Goal: Contribute content: Contribute content

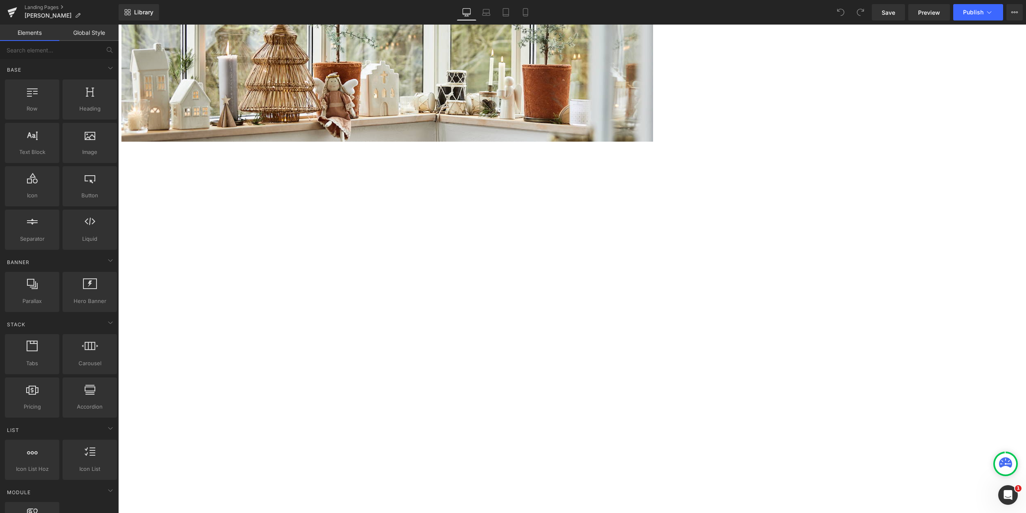
scroll to position [375, 0]
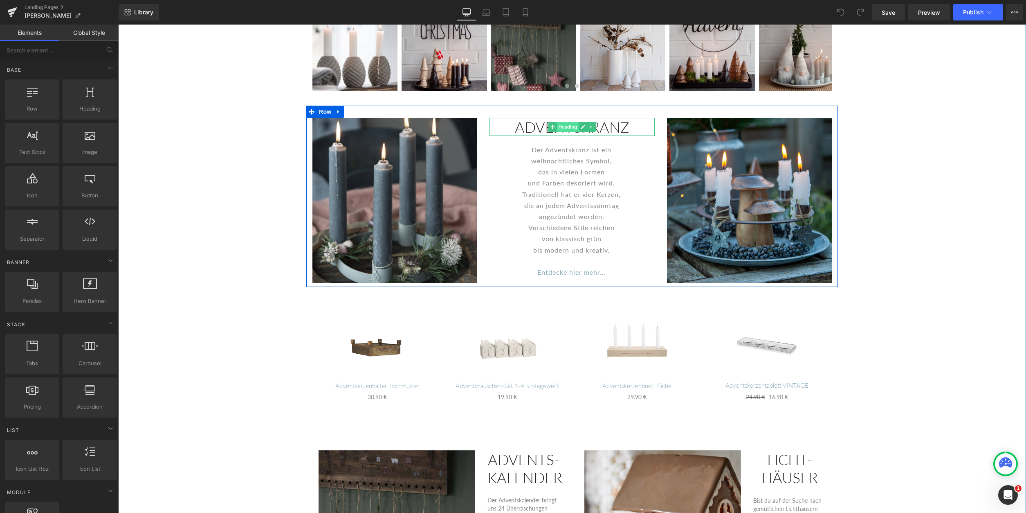
click at [568, 129] on span "Heading" at bounding box center [568, 127] width 22 height 10
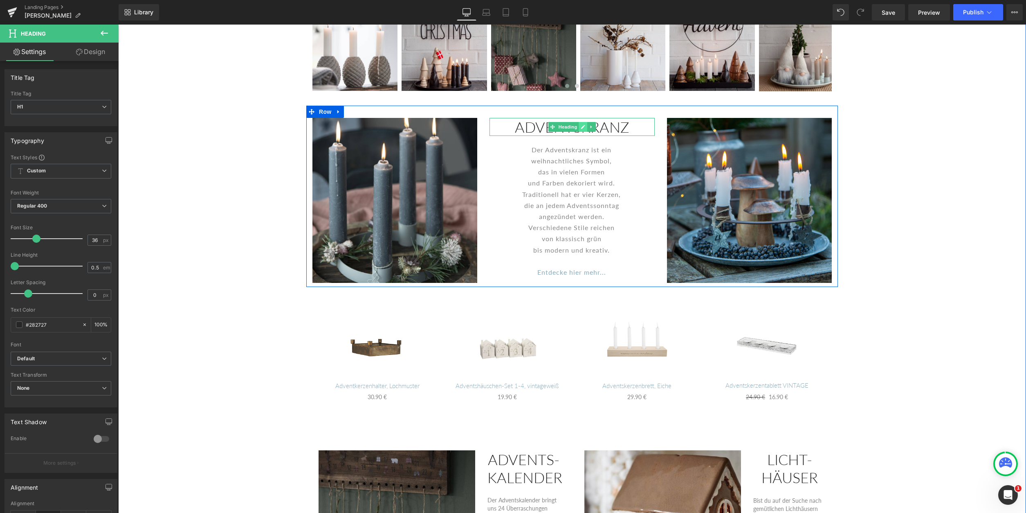
click at [580, 128] on link at bounding box center [583, 127] width 9 height 10
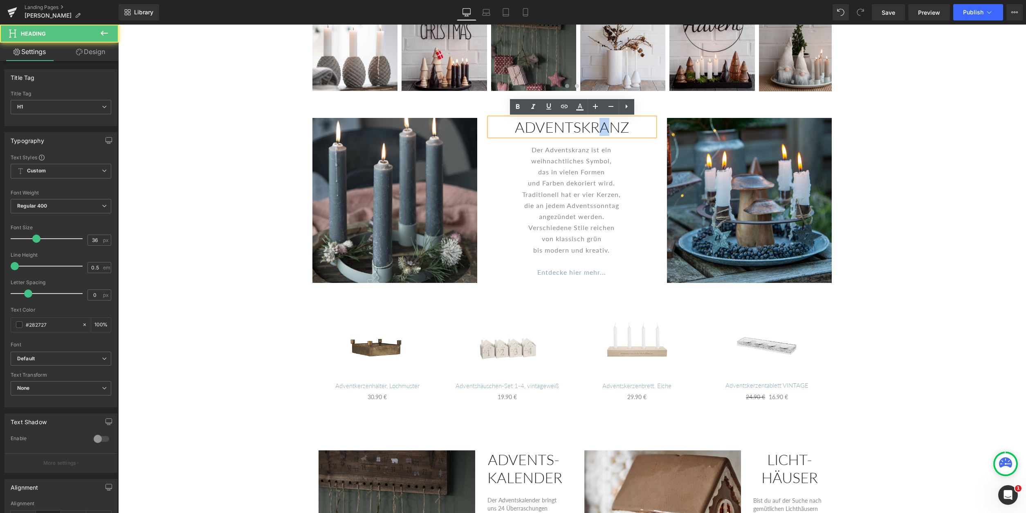
drag, startPoint x: 601, startPoint y: 131, endPoint x: 612, endPoint y: 131, distance: 11.1
click at [612, 131] on h1 "ADVENTSKRANZ" at bounding box center [572, 127] width 165 height 18
click at [628, 124] on h1 "ADVENTSKRÄNZ" at bounding box center [572, 127] width 165 height 18
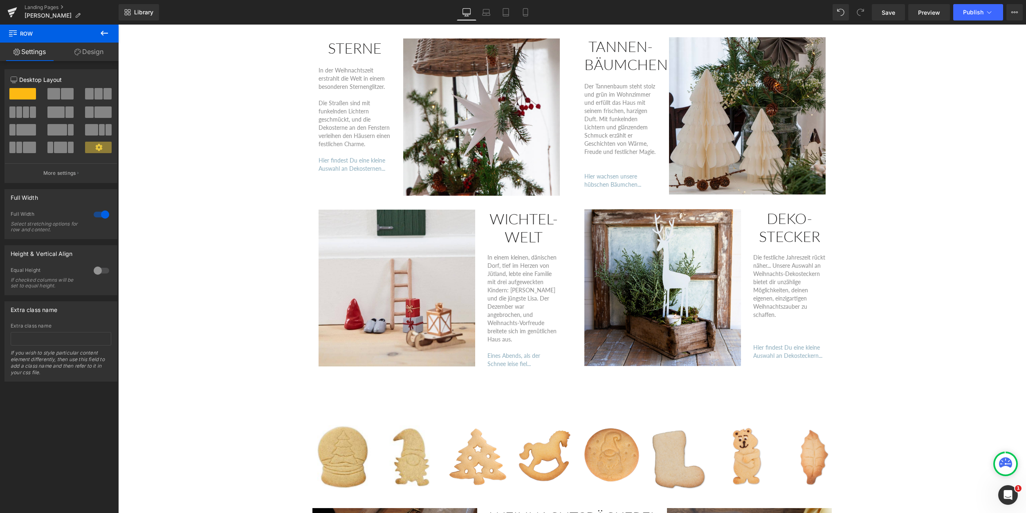
scroll to position [960, 0]
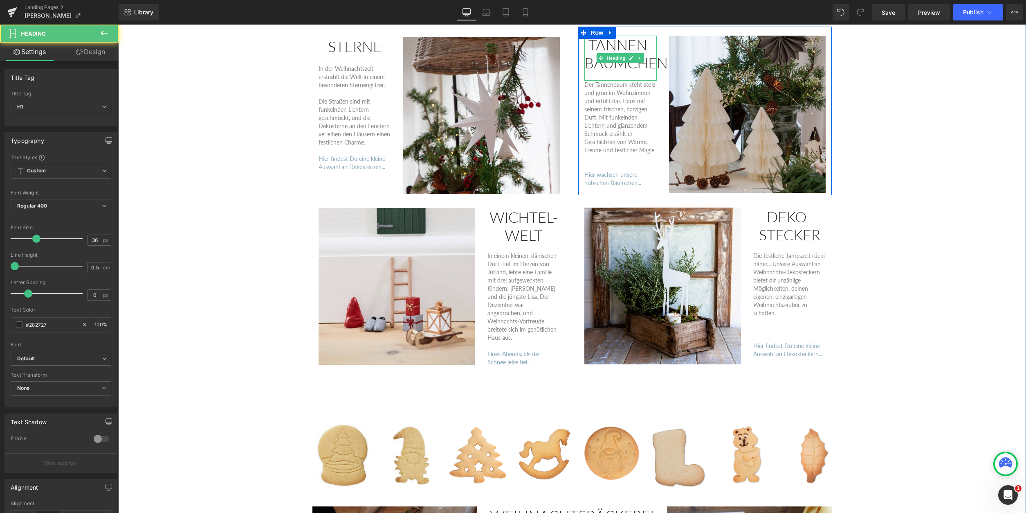
click at [591, 45] on h1 "TANNEN-BÄUMCHEN" at bounding box center [620, 54] width 72 height 36
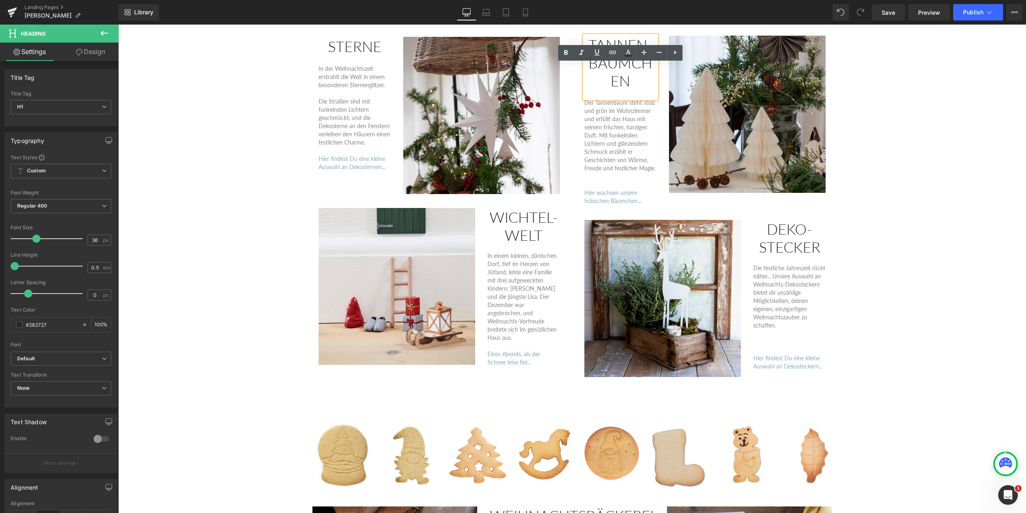
click at [590, 40] on h1 "TANNEN-BÄUMCHEN" at bounding box center [620, 63] width 72 height 54
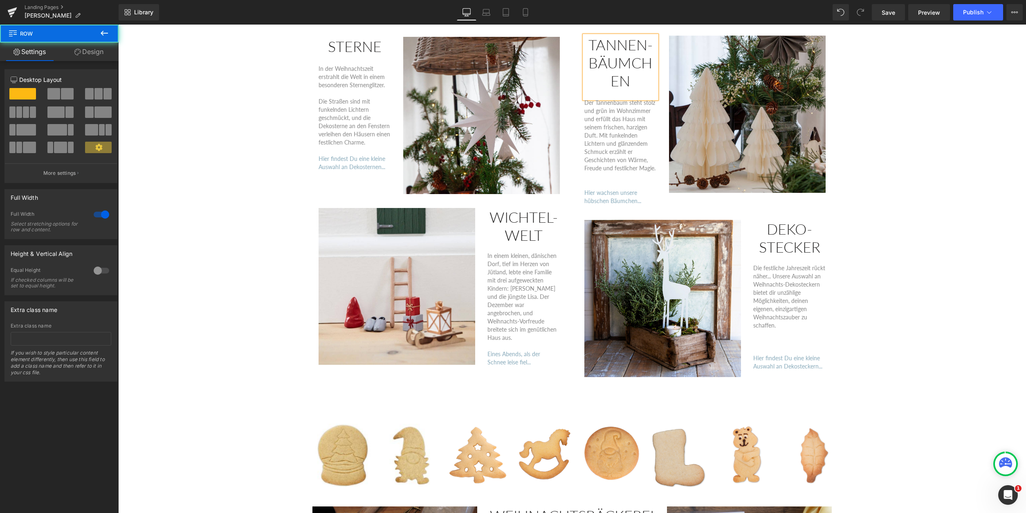
click at [946, 179] on div "WEIHNACHTSWELT Heading Hej, willkommen in unserer traumhaften Weihnachtswelt mi…" at bounding box center [572, 13] width 908 height 1324
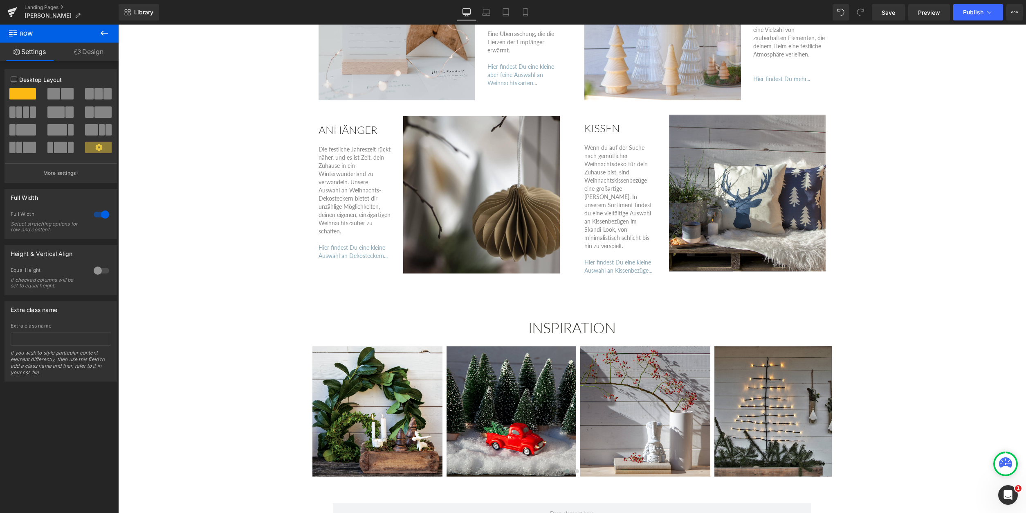
scroll to position [1752, 0]
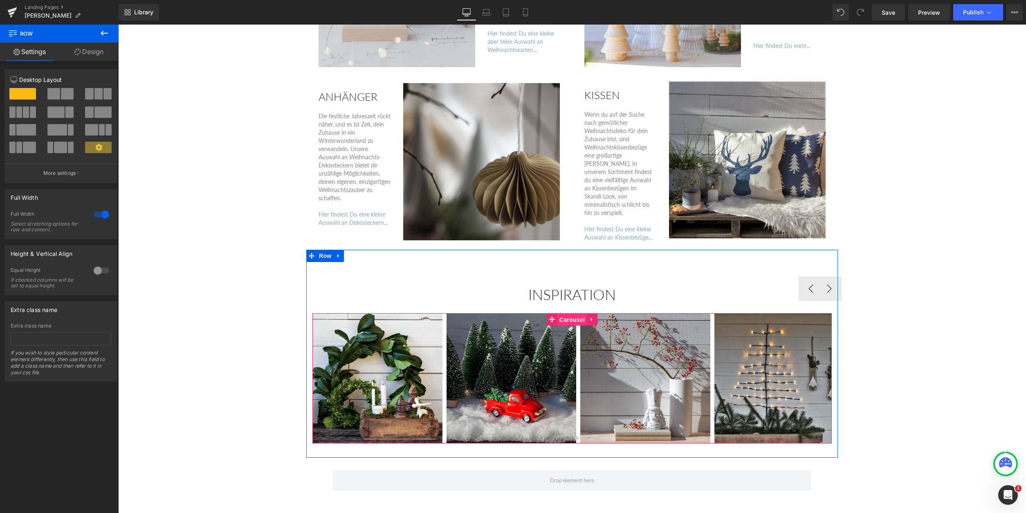
click at [571, 313] on span "Carousel" at bounding box center [571, 319] width 29 height 12
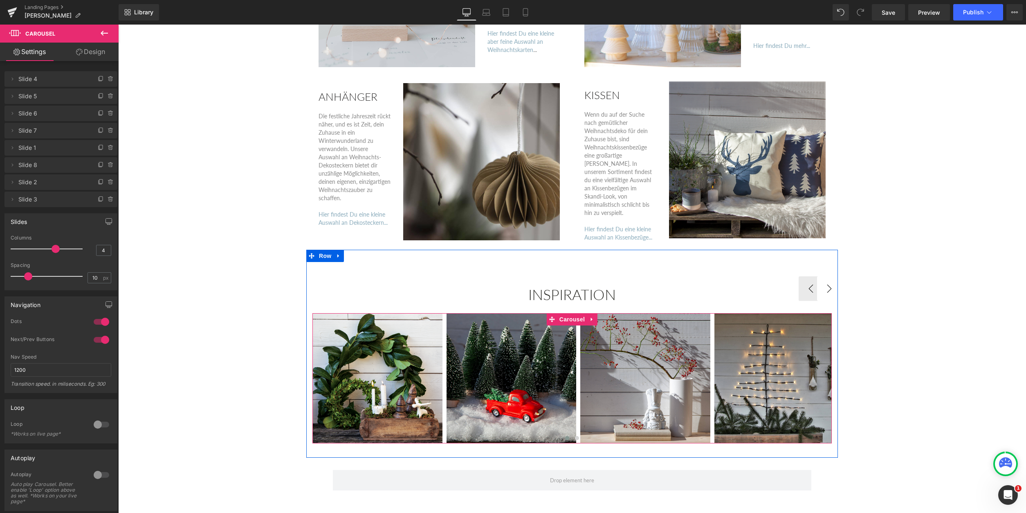
click at [830, 280] on button "›" at bounding box center [829, 288] width 25 height 25
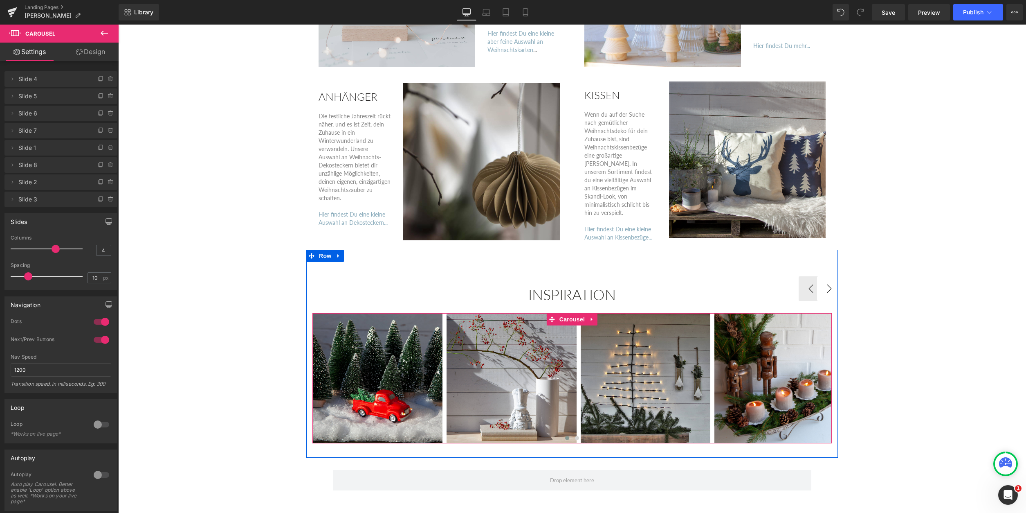
click at [830, 280] on button "›" at bounding box center [829, 288] width 25 height 25
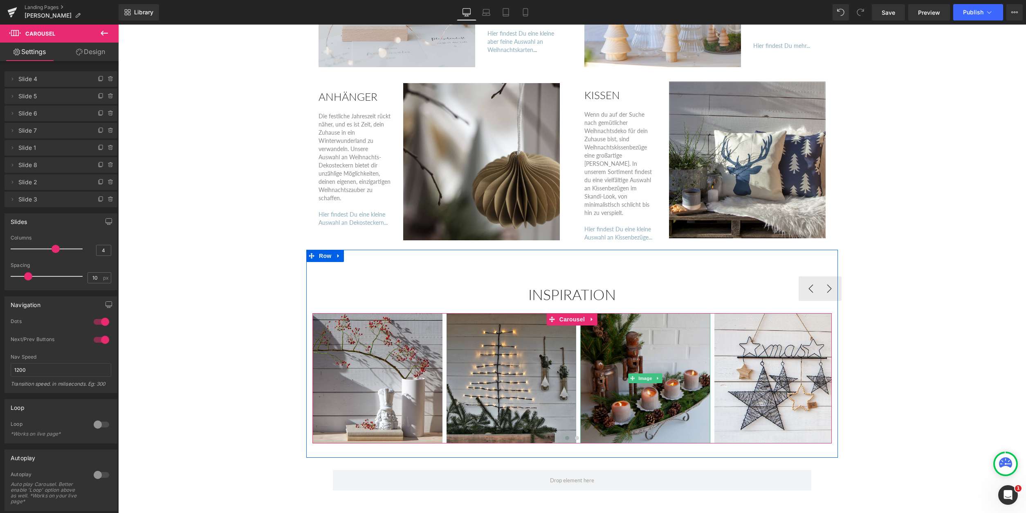
click at [641, 386] on img at bounding box center [645, 378] width 130 height 130
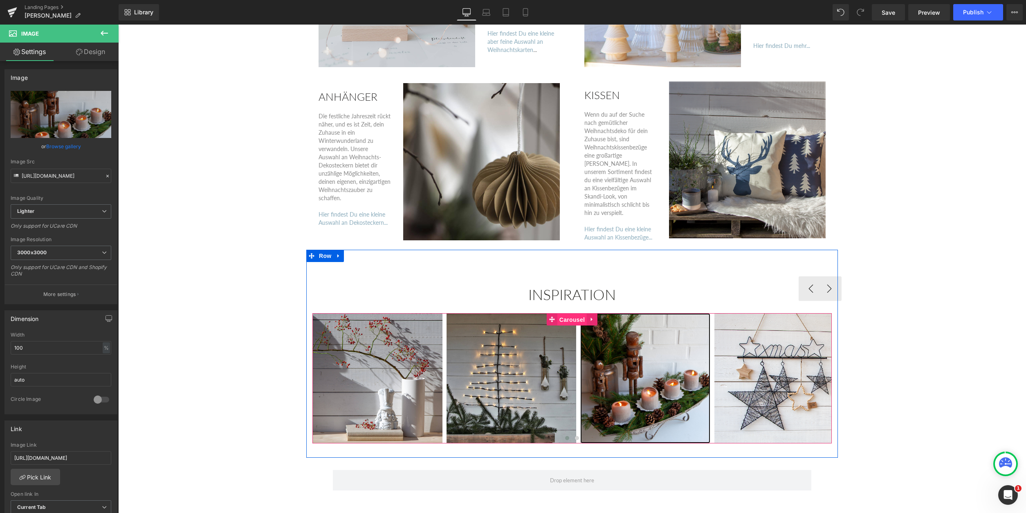
click at [571, 313] on span "Carousel" at bounding box center [571, 319] width 29 height 12
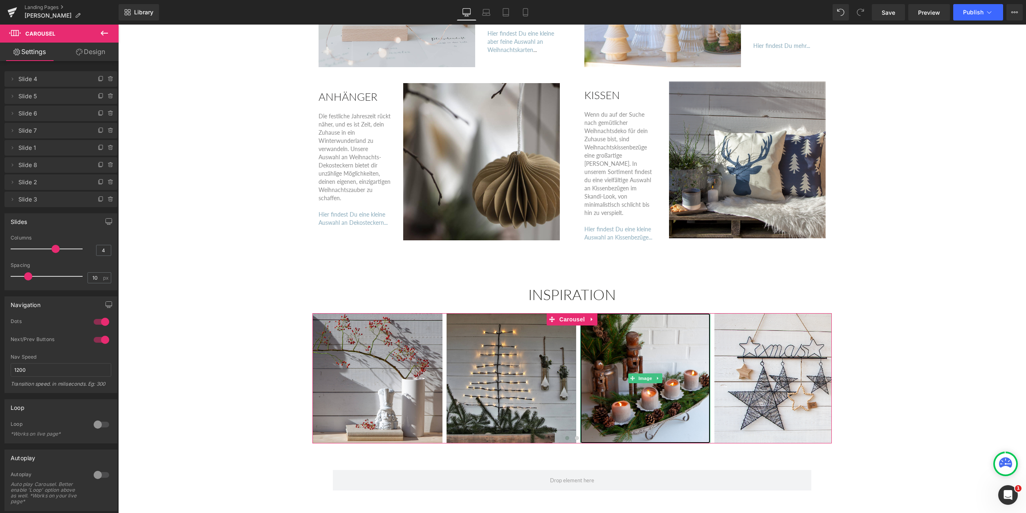
click at [49, 149] on span "Slide 1" at bounding box center [52, 148] width 69 height 16
click at [27, 167] on span "Slide 8" at bounding box center [52, 165] width 69 height 16
click at [13, 164] on icon at bounding box center [12, 165] width 7 height 7
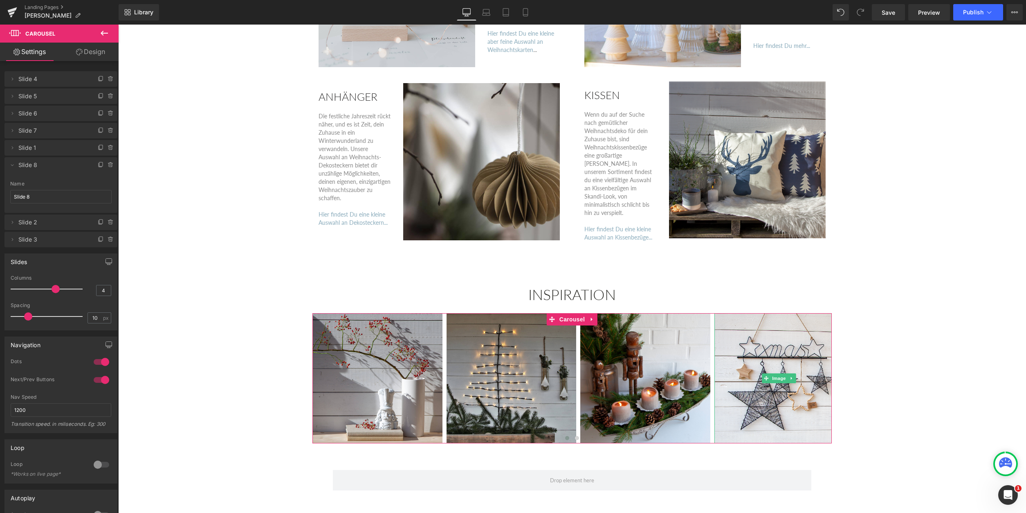
click at [52, 168] on span "Slide 8" at bounding box center [52, 165] width 69 height 16
click at [35, 224] on span "Slide 2" at bounding box center [52, 222] width 69 height 16
click at [38, 144] on span "Slide 1" at bounding box center [52, 148] width 69 height 16
click at [40, 128] on span "Slide 7" at bounding box center [52, 131] width 69 height 16
click at [34, 151] on span "Slide 1" at bounding box center [52, 148] width 69 height 16
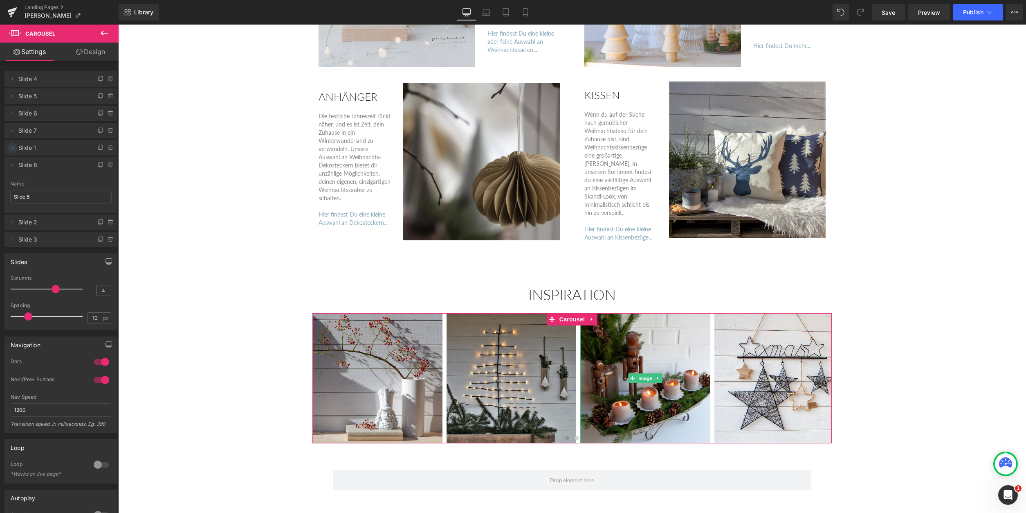
click at [11, 149] on icon at bounding box center [12, 147] width 7 height 7
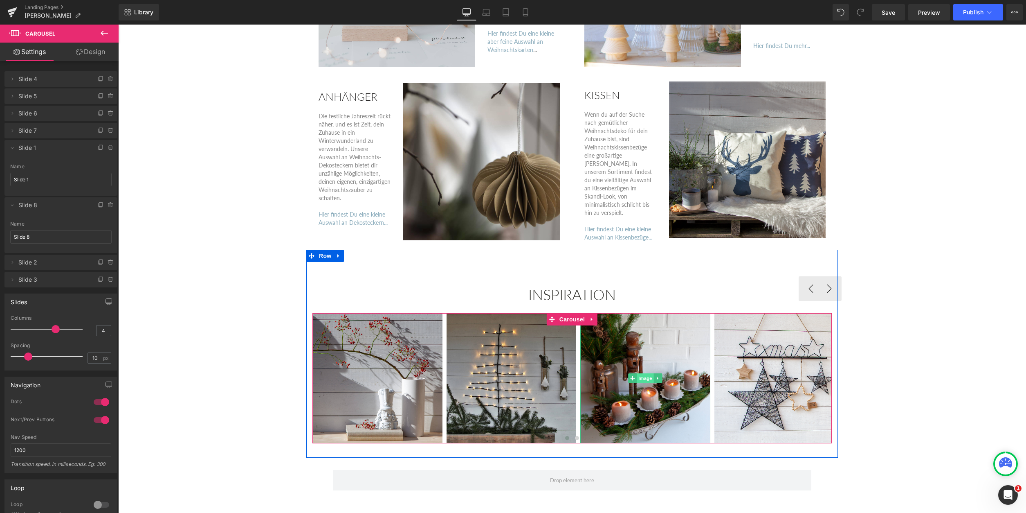
click at [647, 373] on span "Image" at bounding box center [645, 378] width 17 height 10
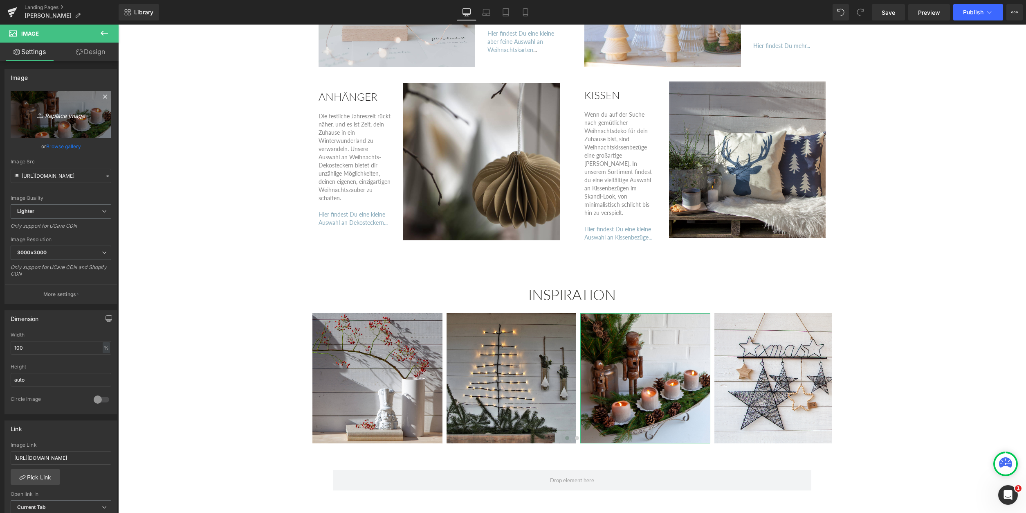
click at [80, 103] on link "Replace Image" at bounding box center [61, 114] width 101 height 47
type input "C:\fakepath\Insta_AdventRost_Qa.avif"
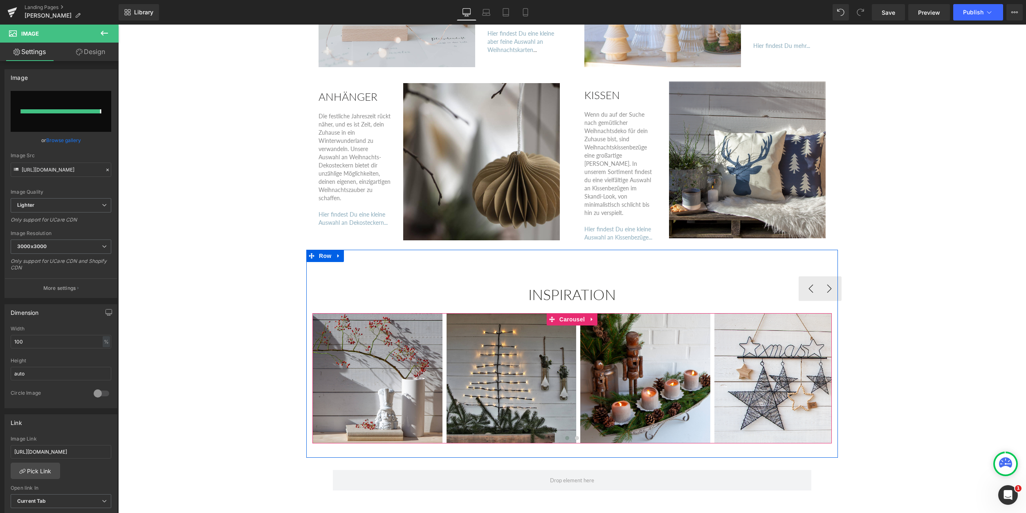
type input "[URL][DOMAIN_NAME]"
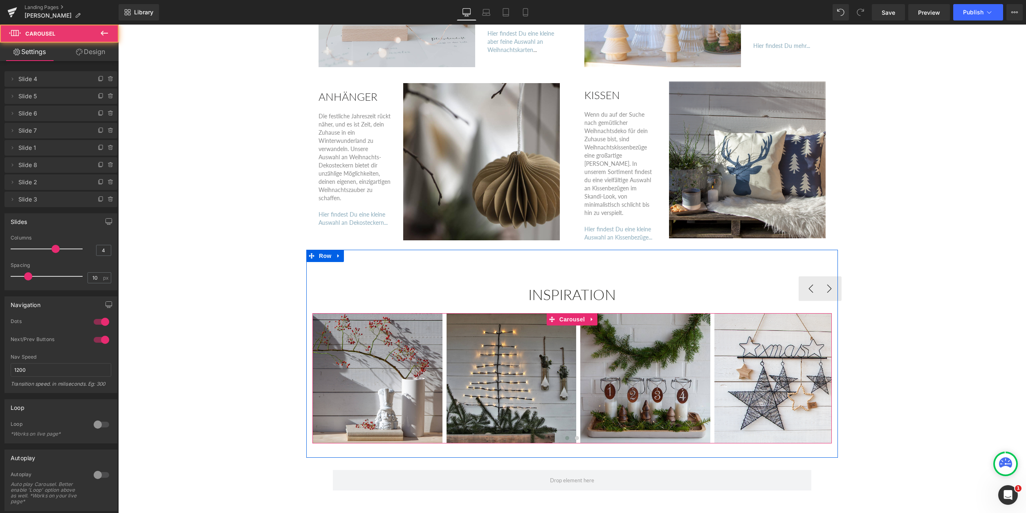
click at [567, 436] on span at bounding box center [567, 438] width 4 height 4
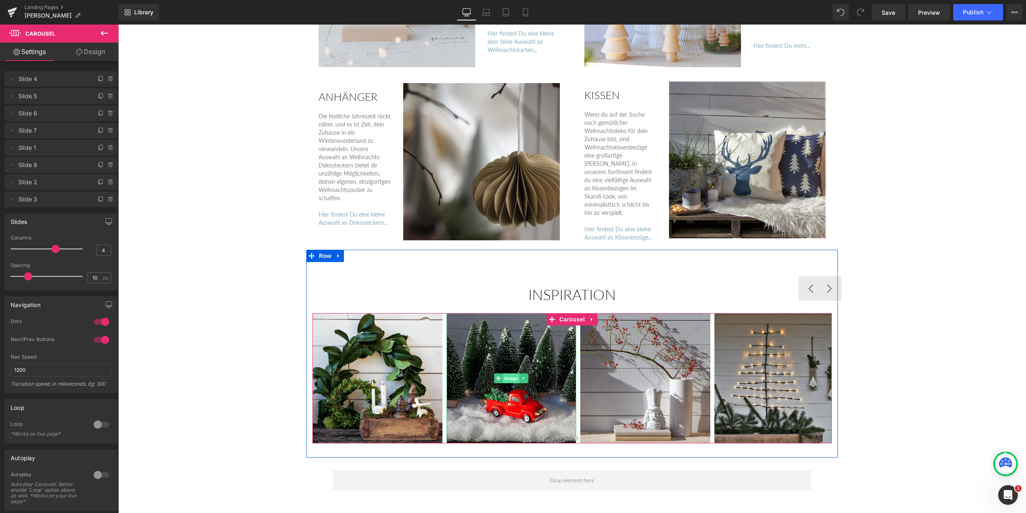
click at [512, 373] on span "Image" at bounding box center [511, 378] width 17 height 10
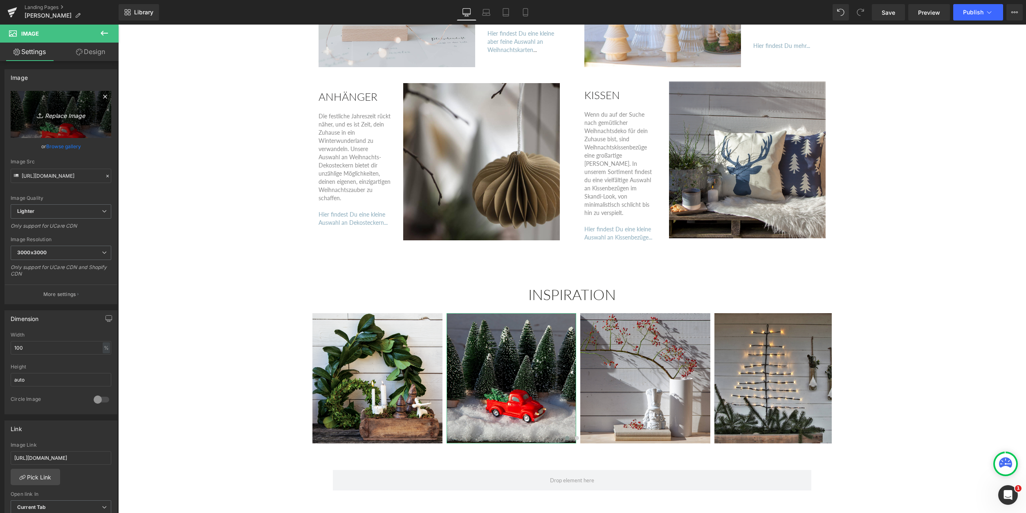
click at [79, 98] on link "Replace Image" at bounding box center [61, 114] width 101 height 47
type input "C:\fakepath\Wichtel8.jpg"
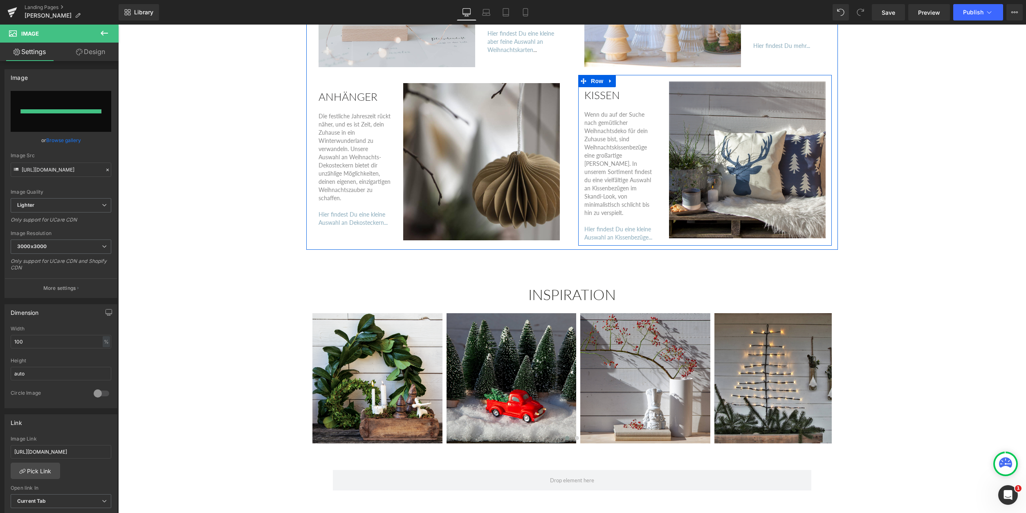
type input "[URL][DOMAIN_NAME]"
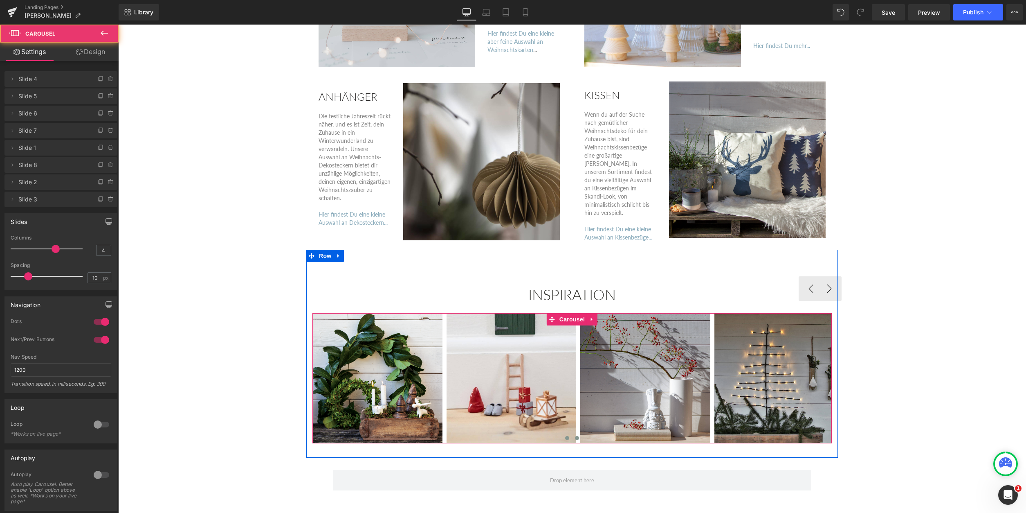
click at [578, 436] on span at bounding box center [577, 438] width 4 height 4
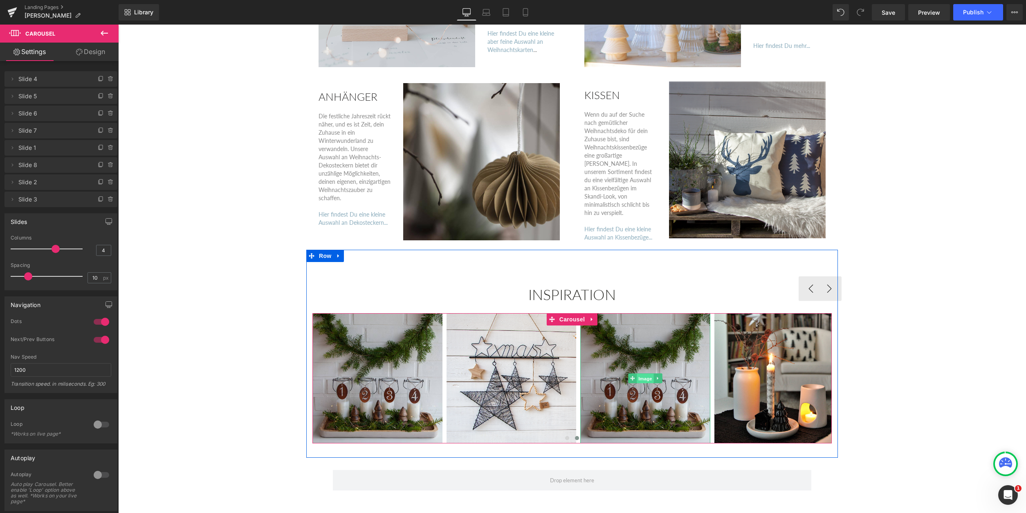
click at [647, 373] on span "Image" at bounding box center [645, 378] width 17 height 10
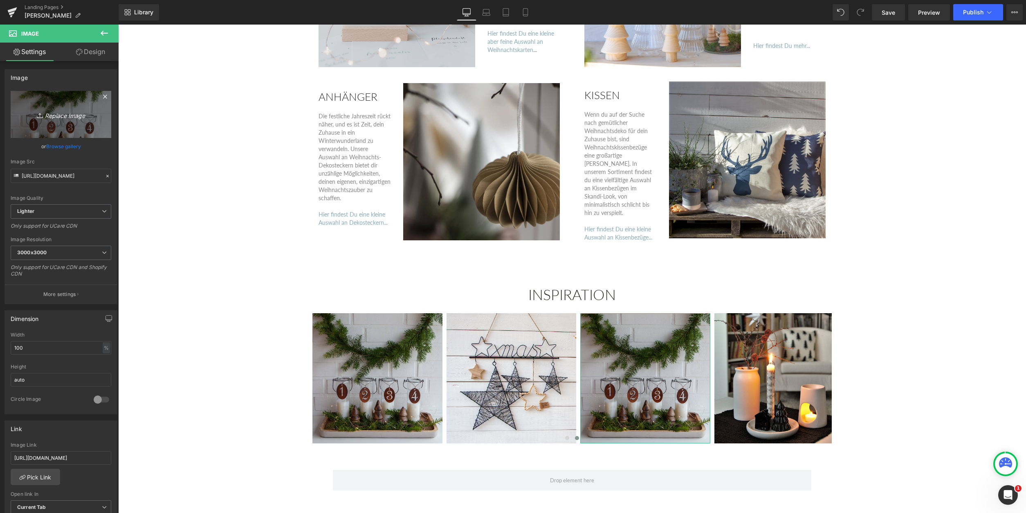
click at [35, 99] on link "Replace Image" at bounding box center [61, 114] width 101 height 47
type input "C:\fakepath\IMG_5291.jpg"
type input "[URL][DOMAIN_NAME]"
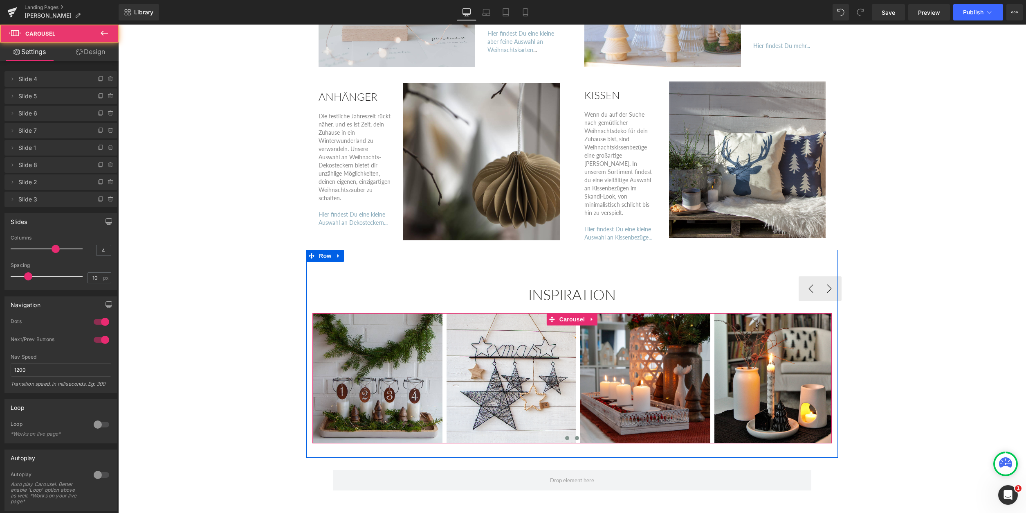
click at [567, 436] on span at bounding box center [567, 438] width 4 height 4
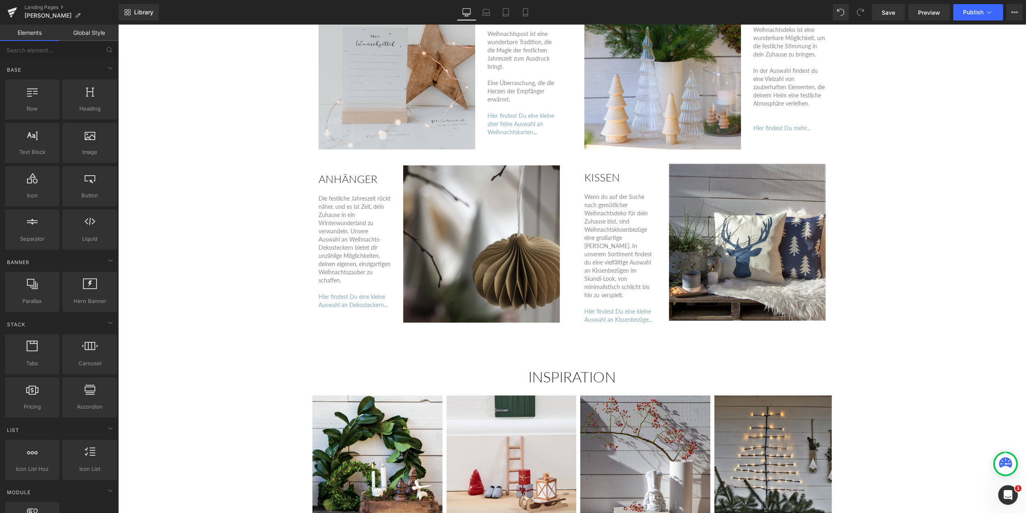
scroll to position [1669, 0]
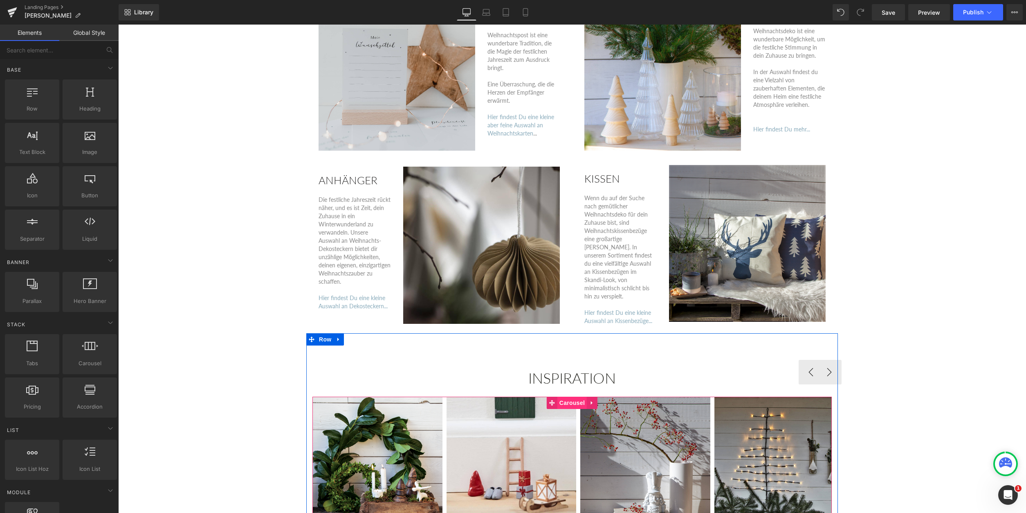
click at [569, 396] on span "Carousel" at bounding box center [571, 402] width 29 height 12
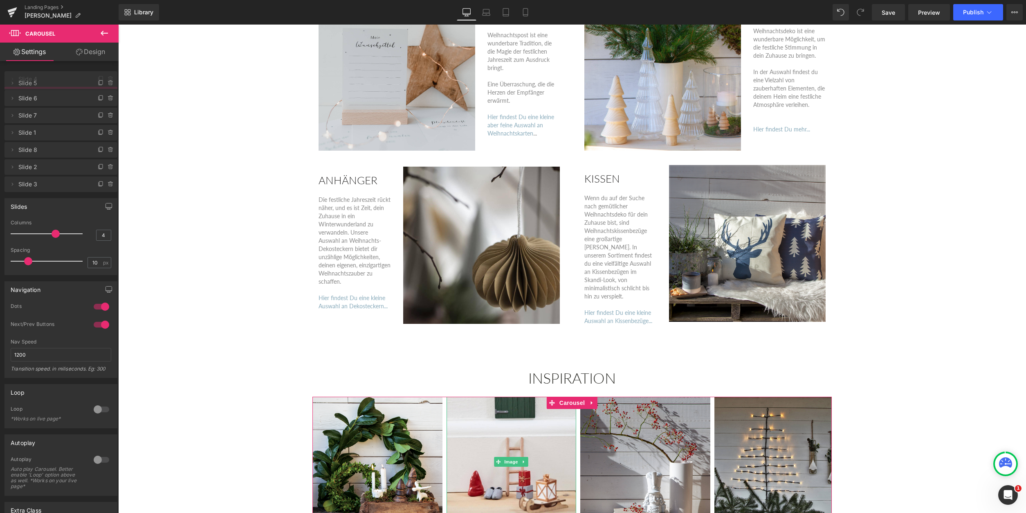
drag, startPoint x: 67, startPoint y: 96, endPoint x: 67, endPoint y: 83, distance: 13.1
click at [67, 83] on span "Slide 5" at bounding box center [52, 83] width 69 height 16
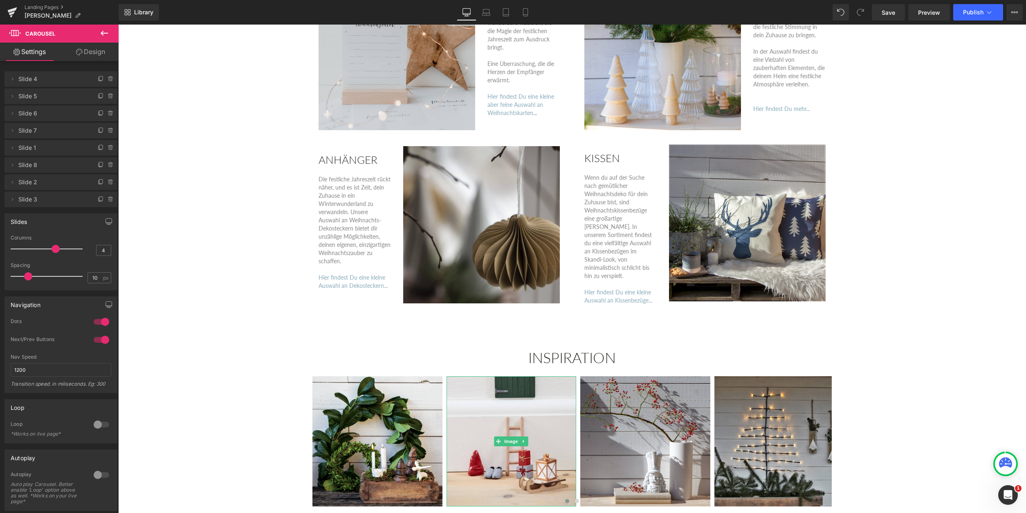
scroll to position [1711, 0]
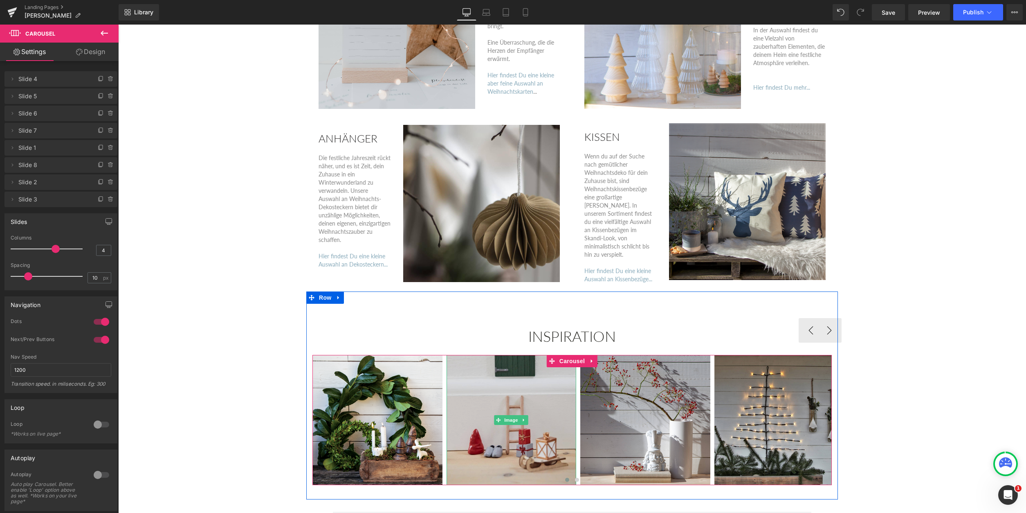
click at [517, 384] on img at bounding box center [512, 420] width 130 height 130
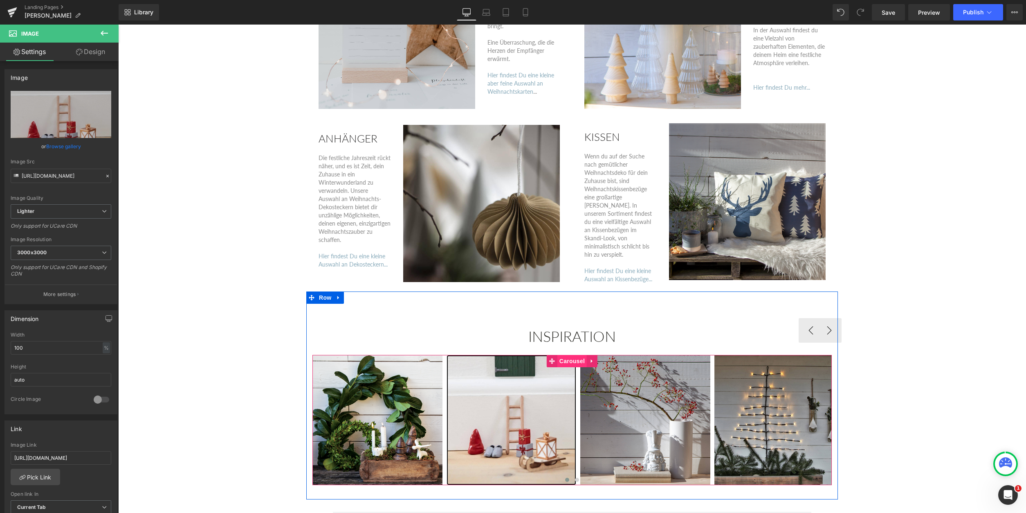
click at [572, 355] on span "Carousel" at bounding box center [571, 361] width 29 height 12
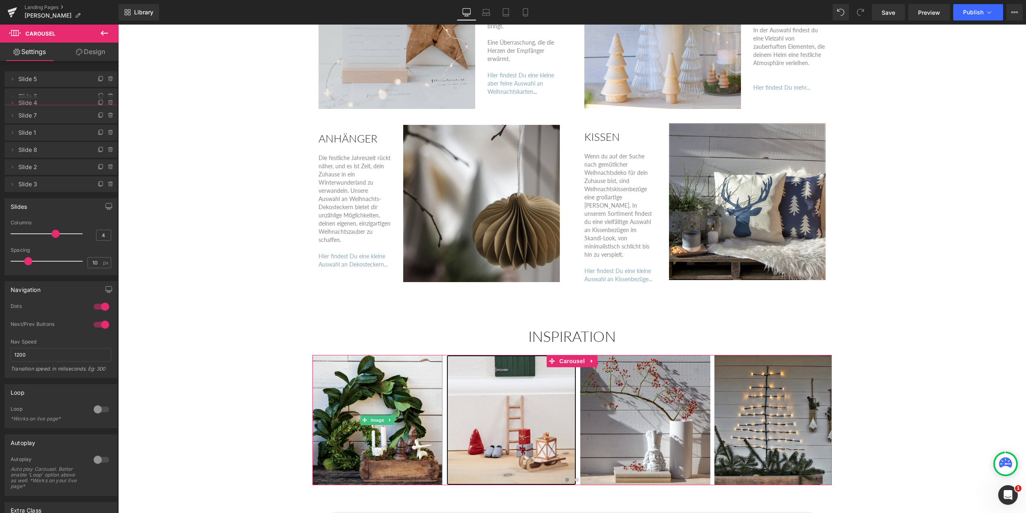
drag, startPoint x: 27, startPoint y: 80, endPoint x: 28, endPoint y: 103, distance: 23.7
click at [28, 103] on span "Slide 4" at bounding box center [52, 103] width 69 height 16
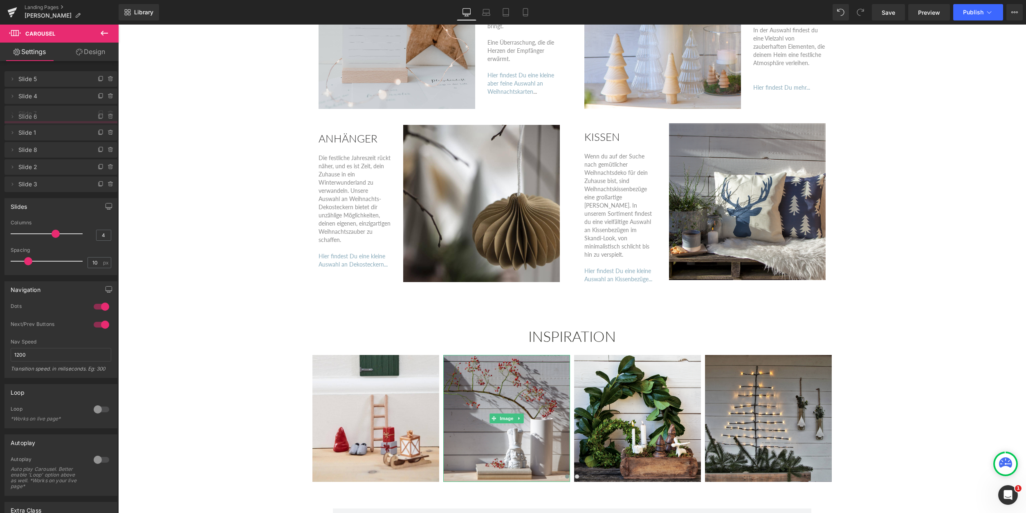
drag, startPoint x: 30, startPoint y: 96, endPoint x: 29, endPoint y: 117, distance: 20.5
click at [29, 117] on span "Slide 6" at bounding box center [52, 117] width 69 height 16
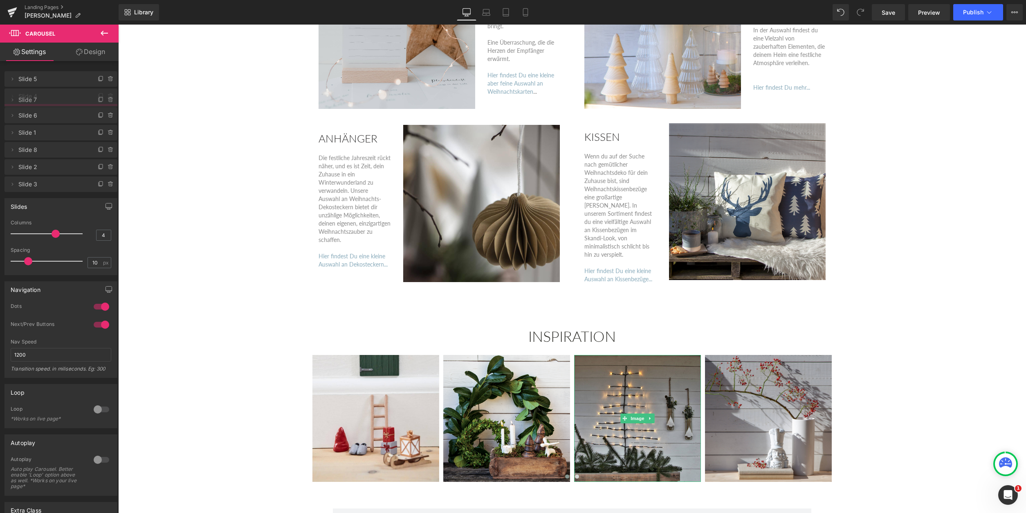
drag, startPoint x: 29, startPoint y: 116, endPoint x: 29, endPoint y: 102, distance: 13.5
click at [29, 102] on span "Slide 7" at bounding box center [52, 100] width 69 height 16
drag, startPoint x: 28, startPoint y: 113, endPoint x: 29, endPoint y: 121, distance: 7.8
click at [29, 121] on span "Slide 7" at bounding box center [48, 121] width 69 height 16
drag, startPoint x: 29, startPoint y: 112, endPoint x: 29, endPoint y: 128, distance: 15.6
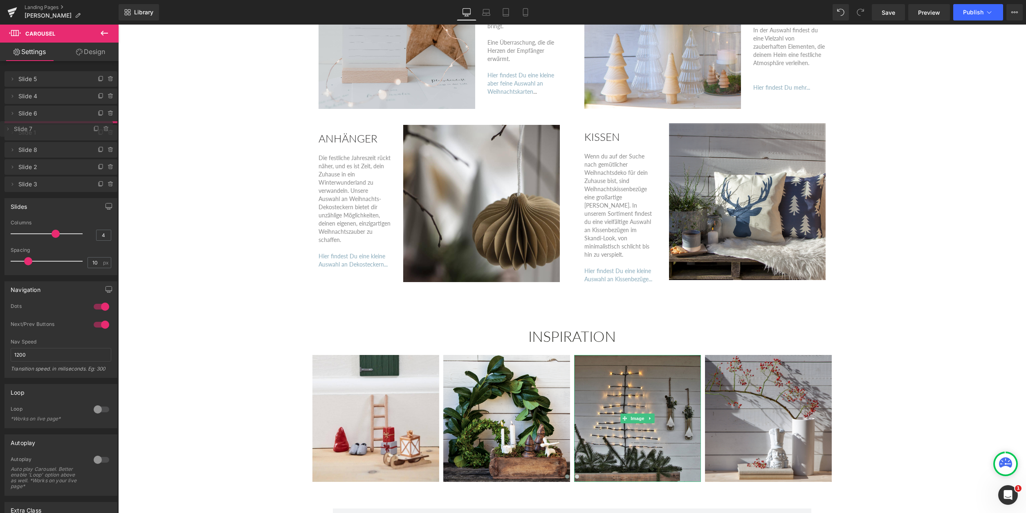
click at [29, 128] on span "Slide 7" at bounding box center [48, 129] width 69 height 16
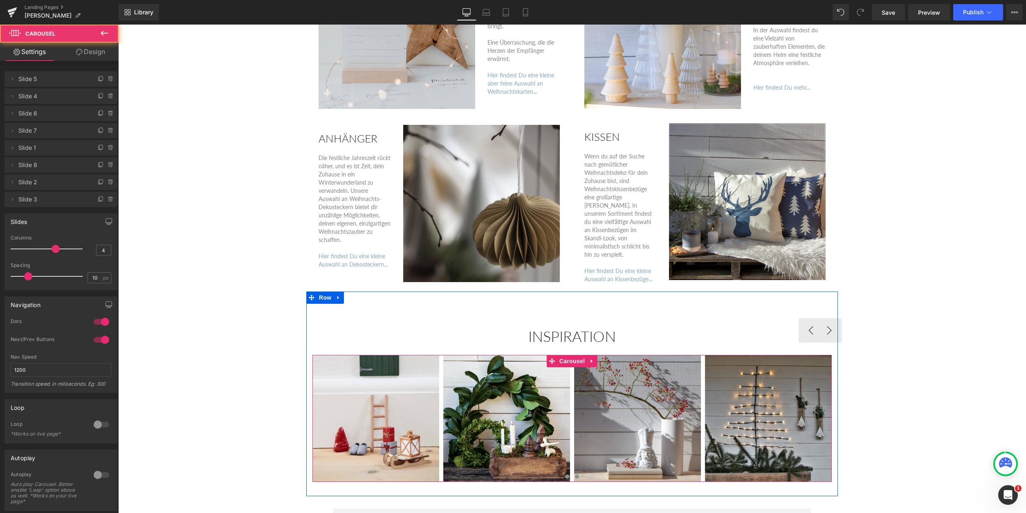
click at [577, 474] on span at bounding box center [577, 476] width 4 height 4
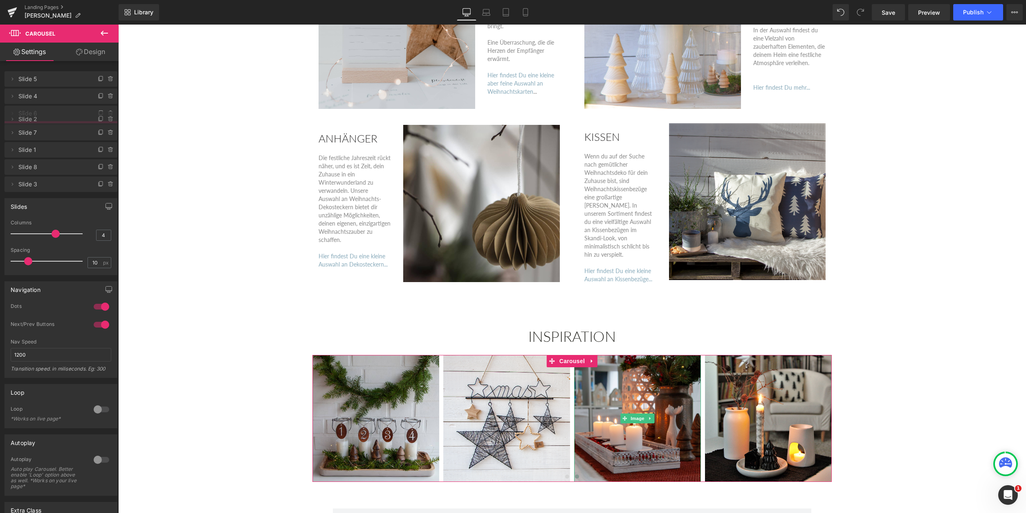
drag, startPoint x: 42, startPoint y: 180, endPoint x: 45, endPoint y: 117, distance: 63.0
click at [45, 117] on span "Slide 2" at bounding box center [52, 119] width 69 height 16
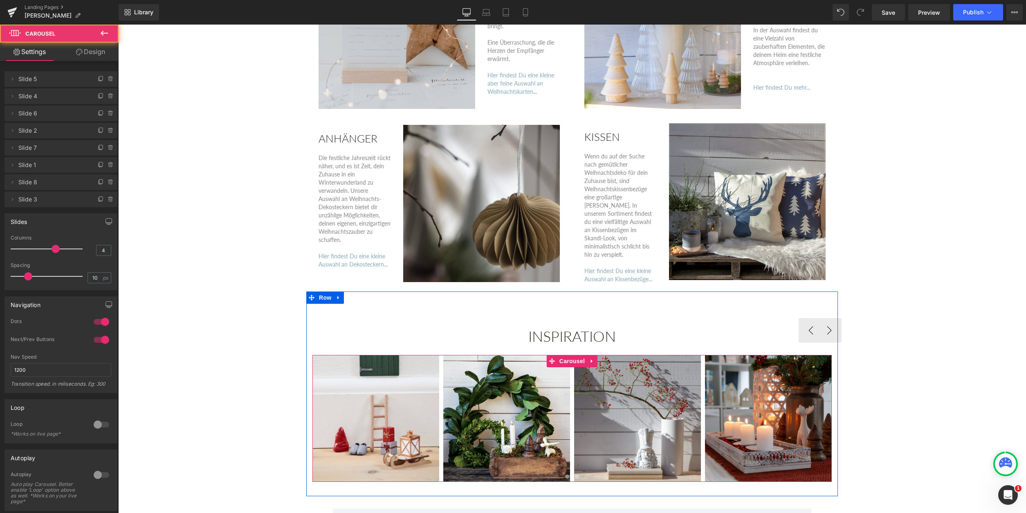
click at [567, 474] on span at bounding box center [567, 476] width 4 height 4
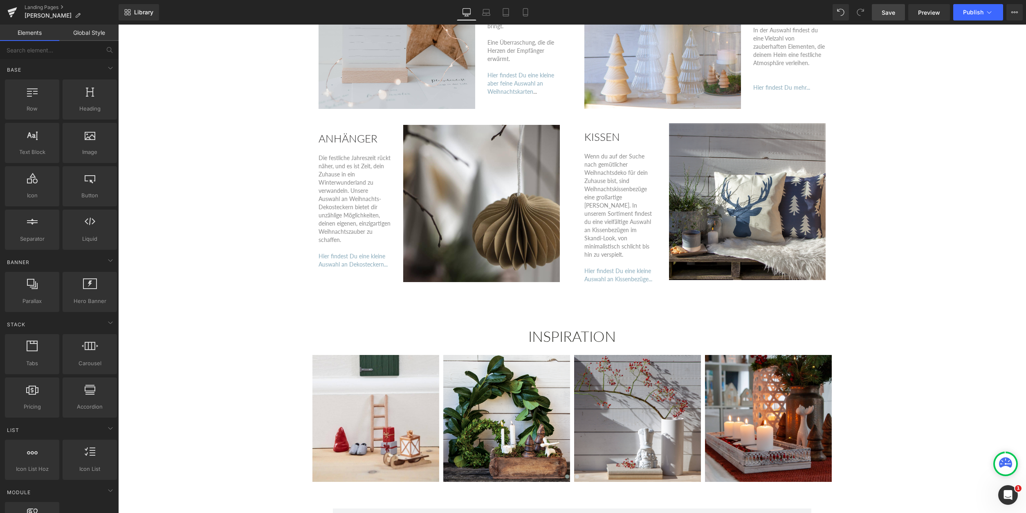
click at [886, 11] on span "Save" at bounding box center [888, 12] width 13 height 9
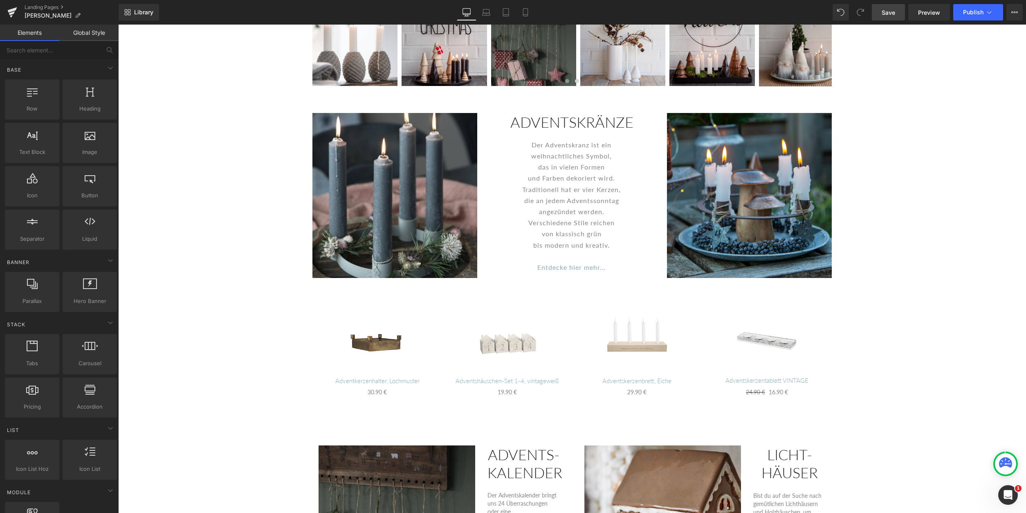
scroll to position [334, 0]
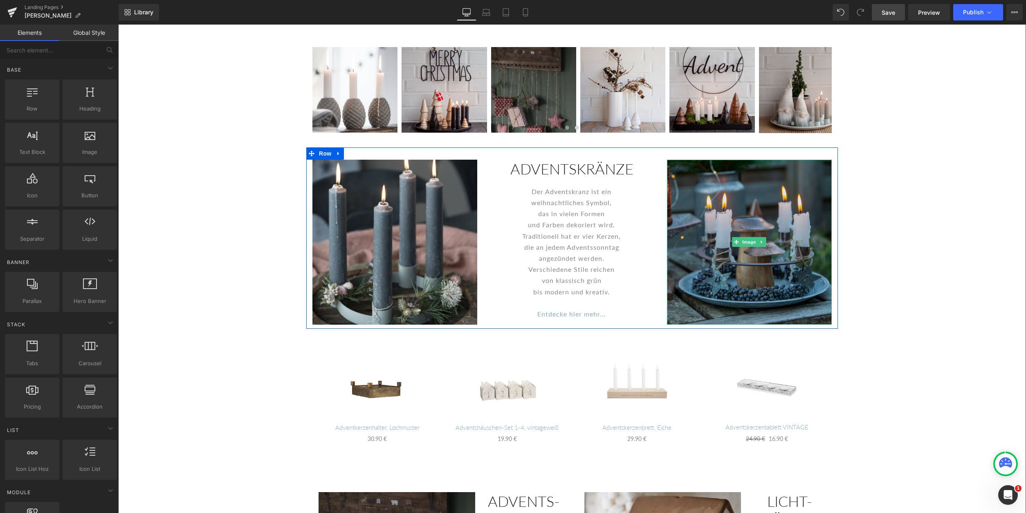
click at [748, 272] on img at bounding box center [749, 242] width 165 height 165
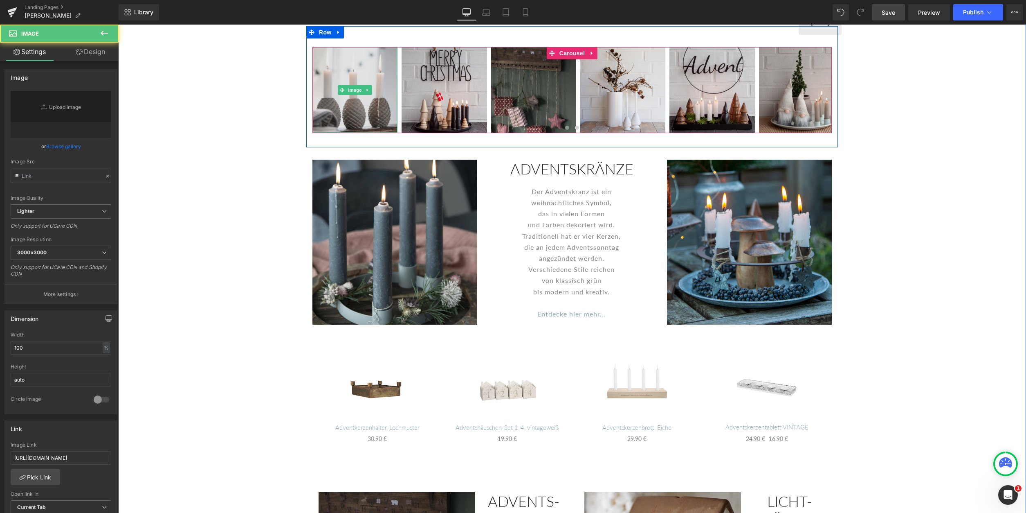
type input "[URL][DOMAIN_NAME]"
click at [361, 110] on img at bounding box center [354, 89] width 85 height 85
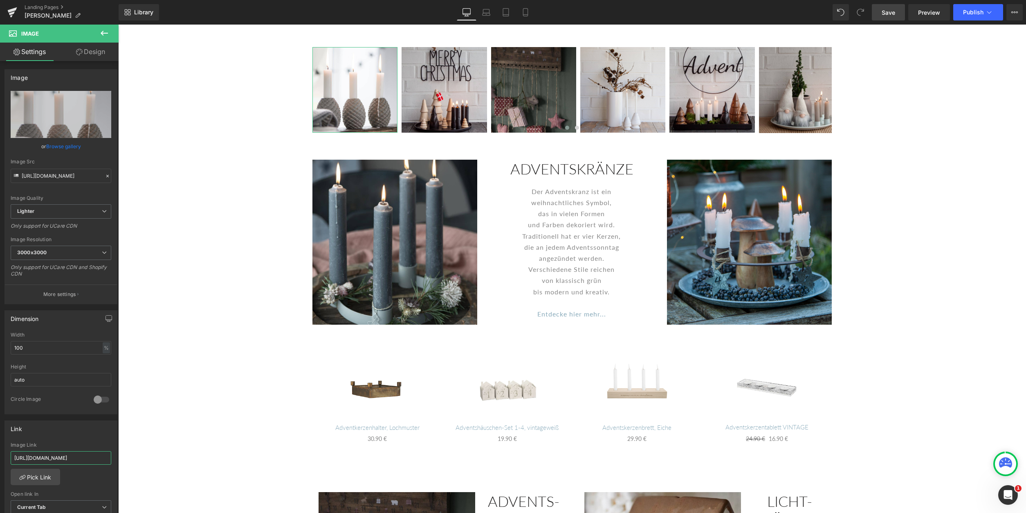
click at [82, 458] on input "[URL][DOMAIN_NAME]" at bounding box center [61, 457] width 101 height 13
click at [45, 475] on link "Pick Link" at bounding box center [35, 476] width 49 height 16
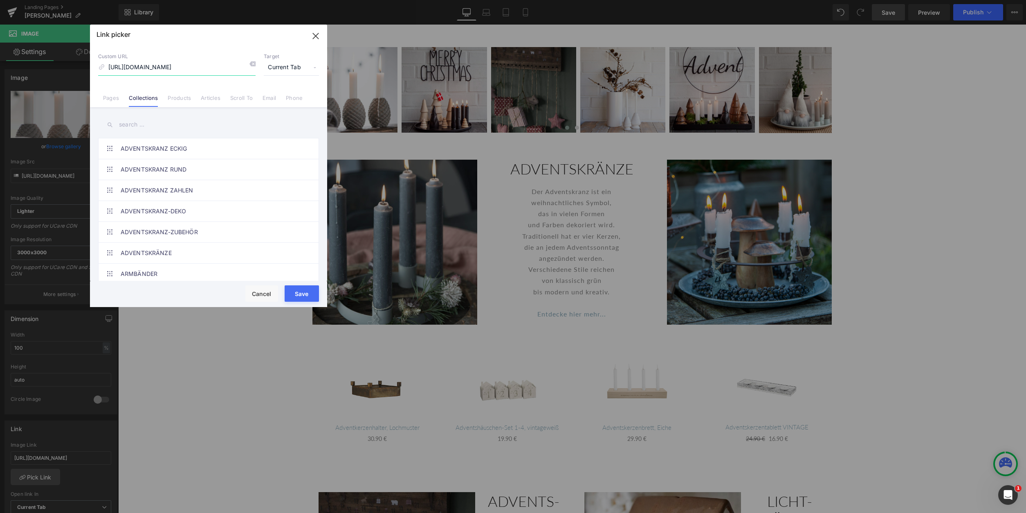
scroll to position [0, 0]
click at [136, 126] on input "text" at bounding box center [208, 124] width 221 height 18
type input "Kerzenhalter"
click at [195, 188] on link "Kerzenhalter Advent" at bounding box center [211, 190] width 180 height 20
type input "/collections/kerzenhalter-advent"
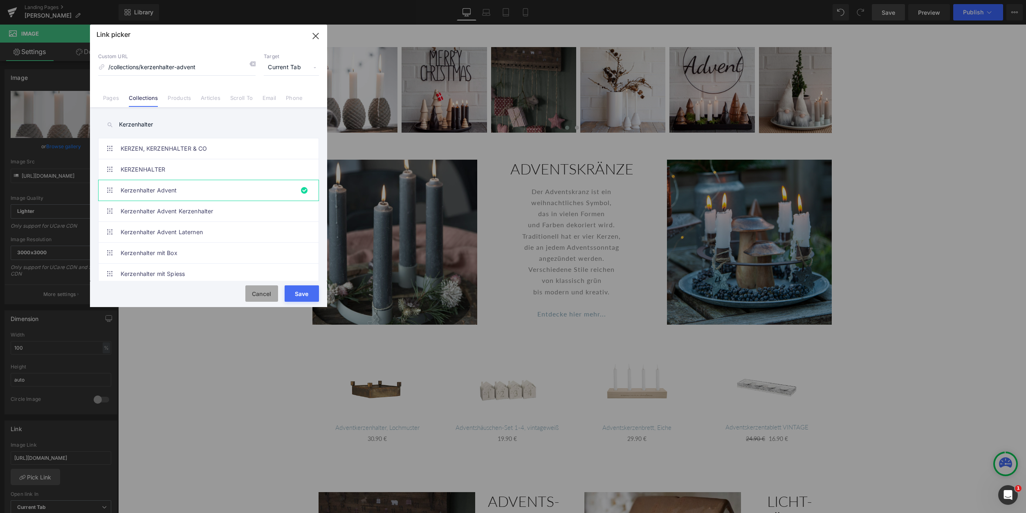
drag, startPoint x: 262, startPoint y: 293, endPoint x: 166, endPoint y: 247, distance: 107.2
click at [262, 293] on button "Cancel" at bounding box center [261, 293] width 33 height 16
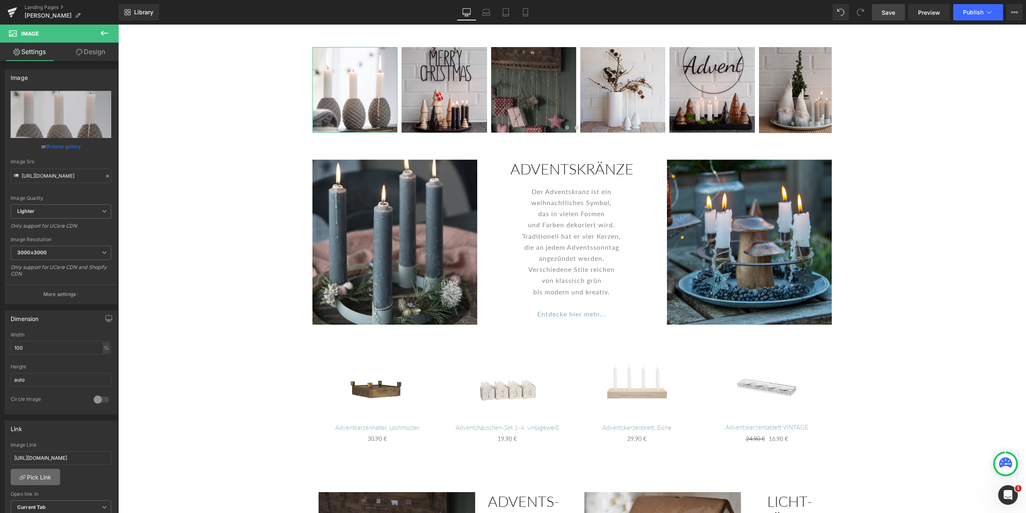
click at [33, 477] on link "Pick Link" at bounding box center [35, 476] width 49 height 16
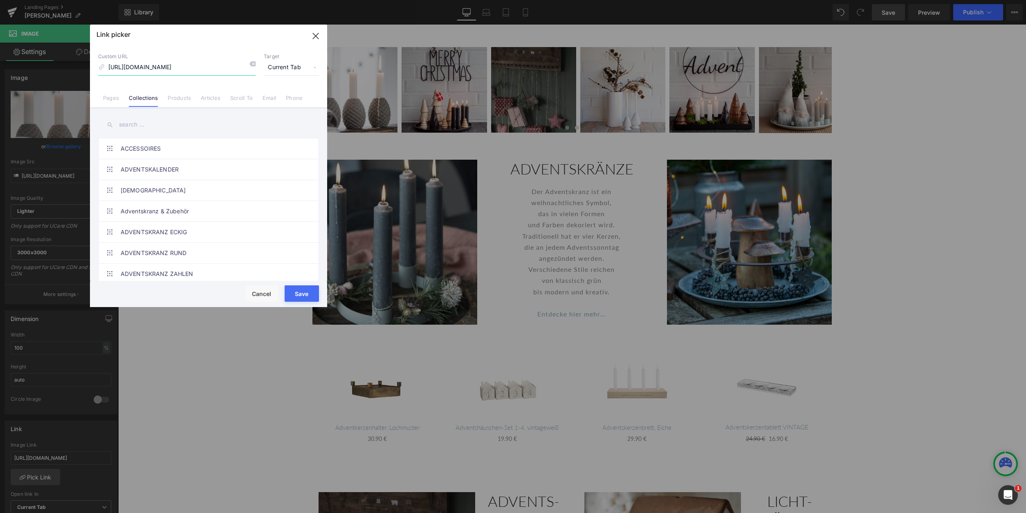
scroll to position [0, 54]
click at [126, 124] on input "text" at bounding box center [208, 124] width 221 height 18
type input "Kerzenhalter"
click at [191, 190] on link "Kerzenhalter Advent" at bounding box center [211, 190] width 180 height 20
type input "/collections/kerzenhalter-advent"
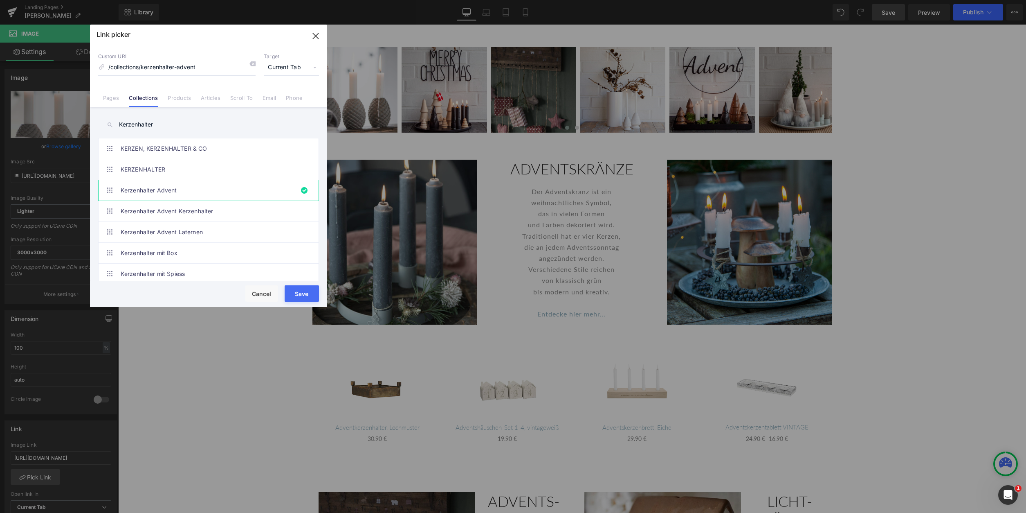
scroll to position [0, 0]
click at [307, 288] on button "Save" at bounding box center [302, 293] width 34 height 16
type input "/collections/kerzenhalter-advent"
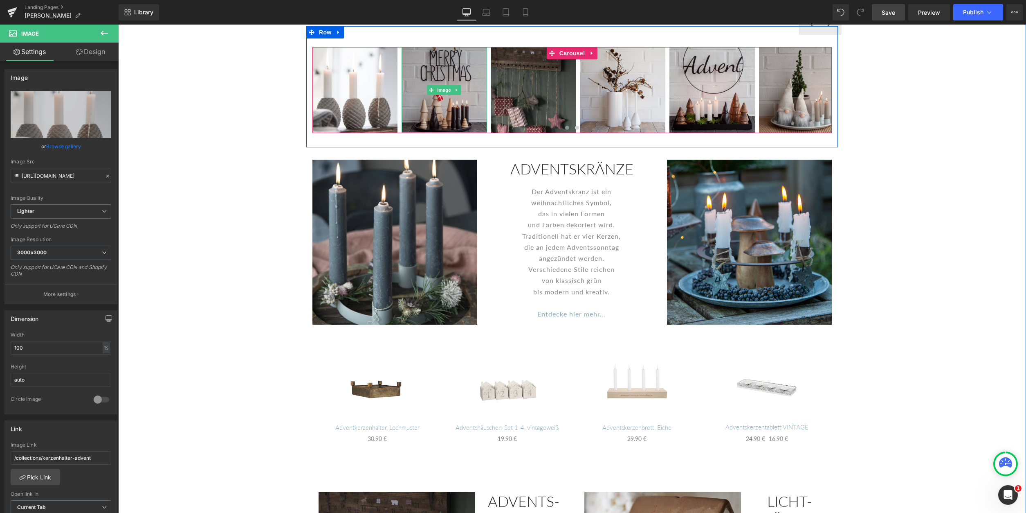
click at [441, 116] on img at bounding box center [444, 89] width 85 height 85
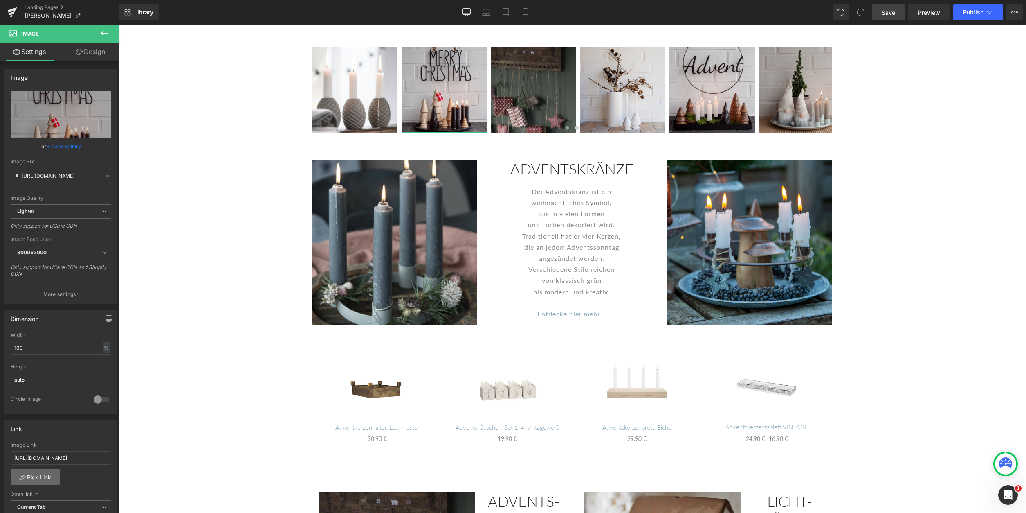
click at [40, 475] on link "Pick Link" at bounding box center [35, 476] width 49 height 16
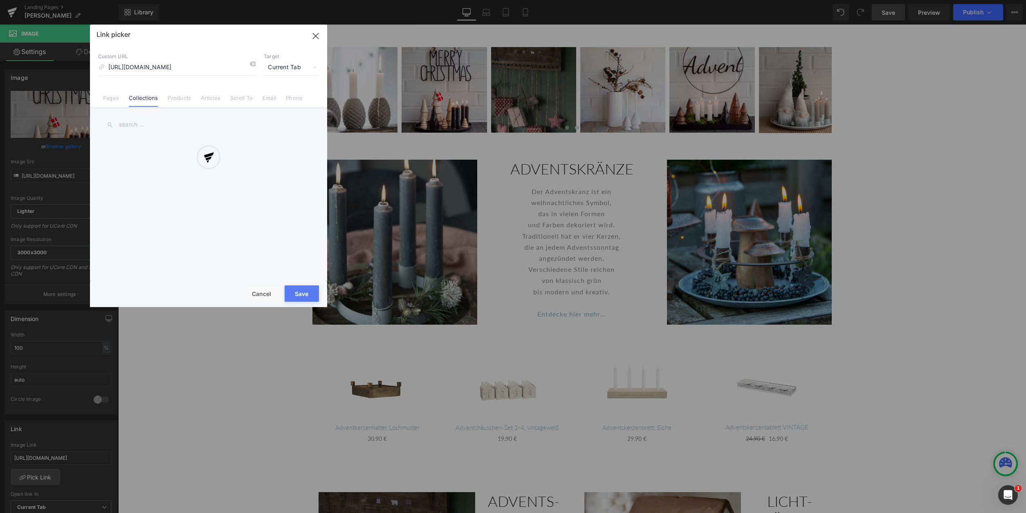
scroll to position [0, 73]
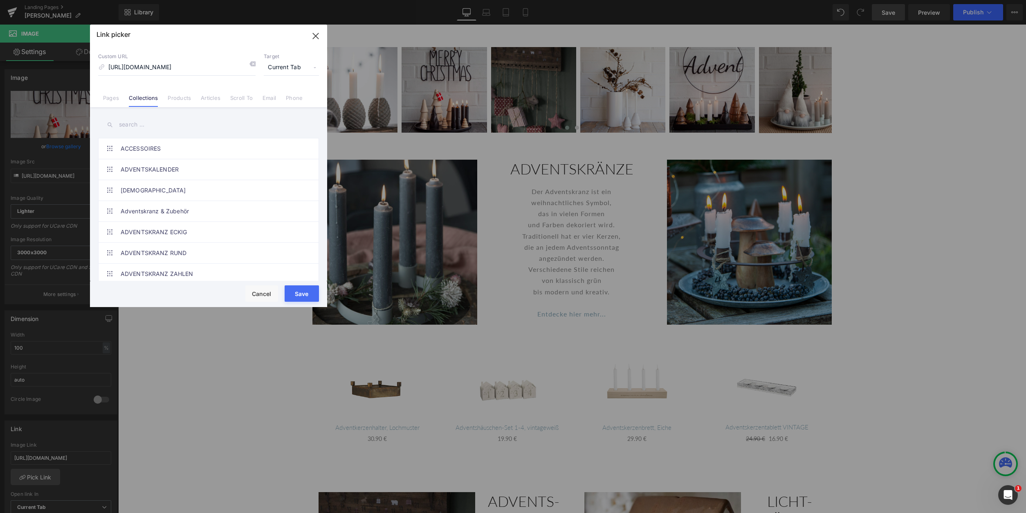
click at [122, 121] on input "text" at bounding box center [208, 124] width 221 height 18
type input "Weihnachts-"
click at [196, 168] on link "Weihnachts-Deko" at bounding box center [211, 169] width 180 height 20
type input "/collections/weihnachts-deko"
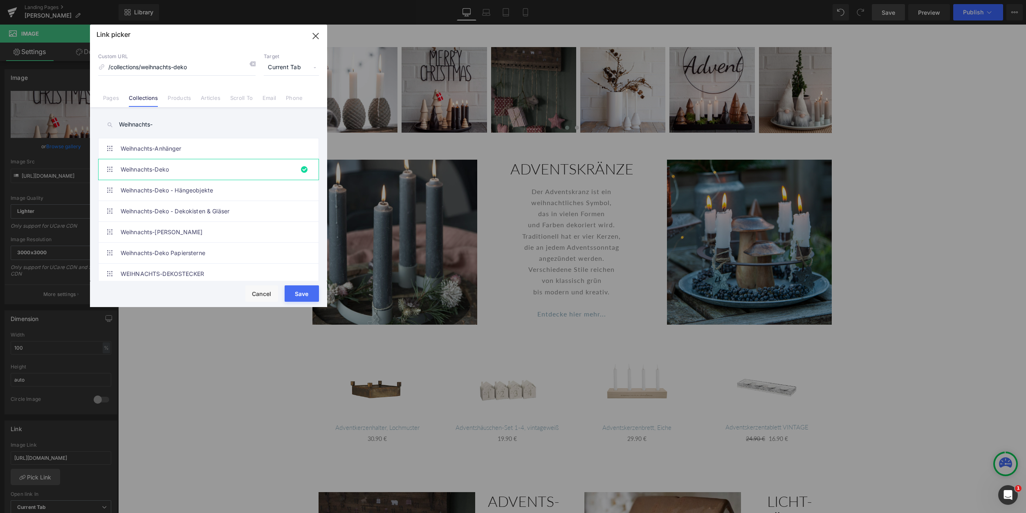
click at [301, 291] on button "Save" at bounding box center [302, 293] width 34 height 16
type input "/collections/weihnachts-deko"
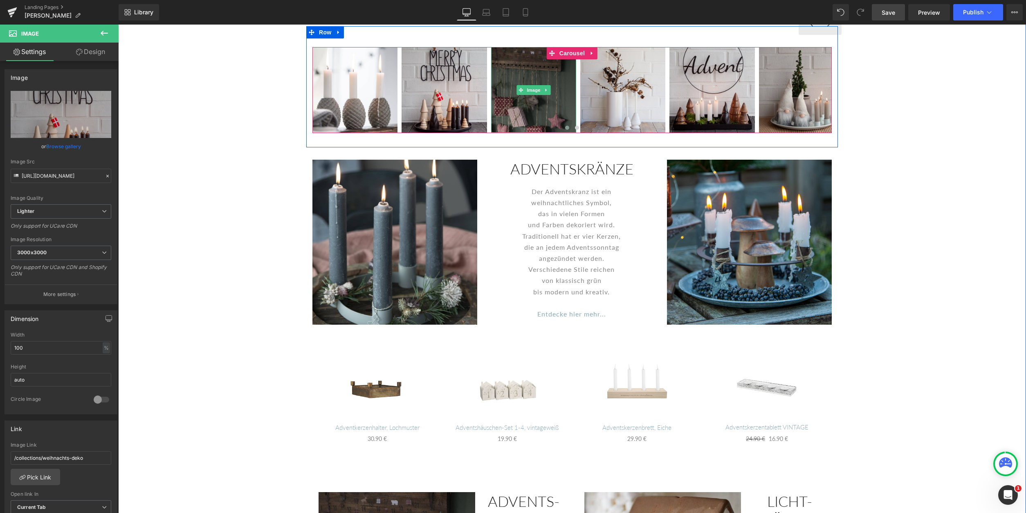
click at [535, 105] on img at bounding box center [533, 89] width 85 height 85
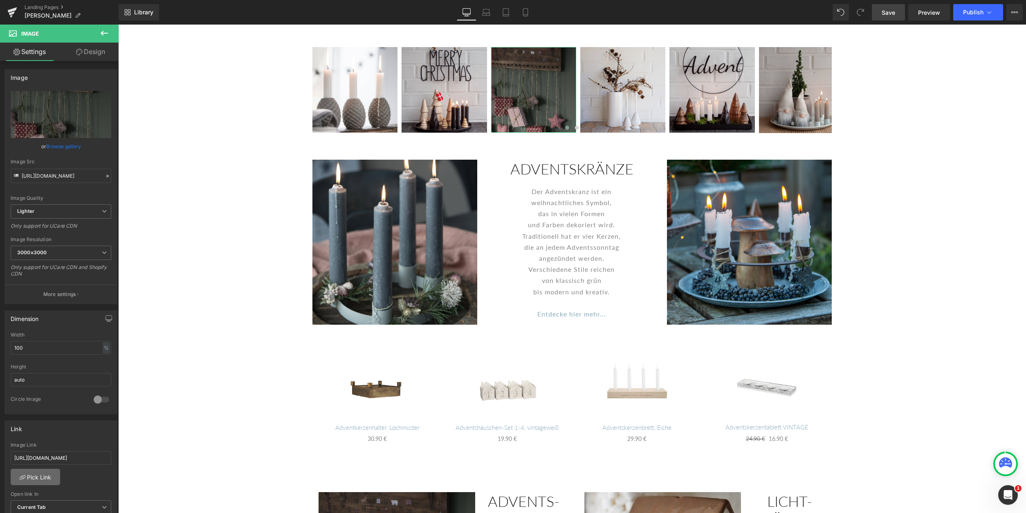
click at [36, 474] on link "Pick Link" at bounding box center [35, 476] width 49 height 16
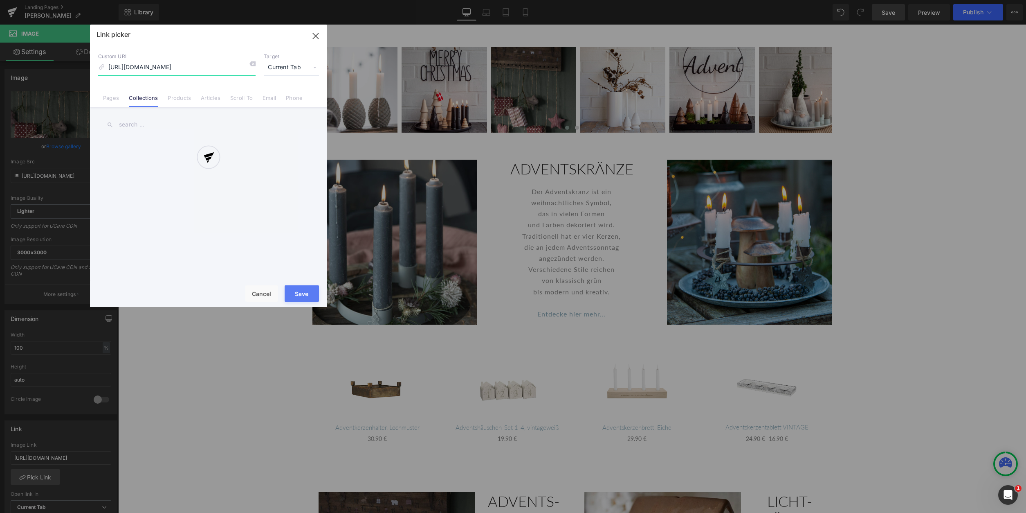
scroll to position [0, 46]
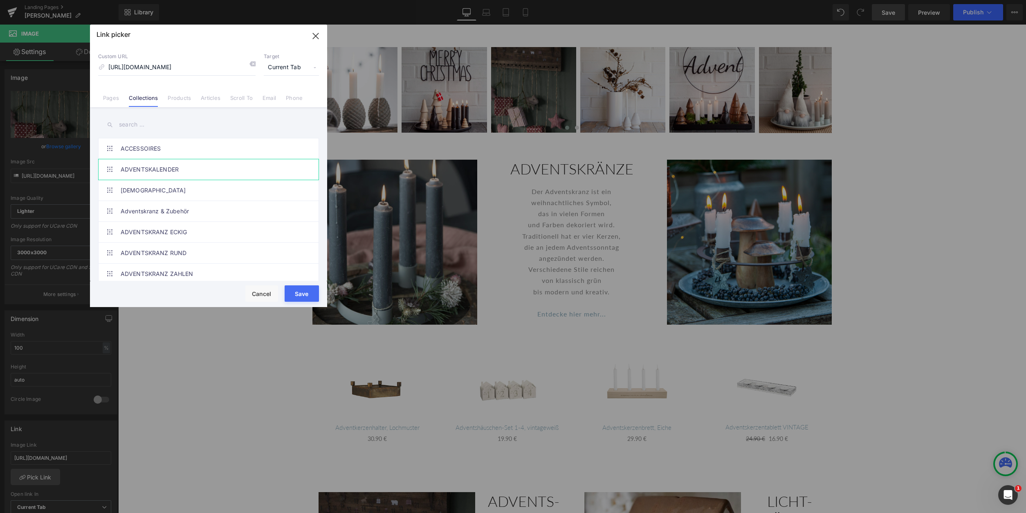
click at [146, 171] on link "ADVENTSKALENDER" at bounding box center [211, 169] width 180 height 20
type input "/collections/adventskalender"
click at [304, 295] on button "Save" at bounding box center [302, 293] width 34 height 16
type input "/collections/adventskalender"
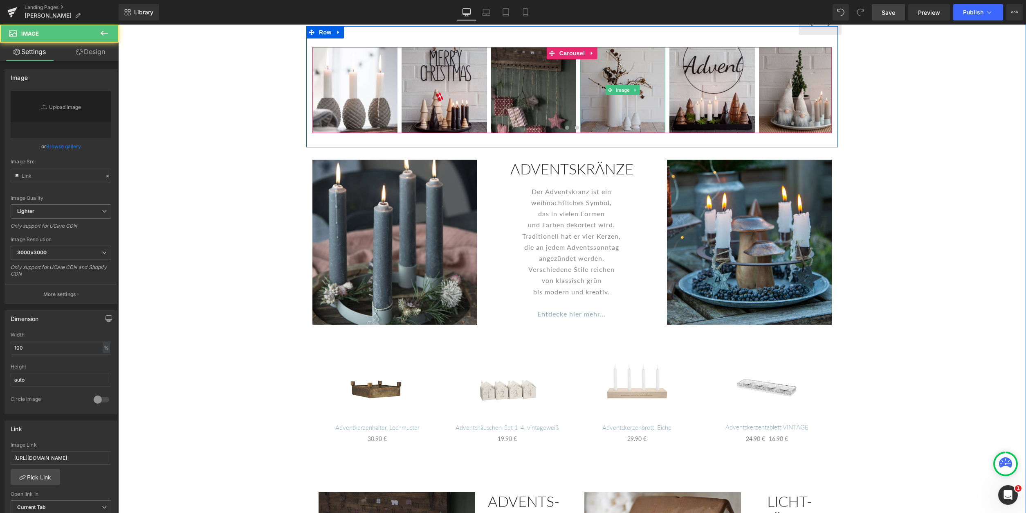
type input "[URL][DOMAIN_NAME]"
click at [623, 108] on img at bounding box center [622, 89] width 85 height 85
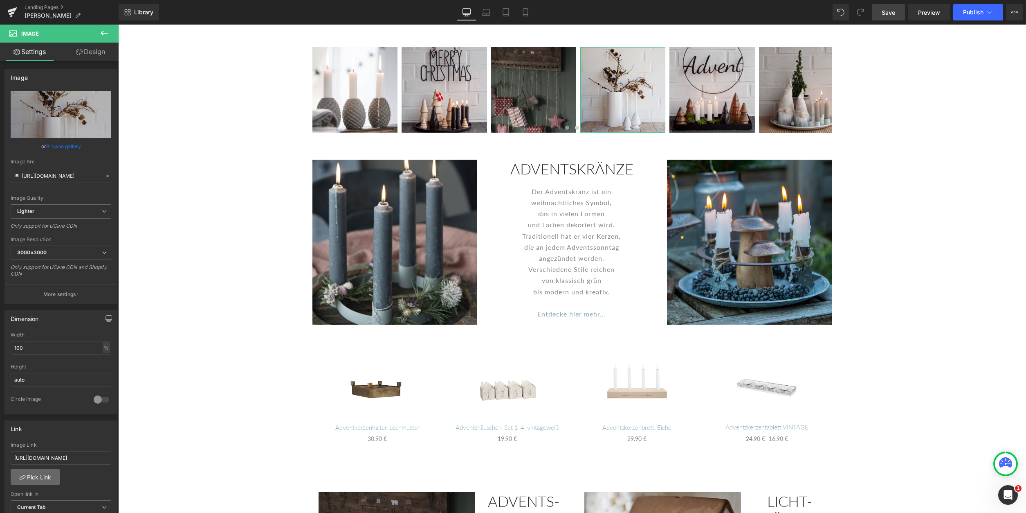
click at [36, 479] on link "Pick Link" at bounding box center [35, 476] width 49 height 16
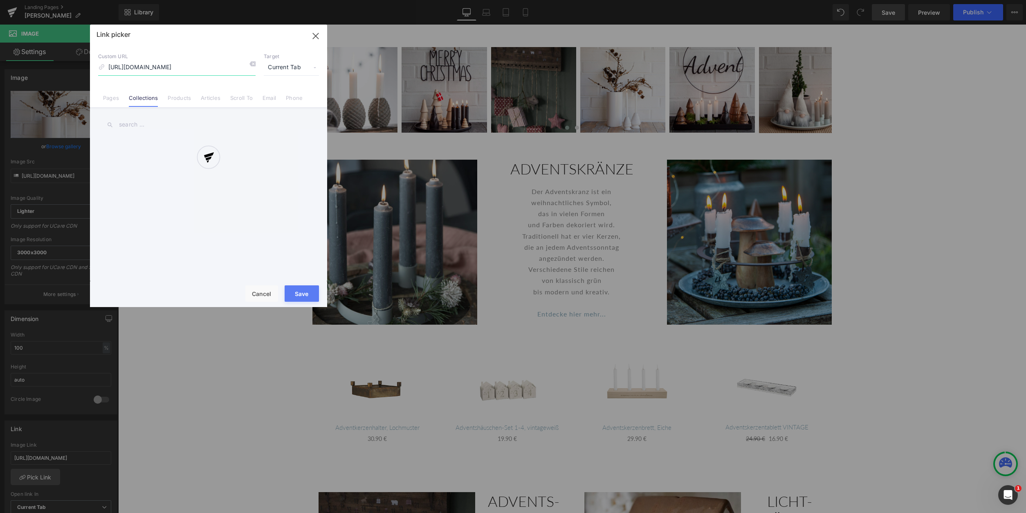
scroll to position [0, 75]
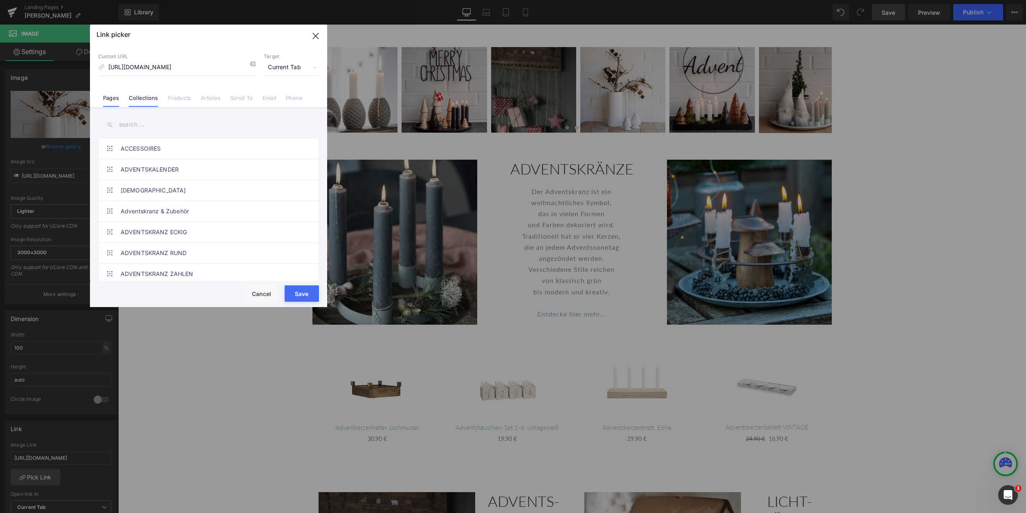
click at [111, 100] on link "Pages" at bounding box center [111, 100] width 16 height 12
click at [126, 126] on input "text" at bounding box center [208, 124] width 221 height 18
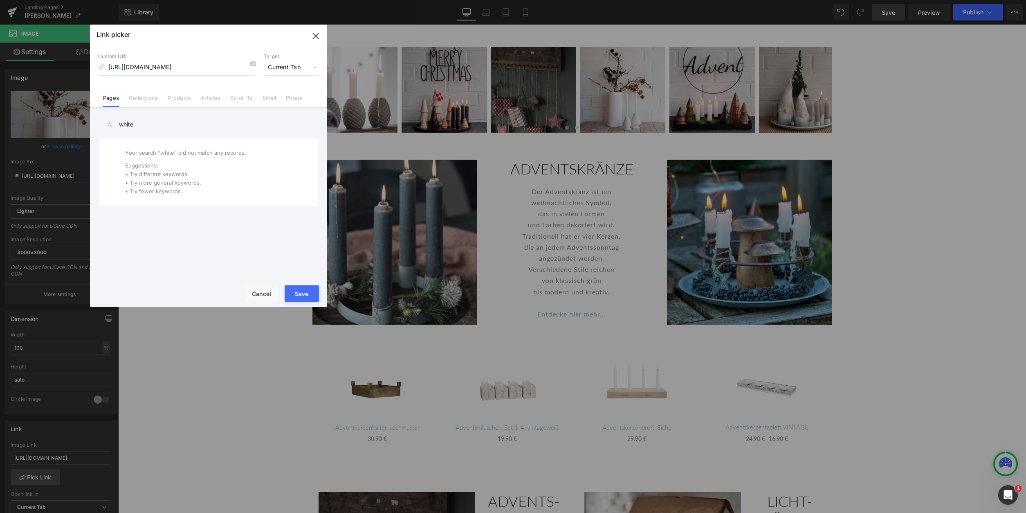
click at [122, 126] on input "white" at bounding box center [208, 124] width 221 height 18
type input "White"
click at [139, 99] on link "Collections" at bounding box center [143, 100] width 29 height 12
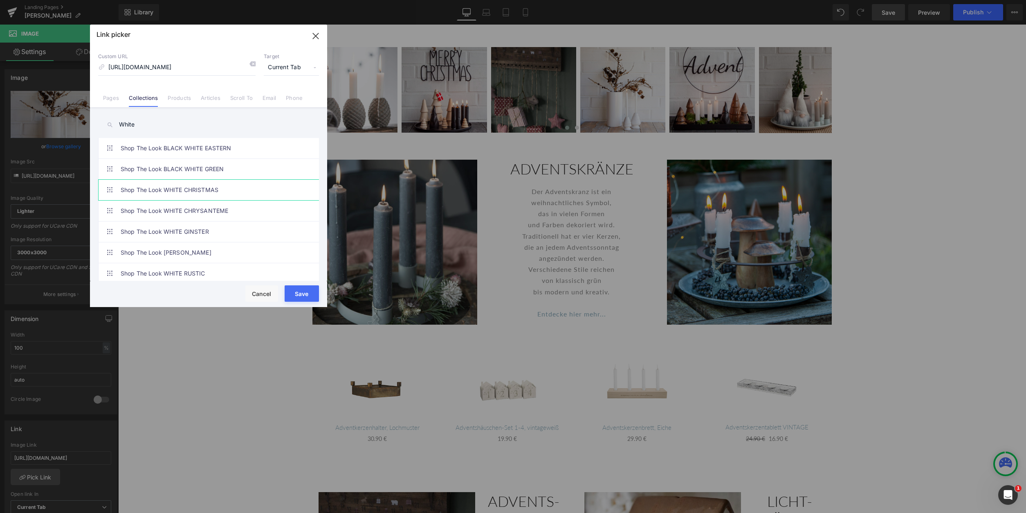
scroll to position [80, 0]
drag, startPoint x: 194, startPoint y: 274, endPoint x: 218, endPoint y: 279, distance: 24.3
click at [194, 273] on link "WHITE SKANDI CHRISTMAS" at bounding box center [211, 277] width 180 height 20
type input "/collections/white-skandi-christmas"
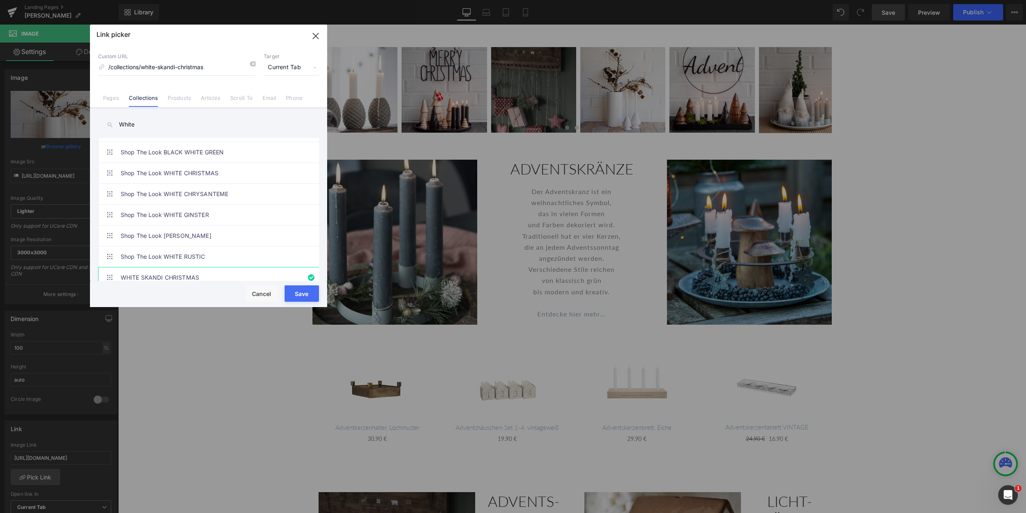
click at [304, 292] on button "Save" at bounding box center [302, 293] width 34 height 16
type input "/collections/white-skandi-christmas"
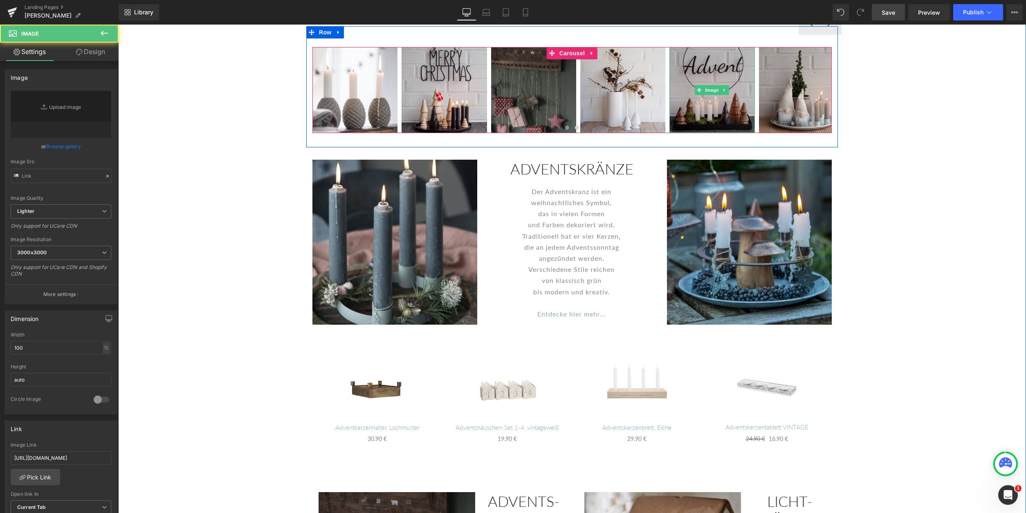
type input "[URL][DOMAIN_NAME]"
click at [695, 115] on img at bounding box center [712, 89] width 85 height 85
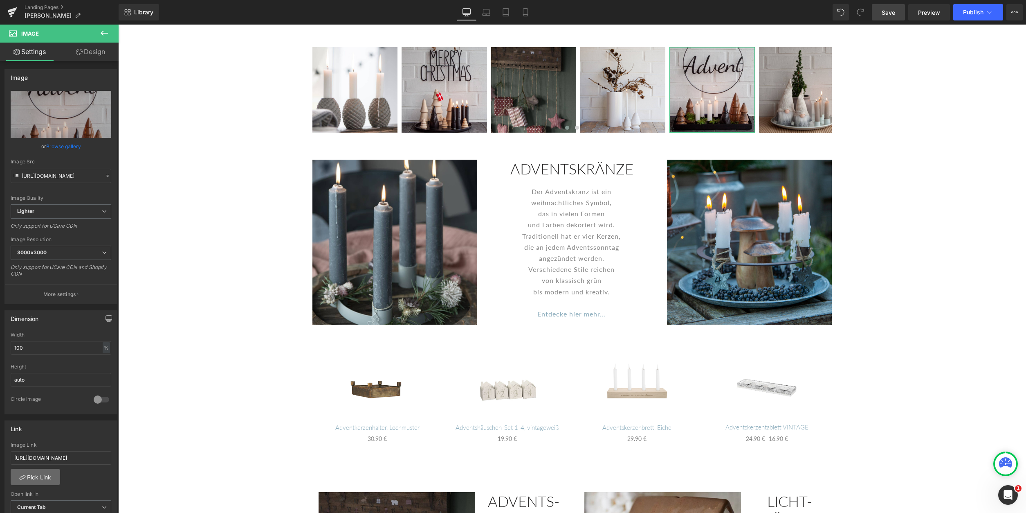
click at [39, 476] on link "Pick Link" at bounding box center [35, 476] width 49 height 16
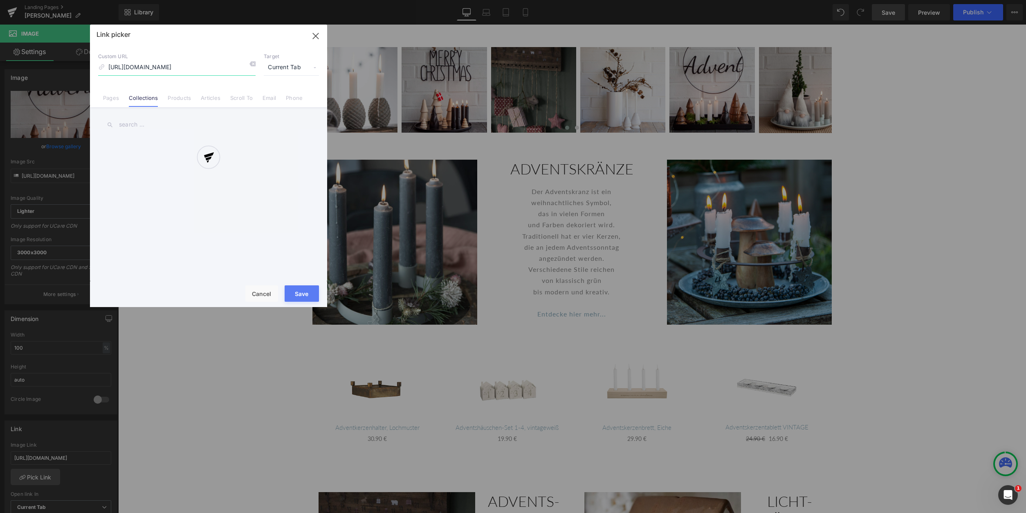
scroll to position [0, 73]
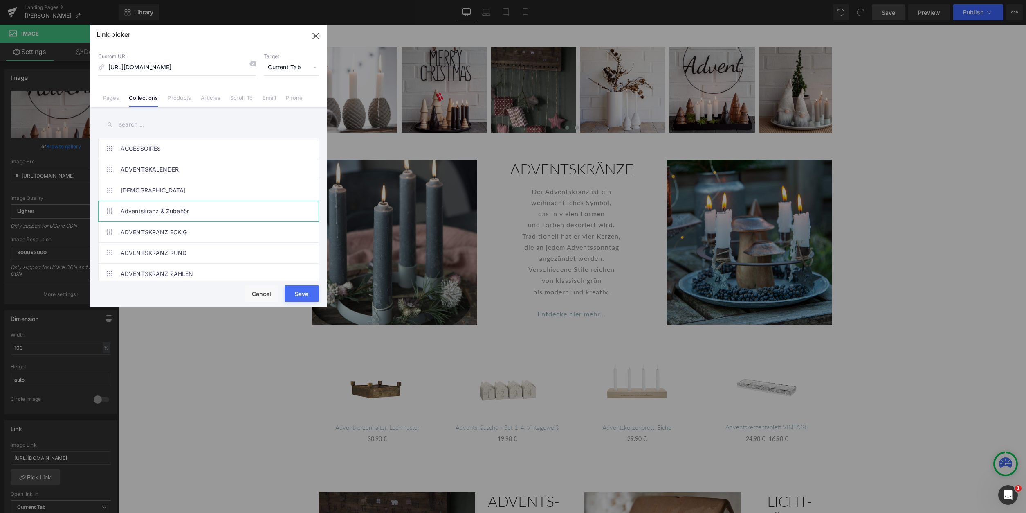
click at [207, 210] on link "Adventskranz & Zubehör" at bounding box center [211, 211] width 180 height 20
type input "/collections/adventskranz-zubehor"
click at [311, 293] on button "Save" at bounding box center [302, 293] width 34 height 16
type input "/collections/adventskranz-zubehor"
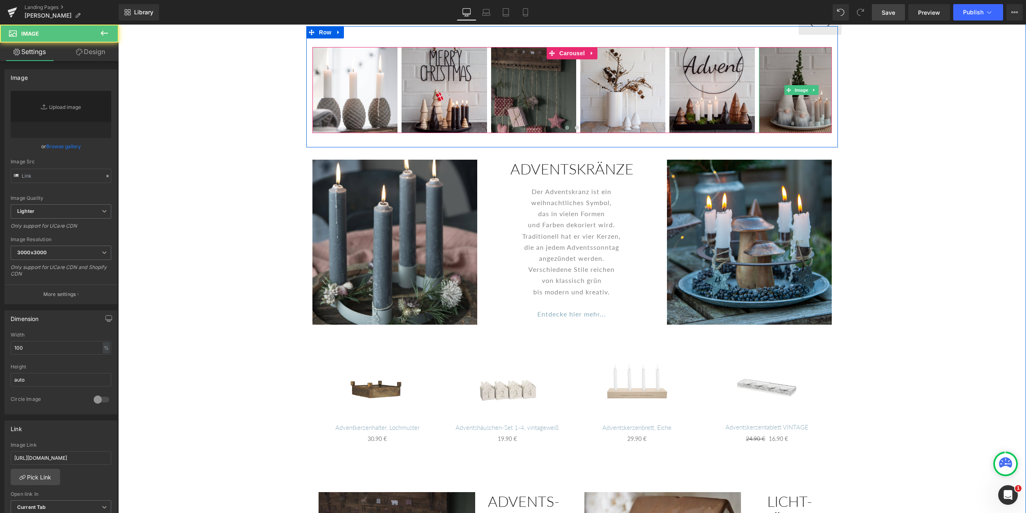
type input "[URL][DOMAIN_NAME]"
click at [802, 119] on img at bounding box center [801, 89] width 85 height 85
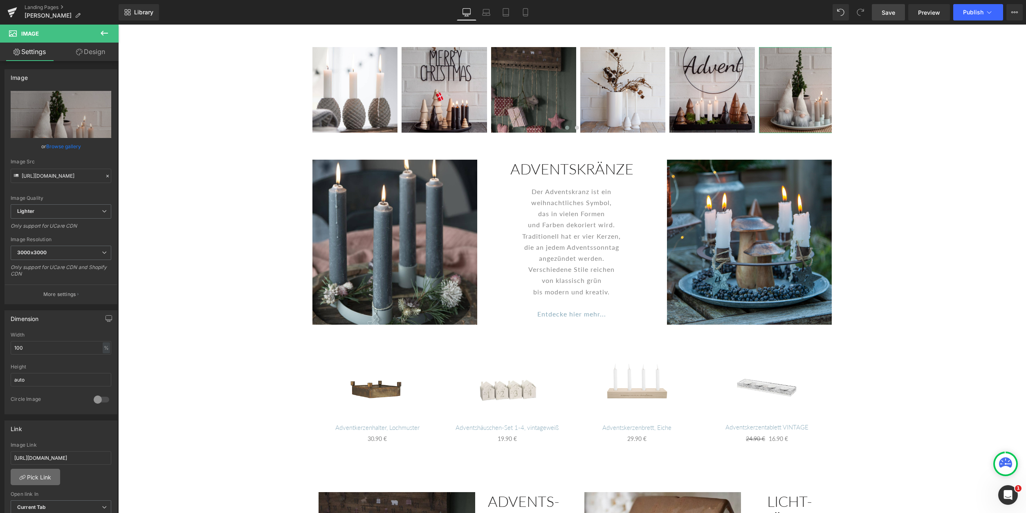
click at [33, 479] on link "Pick Link" at bounding box center [35, 476] width 49 height 16
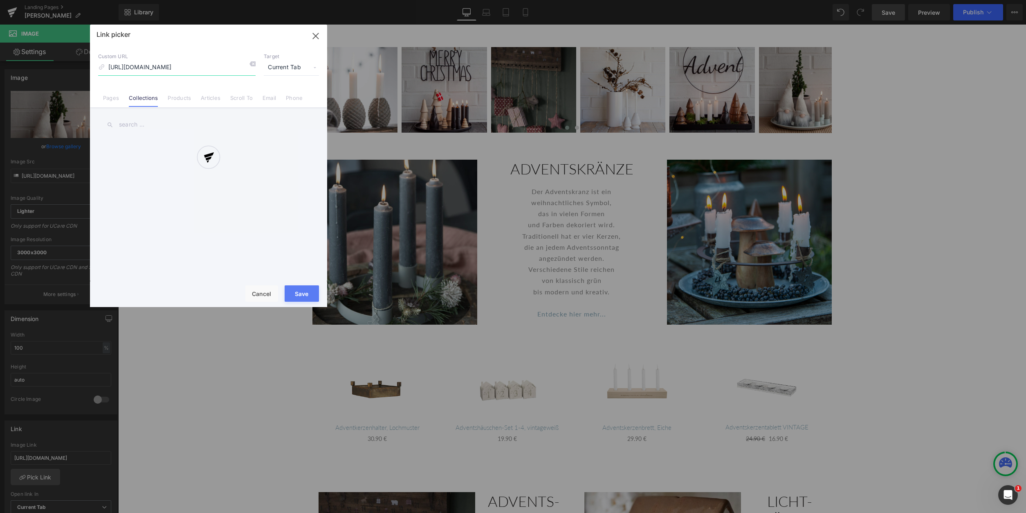
scroll to position [0, 34]
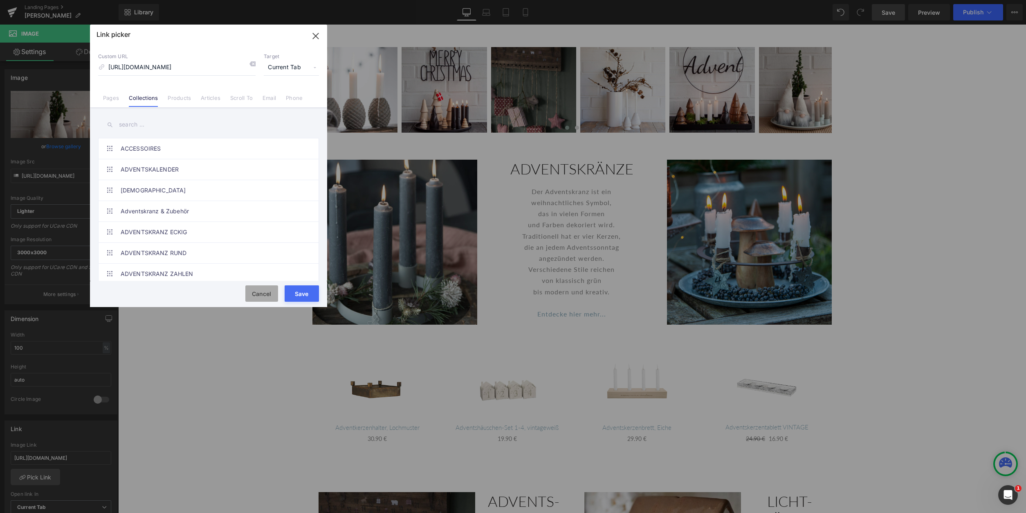
click at [256, 293] on button "Cancel" at bounding box center [261, 293] width 33 height 16
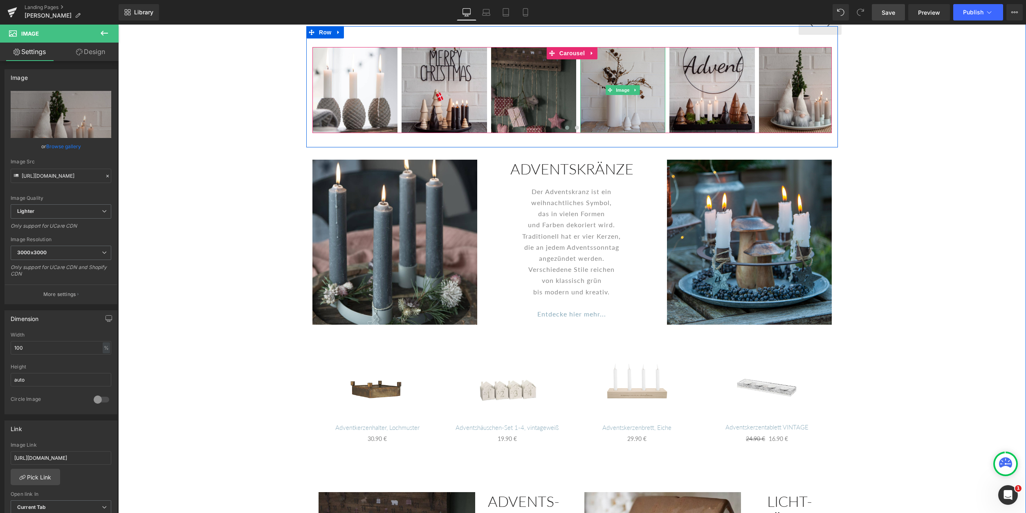
click at [630, 106] on img at bounding box center [622, 89] width 85 height 85
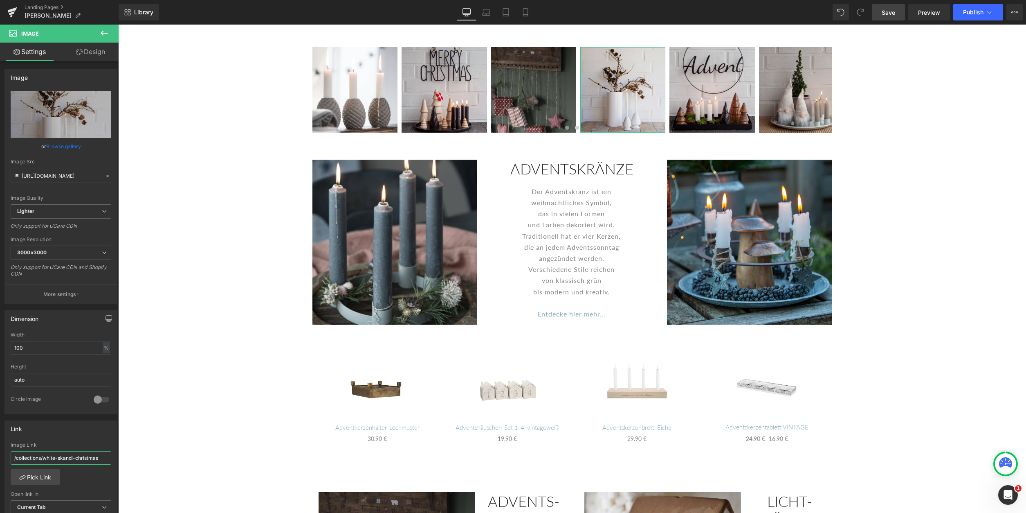
drag, startPoint x: 100, startPoint y: 457, endPoint x: -20, endPoint y: 450, distance: 119.7
click at [11, 451] on input "/collections/white-skandi-christmas" at bounding box center [61, 457] width 101 height 13
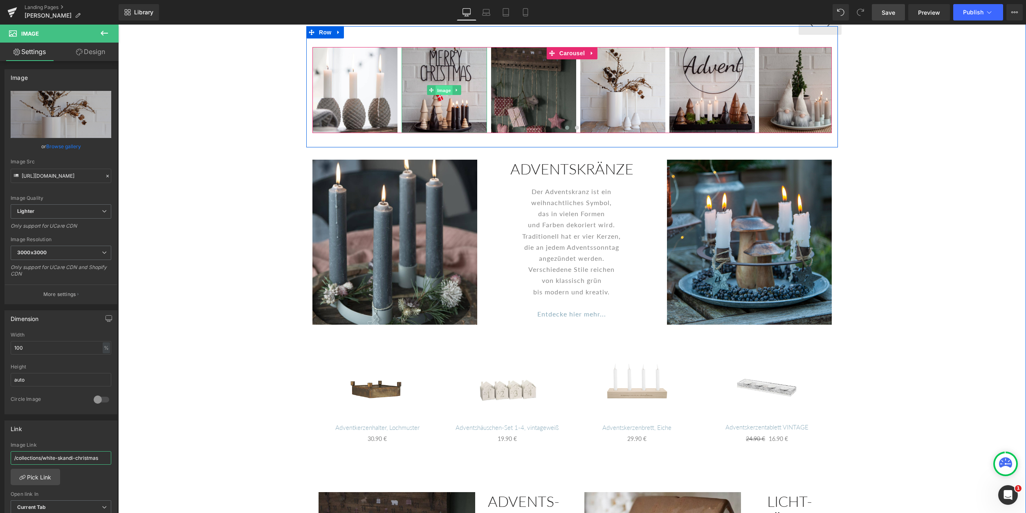
click at [448, 92] on span "Image" at bounding box center [444, 90] width 17 height 10
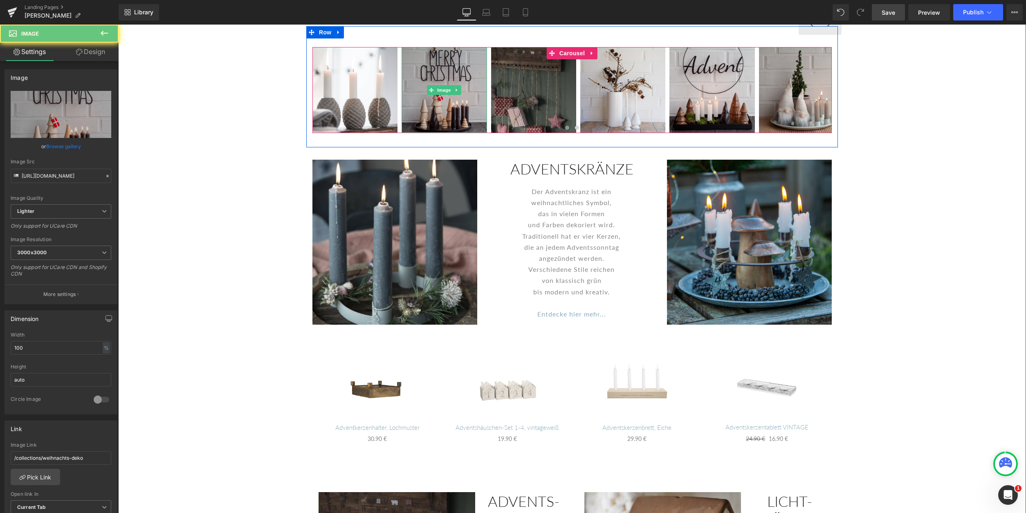
click at [445, 112] on img at bounding box center [444, 89] width 85 height 85
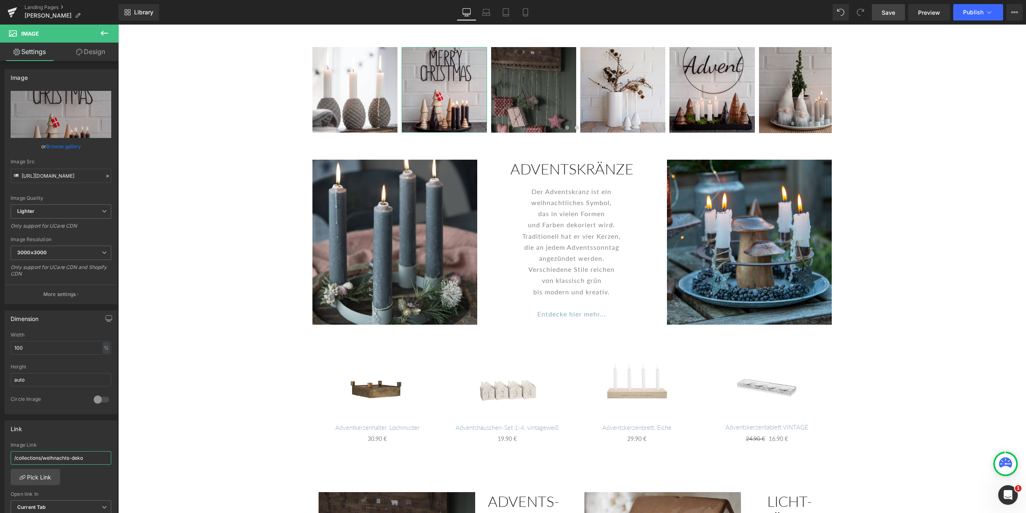
drag, startPoint x: 88, startPoint y: 459, endPoint x: -42, endPoint y: 361, distance: 162.1
click at [11, 451] on input "/collections/weihnachts-deko" at bounding box center [61, 457] width 101 height 13
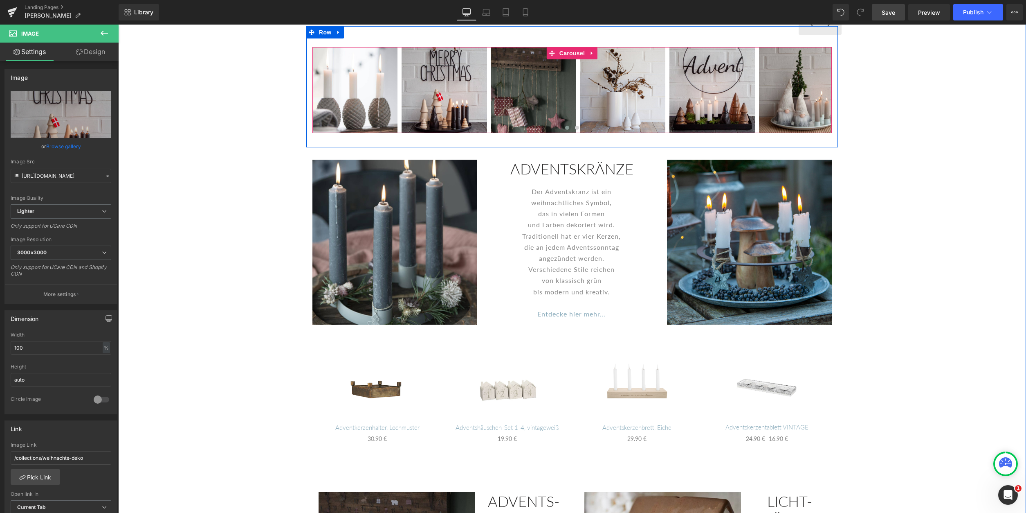
click at [791, 126] on div at bounding box center [571, 129] width 519 height 10
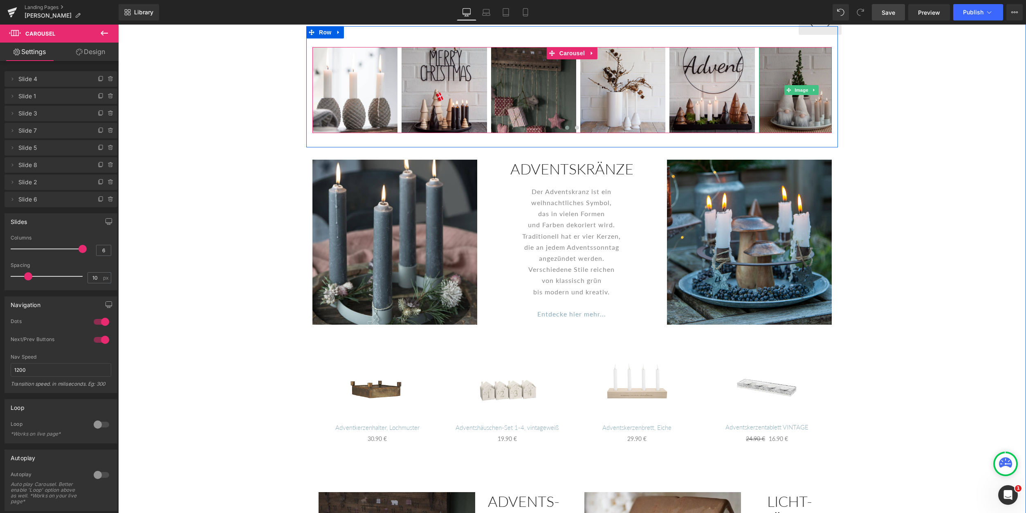
click at [783, 106] on img at bounding box center [801, 89] width 85 height 85
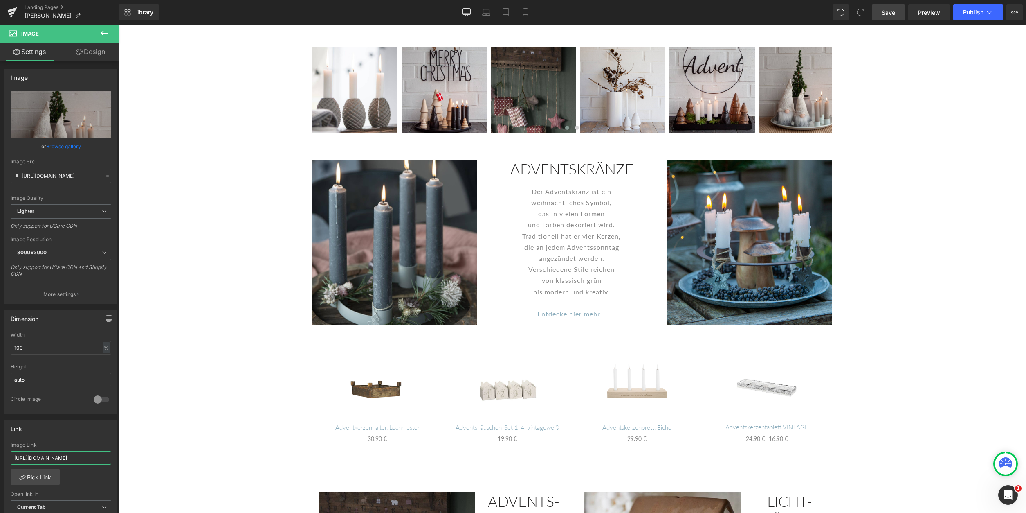
click at [20, 458] on input "[URL][DOMAIN_NAME]" at bounding box center [61, 457] width 101 height 13
type input "/collections/weihnachts-deko"
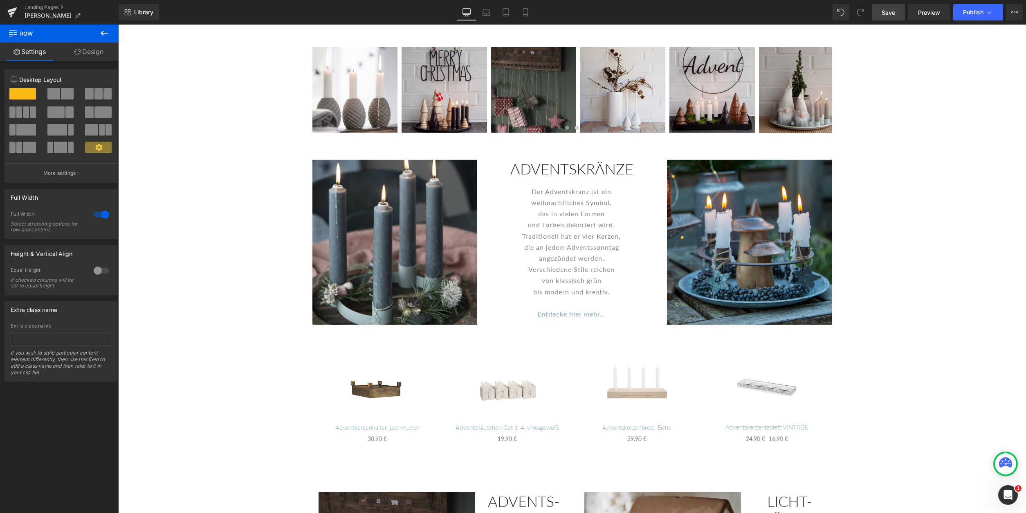
click at [894, 12] on span "Save" at bounding box center [888, 12] width 13 height 9
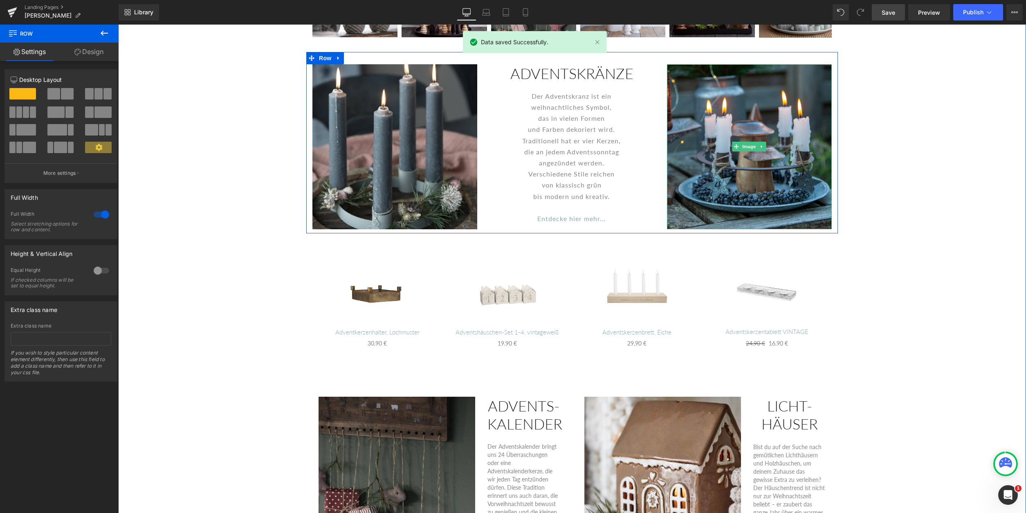
scroll to position [542, 0]
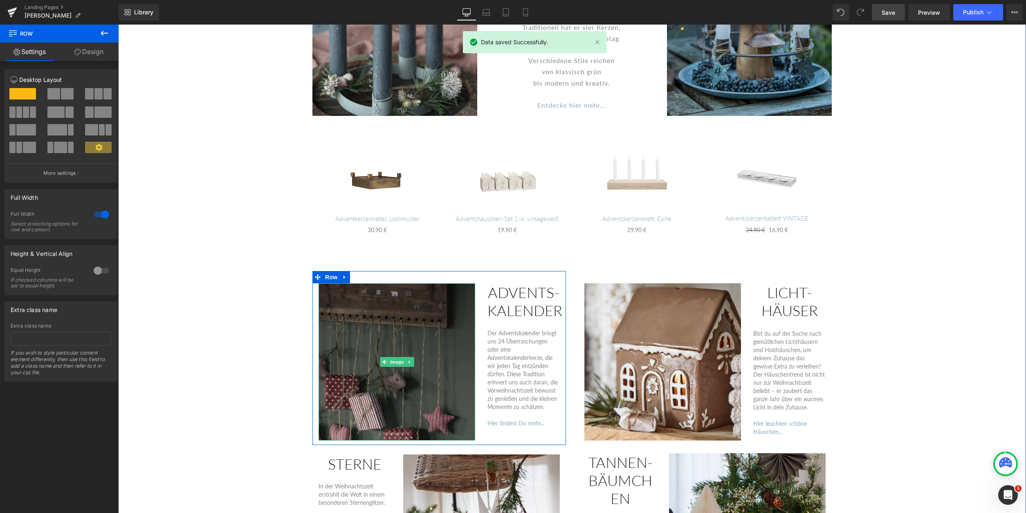
click at [418, 387] on img at bounding box center [397, 361] width 157 height 157
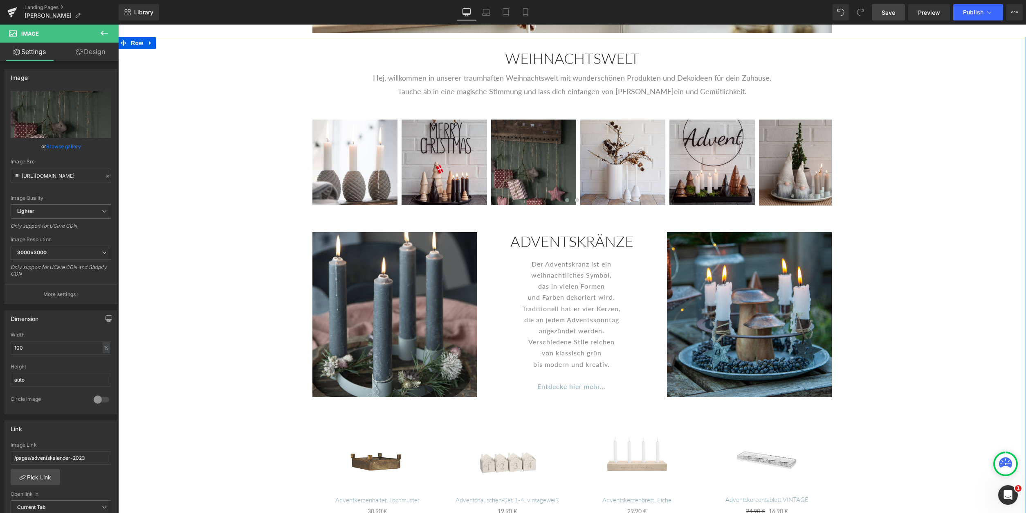
scroll to position [250, 0]
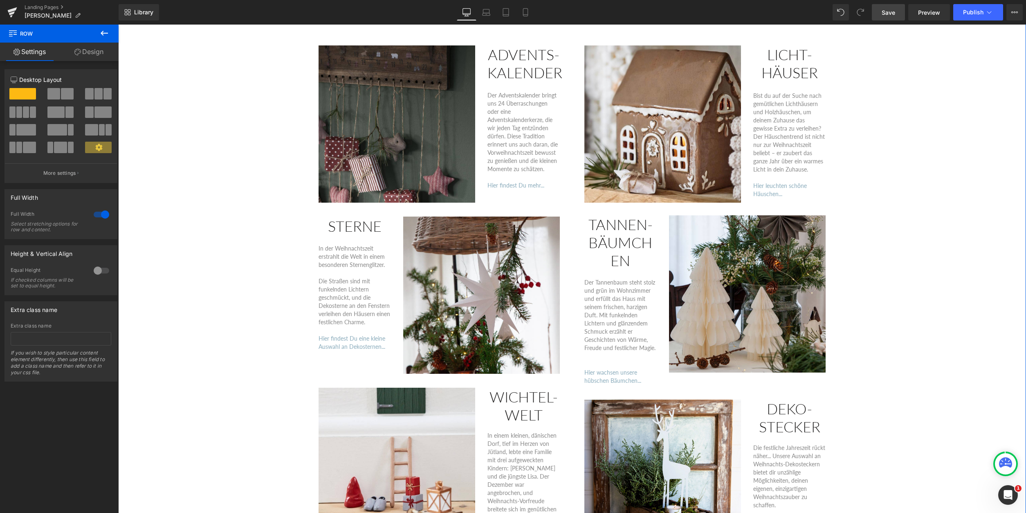
scroll to position [793, 0]
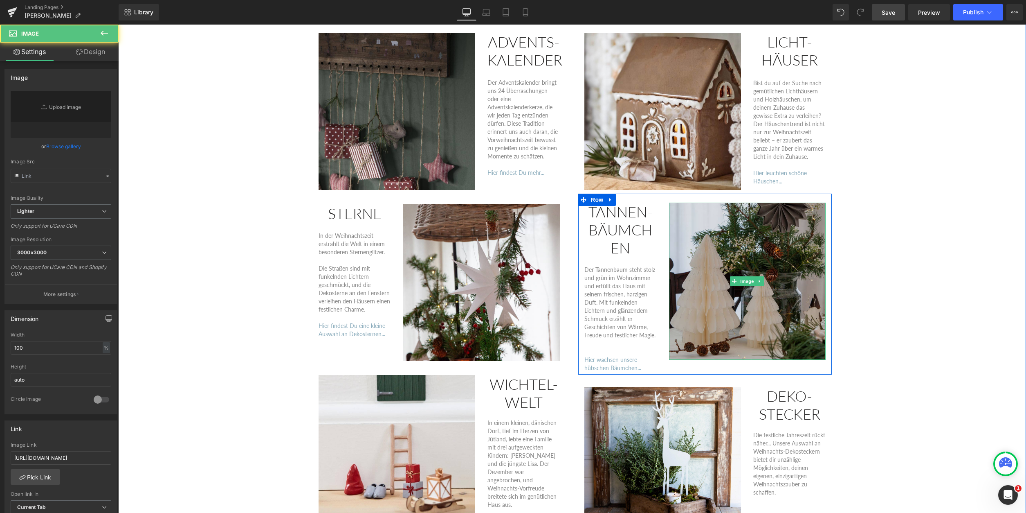
type input "[URL][DOMAIN_NAME]"
click at [765, 311] on img at bounding box center [747, 280] width 157 height 157
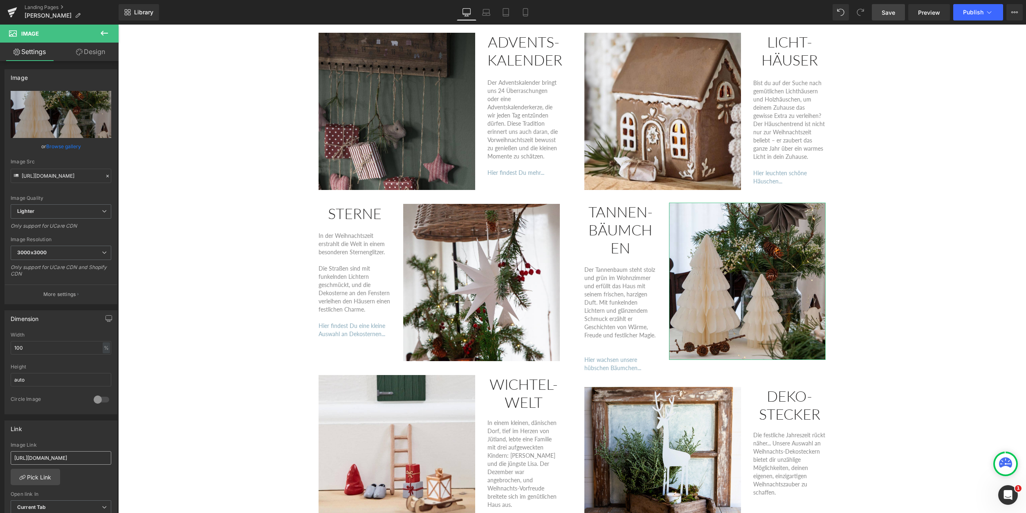
click at [67, 458] on input "[URL][DOMAIN_NAME]" at bounding box center [61, 457] width 101 height 13
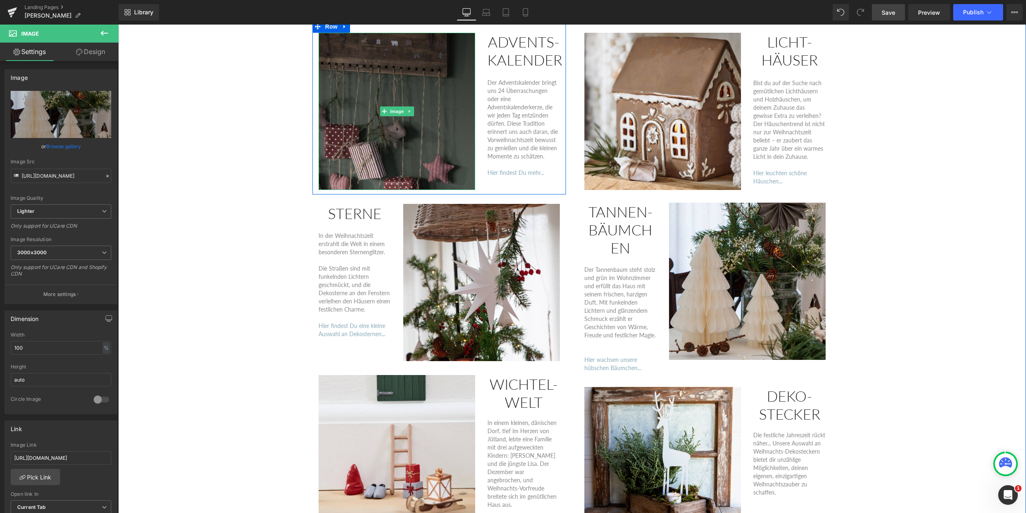
click at [428, 146] on img at bounding box center [397, 111] width 157 height 157
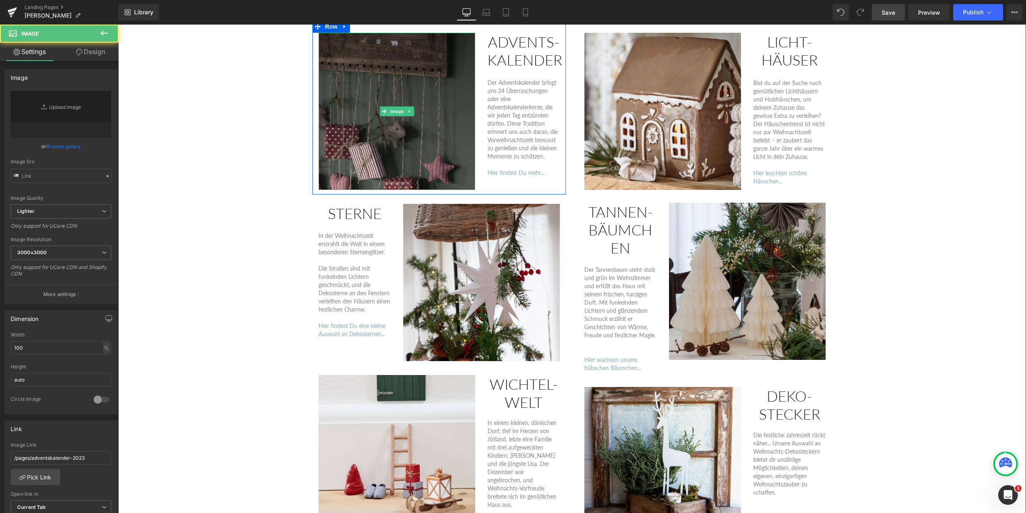
type input "[URL][DOMAIN_NAME]"
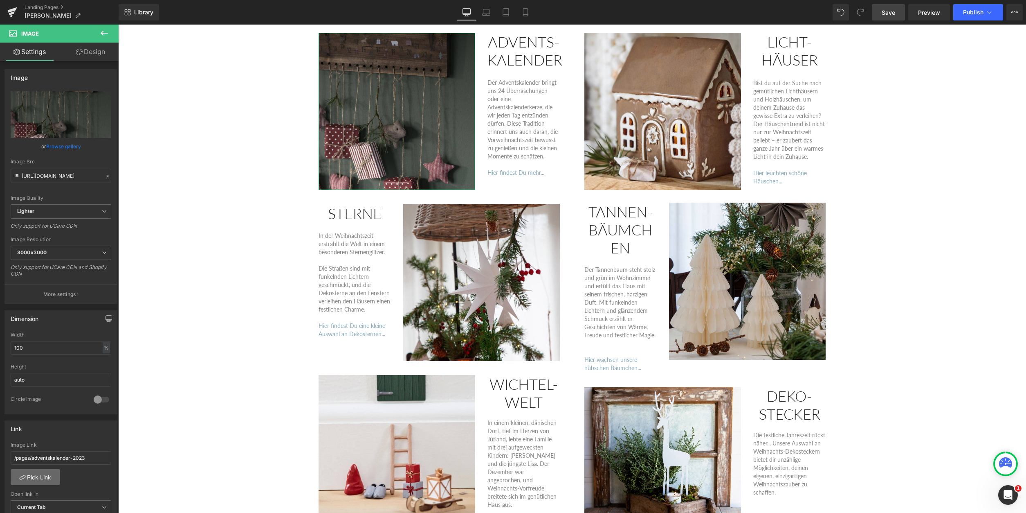
click at [44, 475] on link "Pick Link" at bounding box center [35, 476] width 49 height 16
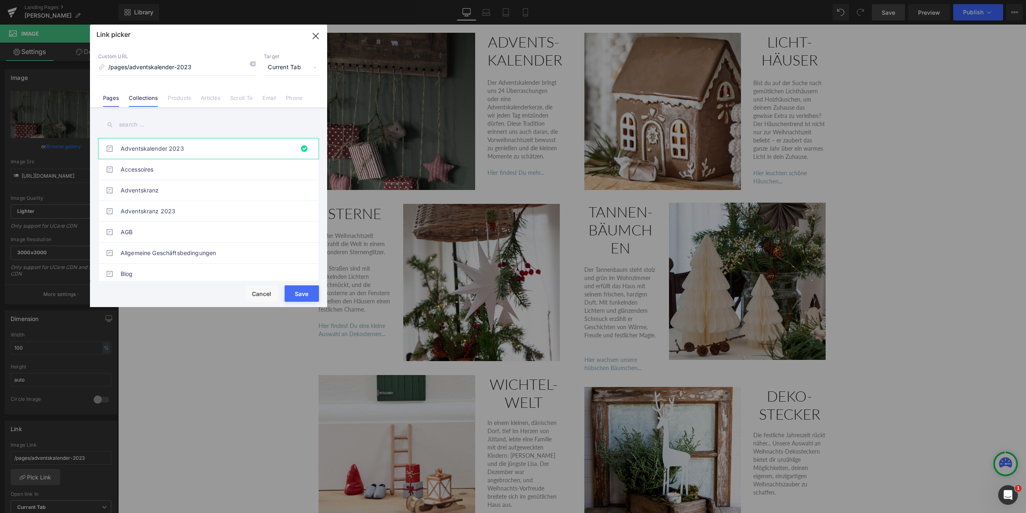
click at [140, 101] on link "Collections" at bounding box center [143, 100] width 29 height 12
click at [177, 169] on link "ADVENTSKALENDER" at bounding box center [211, 169] width 180 height 20
type input "/collections/adventskalender"
click at [307, 294] on button "Save" at bounding box center [302, 293] width 34 height 16
type input "/collections/adventskalender"
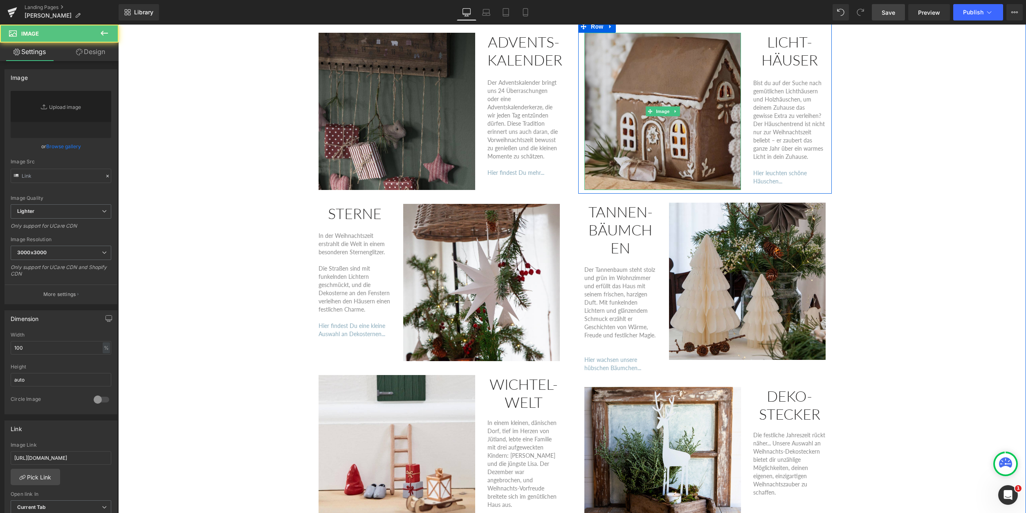
type input "[URL][DOMAIN_NAME]"
click at [638, 130] on img at bounding box center [662, 111] width 157 height 157
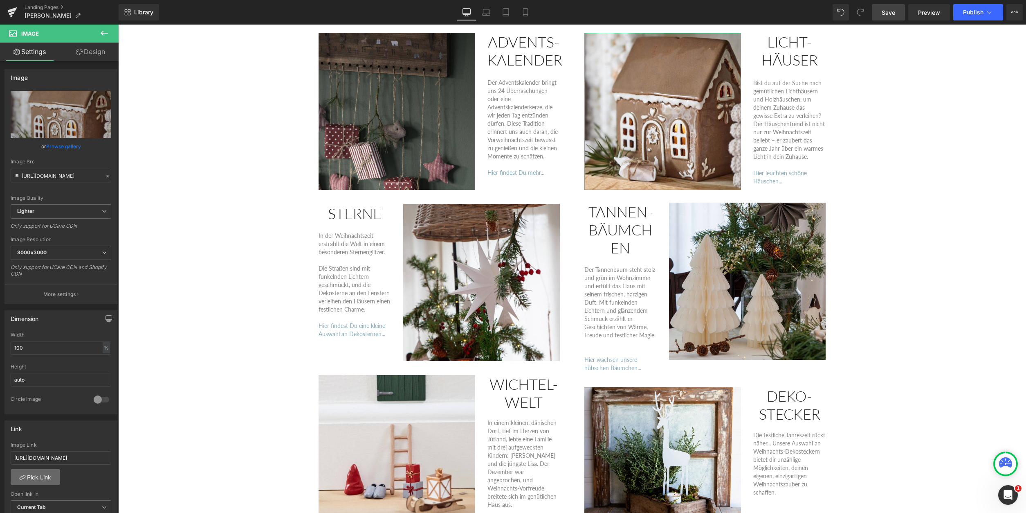
click at [50, 476] on link "Pick Link" at bounding box center [35, 476] width 49 height 16
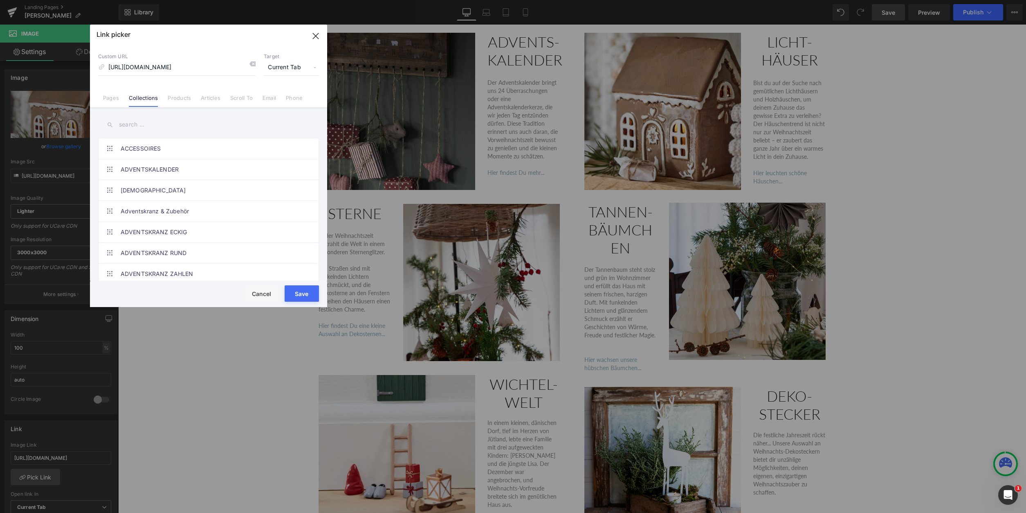
click at [138, 130] on input "text" at bounding box center [208, 124] width 221 height 18
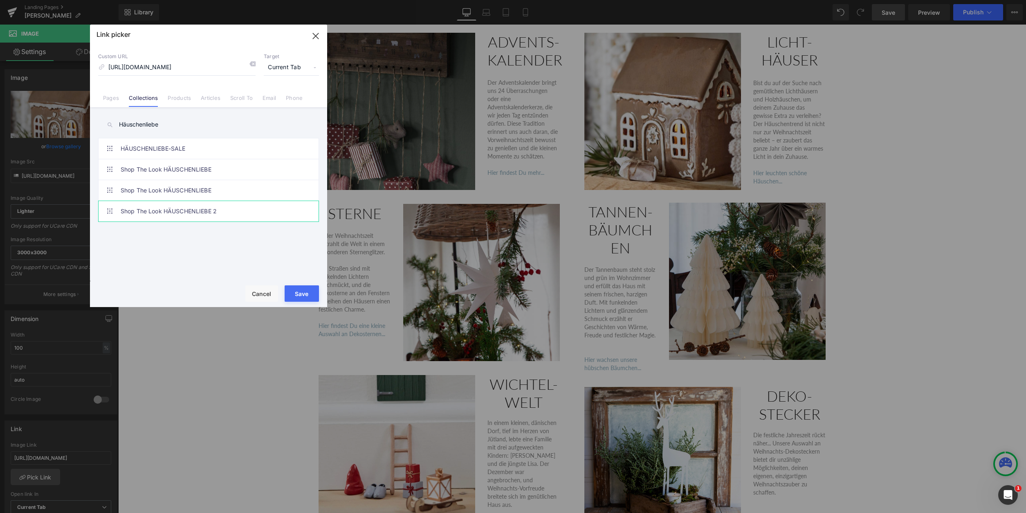
type input "Häuschenliebe"
click at [184, 203] on link "Shop The Look HÄUSCHENLIEBE 2" at bounding box center [211, 211] width 180 height 20
type input "/collections/shop-the-look-hauschenliebe-2"
click at [304, 290] on button "Save" at bounding box center [302, 293] width 34 height 16
type input "/collections/shop-the-look-hauschenliebe-2"
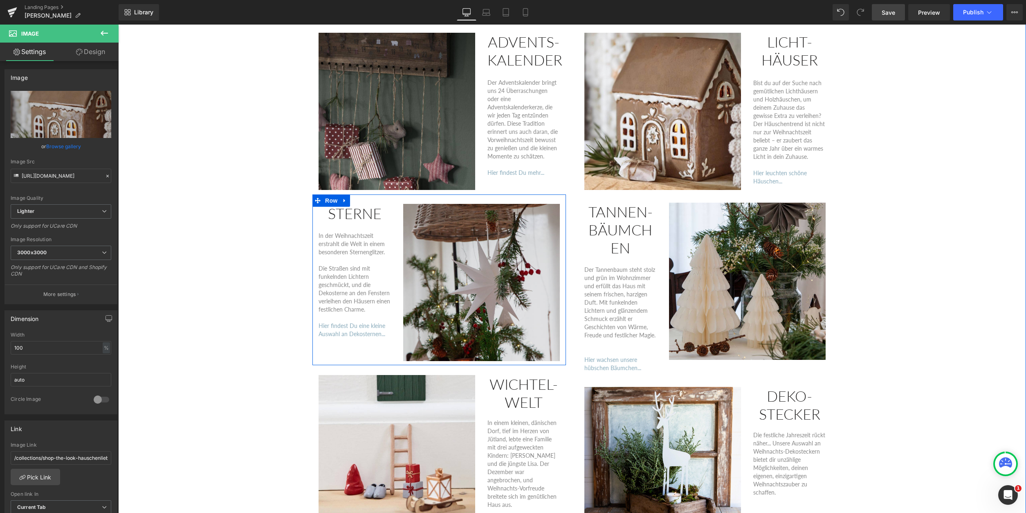
click at [457, 289] on img at bounding box center [481, 282] width 157 height 157
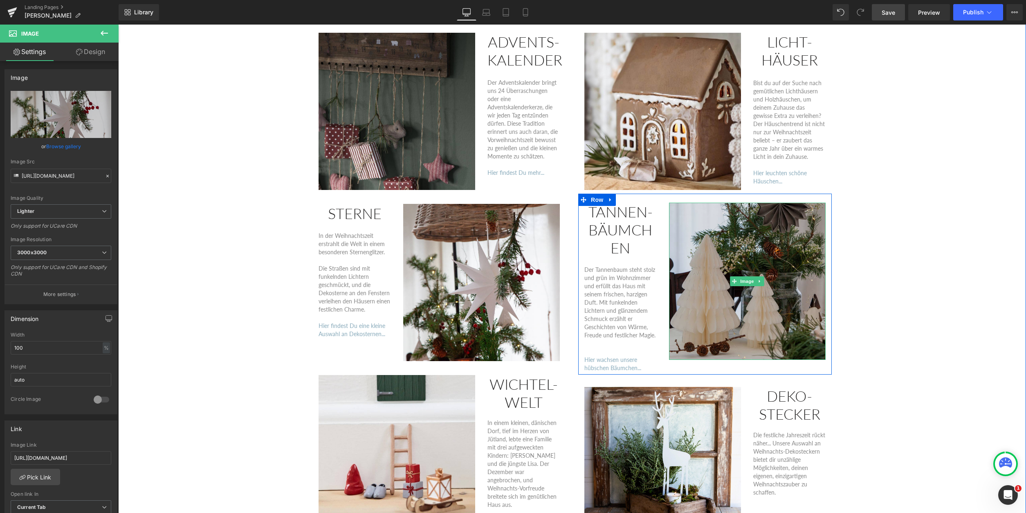
click at [724, 335] on img at bounding box center [747, 280] width 157 height 157
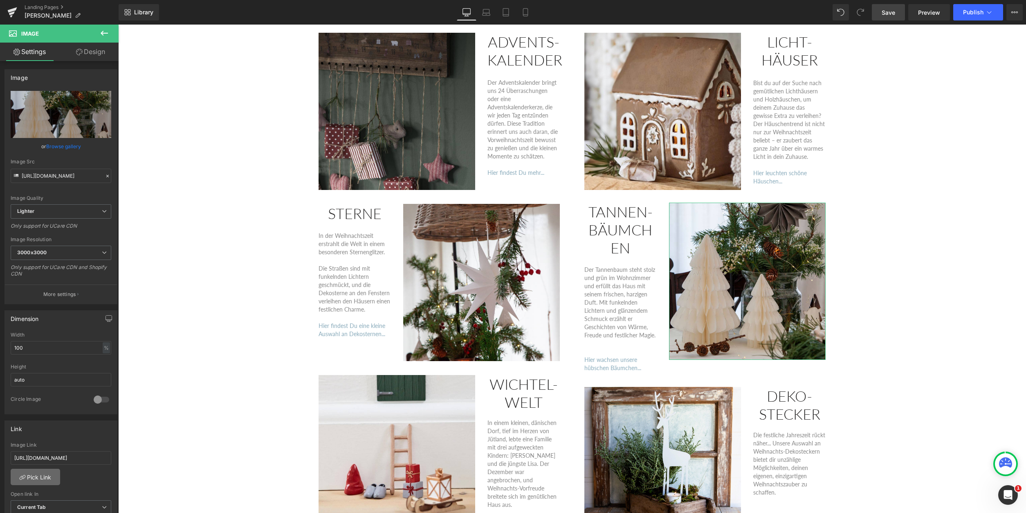
click at [30, 475] on link "Pick Link" at bounding box center [35, 476] width 49 height 16
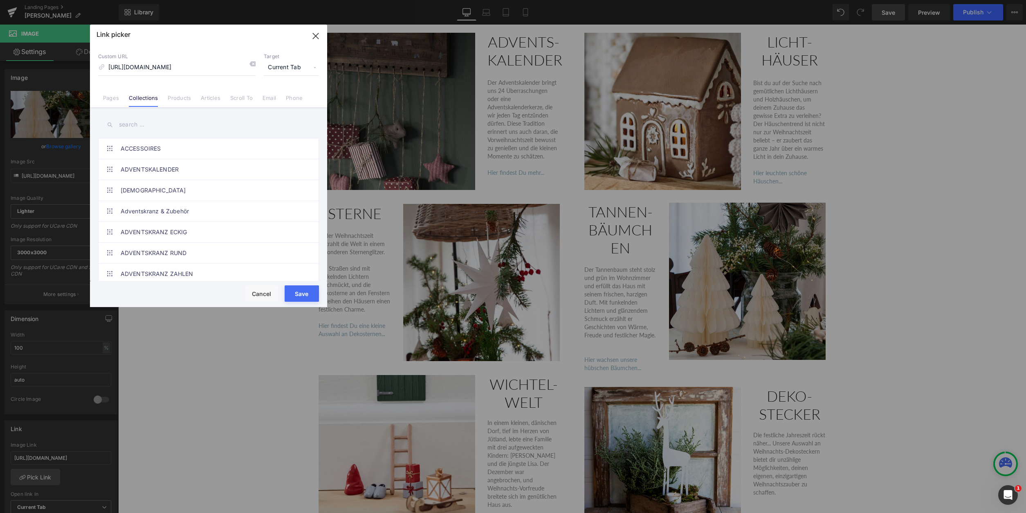
click at [128, 128] on input "text" at bounding box center [208, 124] width 221 height 18
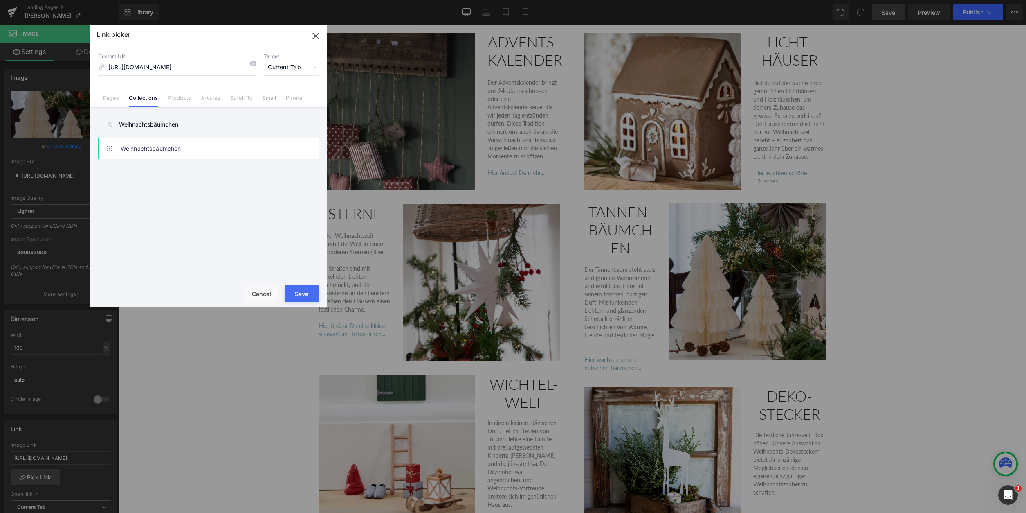
type input "Weihnachtsbäumchen"
click at [176, 153] on link "Weihnachtsbäumchen" at bounding box center [211, 148] width 180 height 20
type input "/collections/weihnachtsbaumchen"
click at [311, 293] on button "Save" at bounding box center [302, 293] width 34 height 16
type input "/collections/weihnachtsbaumchen"
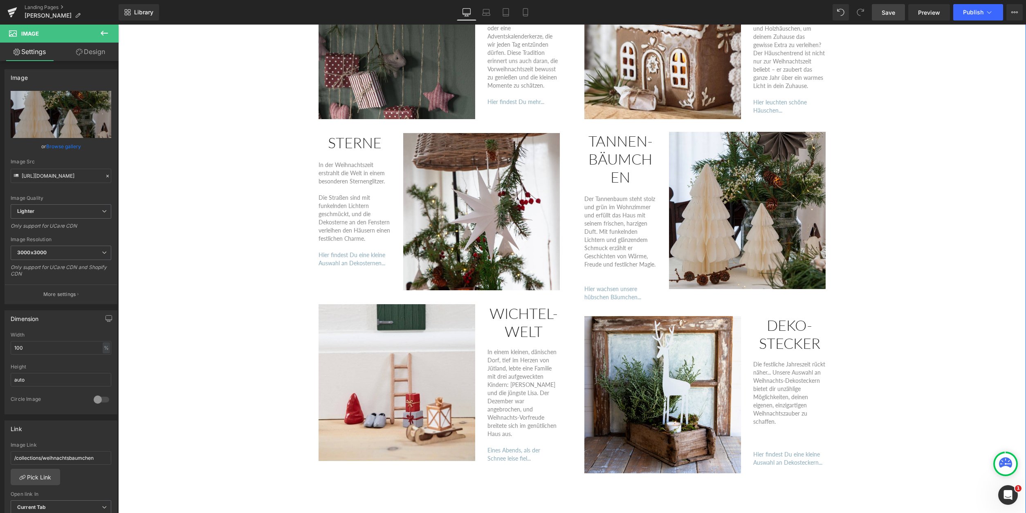
scroll to position [960, 0]
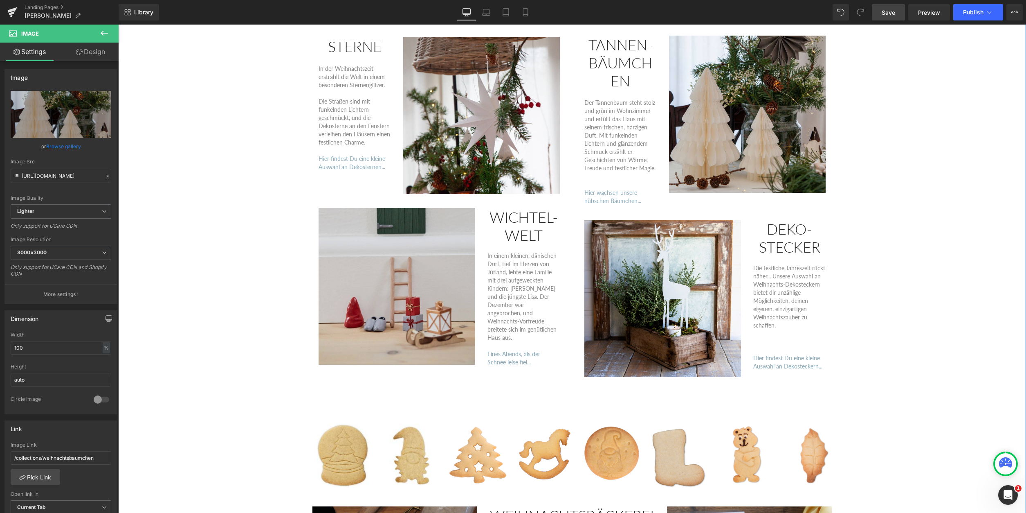
click at [447, 288] on img at bounding box center [397, 286] width 157 height 157
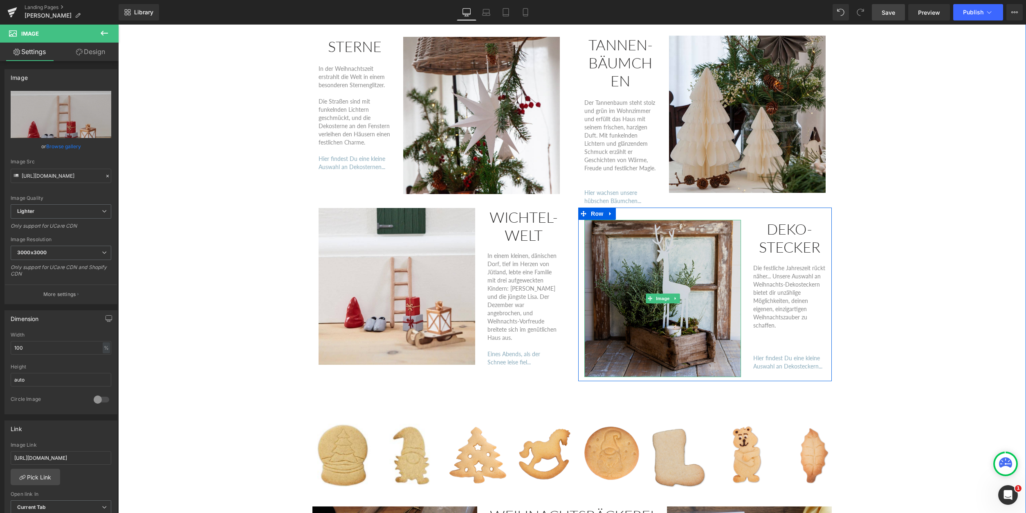
click at [674, 316] on img at bounding box center [662, 298] width 157 height 157
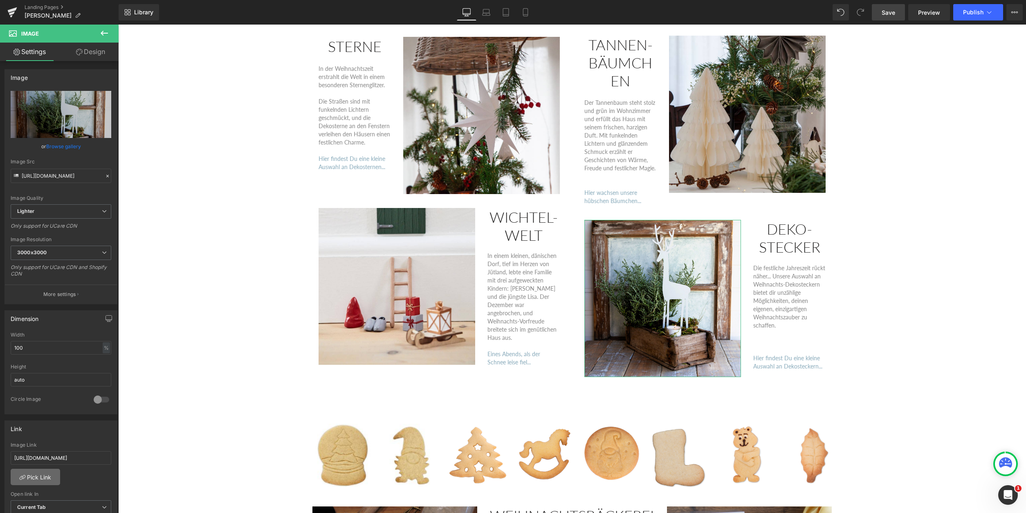
click at [35, 479] on link "Pick Link" at bounding box center [35, 476] width 49 height 16
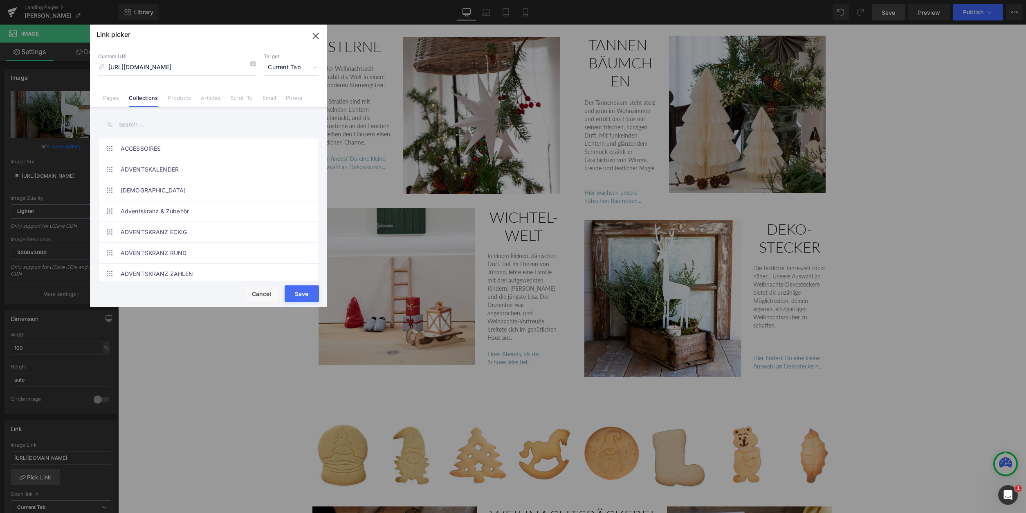
click at [122, 121] on input "text" at bounding box center [208, 124] width 221 height 18
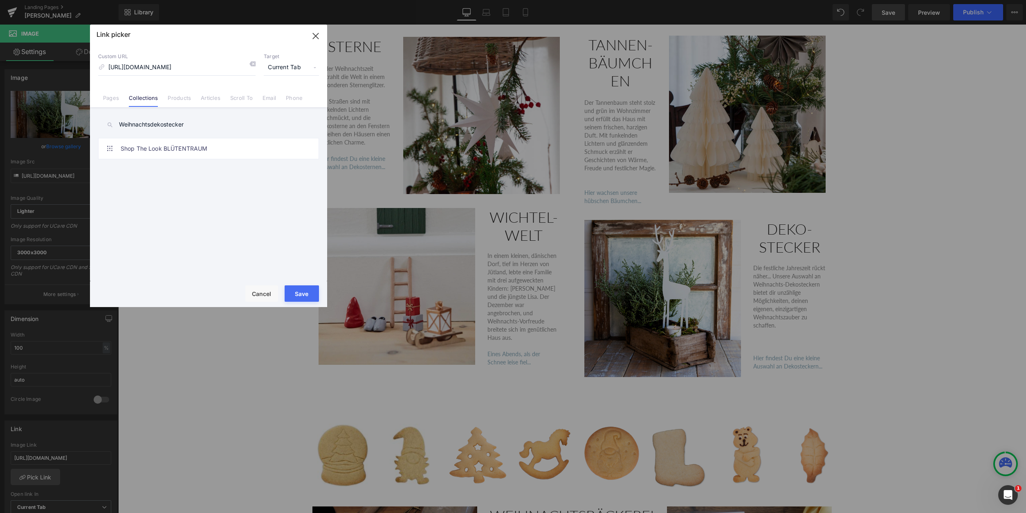
click at [150, 126] on input "Weihnachtsdekostecker" at bounding box center [208, 124] width 221 height 18
type input "Weihnachts-dekostecker"
click at [172, 146] on link "WEIHNACHTS-DEKOSTECKER" at bounding box center [211, 148] width 180 height 20
type input "/collections/weihnachts-dekostecker"
click at [303, 292] on button "Save" at bounding box center [302, 293] width 34 height 16
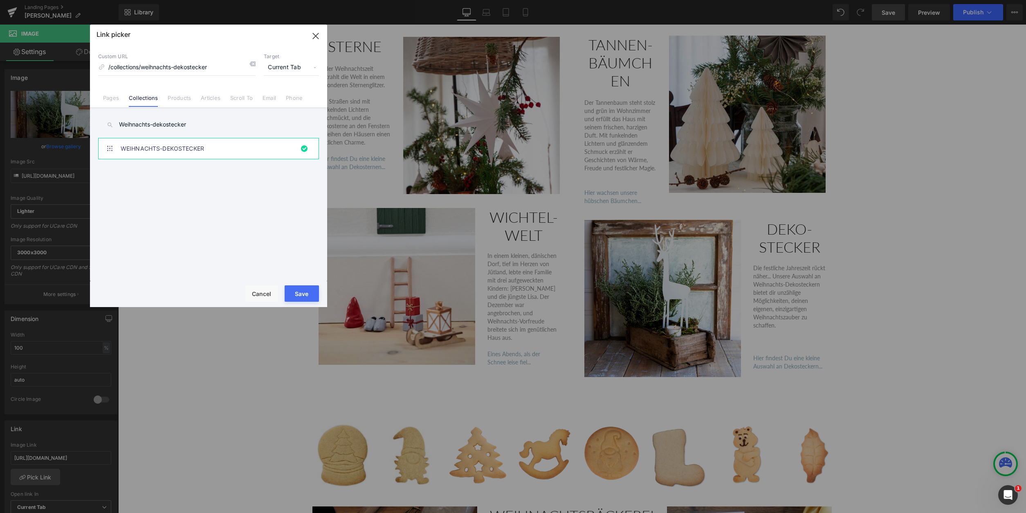
type input "/collections/weihnachts-dekostecker"
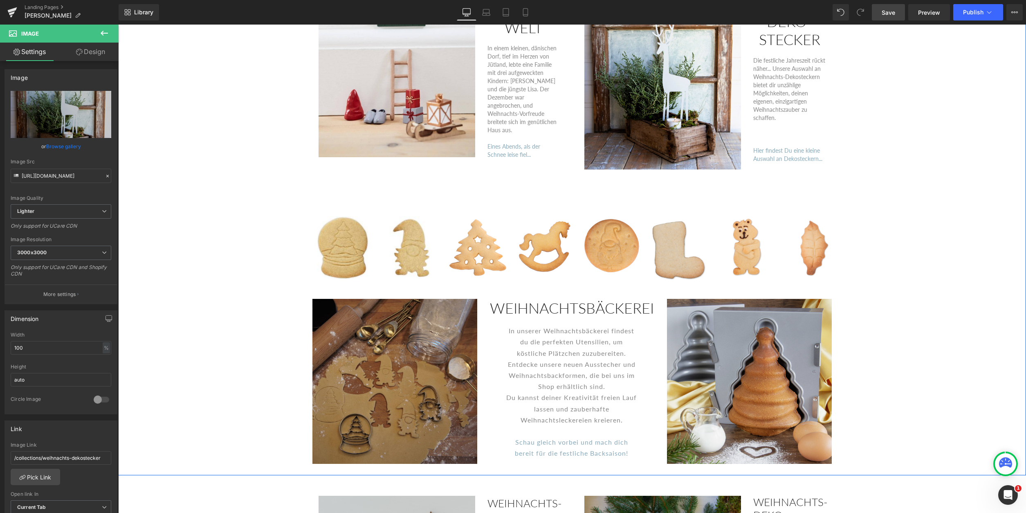
scroll to position [1168, 0]
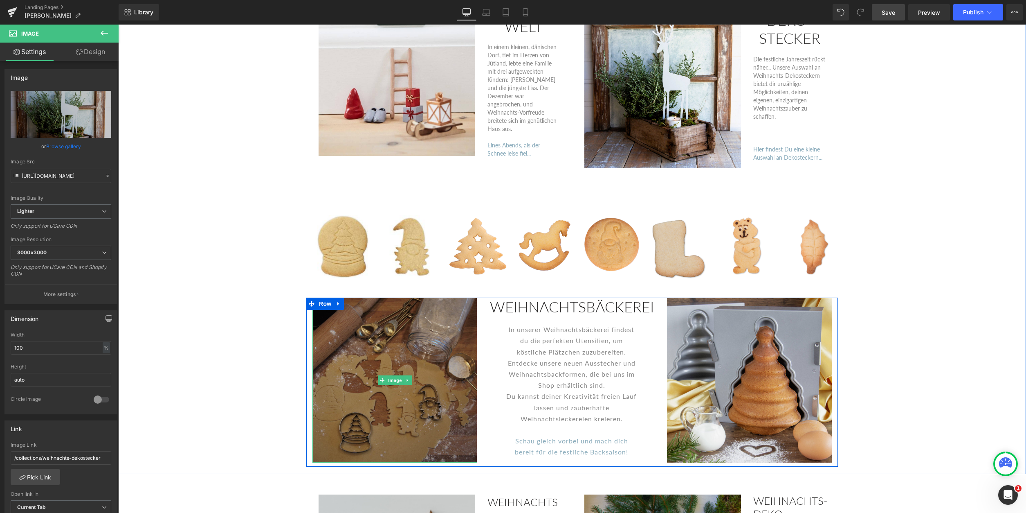
click at [405, 384] on img at bounding box center [394, 379] width 165 height 165
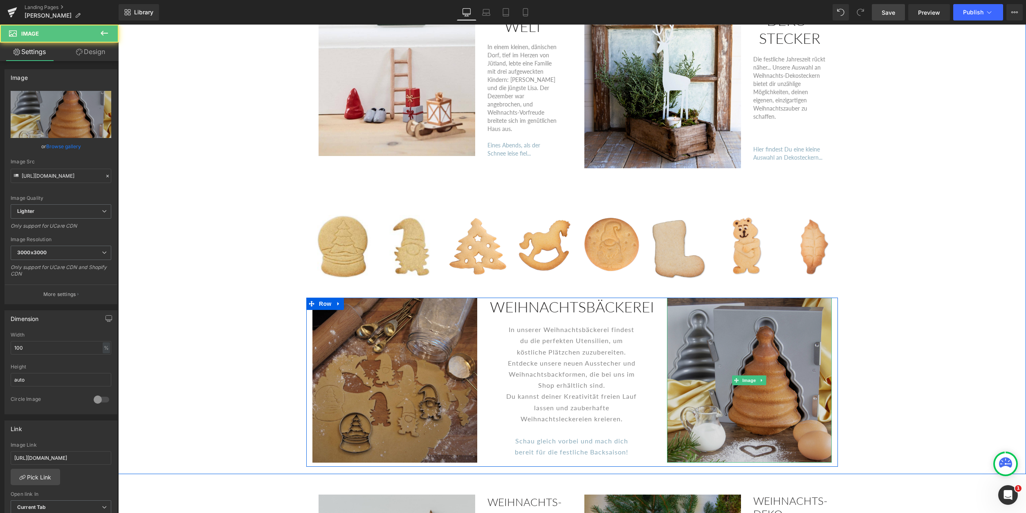
click at [750, 398] on img at bounding box center [749, 379] width 165 height 165
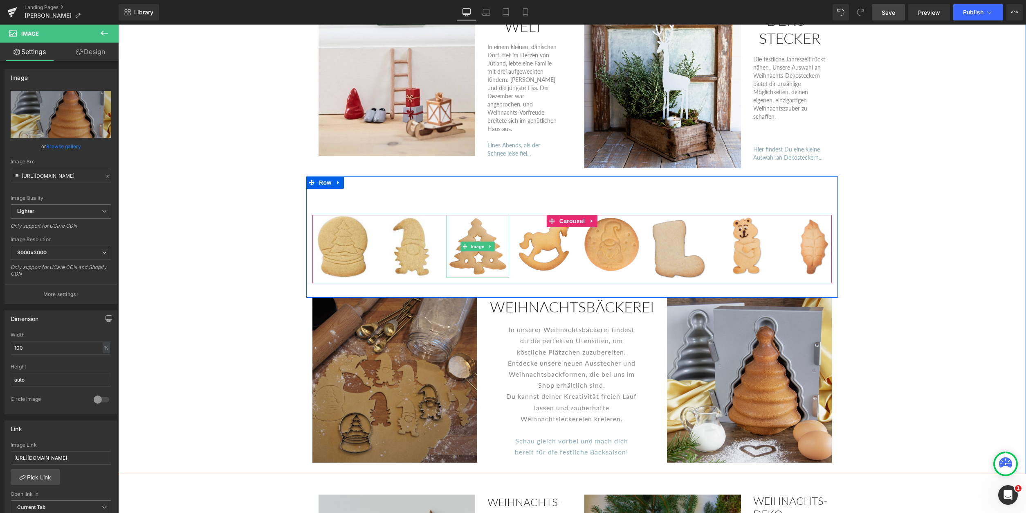
click at [475, 255] on img at bounding box center [478, 246] width 63 height 63
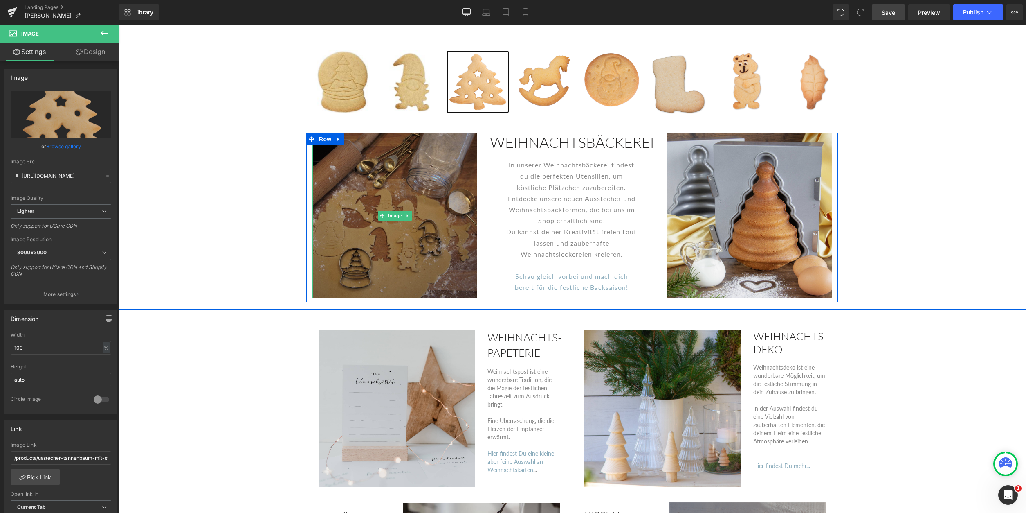
scroll to position [1418, 0]
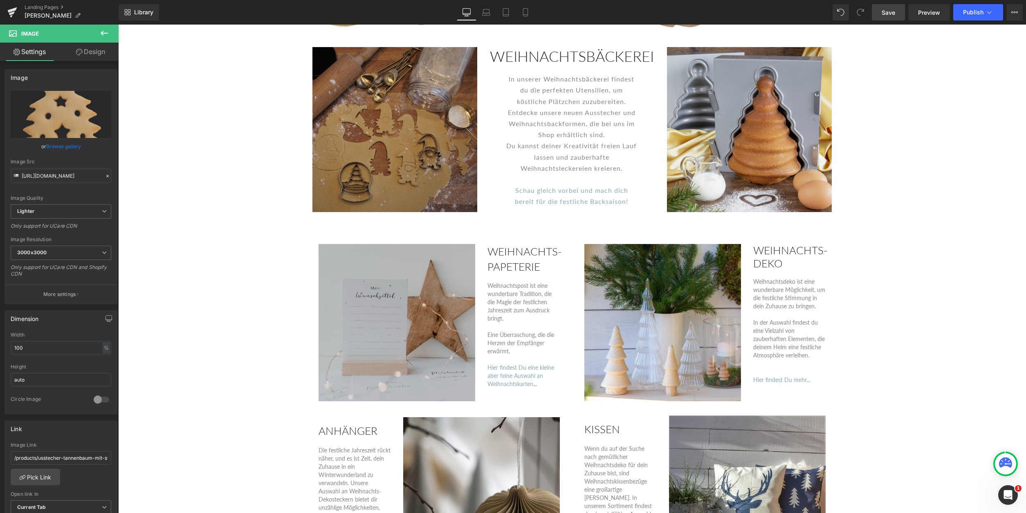
click at [407, 349] on img at bounding box center [397, 322] width 157 height 157
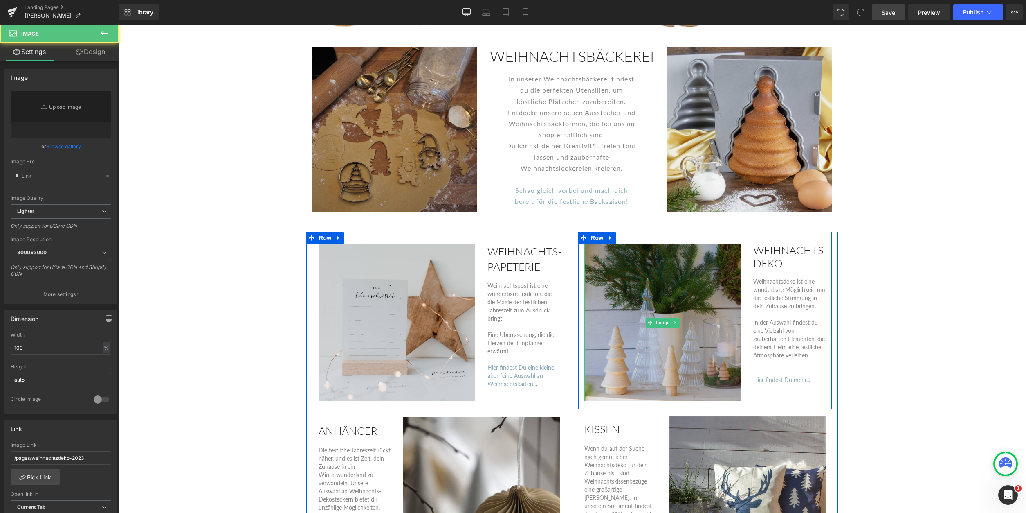
type input "[URL][DOMAIN_NAME]"
click at [723, 349] on img at bounding box center [662, 322] width 157 height 157
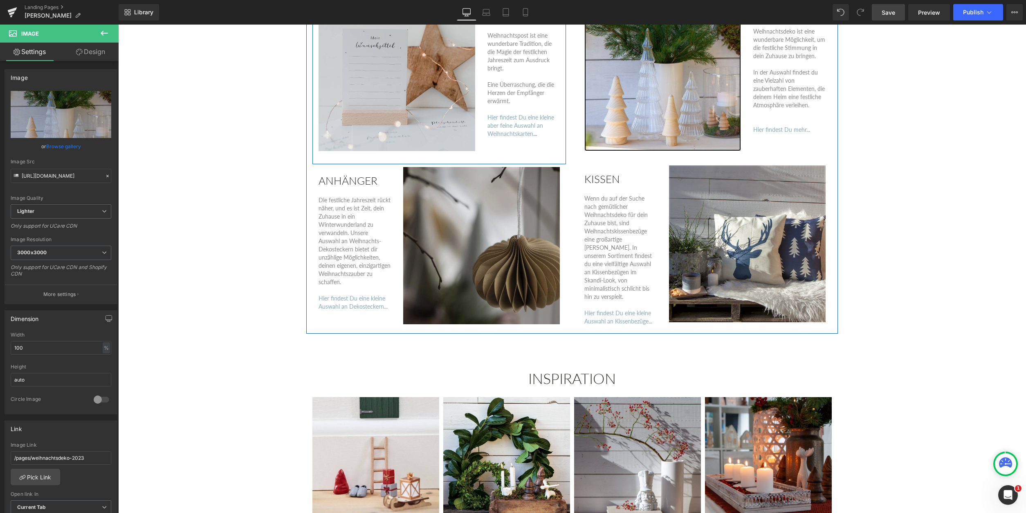
scroll to position [1669, 0]
click at [507, 300] on img at bounding box center [481, 244] width 157 height 157
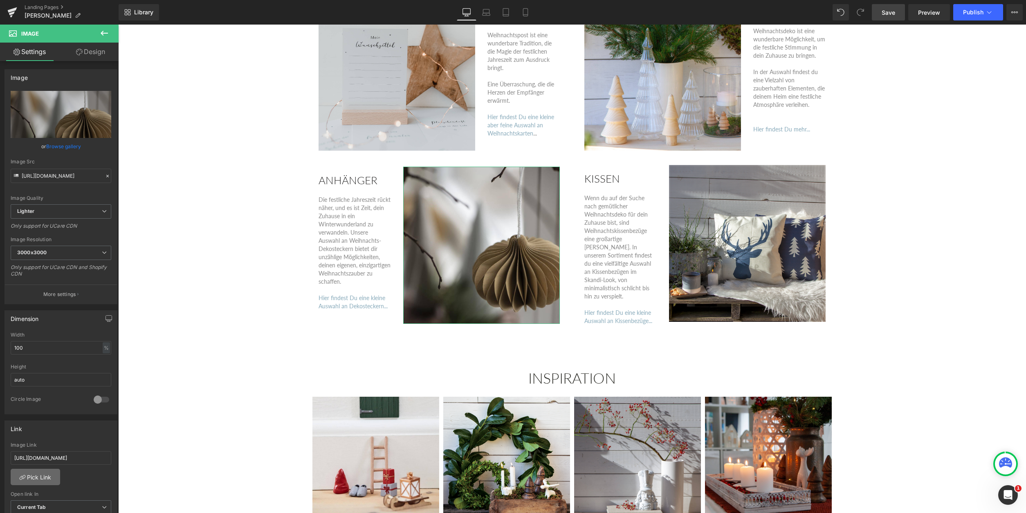
click at [35, 474] on link "Pick Link" at bounding box center [35, 476] width 49 height 16
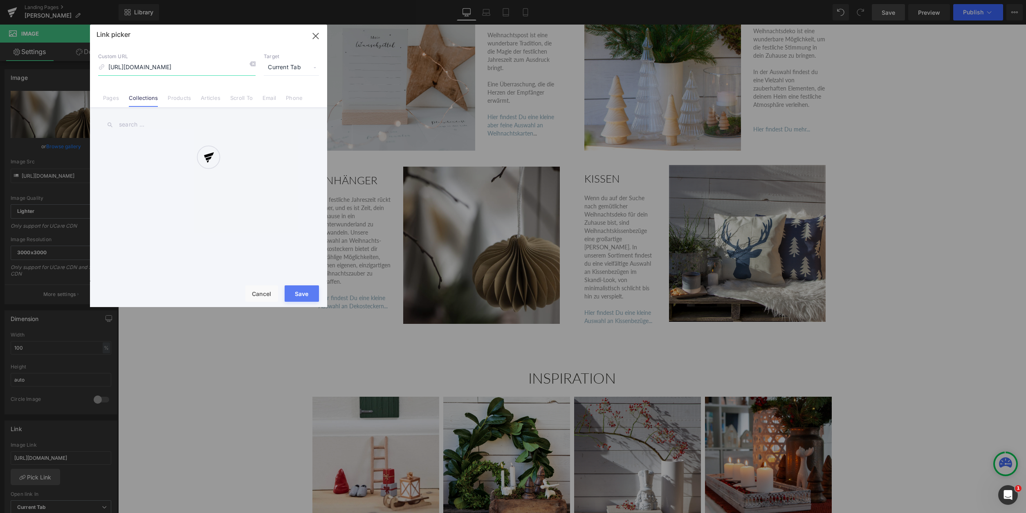
scroll to position [0, 25]
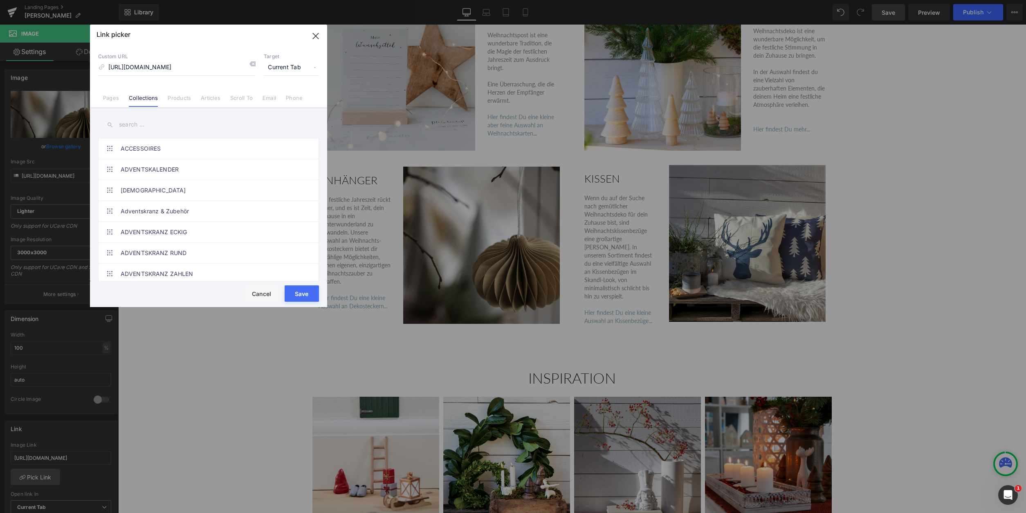
click at [134, 125] on input "text" at bounding box center [208, 124] width 221 height 18
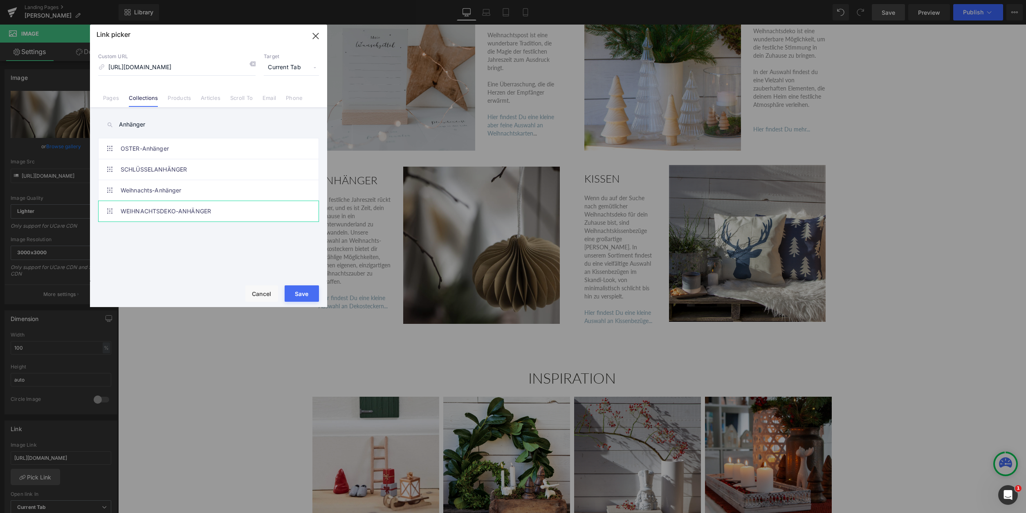
type input "Anhänger"
click at [219, 207] on link "WEIHNACHTSDEKO-ANHÄNGER" at bounding box center [211, 211] width 180 height 20
type input "/collections/weihnachtsdeko-anhanger"
click at [300, 287] on button "Save" at bounding box center [302, 293] width 34 height 16
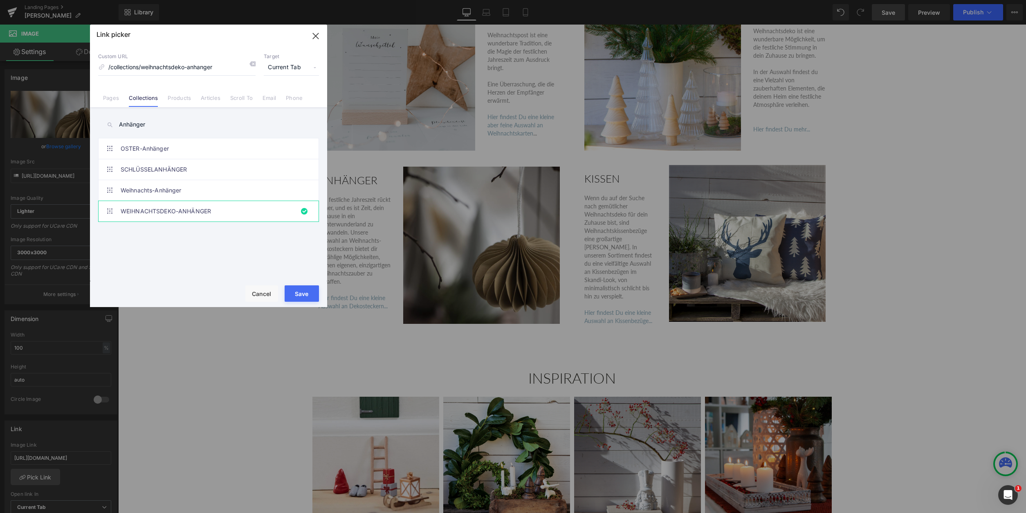
type input "/collections/weihnachtsdeko-anhanger"
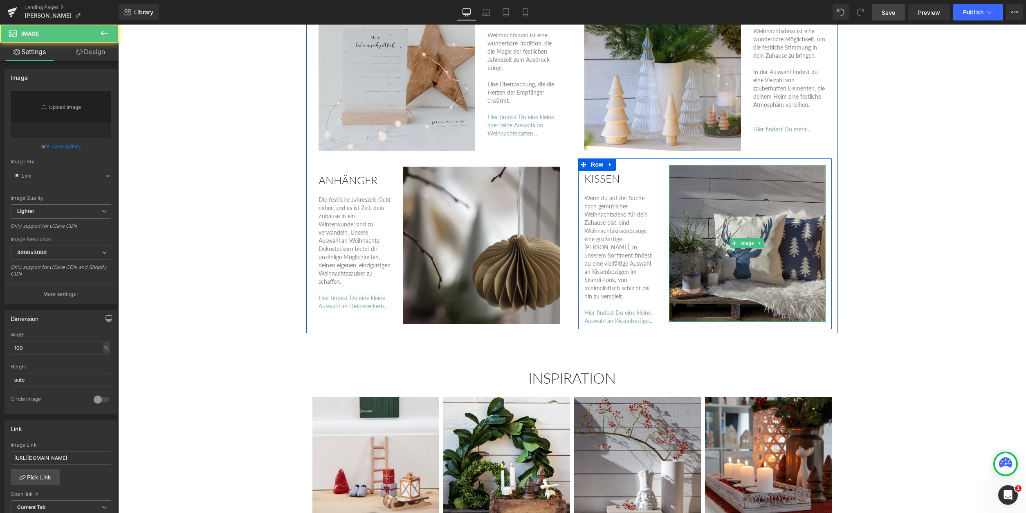
click at [715, 275] on img at bounding box center [747, 243] width 157 height 157
type input "[URL][DOMAIN_NAME]"
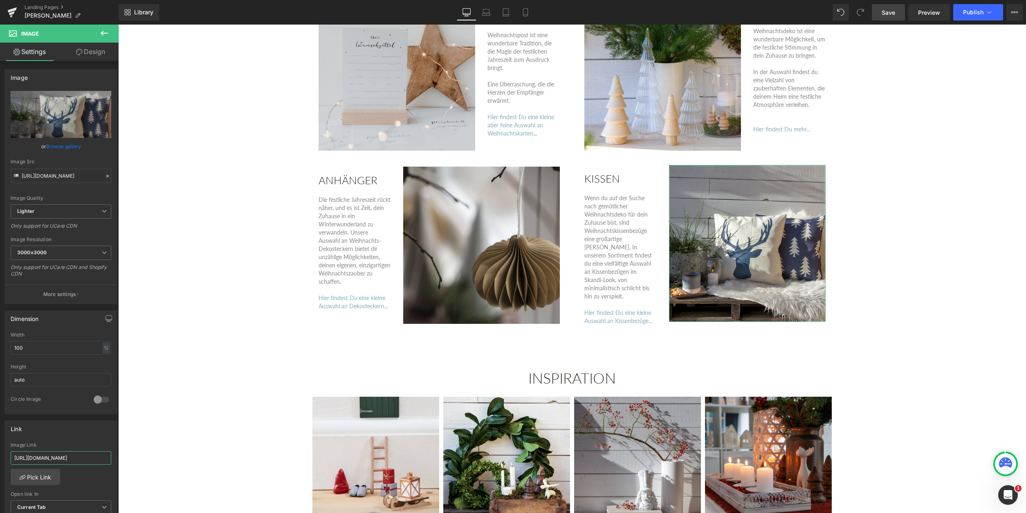
click at [50, 455] on input "[URL][DOMAIN_NAME]" at bounding box center [61, 457] width 101 height 13
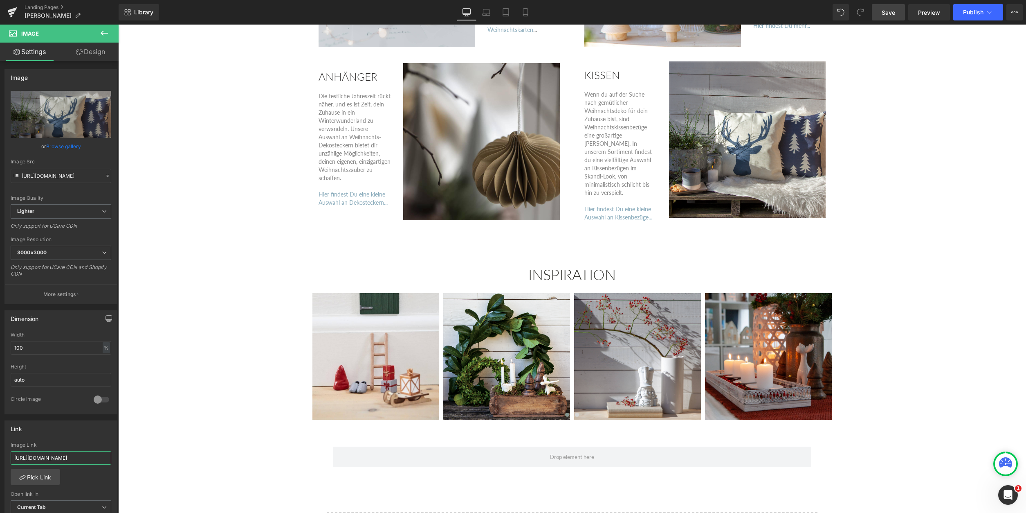
scroll to position [1794, 0]
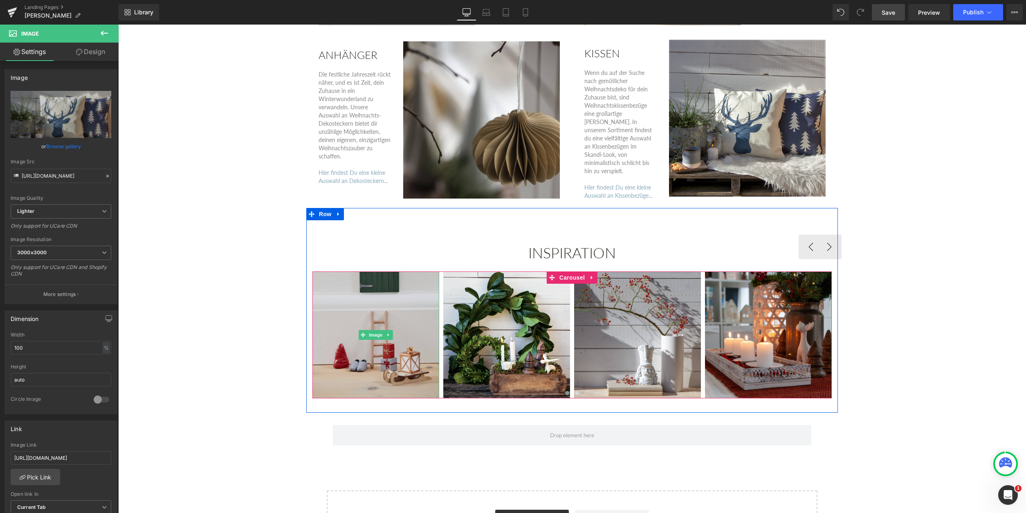
click at [358, 359] on img at bounding box center [375, 334] width 127 height 127
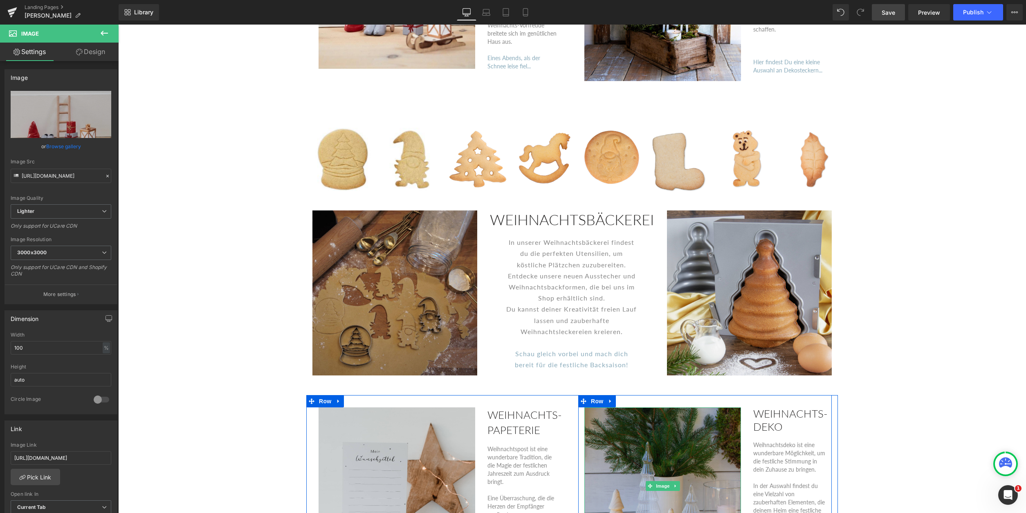
scroll to position [1210, 0]
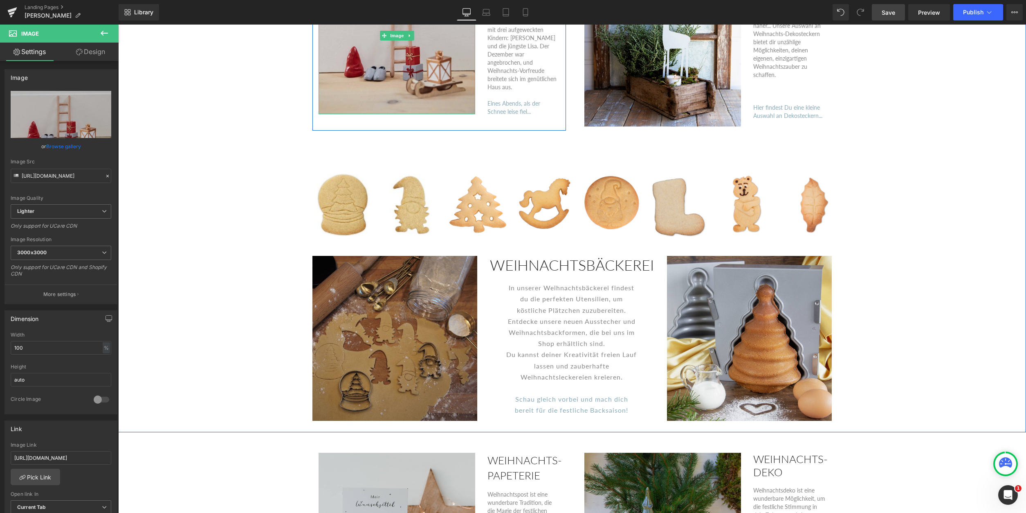
click at [361, 80] on img at bounding box center [397, 35] width 157 height 157
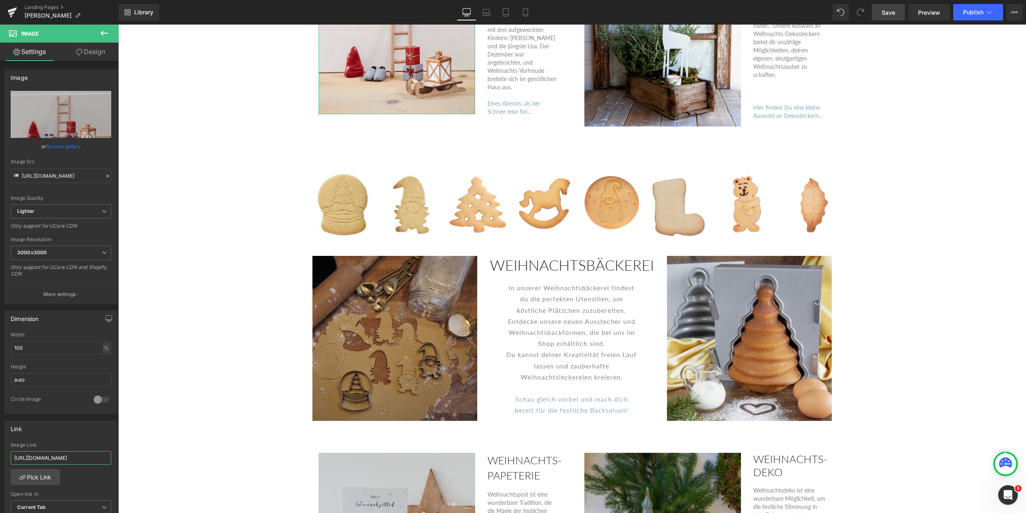
click at [45, 461] on input "[URL][DOMAIN_NAME]" at bounding box center [61, 457] width 101 height 13
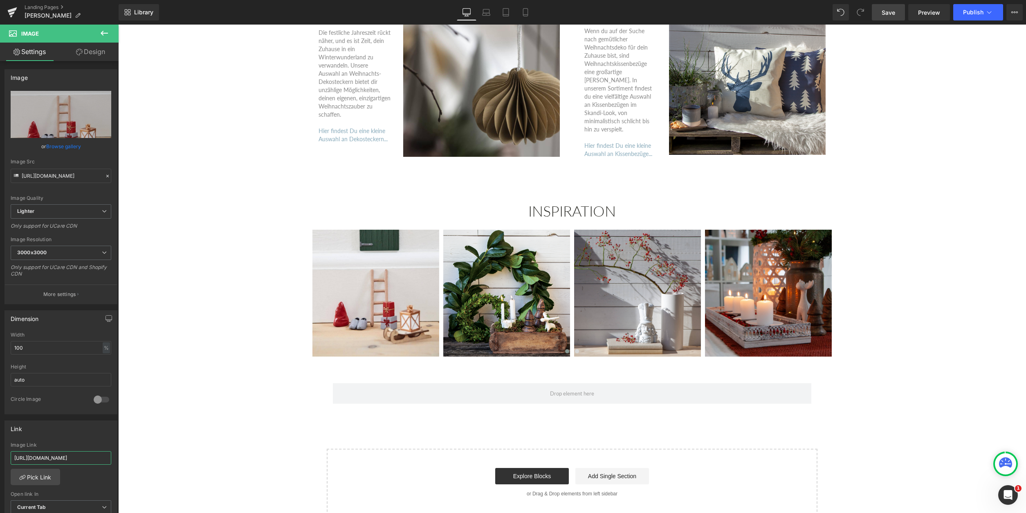
scroll to position [1961, 0]
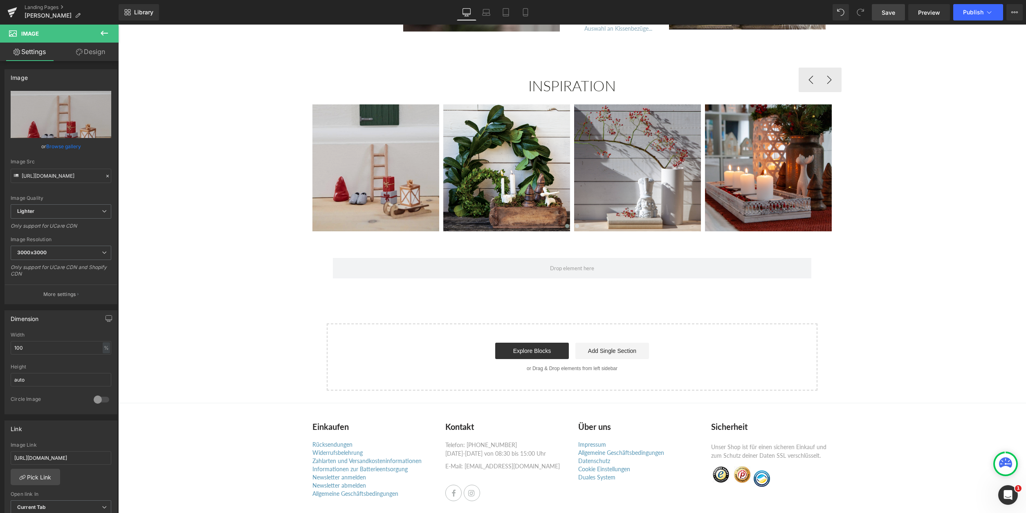
click at [348, 206] on img at bounding box center [375, 167] width 127 height 127
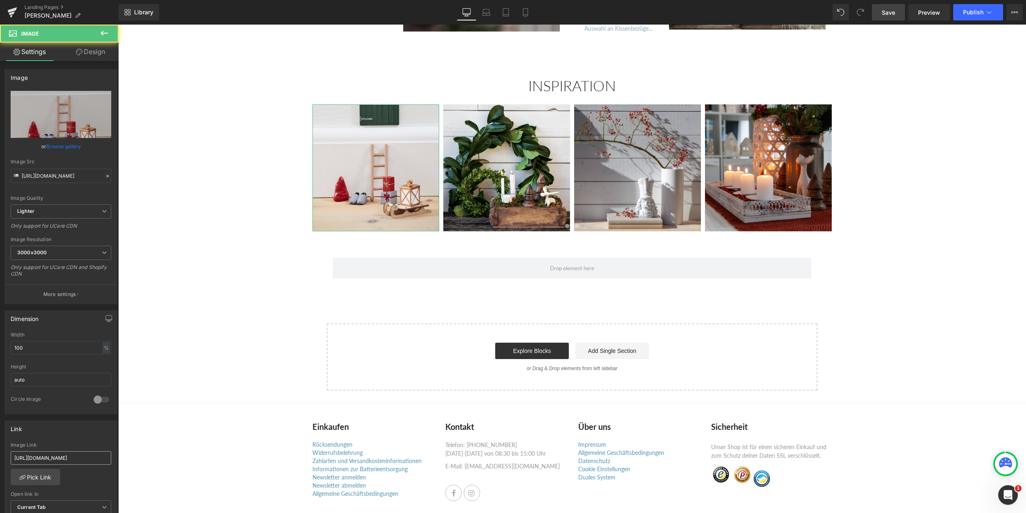
click at [83, 459] on input "[URL][DOMAIN_NAME]" at bounding box center [61, 457] width 101 height 13
type input "[URL][DOMAIN_NAME]"
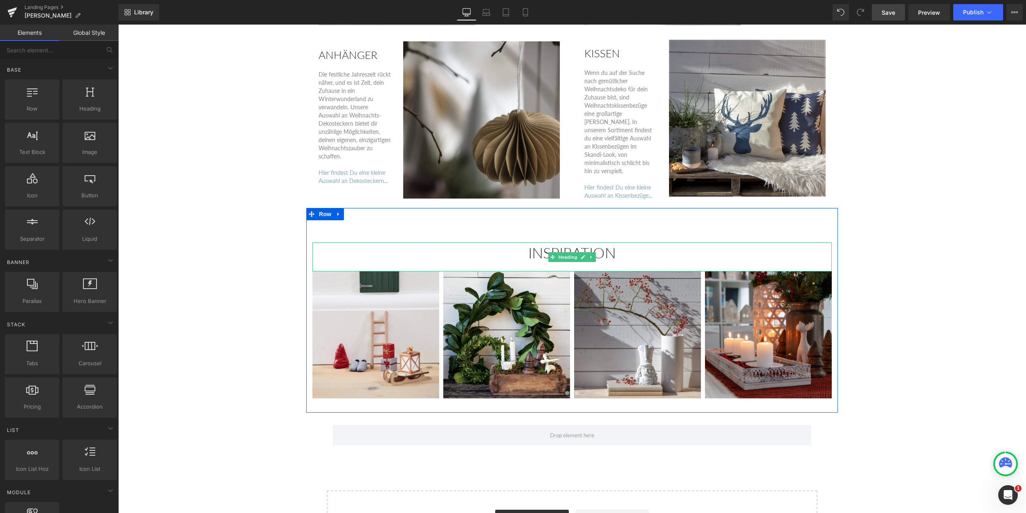
scroll to position [1544, 0]
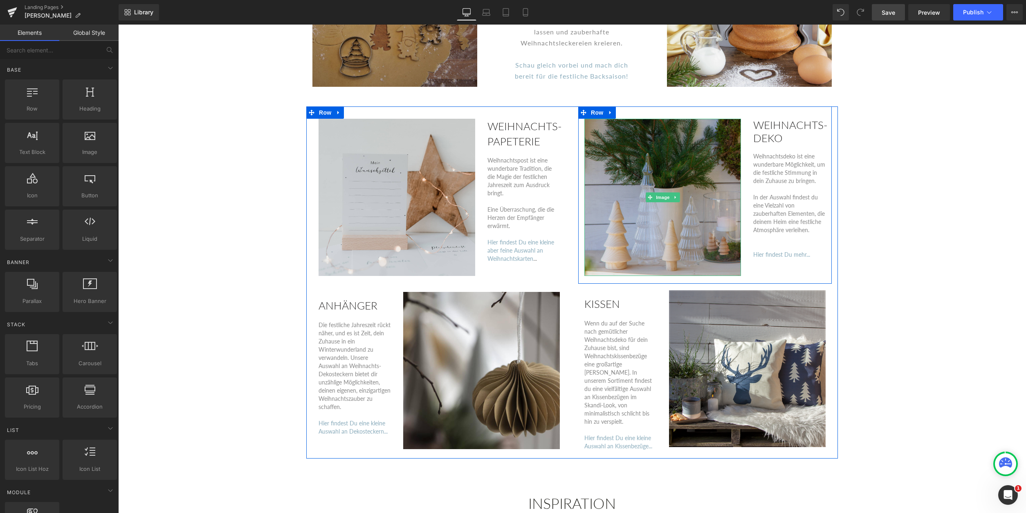
click at [648, 216] on img at bounding box center [662, 197] width 157 height 157
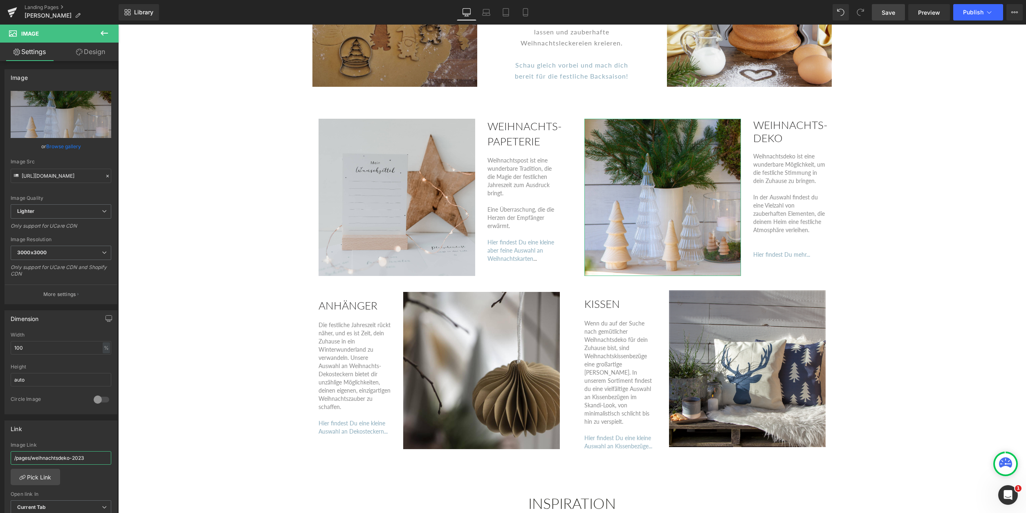
drag, startPoint x: 89, startPoint y: 458, endPoint x: -38, endPoint y: 360, distance: 159.5
click at [11, 451] on input "/pages/weihnachtsdeko-2023" at bounding box center [61, 457] width 101 height 13
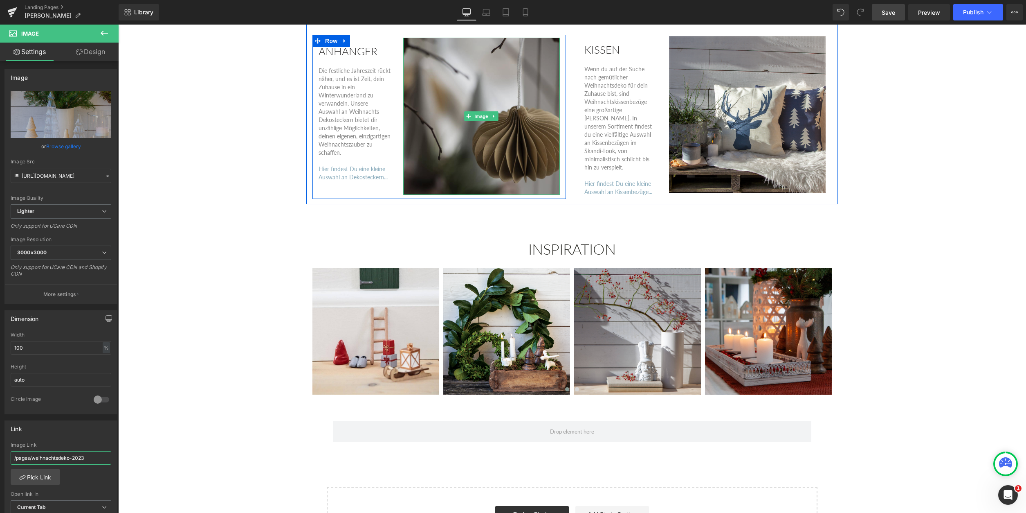
scroll to position [1836, 0]
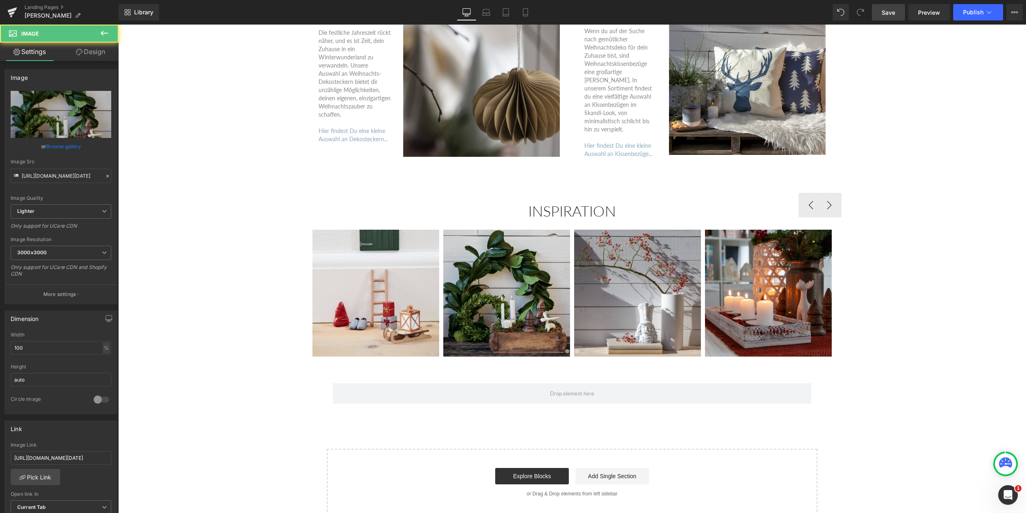
click at [469, 326] on img at bounding box center [506, 292] width 127 height 127
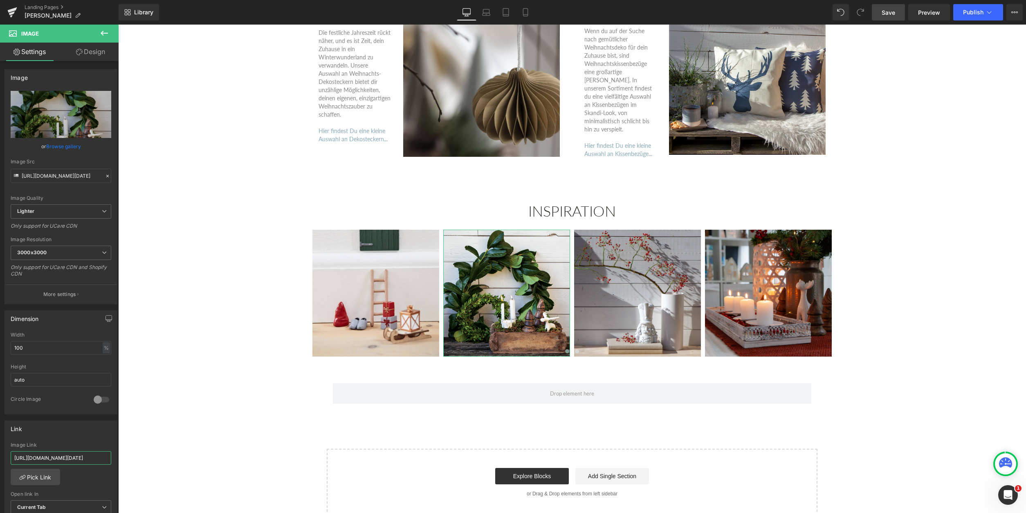
click at [64, 454] on input "[URL][DOMAIN_NAME][DATE]" at bounding box center [61, 457] width 101 height 13
type input "/pages/weihnachtsdeko-2023"
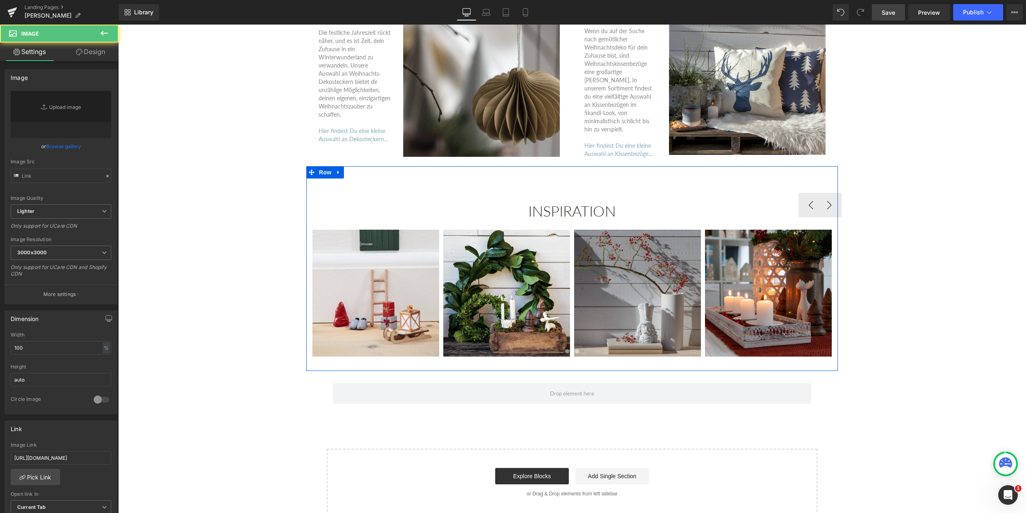
type input "[URL][DOMAIN_NAME]"
click at [625, 324] on img at bounding box center [637, 292] width 127 height 127
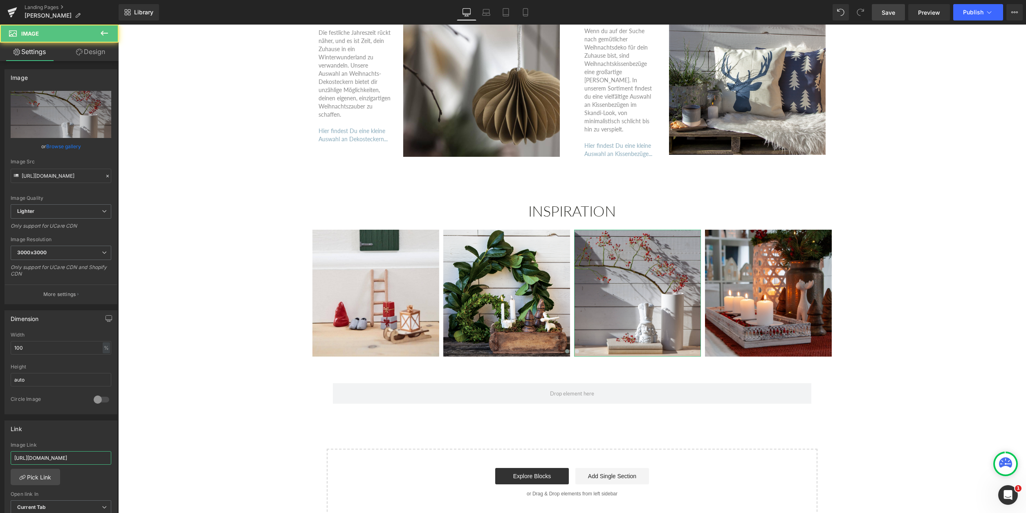
click at [56, 459] on input "[URL][DOMAIN_NAME]" at bounding box center [61, 457] width 101 height 13
click at [39, 478] on link "Pick Link" at bounding box center [35, 476] width 49 height 16
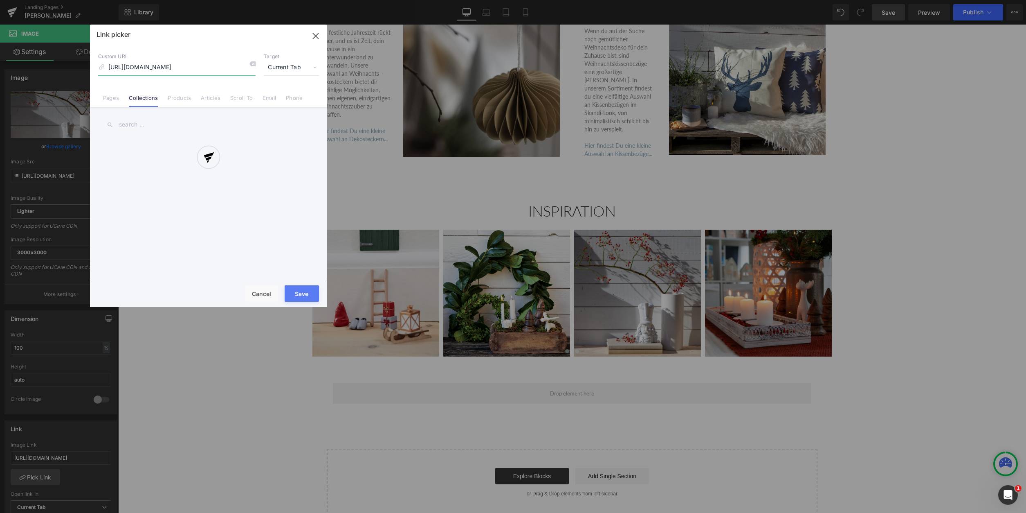
scroll to position [0, 30]
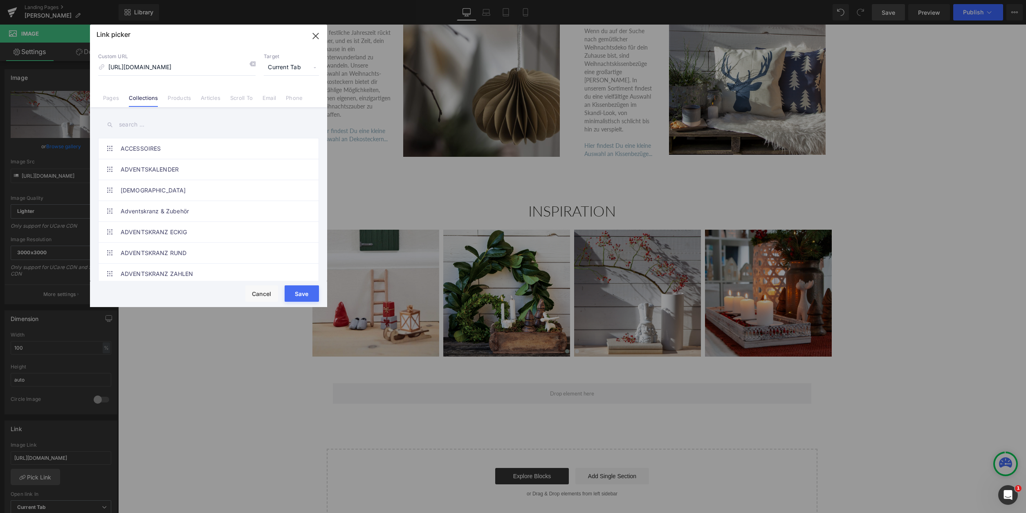
click at [130, 126] on input "text" at bounding box center [208, 124] width 221 height 18
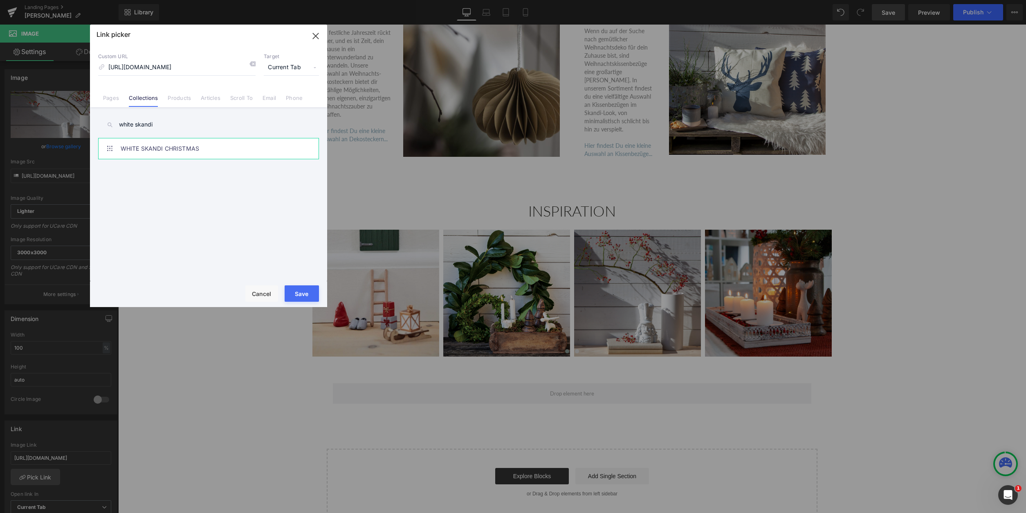
type input "white skandi"
click at [180, 143] on link "WHITE SKANDI CHRISTMAS" at bounding box center [211, 148] width 180 height 20
type input "/collections/white-skandi-christmas"
click at [312, 295] on button "Save" at bounding box center [302, 293] width 34 height 16
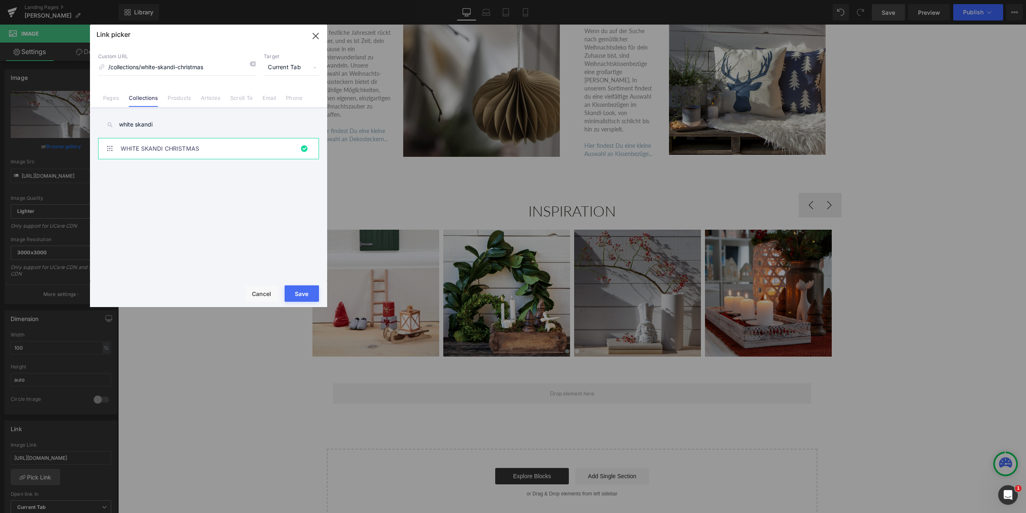
type input "/collections/white-skandi-christmas"
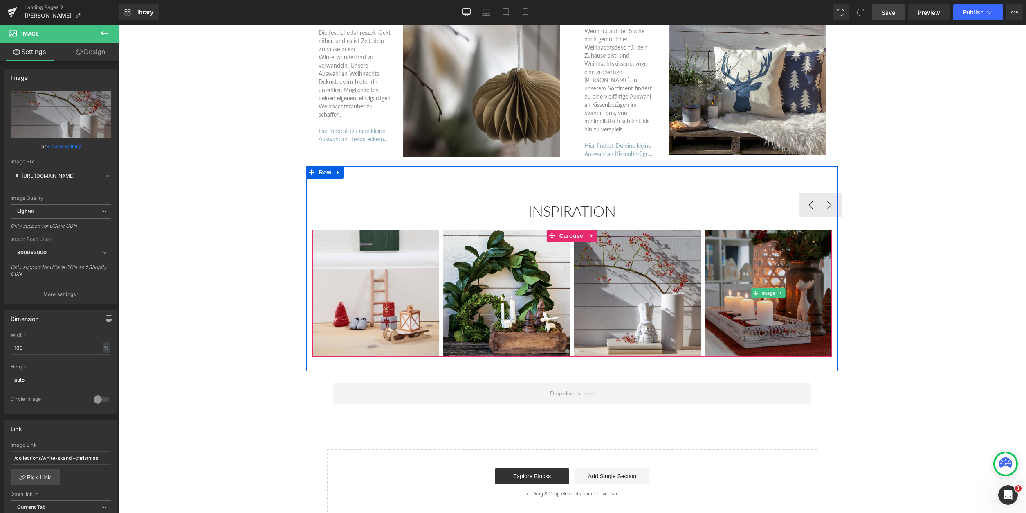
click at [744, 297] on img at bounding box center [768, 292] width 127 height 127
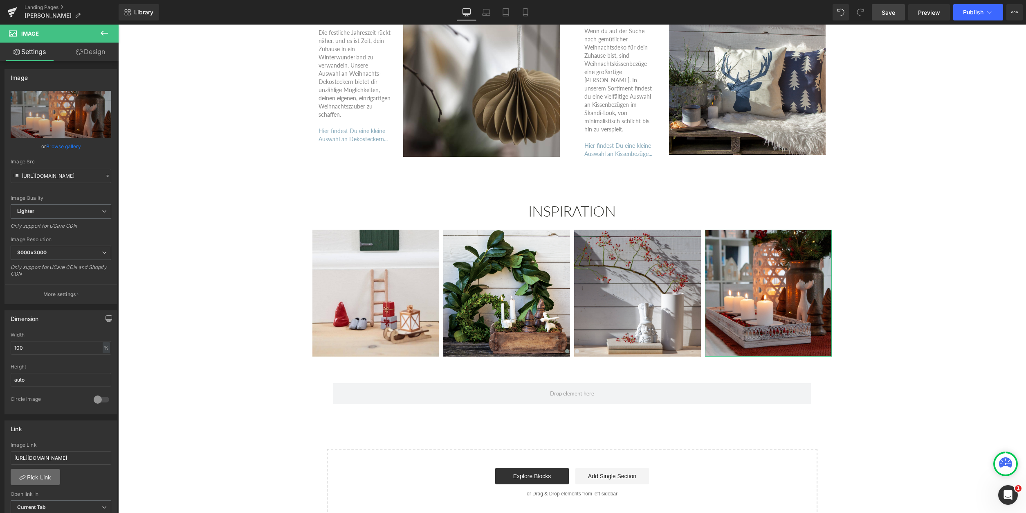
click at [41, 474] on link "Pick Link" at bounding box center [35, 476] width 49 height 16
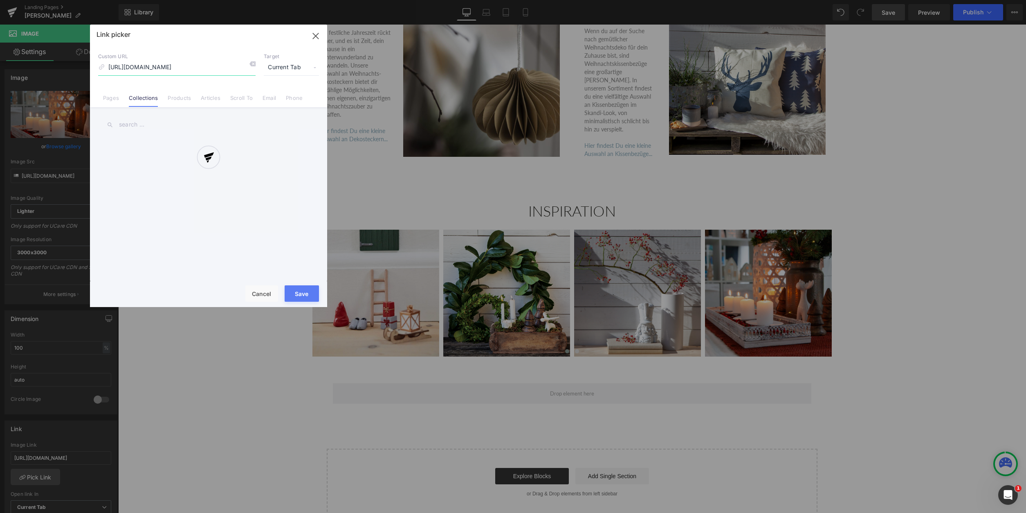
scroll to position [0, 42]
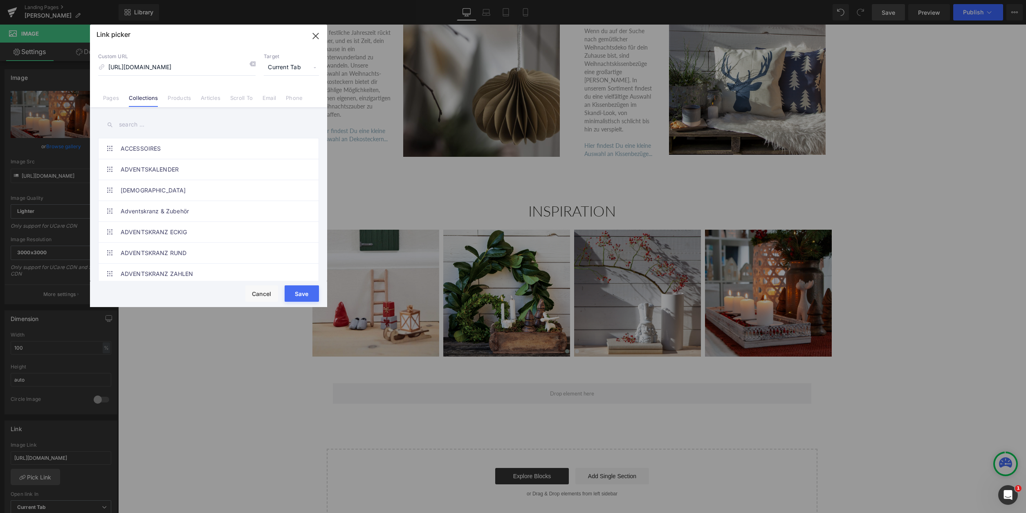
click at [127, 130] on input "text" at bounding box center [208, 124] width 221 height 18
type input "white skandi"
click at [186, 249] on link "WHITE SKANDI CHRISTMAS" at bounding box center [211, 253] width 180 height 20
type input "/collections/white-skandi-christmas"
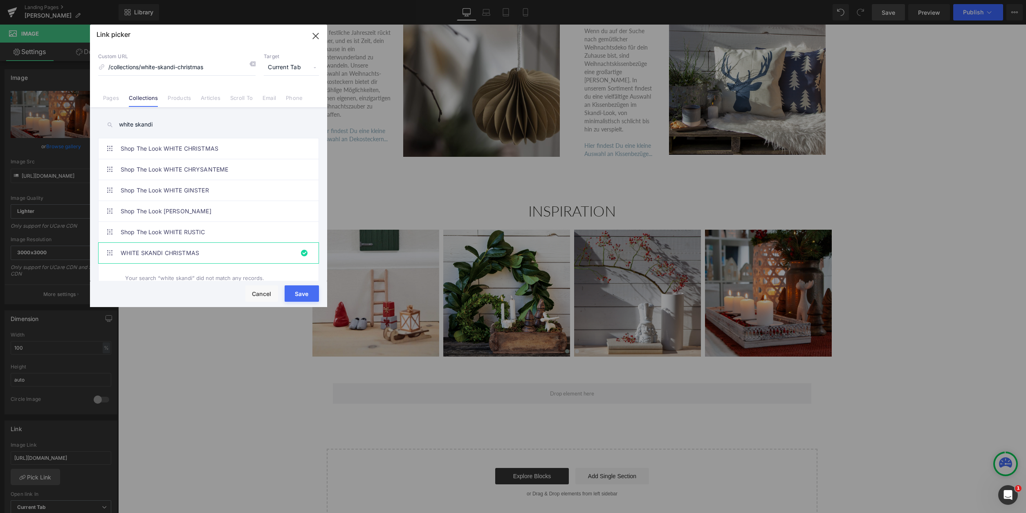
click at [299, 290] on button "Save" at bounding box center [302, 293] width 34 height 16
type input "/collections/white-skandi-christmas"
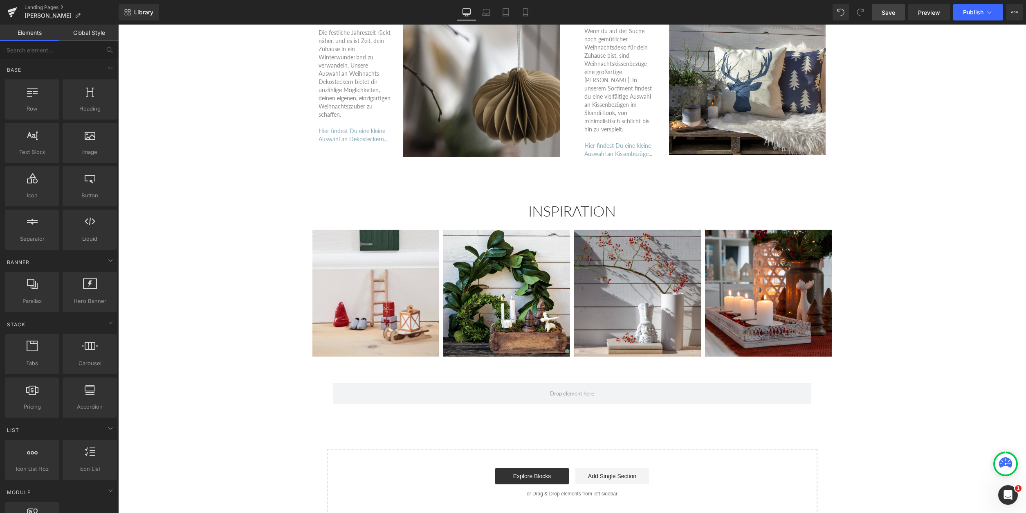
click at [889, 13] on span "Save" at bounding box center [888, 12] width 13 height 9
click at [523, 10] on icon at bounding box center [526, 12] width 8 height 8
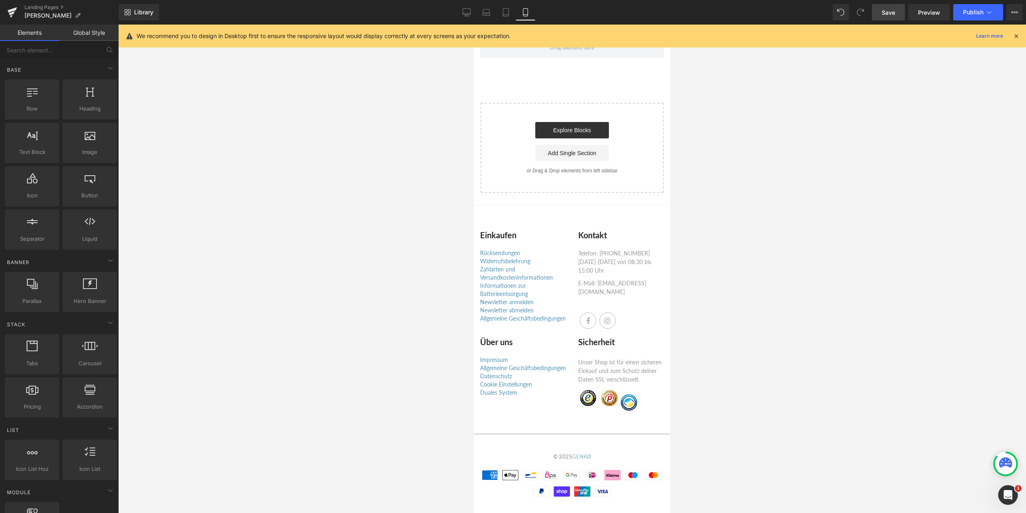
scroll to position [4403, 0]
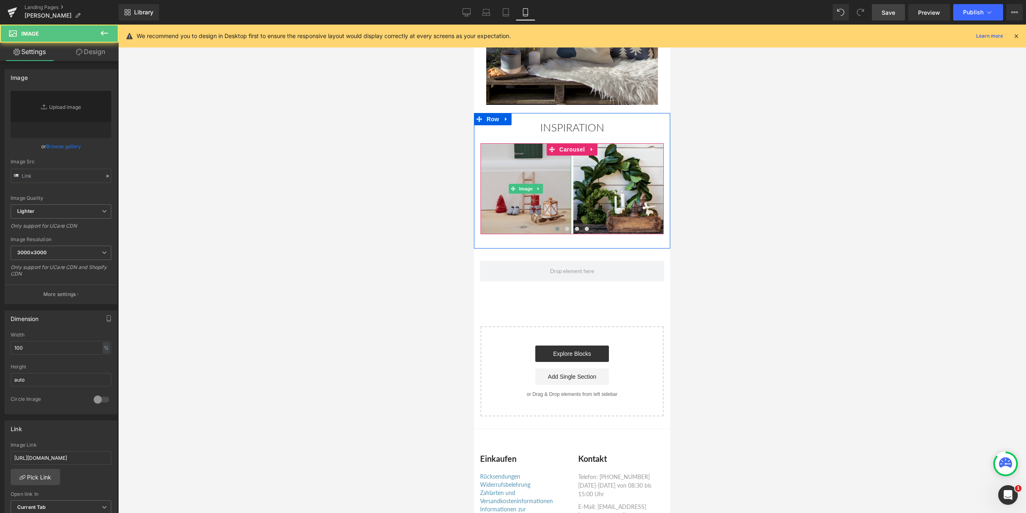
click at [530, 202] on img at bounding box center [526, 188] width 91 height 91
type input "[URL][DOMAIN_NAME]"
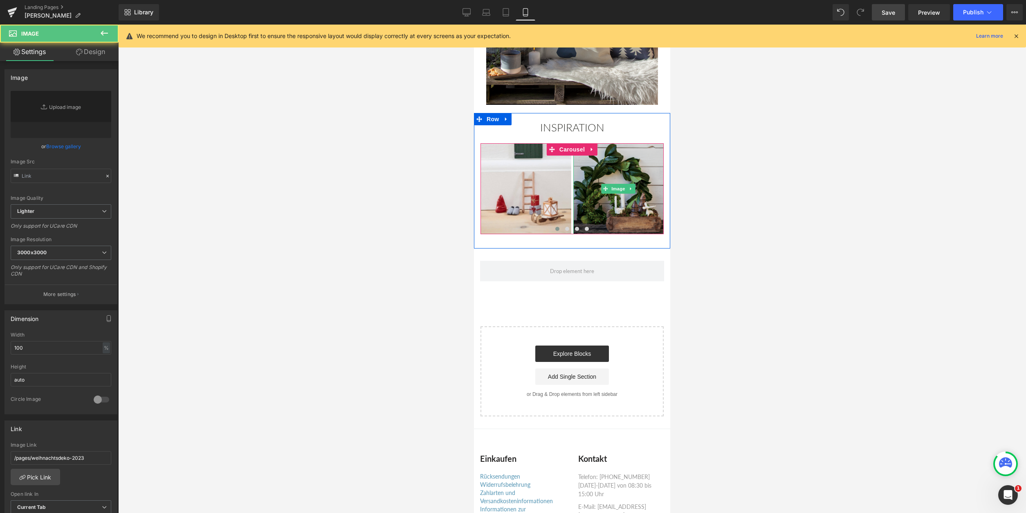
click at [623, 210] on img at bounding box center [618, 188] width 91 height 91
type input "[URL][DOMAIN_NAME][DATE]"
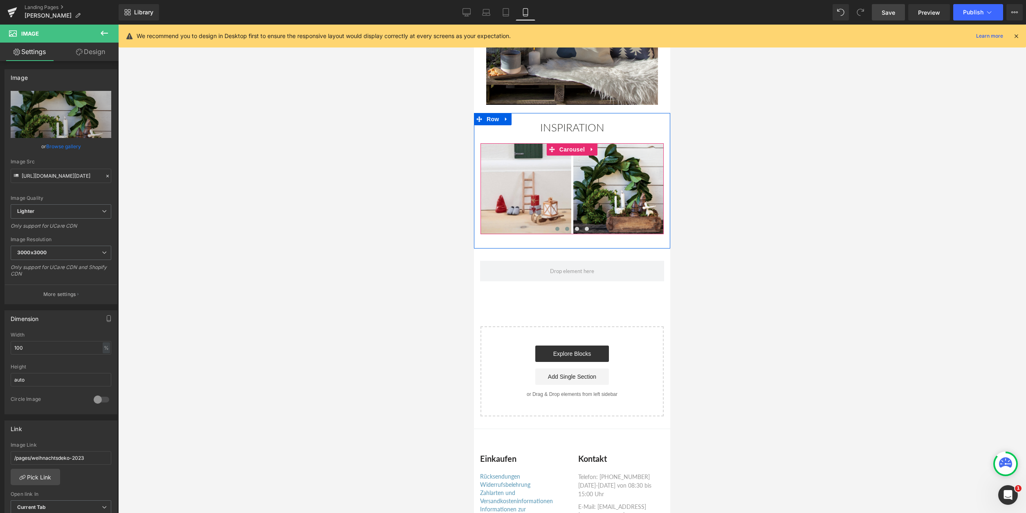
click at [566, 231] on span at bounding box center [567, 229] width 4 height 4
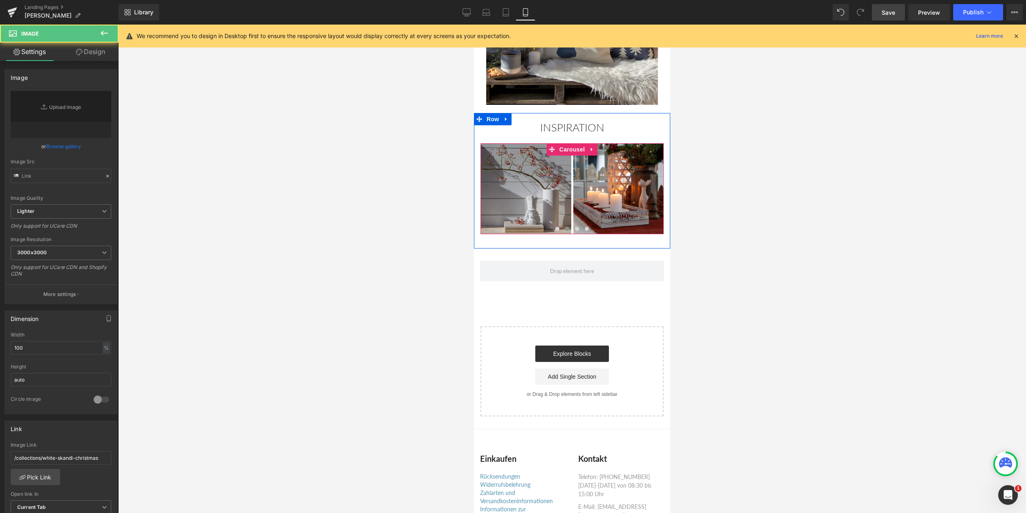
click at [532, 202] on img at bounding box center [526, 188] width 91 height 91
type input "[URL][DOMAIN_NAME]"
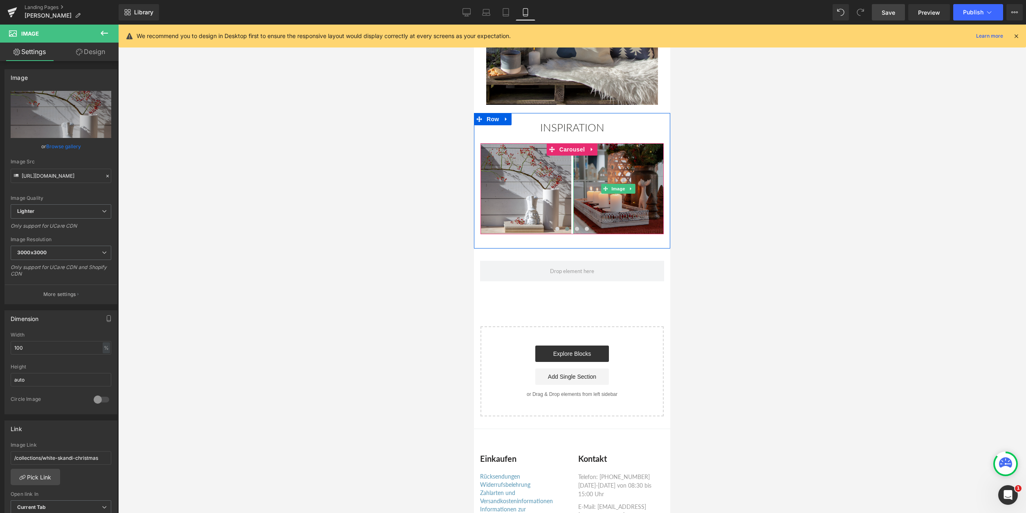
click at [603, 207] on img at bounding box center [618, 188] width 91 height 91
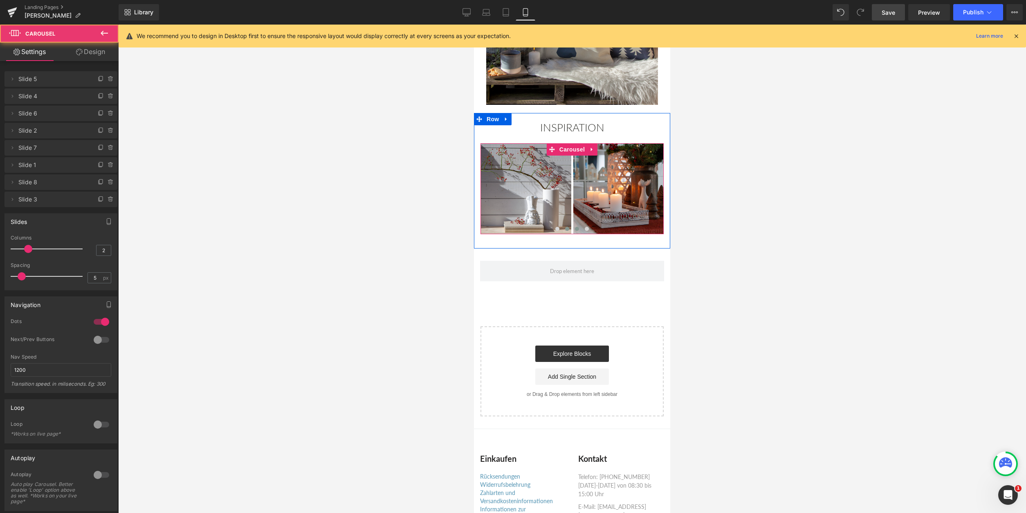
click at [579, 230] on button at bounding box center [577, 229] width 10 height 8
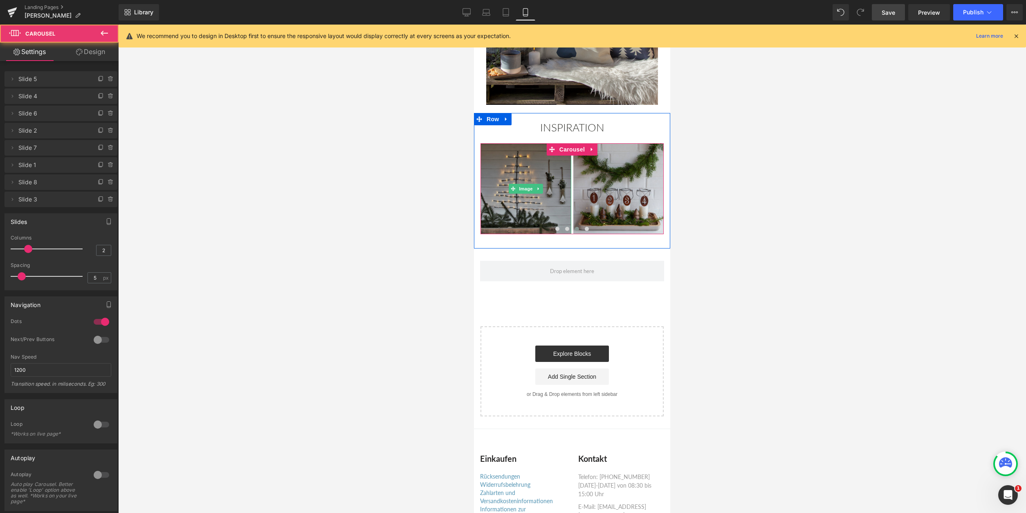
click at [549, 210] on img at bounding box center [526, 188] width 91 height 91
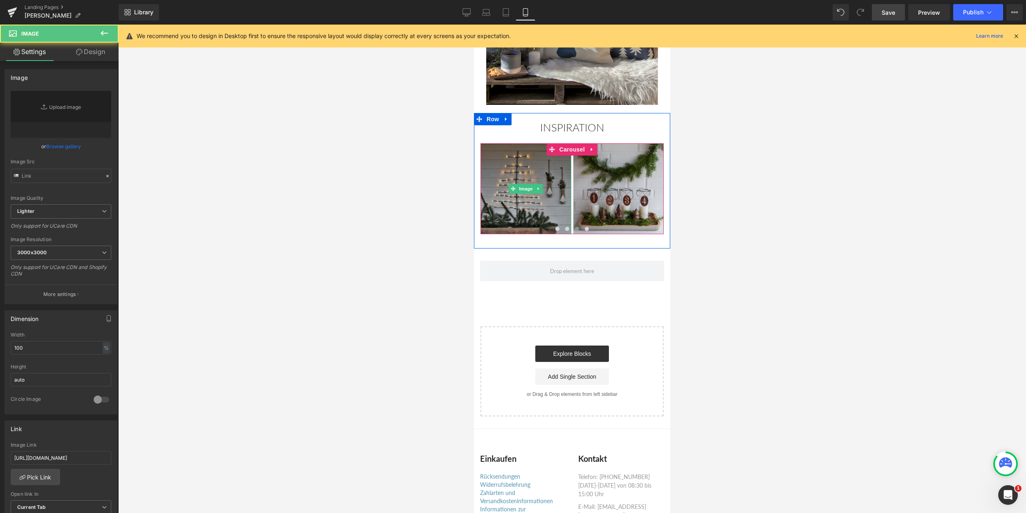
type input "[URL][DOMAIN_NAME]"
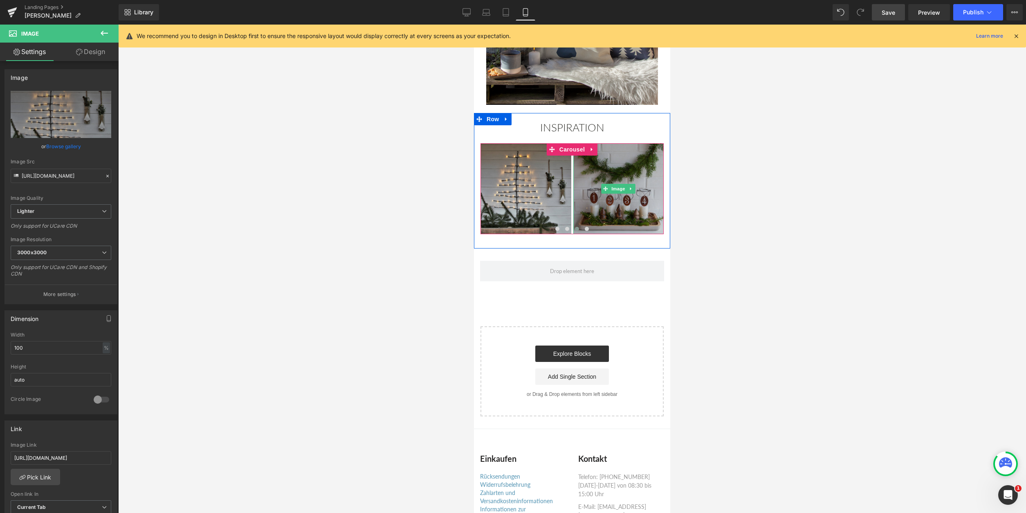
click at [603, 210] on img at bounding box center [618, 188] width 91 height 91
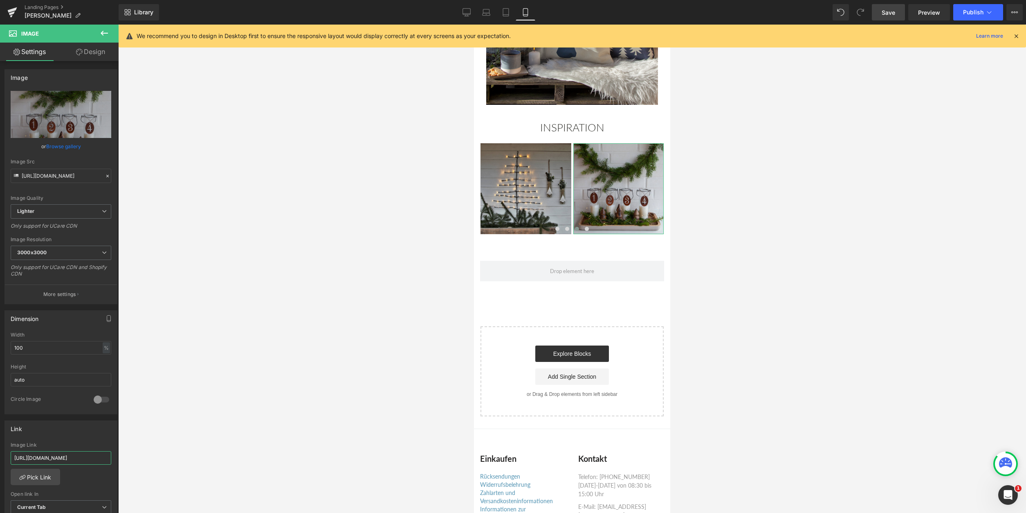
click at [70, 457] on input "[URL][DOMAIN_NAME]" at bounding box center [61, 457] width 101 height 13
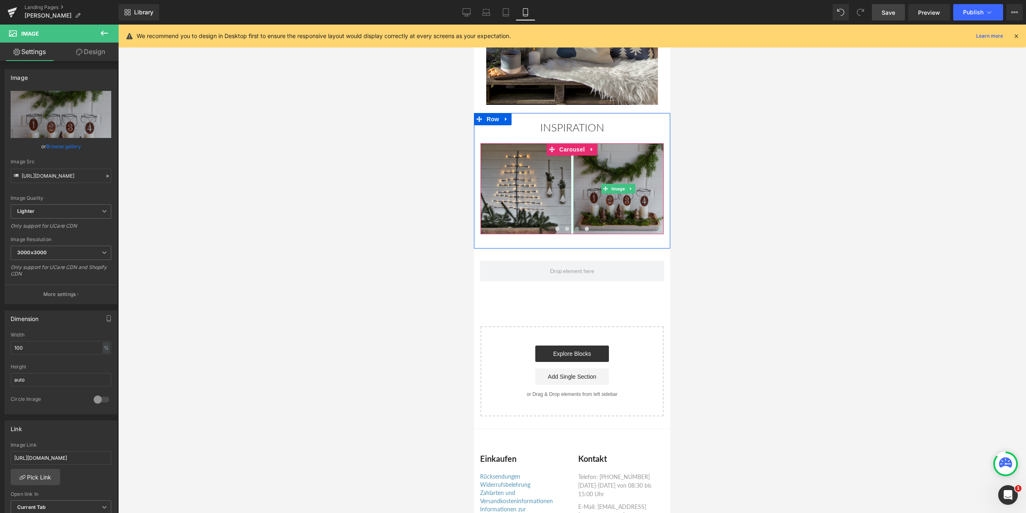
click at [605, 224] on img at bounding box center [618, 188] width 91 height 91
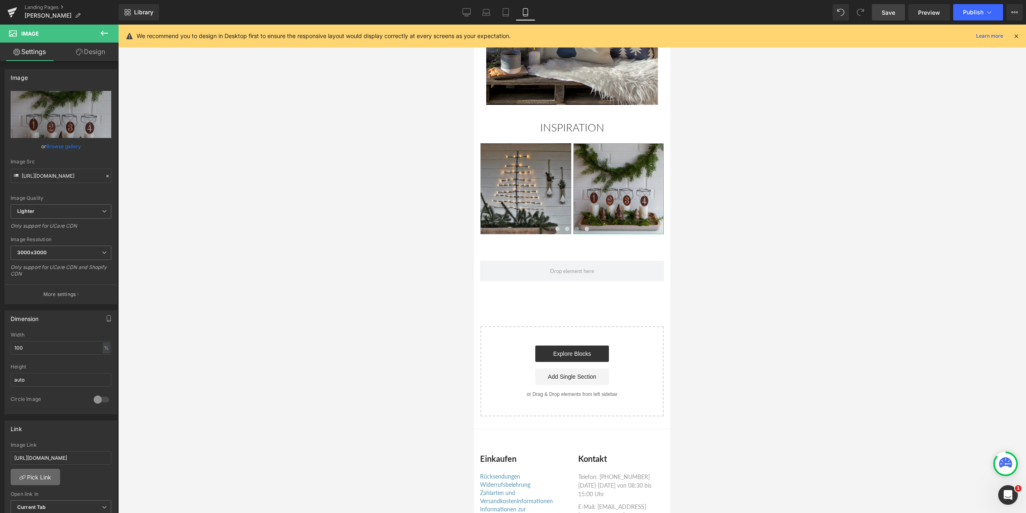
click at [44, 477] on link "Pick Link" at bounding box center [35, 476] width 49 height 16
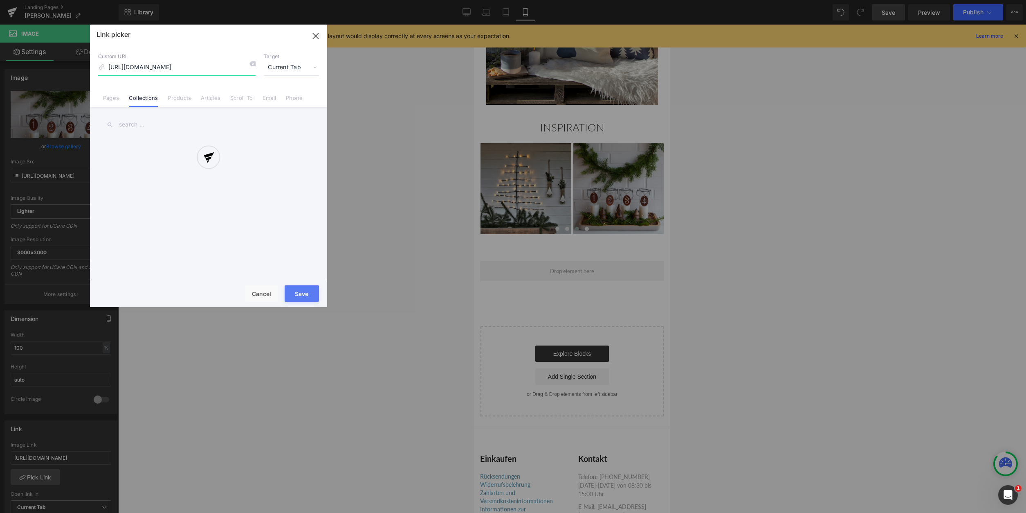
scroll to position [0, 24]
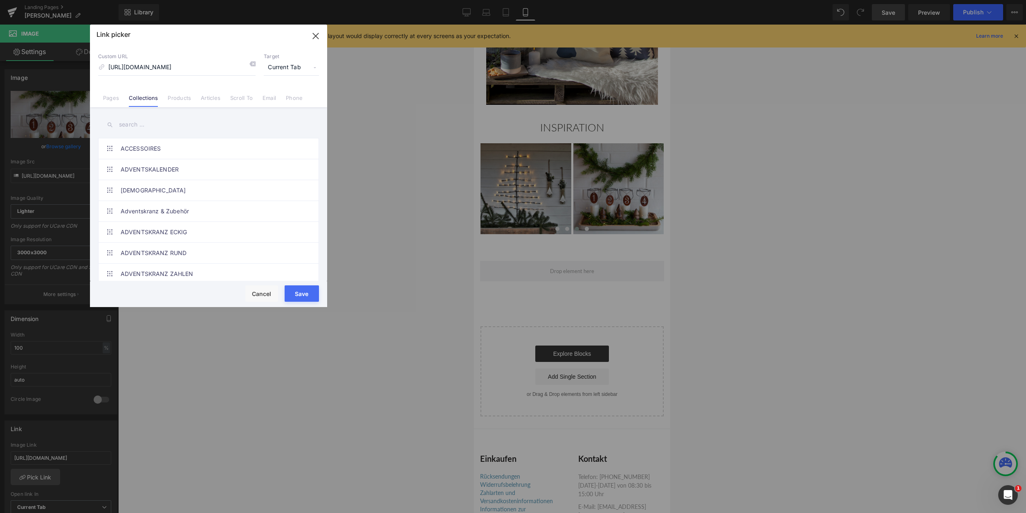
click at [119, 125] on input "text" at bounding box center [208, 124] width 221 height 18
type input "Weihnachts-"
click at [177, 169] on link "Weihnachts-Deko" at bounding box center [211, 169] width 180 height 20
type input "/collections/weihnachts-deko"
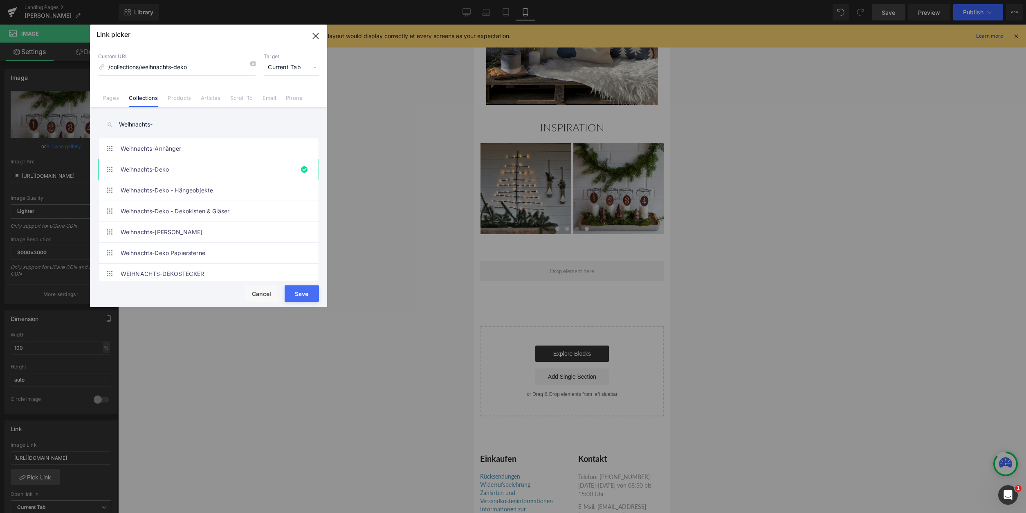
click at [297, 294] on button "Save" at bounding box center [302, 293] width 34 height 16
type input "/collections/weihnachts-deko"
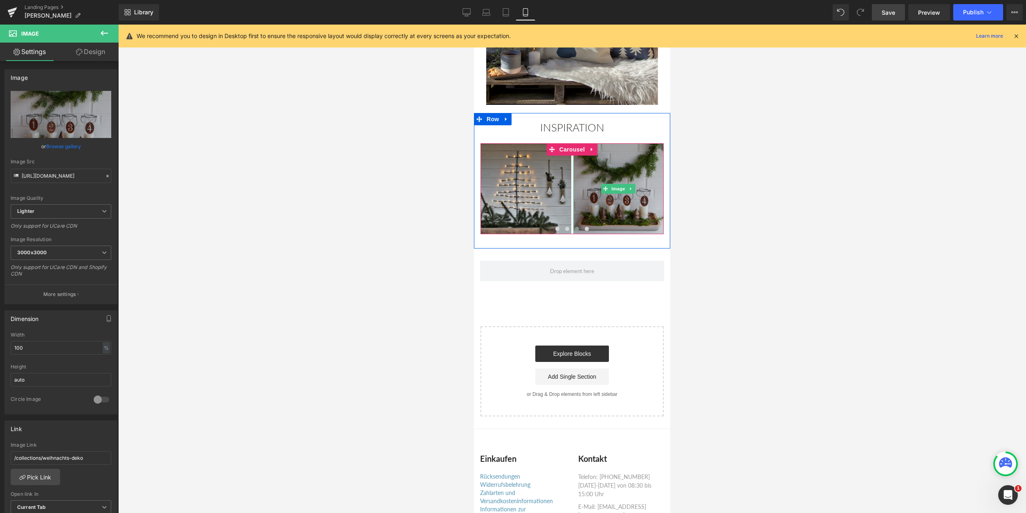
scroll to position [4236, 0]
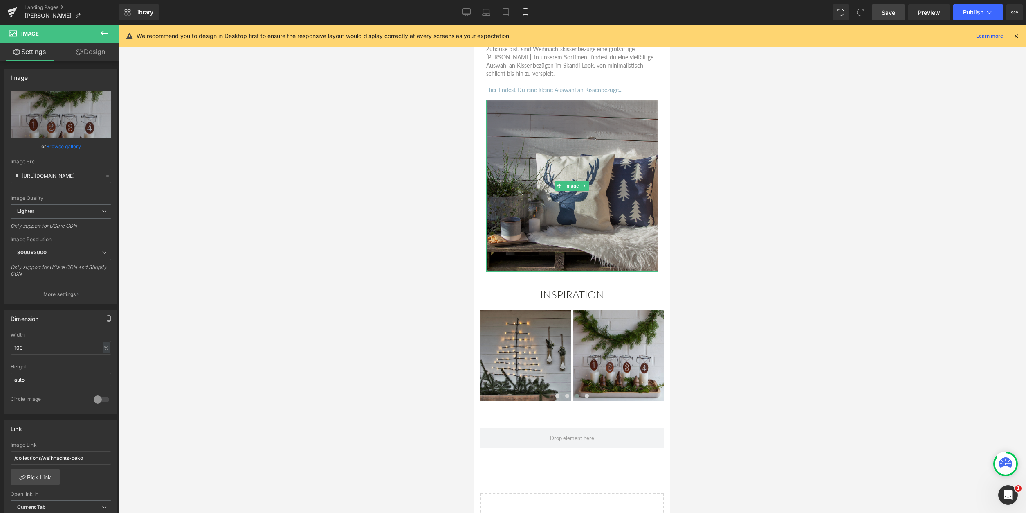
click at [561, 209] on img at bounding box center [572, 186] width 172 height 172
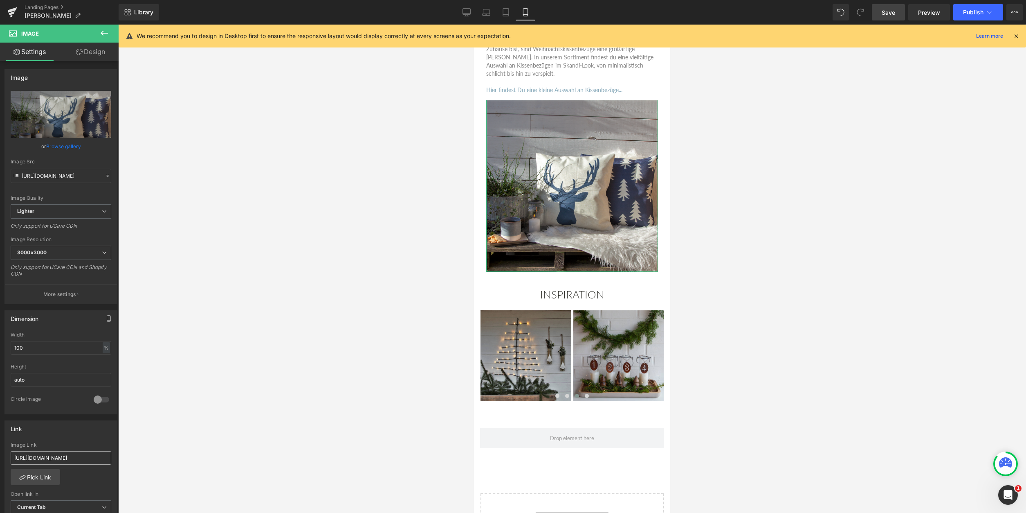
click at [101, 456] on input "[URL][DOMAIN_NAME]" at bounding box center [61, 457] width 101 height 13
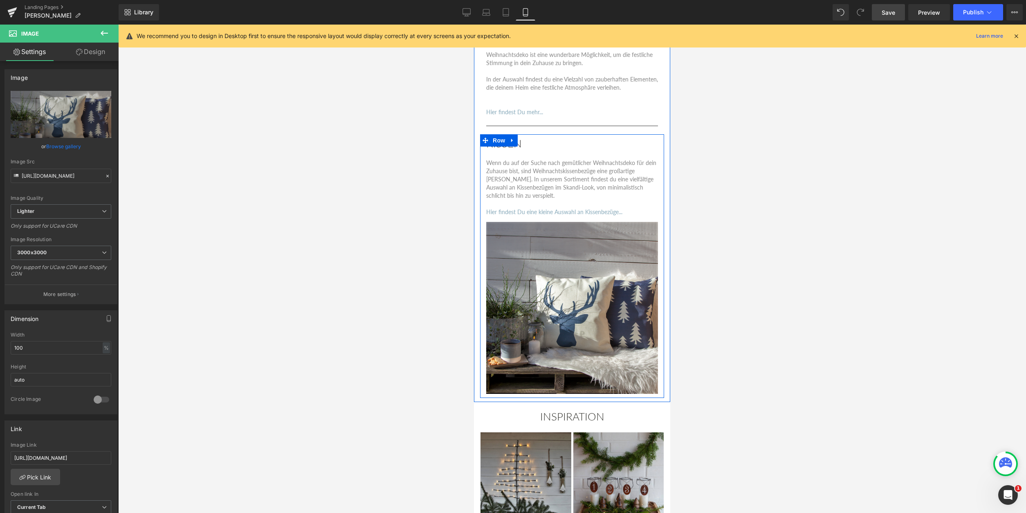
scroll to position [4027, 0]
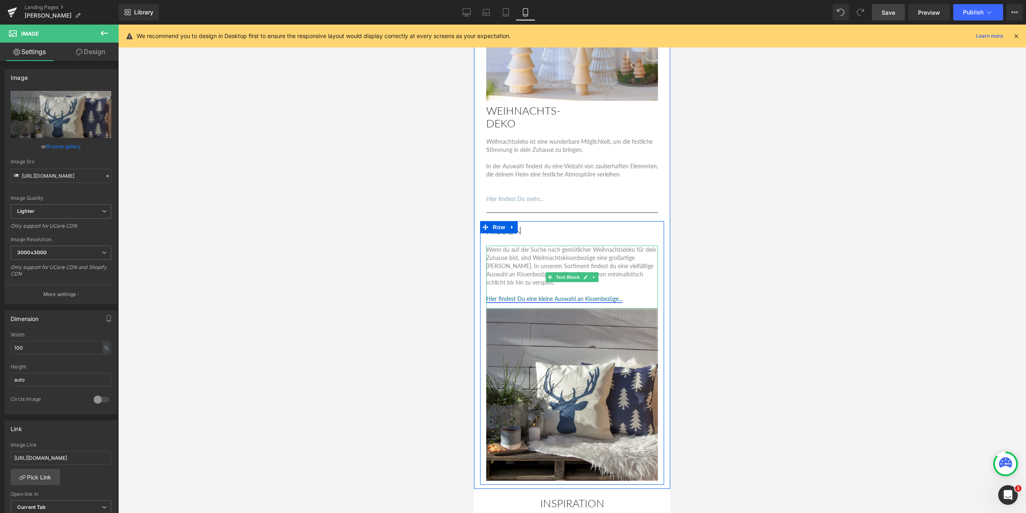
click at [537, 301] on link "Hier findest Du eine kleine Auswahl an Kissenbezüge..." at bounding box center [554, 298] width 136 height 7
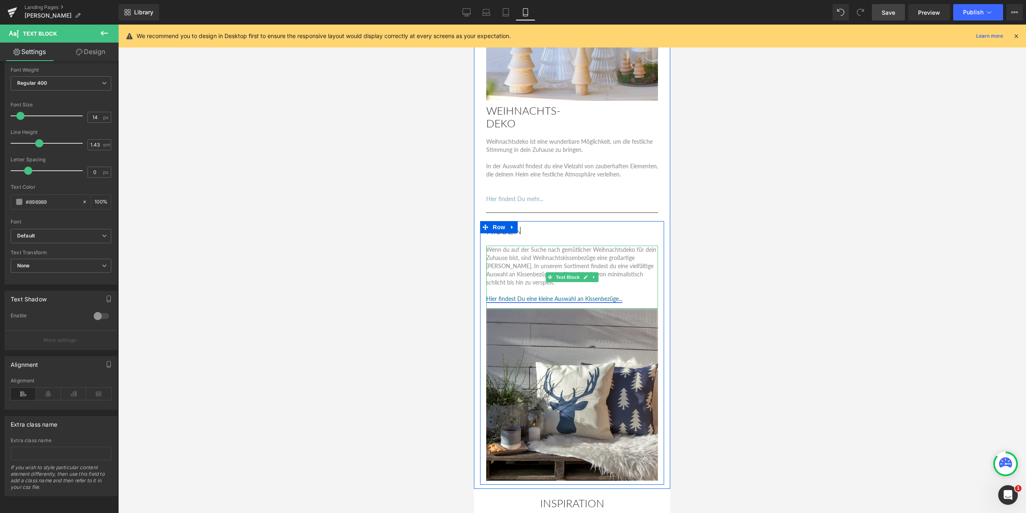
scroll to position [60, 0]
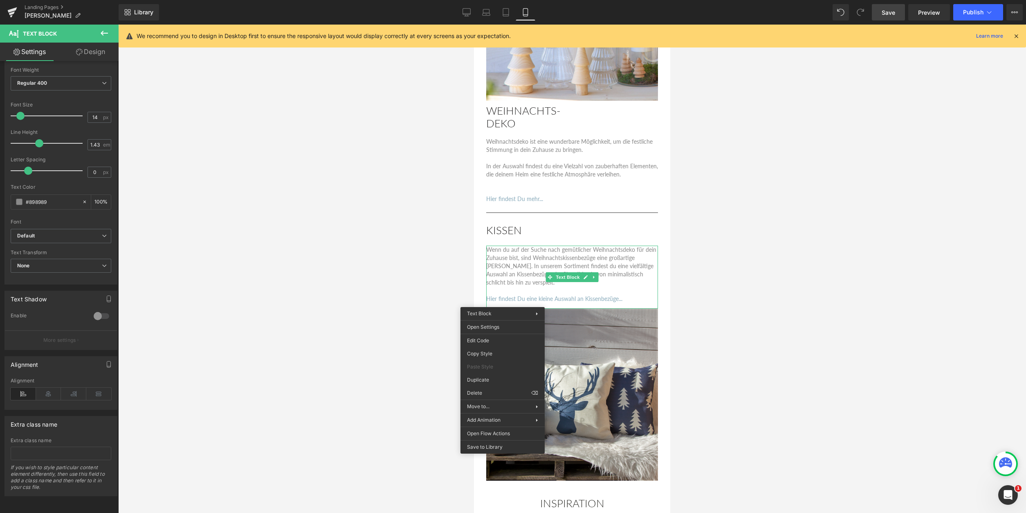
click at [333, 288] on div at bounding box center [572, 269] width 908 height 488
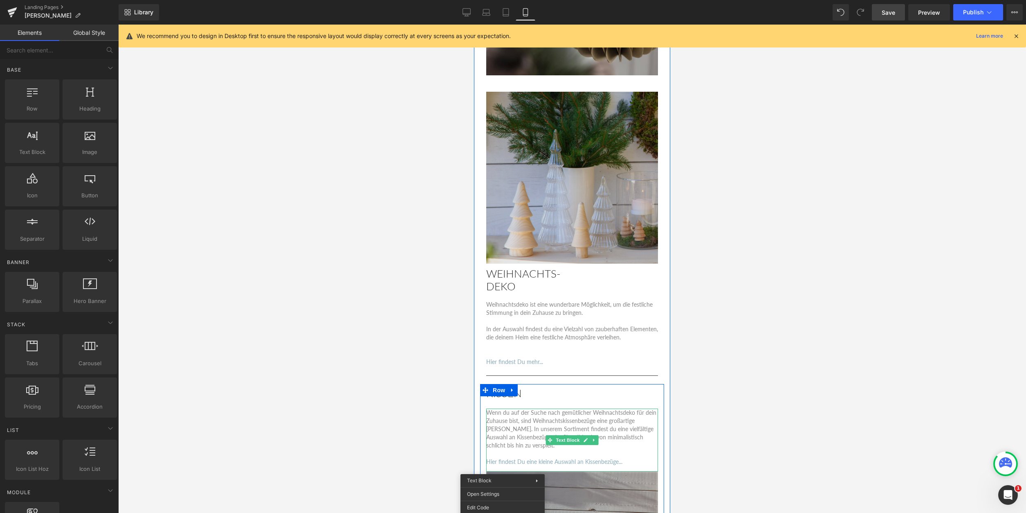
scroll to position [3860, 0]
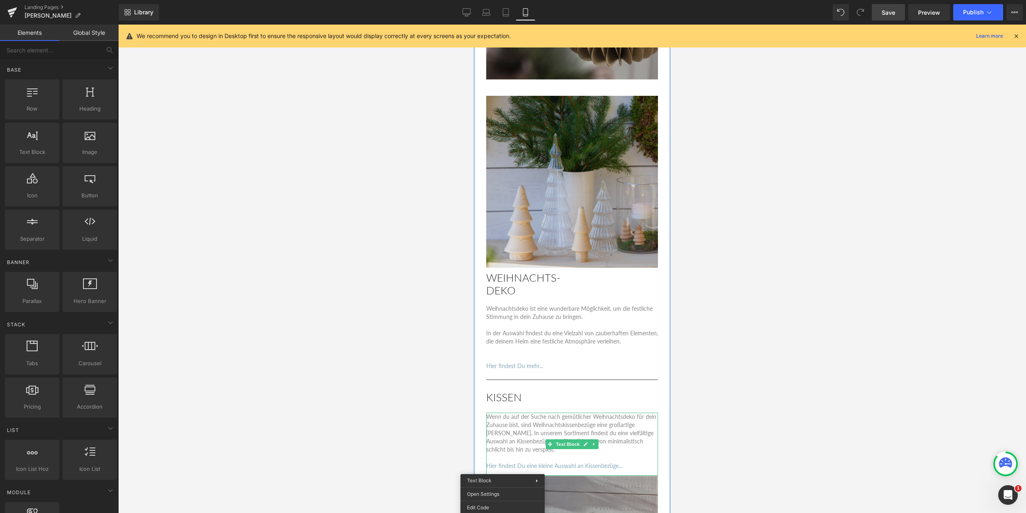
click at [560, 224] on img at bounding box center [572, 183] width 172 height 175
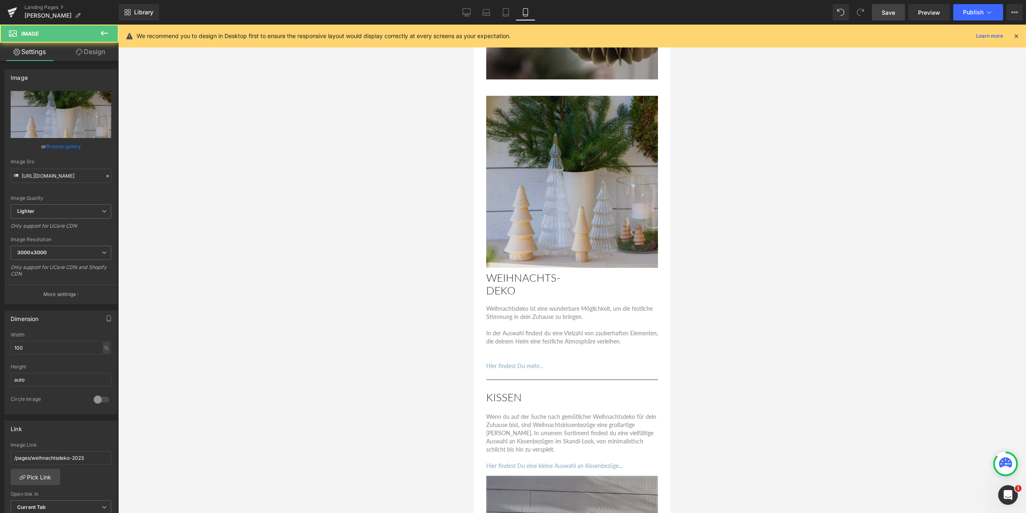
scroll to position [48, 0]
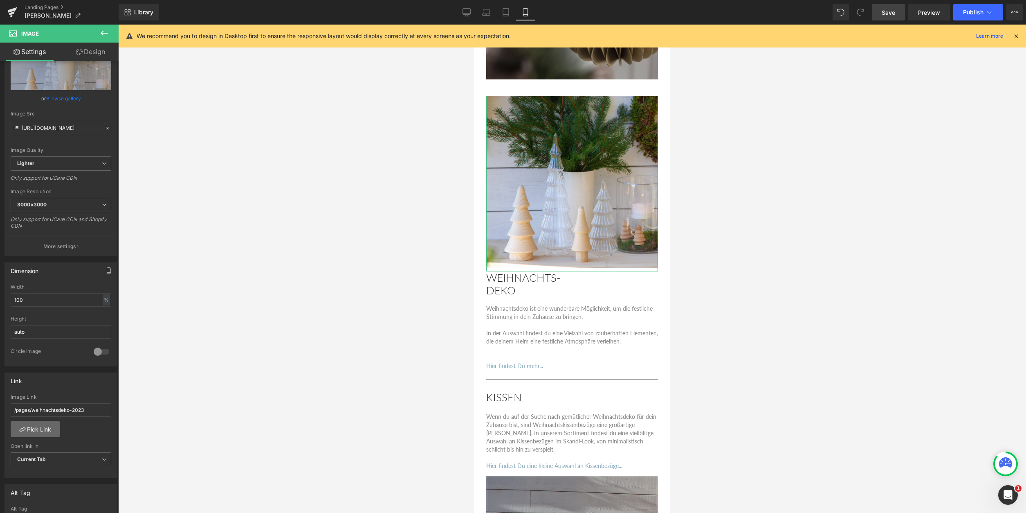
click at [38, 433] on link "Pick Link" at bounding box center [35, 428] width 49 height 16
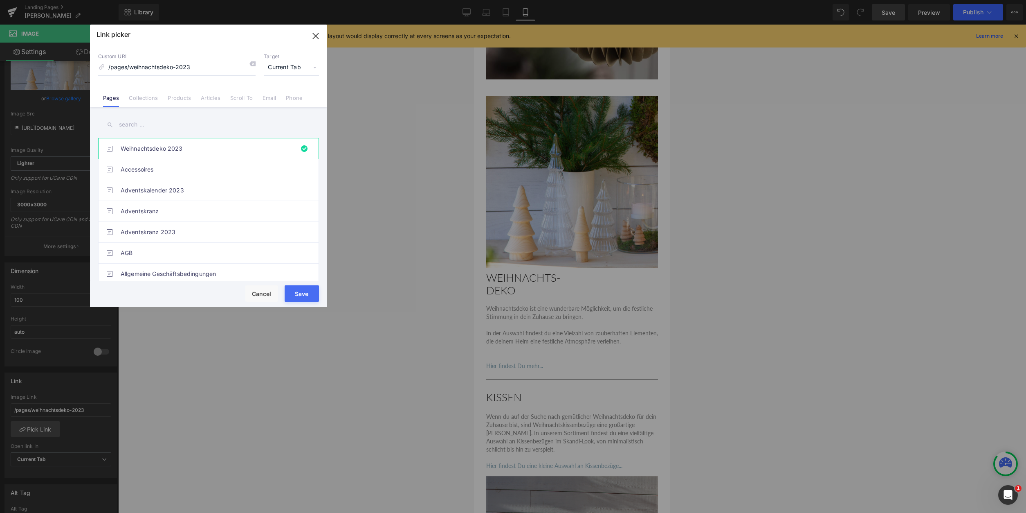
click at [124, 123] on input "text" at bounding box center [208, 124] width 221 height 18
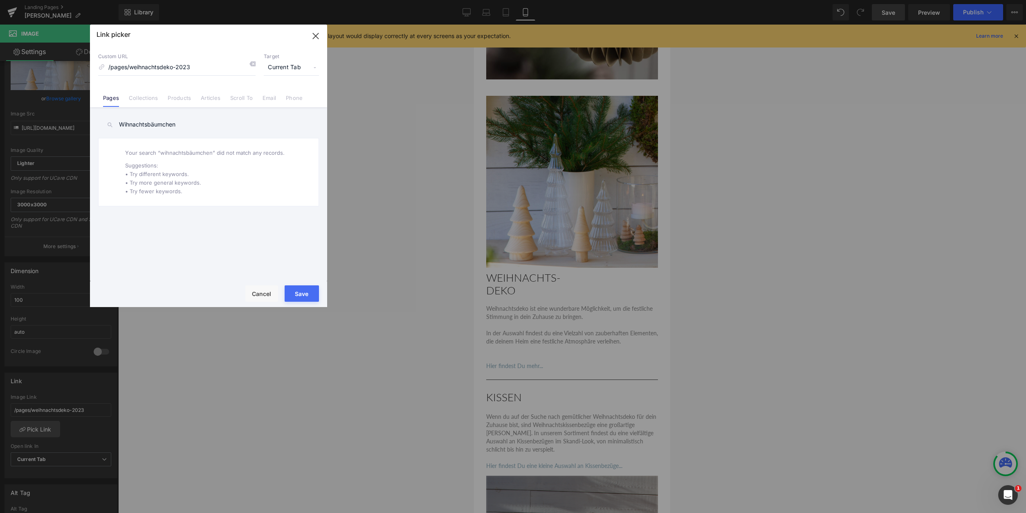
click at [124, 126] on input "Wihnachtsbäumchen" at bounding box center [208, 124] width 221 height 18
type input "Weihnachtsbäumchen"
click at [182, 238] on div "Weihnachtsdeko 2023 Accessoires Adventskalender 2023 Adventskranz Adventskranz …" at bounding box center [208, 209] width 221 height 143
click at [135, 100] on link "Collections" at bounding box center [143, 100] width 29 height 12
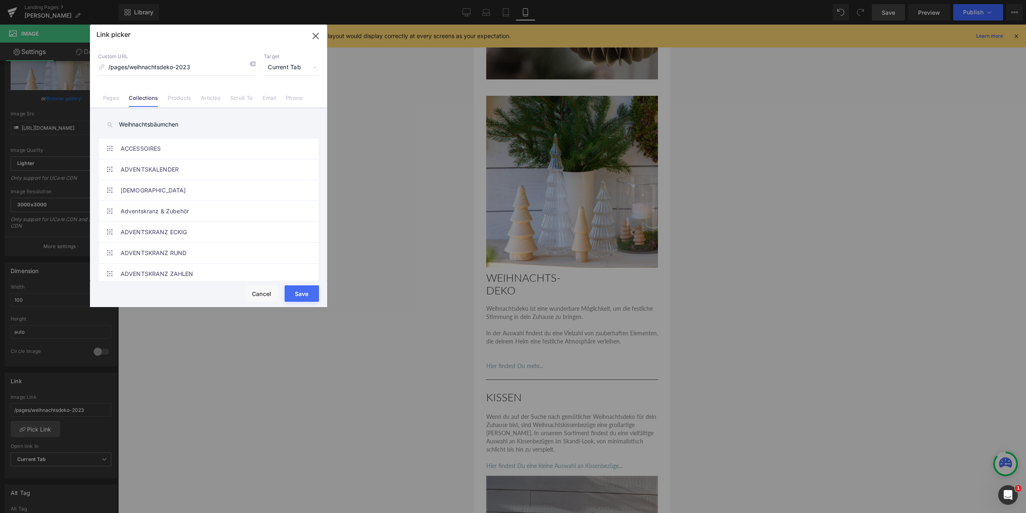
click at [186, 129] on input "Weihnachtsbäumchen" at bounding box center [208, 124] width 221 height 18
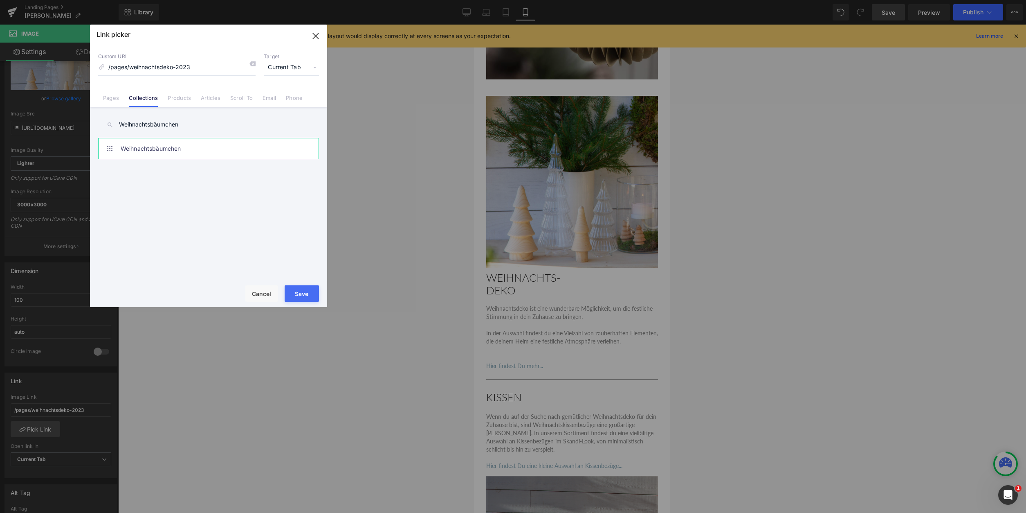
click at [199, 151] on link "Weihnachtsbäumchen" at bounding box center [211, 148] width 180 height 20
type input "/collections/weihnachtsbaumchen"
click at [306, 294] on button "Save" at bounding box center [302, 293] width 34 height 16
type input "/collections/weihnachtsbaumchen"
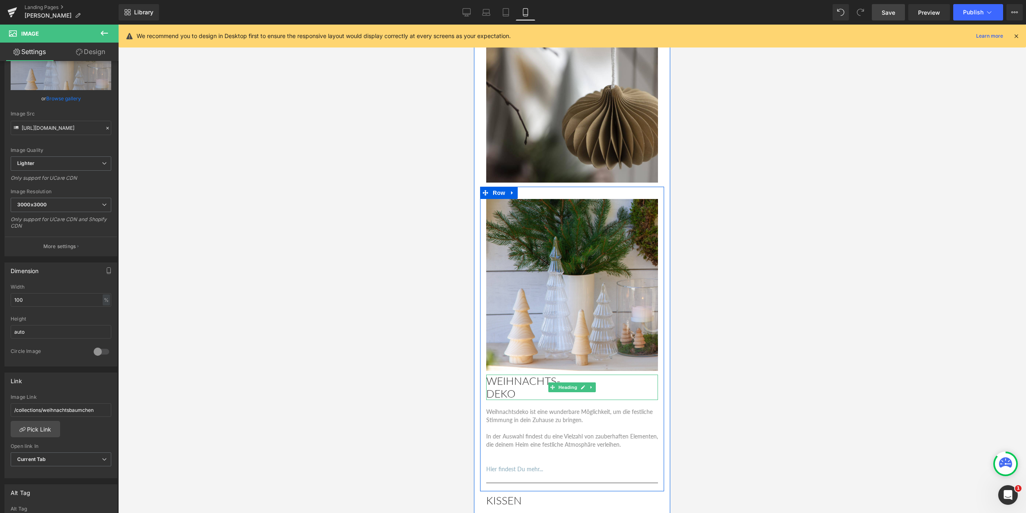
scroll to position [3610, 0]
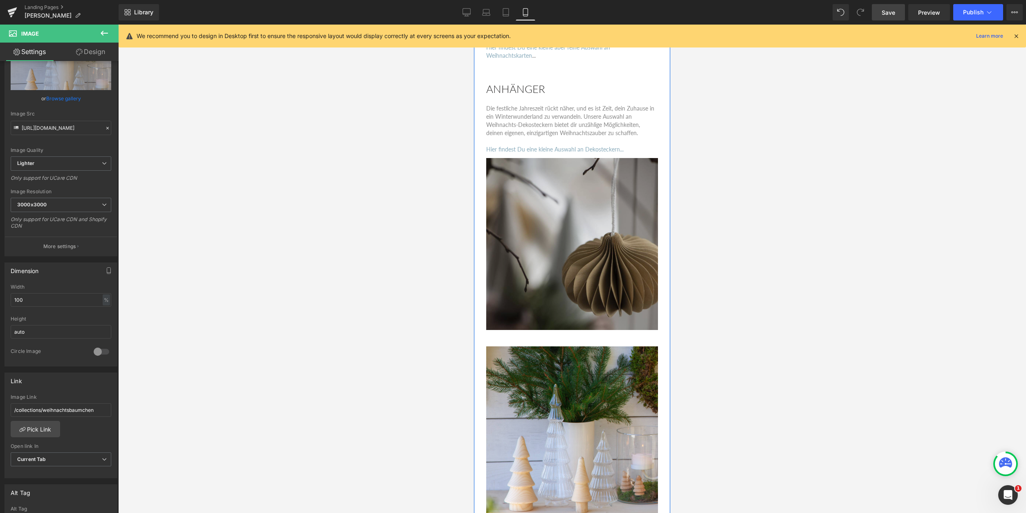
click at [539, 276] on img at bounding box center [572, 241] width 172 height 176
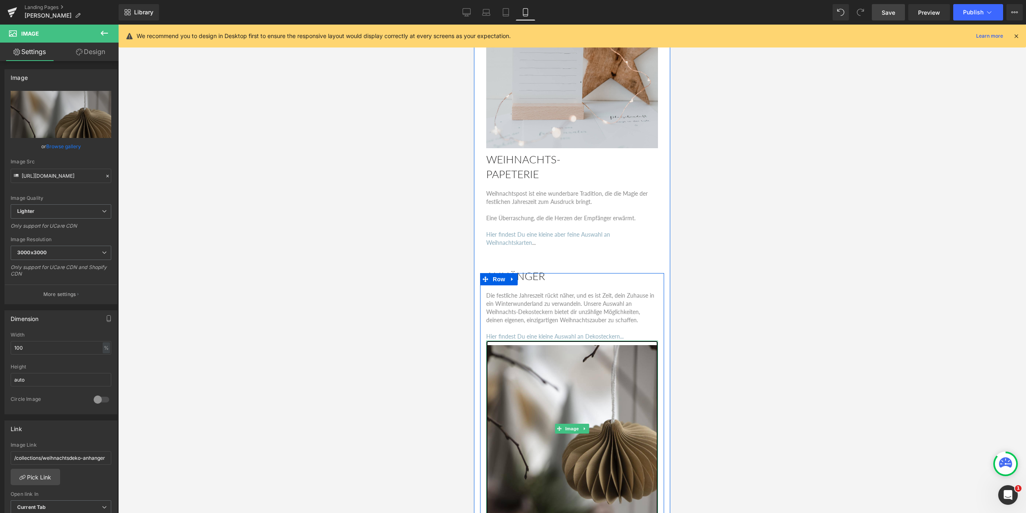
scroll to position [3360, 0]
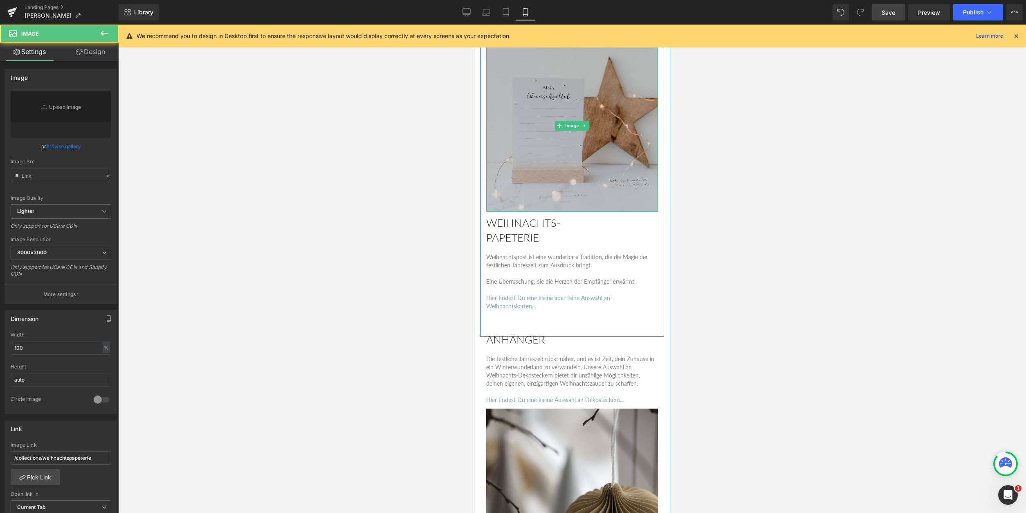
type input "[URL][DOMAIN_NAME]"
click at [532, 193] on img at bounding box center [572, 126] width 172 height 172
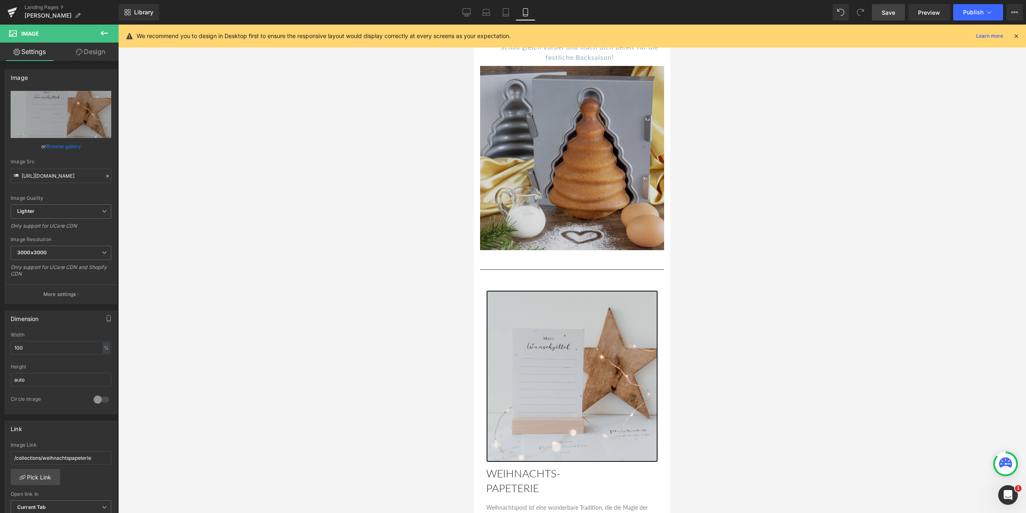
scroll to position [2901, 0]
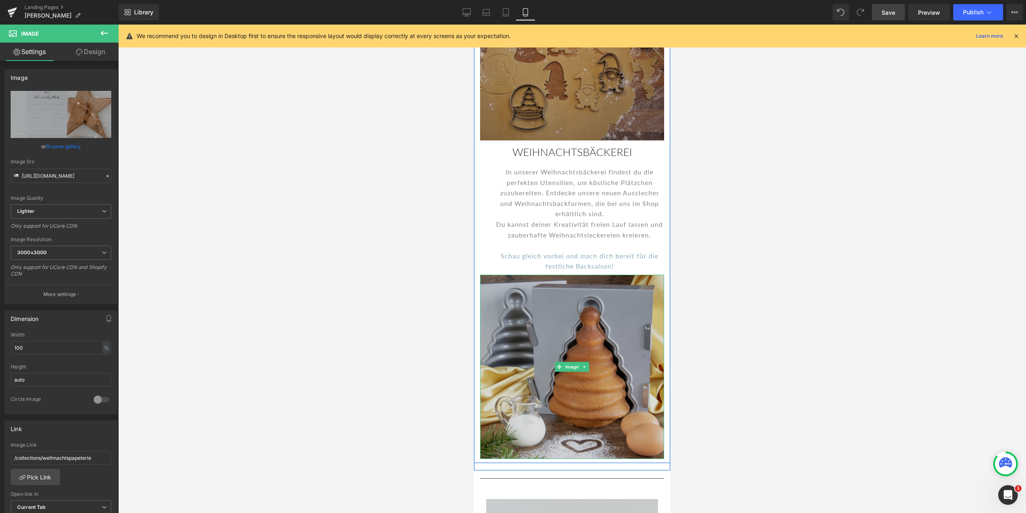
click at [542, 339] on img at bounding box center [572, 366] width 184 height 184
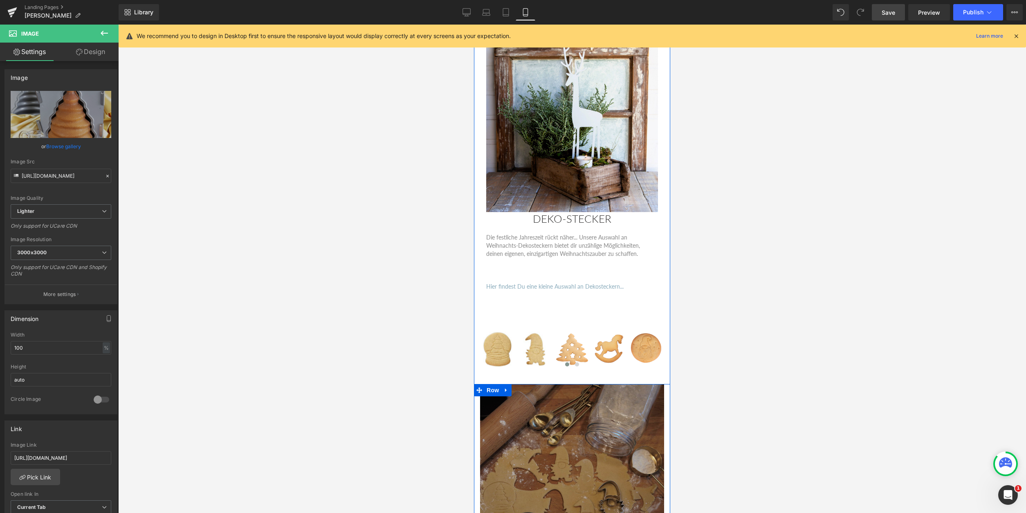
scroll to position [2317, 0]
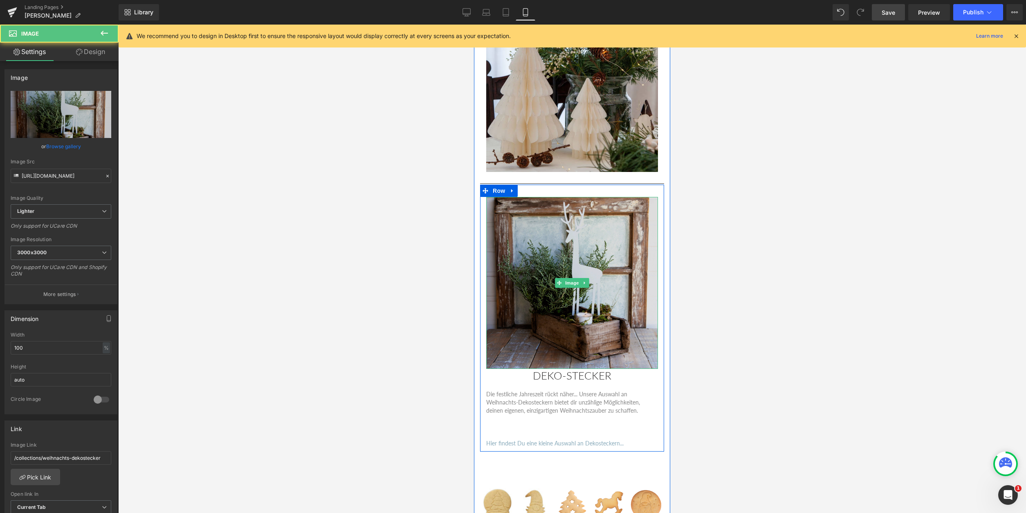
click at [543, 334] on img at bounding box center [572, 283] width 172 height 172
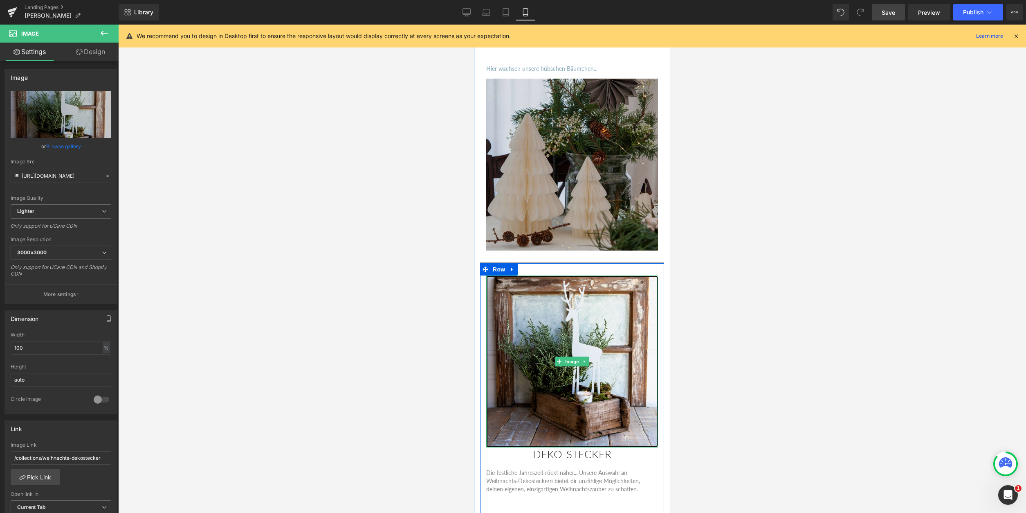
scroll to position [2150, 0]
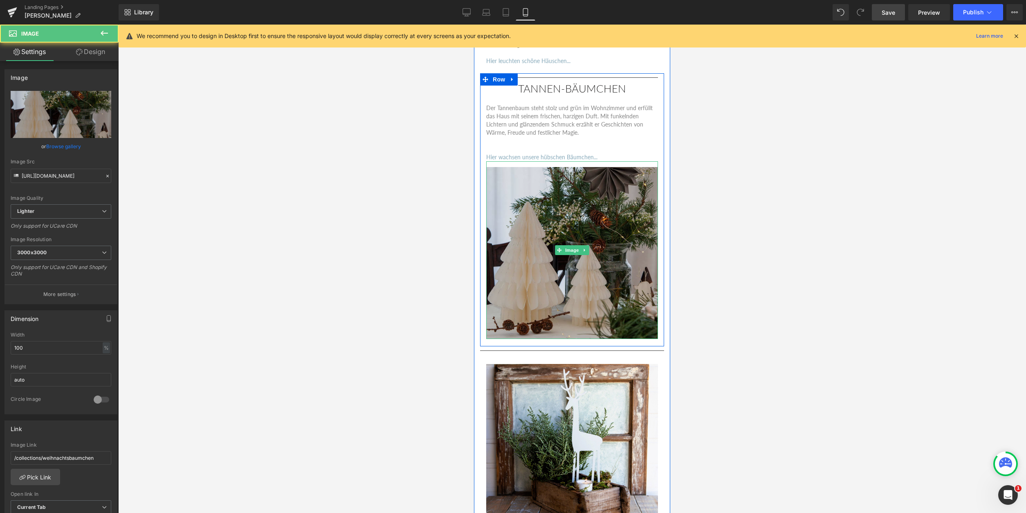
click at [507, 309] on img at bounding box center [572, 250] width 172 height 178
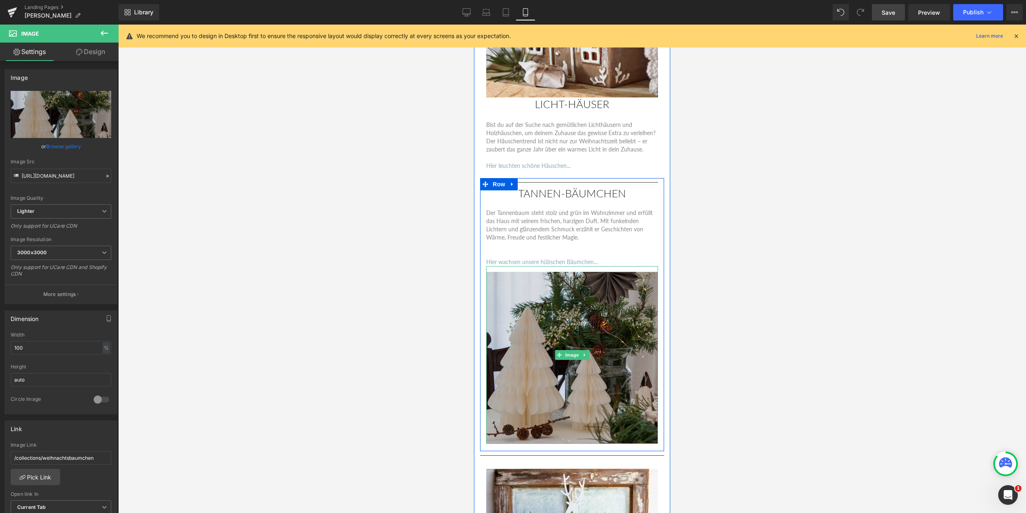
scroll to position [1900, 0]
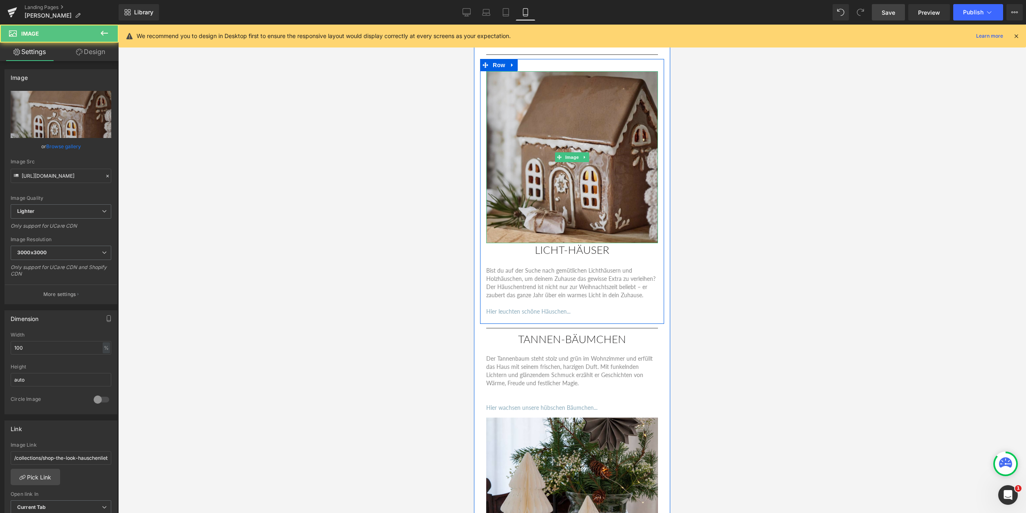
click at [535, 195] on img at bounding box center [572, 157] width 172 height 172
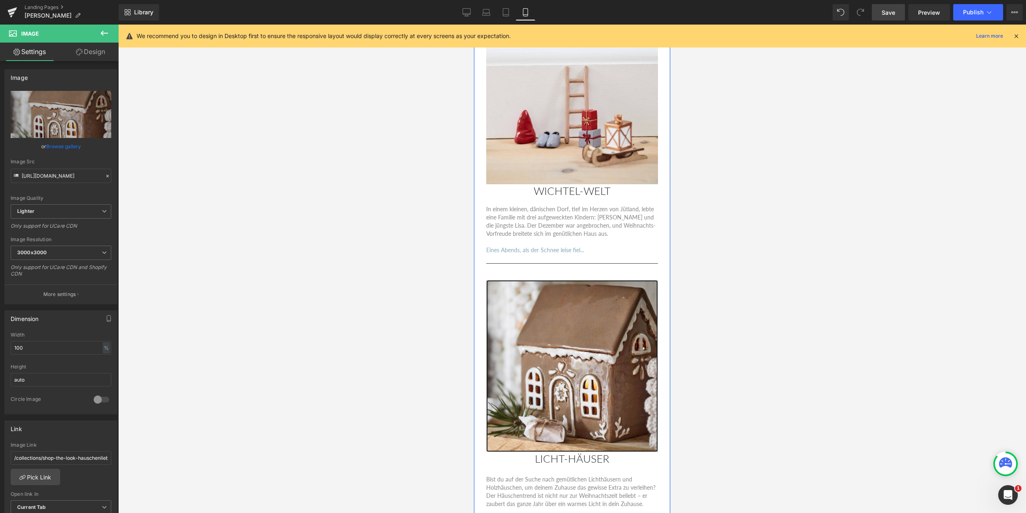
scroll to position [1524, 0]
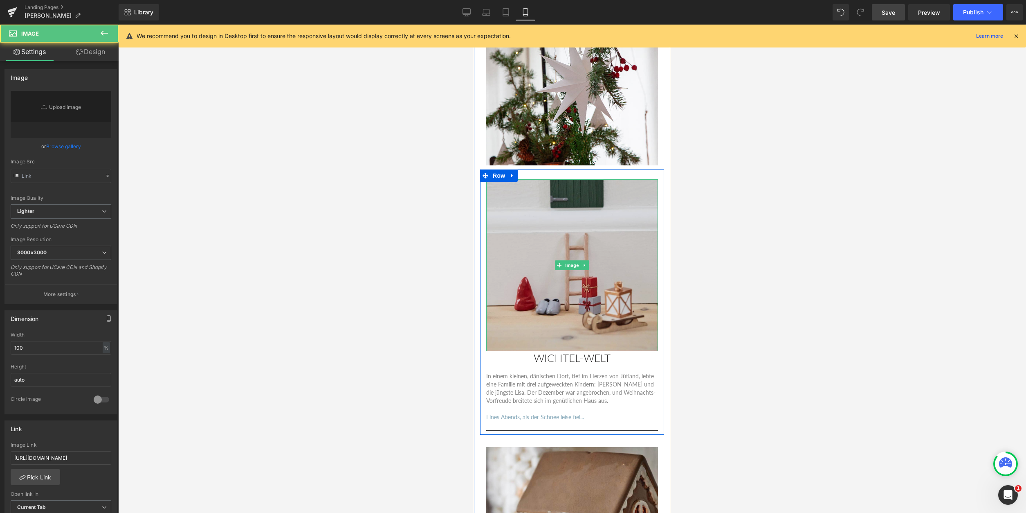
type input "[URL][DOMAIN_NAME]"
click at [533, 206] on img at bounding box center [572, 265] width 172 height 172
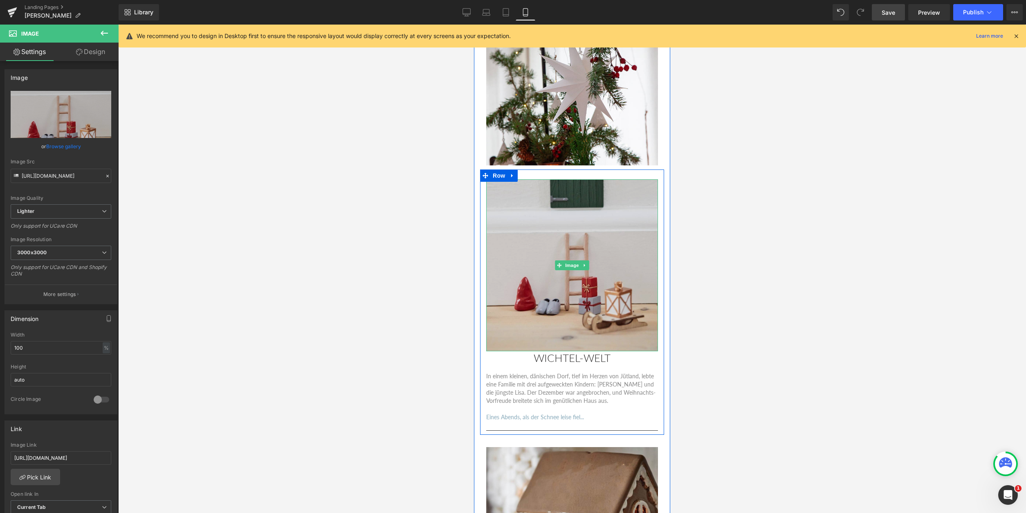
scroll to position [1315, 0]
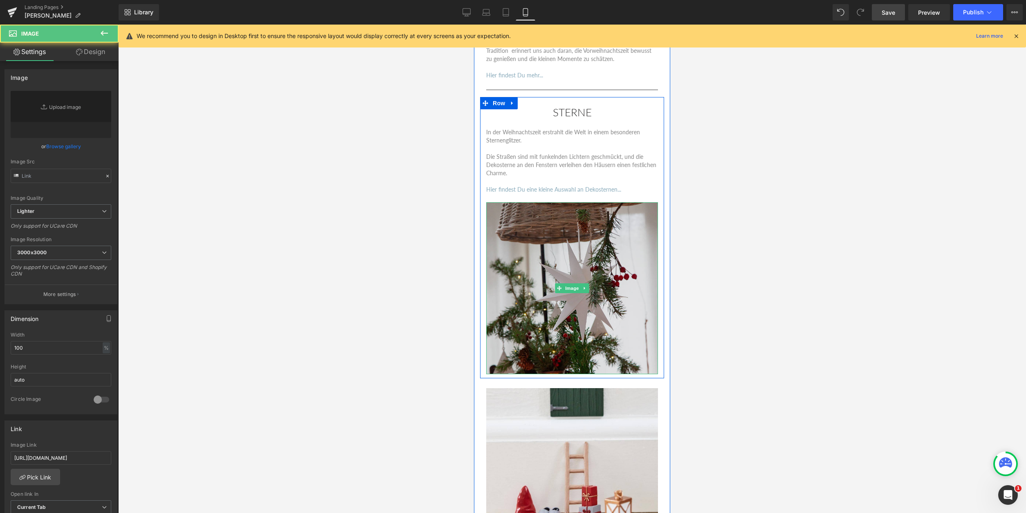
type input "[URL][DOMAIN_NAME]"
click at [544, 230] on img at bounding box center [572, 288] width 172 height 172
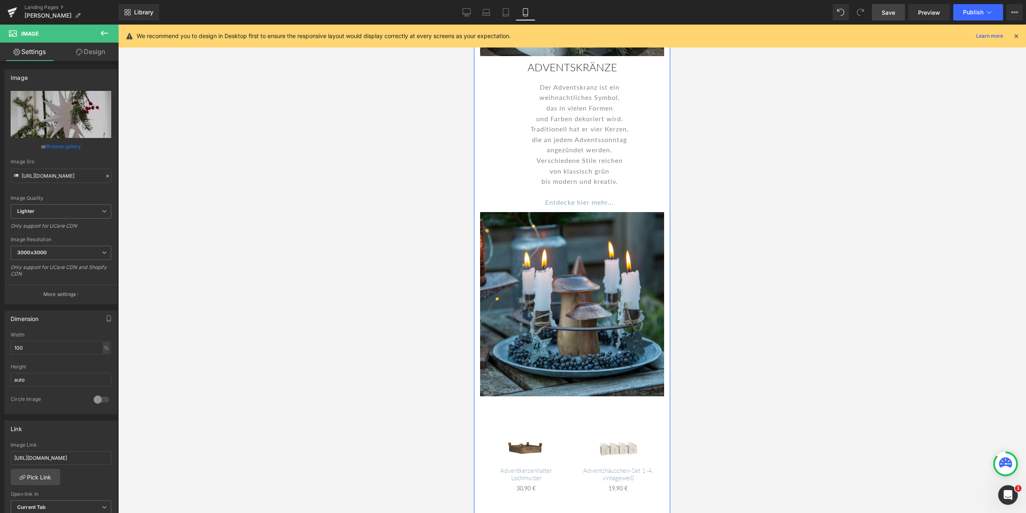
scroll to position [314, 0]
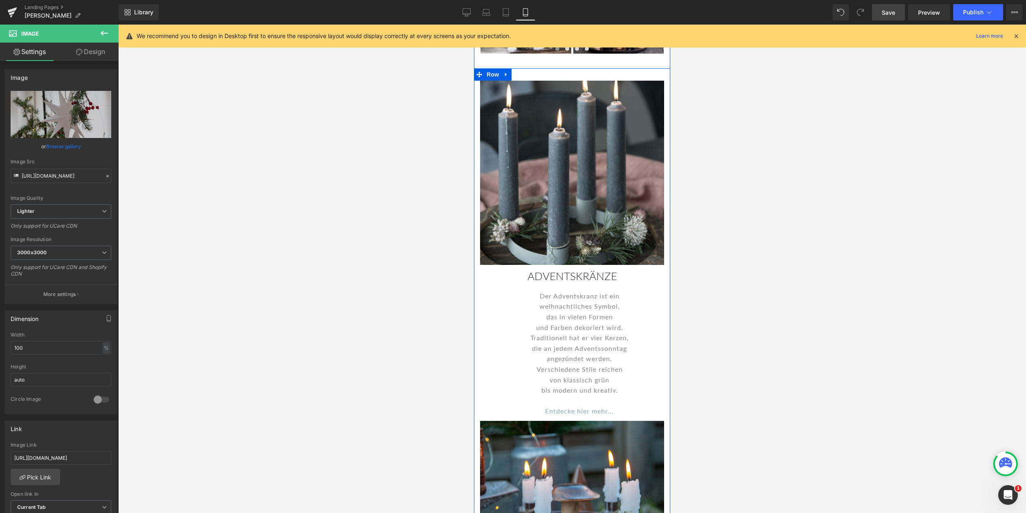
click at [568, 303] on div "weihnachtliches Symbol," at bounding box center [580, 306] width 168 height 11
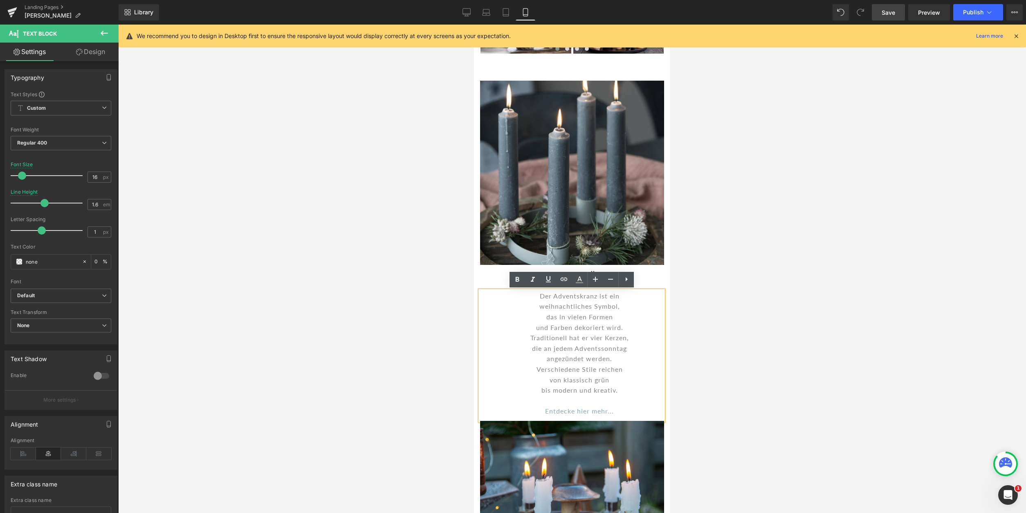
click at [579, 340] on div "Traditionell hat er vier Kerzen," at bounding box center [580, 337] width 168 height 11
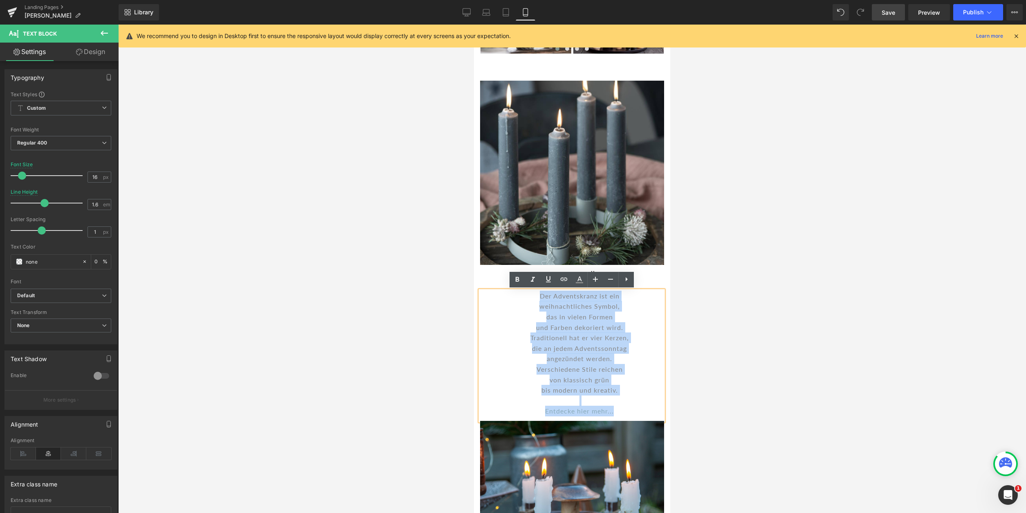
drag, startPoint x: 539, startPoint y: 297, endPoint x: 533, endPoint y: 342, distance: 45.8
click at [616, 413] on div "Der Adventskranz ist ein weihnachtliches Symbol, das in vielen Formen und Farbe…" at bounding box center [571, 355] width 183 height 130
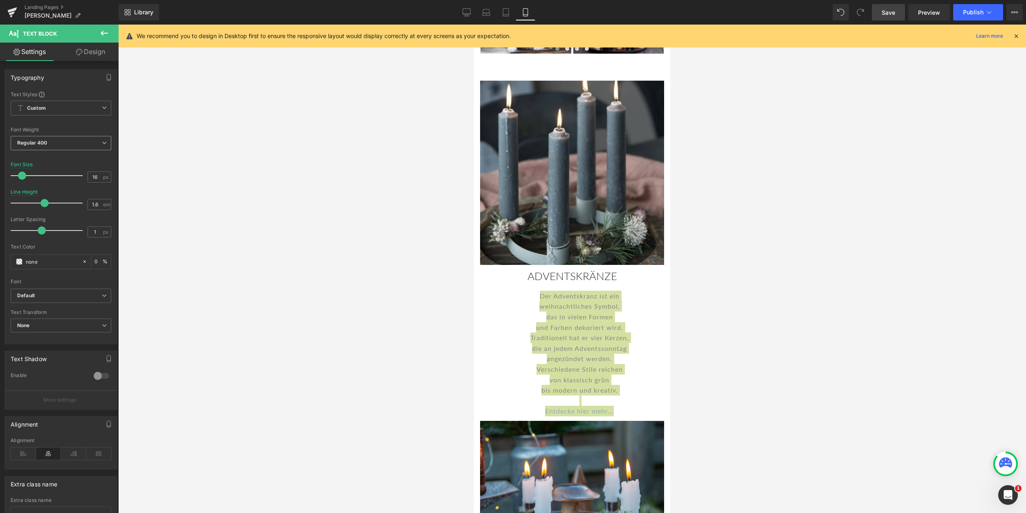
click at [65, 140] on span "Regular 400" at bounding box center [61, 143] width 101 height 14
click at [57, 180] on li "Light 300" at bounding box center [61, 181] width 101 height 12
click at [377, 182] on div at bounding box center [572, 269] width 908 height 488
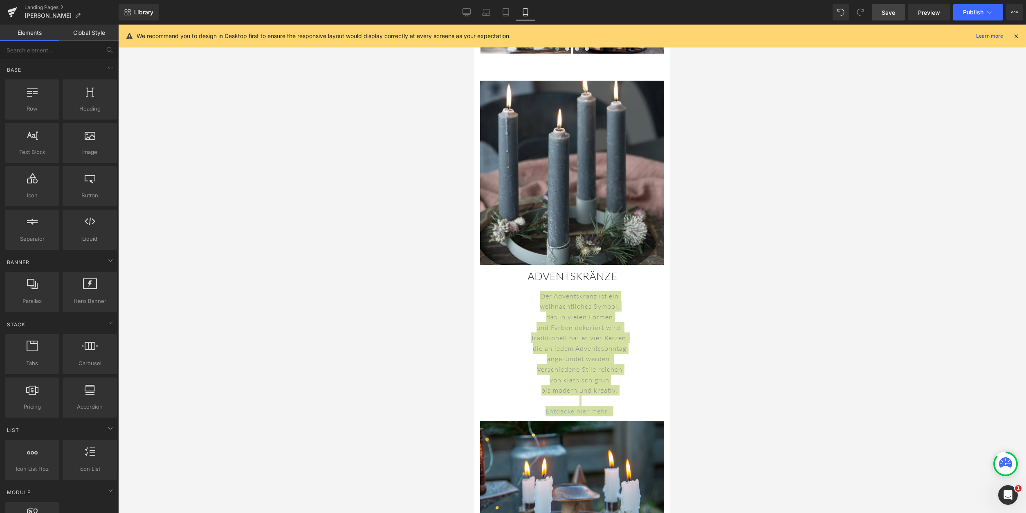
click at [377, 175] on div at bounding box center [572, 269] width 908 height 488
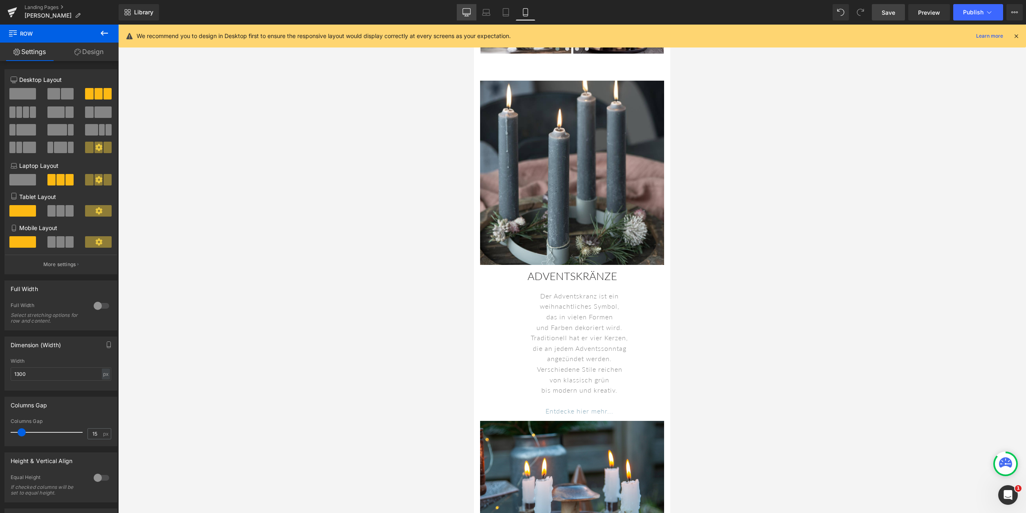
click at [466, 11] on icon at bounding box center [467, 12] width 8 height 8
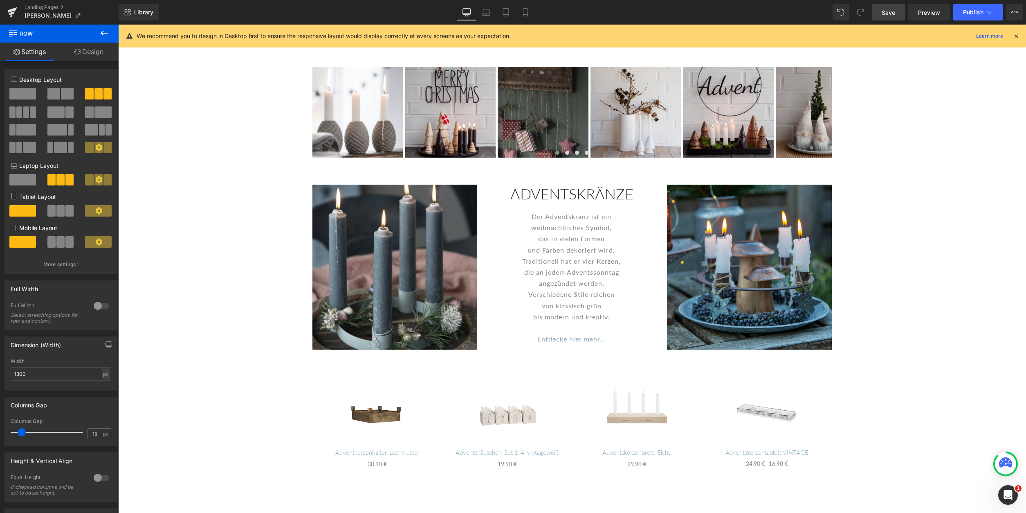
scroll to position [417, 0]
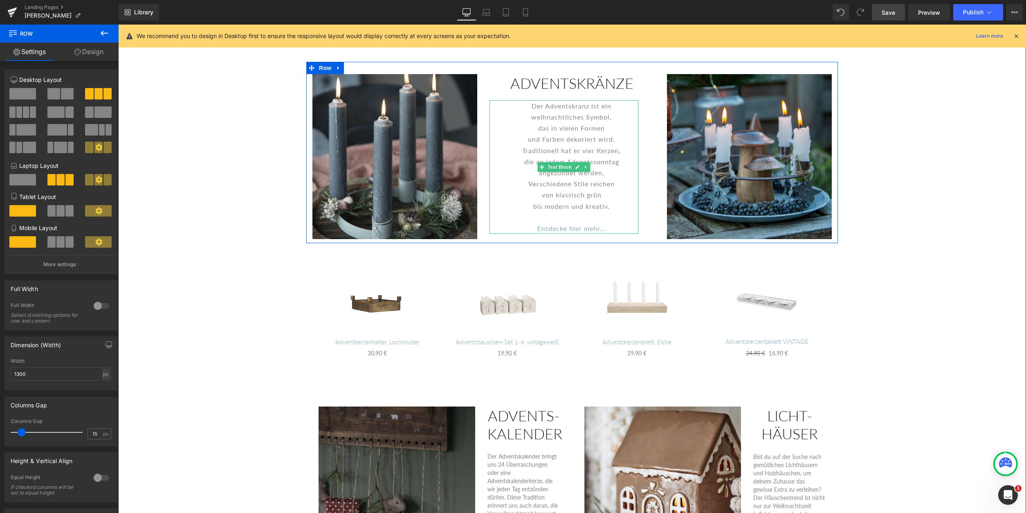
click at [600, 130] on div "das in vielen Formen" at bounding box center [571, 127] width 133 height 11
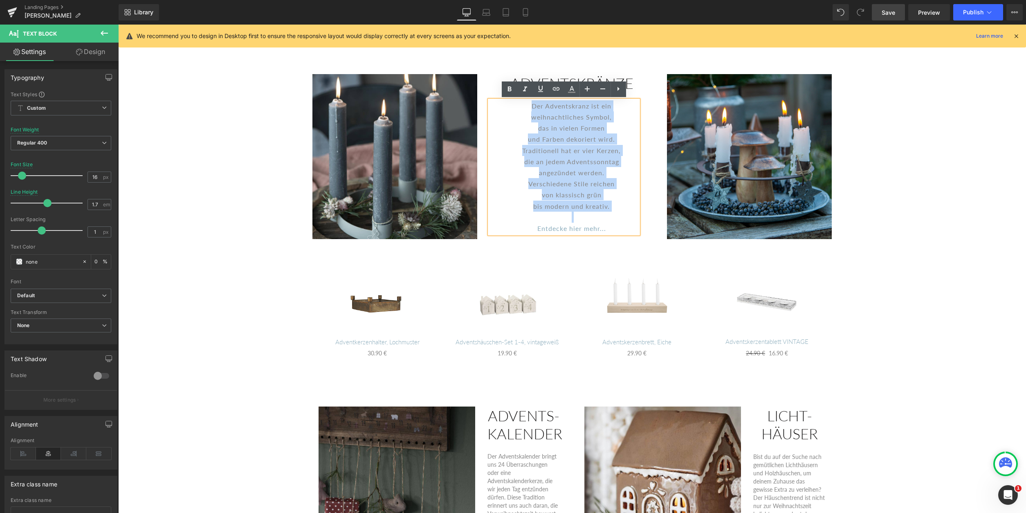
drag, startPoint x: 530, startPoint y: 105, endPoint x: 600, endPoint y: 224, distance: 138.6
click at [614, 234] on div "Der Adventskranz ist ein weihnachtliches Symbol, das in vielen Formen und Farbe…" at bounding box center [564, 166] width 148 height 133
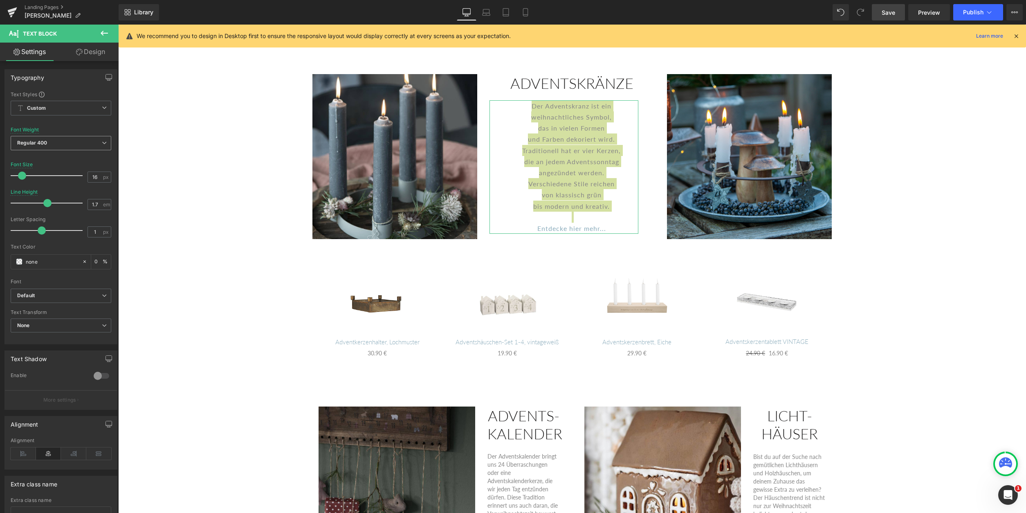
click at [36, 143] on b "Regular 400" at bounding box center [32, 142] width 30 height 6
click at [38, 182] on div "Light 300" at bounding box center [34, 182] width 22 height 6
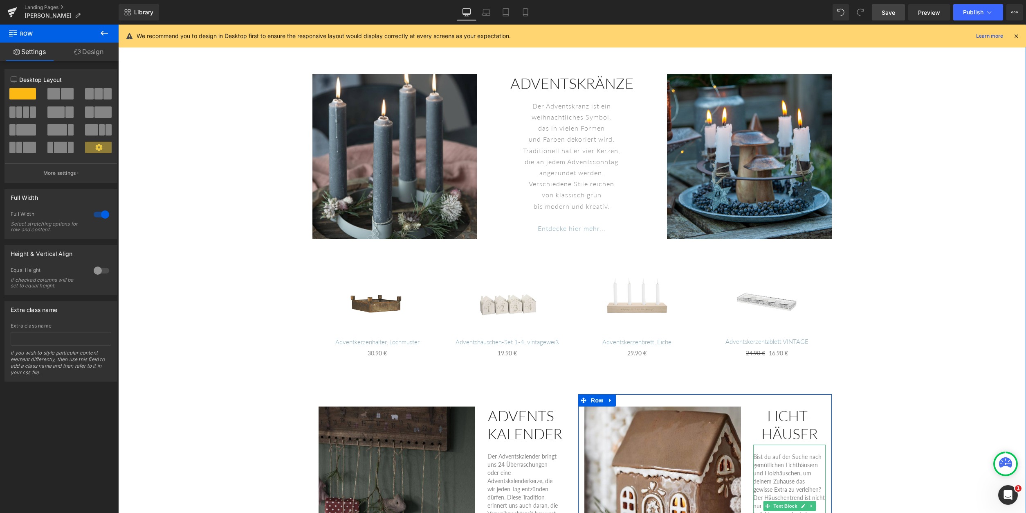
click at [785, 482] on p "Bist du auf der Suche nach gemütlichen Lichthäusern und Holzhäuschen, um deinem…" at bounding box center [789, 493] width 72 height 82
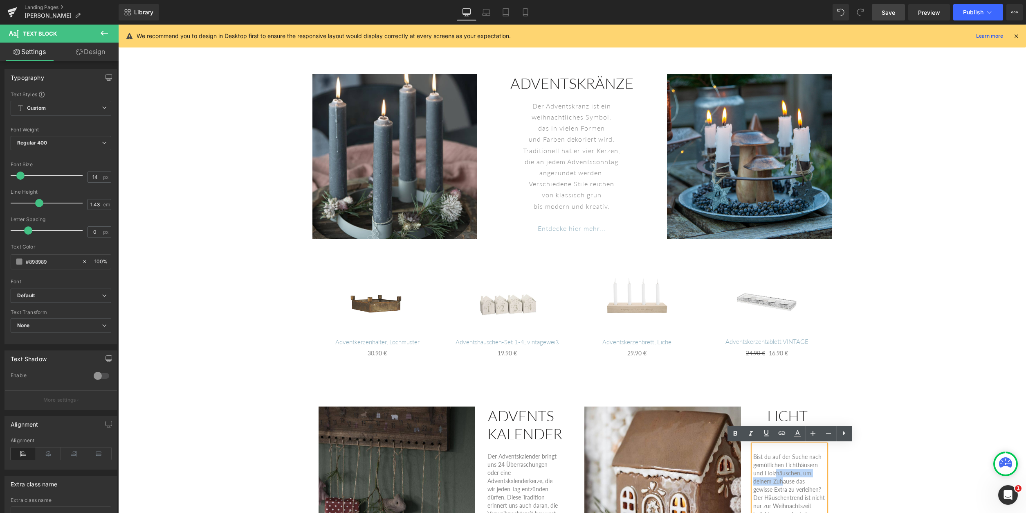
drag, startPoint x: 777, startPoint y: 473, endPoint x: 785, endPoint y: 481, distance: 11.3
click at [785, 481] on p "Bist du auf der Suche nach gemütlichen Lichthäusern und Holzhäuschen, um deinem…" at bounding box center [789, 493] width 72 height 82
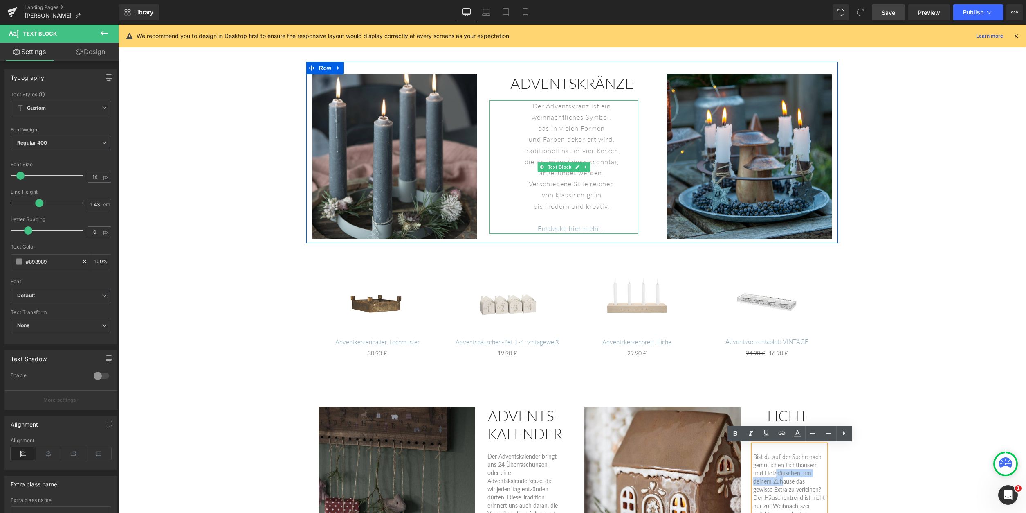
click at [569, 159] on div "die an jedem Adventssonntag" at bounding box center [571, 161] width 133 height 11
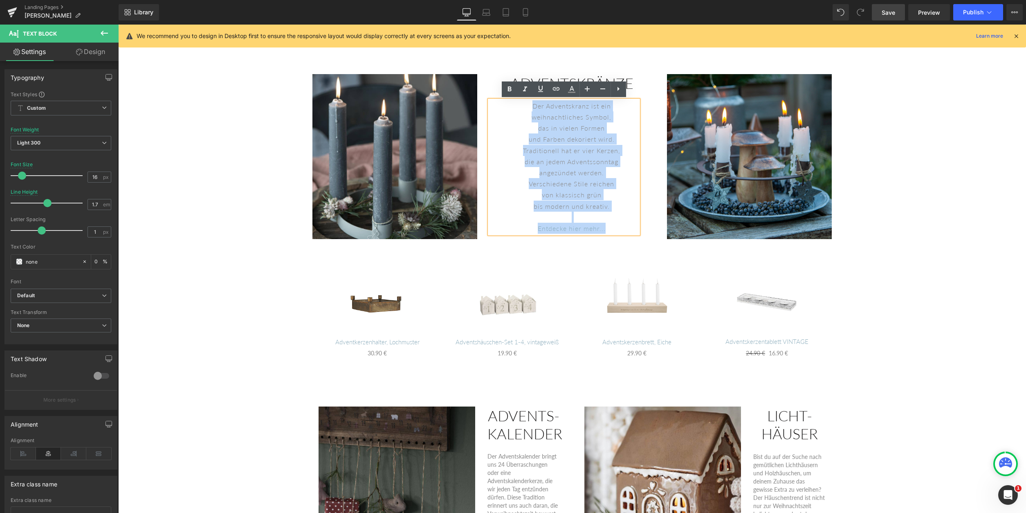
drag, startPoint x: 531, startPoint y: 106, endPoint x: 569, endPoint y: 213, distance: 113.1
click at [609, 232] on div "Der Adventskranz ist ein weihnachtliches Symbol, das in vielen Formen und Farbe…" at bounding box center [564, 166] width 148 height 133
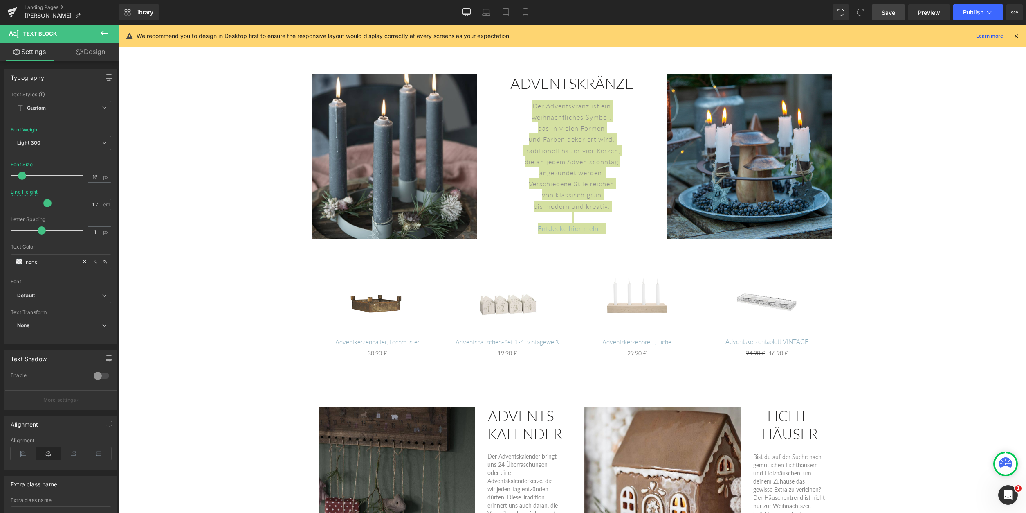
click at [69, 146] on span "Light 300" at bounding box center [61, 143] width 101 height 14
drag, startPoint x: 47, startPoint y: 194, endPoint x: 81, endPoint y: 193, distance: 34.0
click at [47, 193] on div "Regular 400" at bounding box center [38, 194] width 30 height 6
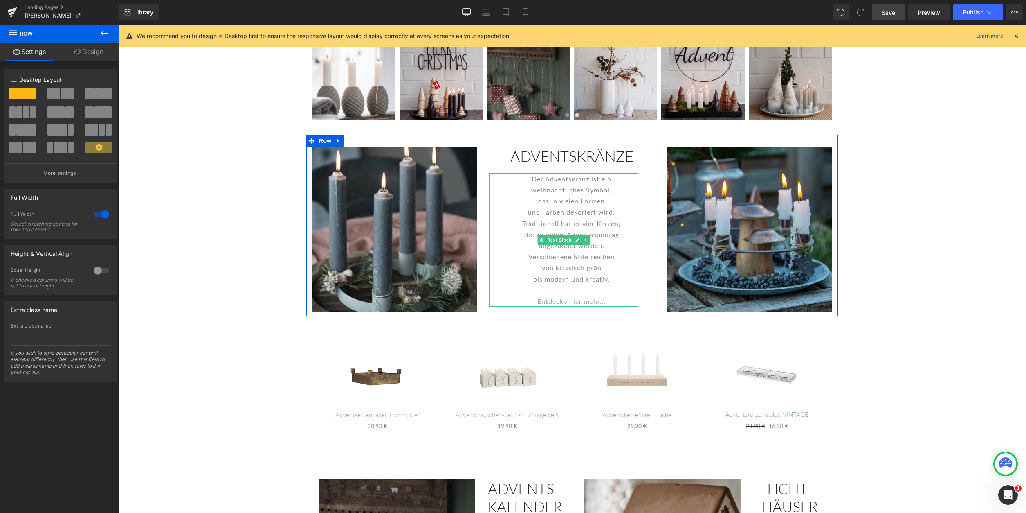
scroll to position [250, 0]
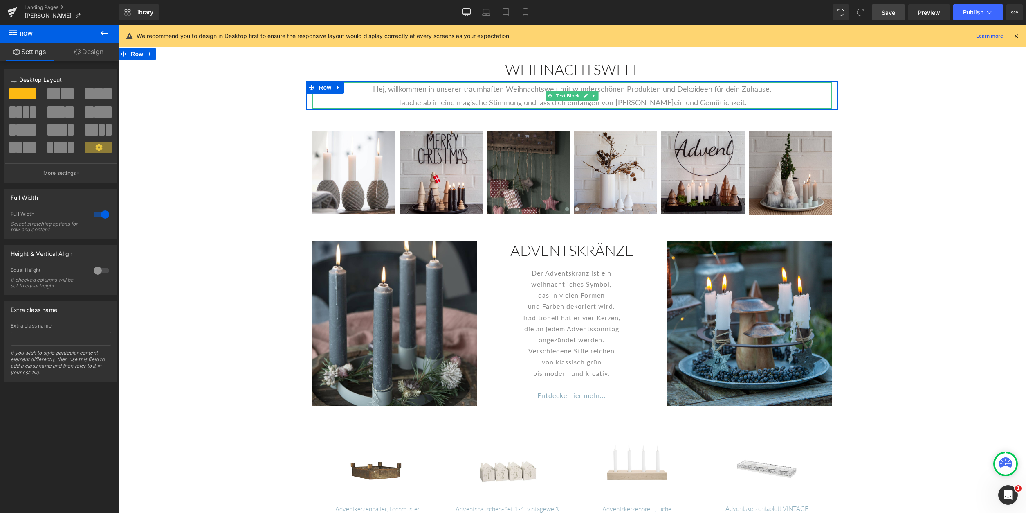
click at [542, 88] on p "Hej, willkommen in unserer traumhaften Weihnachtswelt mit wunderschönen Produkt…" at bounding box center [571, 88] width 519 height 13
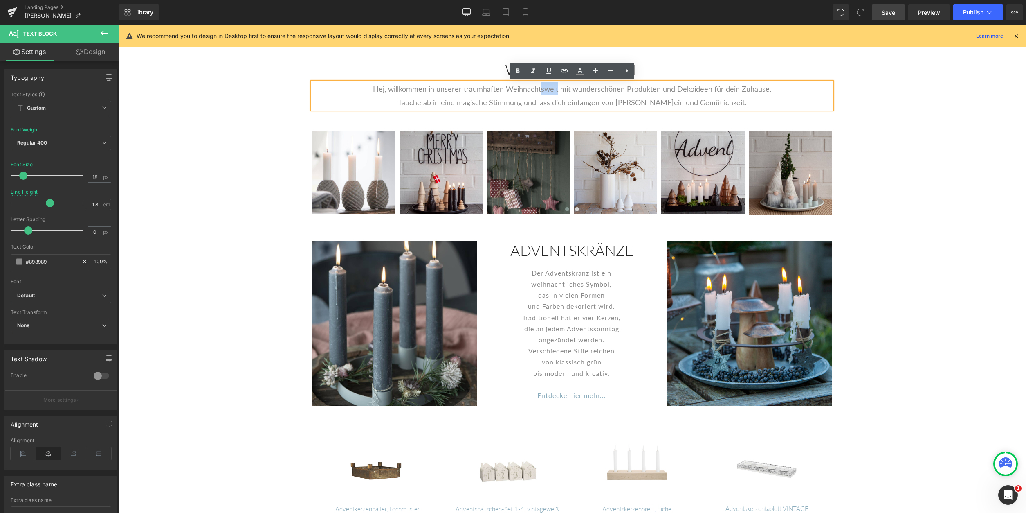
drag, startPoint x: 542, startPoint y: 88, endPoint x: 559, endPoint y: 92, distance: 17.5
click at [559, 92] on p "Hej, willkommen in unserer traumhaften Weihnachtswelt mit wunderschönen Produkt…" at bounding box center [571, 88] width 519 height 13
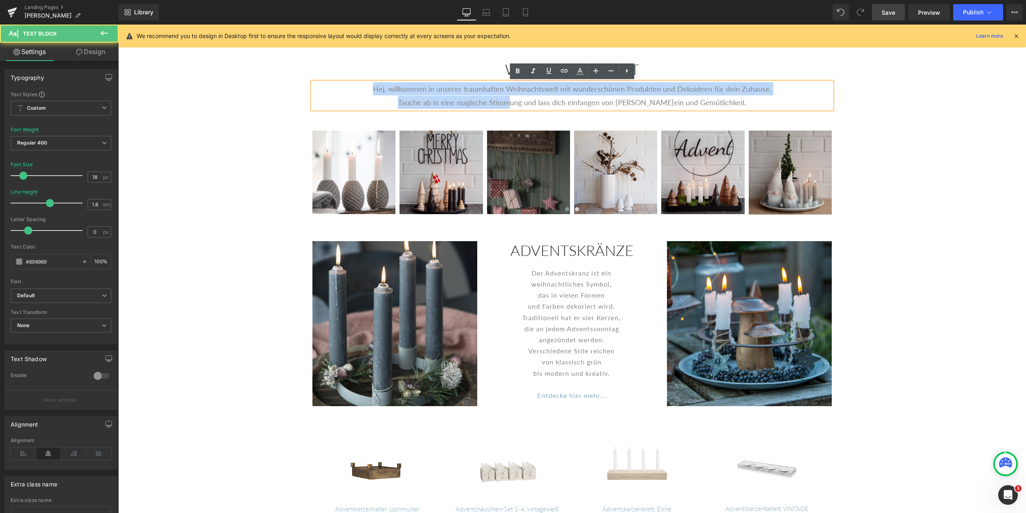
drag, startPoint x: 377, startPoint y: 89, endPoint x: 520, endPoint y: 98, distance: 143.4
click at [520, 98] on div "Hej, willkommen in unserer traumhaften Weihnachtswelt mit wunderschönen Produkt…" at bounding box center [571, 95] width 519 height 27
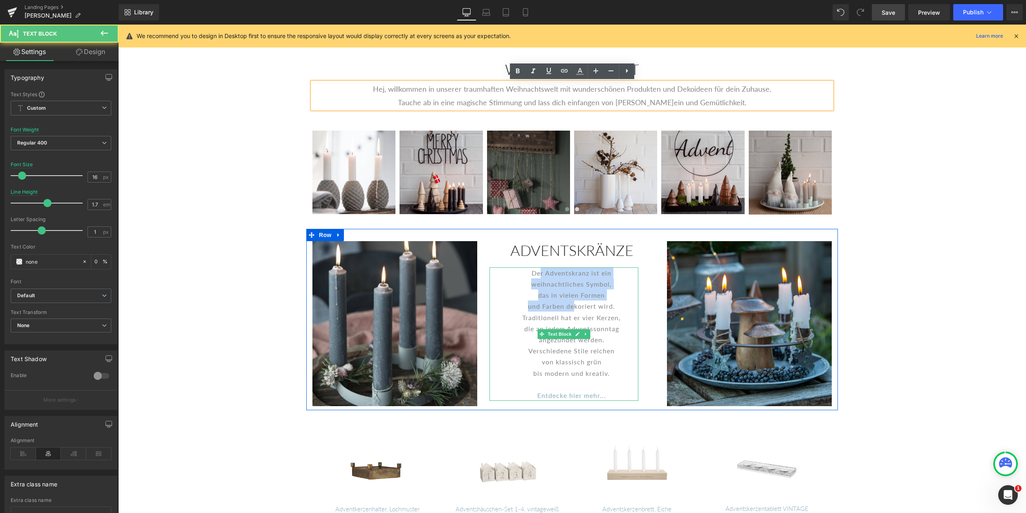
drag, startPoint x: 540, startPoint y: 272, endPoint x: 574, endPoint y: 303, distance: 45.7
click at [574, 303] on div "Der Adventskranz ist ein weihnachtliches Symbol, das in vielen Formen und Farbe…" at bounding box center [564, 333] width 148 height 133
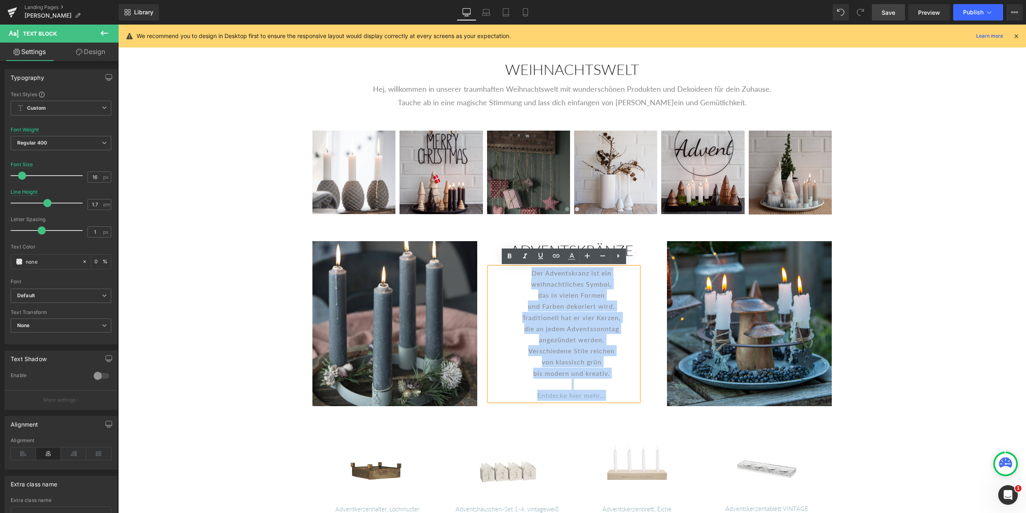
drag, startPoint x: 531, startPoint y: 273, endPoint x: 606, endPoint y: 398, distance: 146.0
click at [606, 398] on div "Der Adventskranz ist ein weihnachtliches Symbol, das in vielen Formen und Farbe…" at bounding box center [564, 333] width 148 height 133
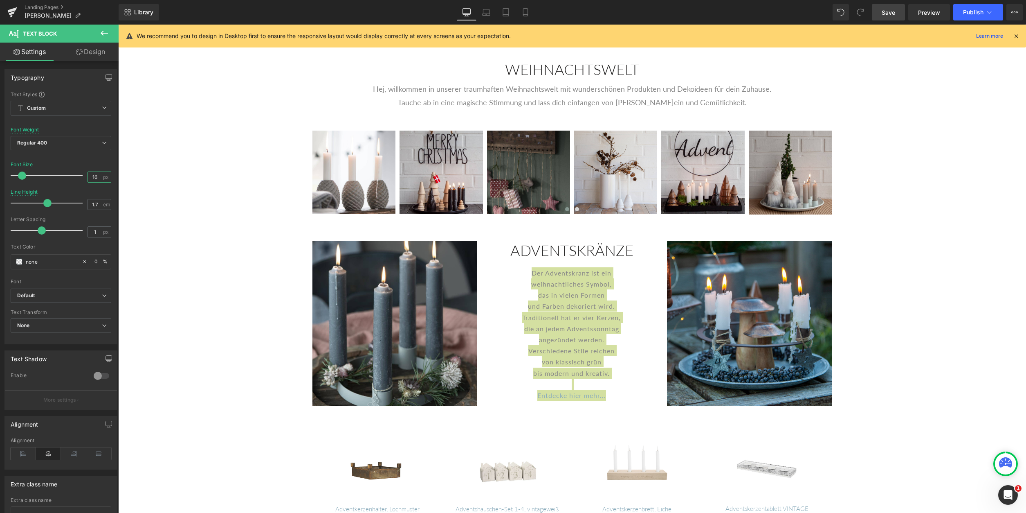
drag, startPoint x: 100, startPoint y: 177, endPoint x: 61, endPoint y: 169, distance: 40.0
click at [67, 175] on div "Font Size 16 px" at bounding box center [61, 175] width 101 height 27
type input "18"
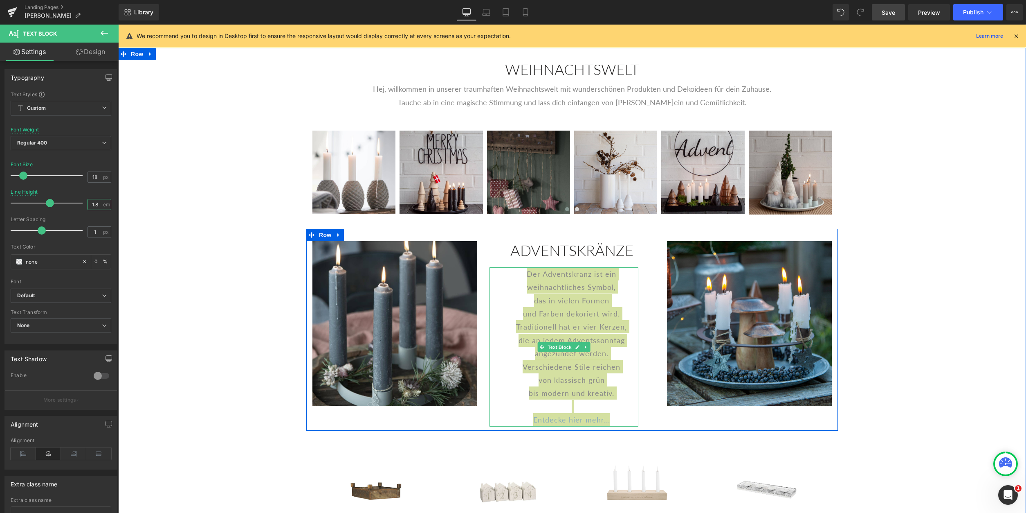
type input "1.8"
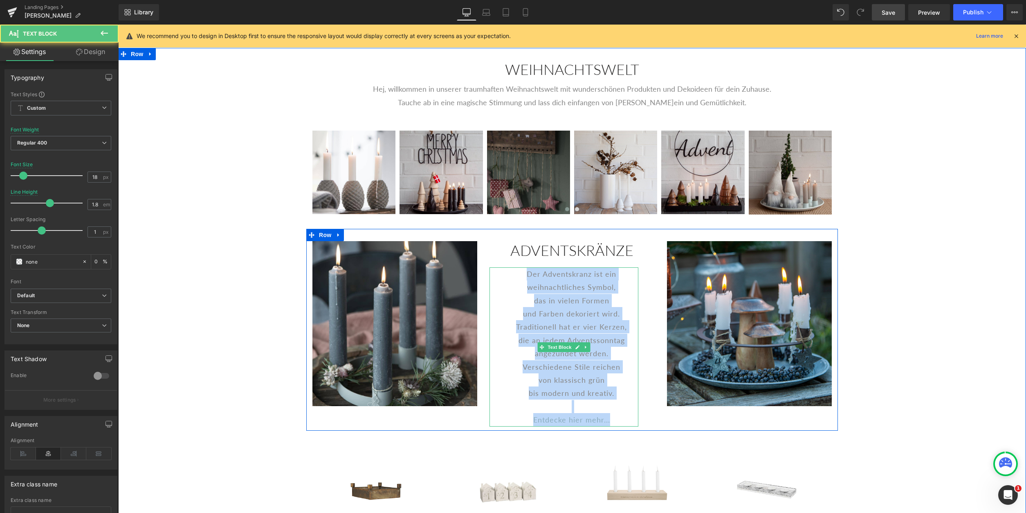
click at [521, 288] on div "weihnachtliches Symbol," at bounding box center [571, 286] width 133 height 13
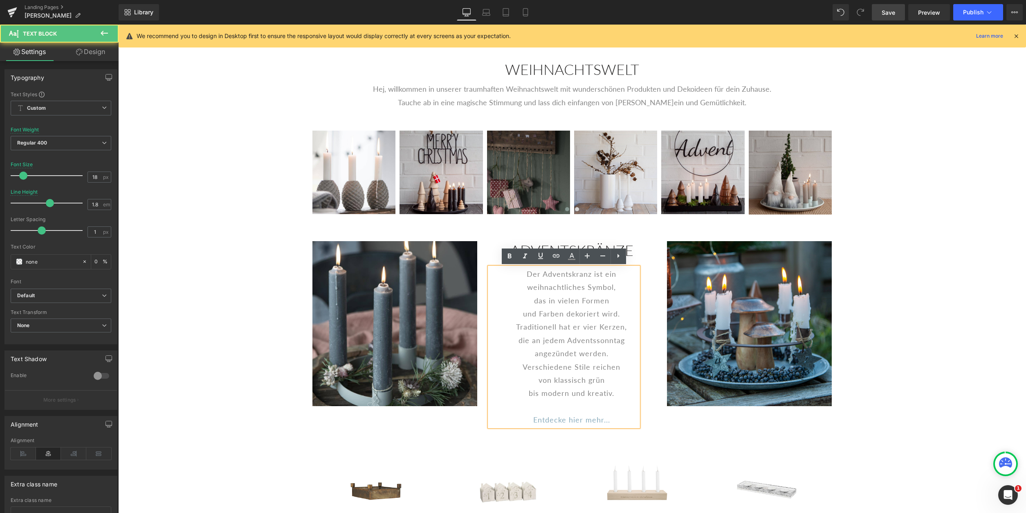
click at [528, 303] on div "das in vielen Formen" at bounding box center [571, 300] width 133 height 13
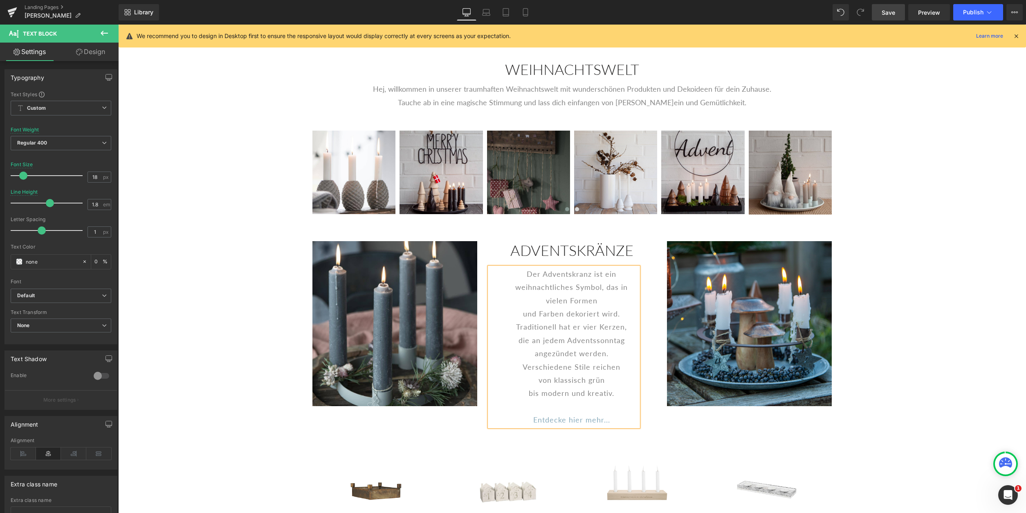
click at [516, 316] on div "und Farben dekoriert wird." at bounding box center [571, 313] width 133 height 13
click at [512, 326] on div "Traditionell hat er vier Kerzen," at bounding box center [571, 326] width 133 height 13
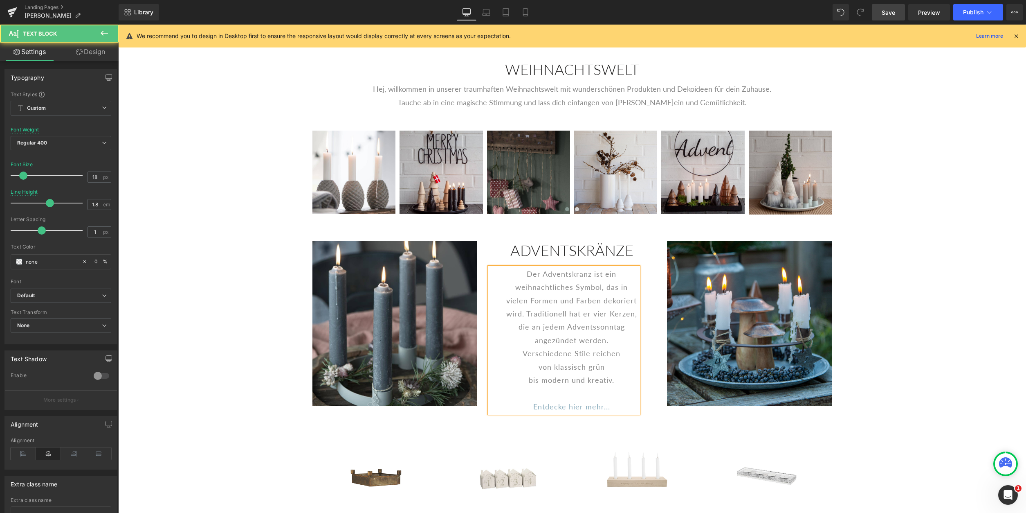
click at [604, 302] on div "weihnachtliches Symbol, das in vielen Formen und Farben dekoriert wird. Traditi…" at bounding box center [571, 300] width 133 height 40
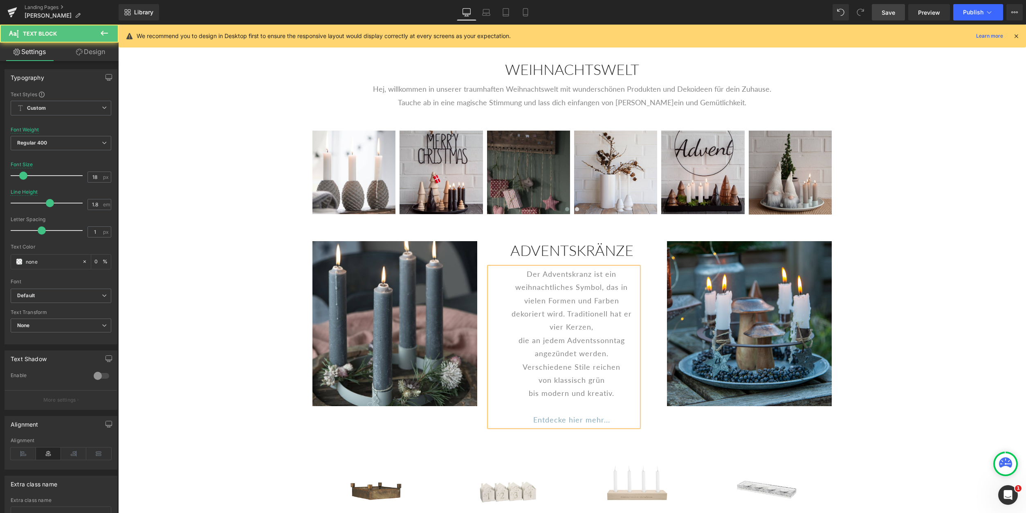
click at [515, 342] on div "die an jedem Adventssonntag" at bounding box center [571, 339] width 133 height 13
click at [527, 355] on div "angezündet werden." at bounding box center [571, 352] width 133 height 13
click at [523, 367] on div "Verschiedene Stile reichen" at bounding box center [571, 366] width 133 height 13
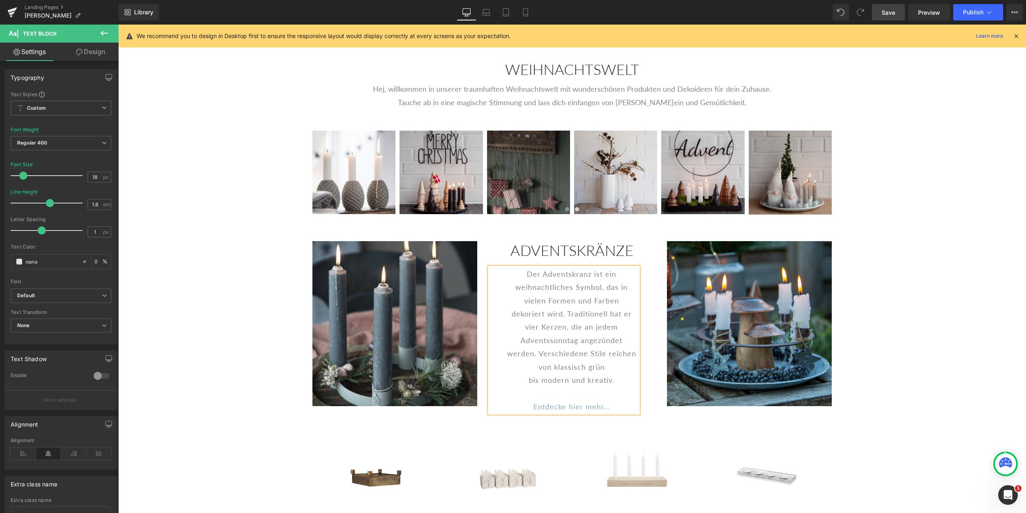
click at [605, 288] on div "weihnachtliches Symbol, das in vielen Formen und Farben dekoriert wird. Traditi…" at bounding box center [571, 319] width 133 height 79
click at [587, 334] on div "weihnachtliches Symbol, das in vielen Formen und Farben dekoriert wird. Traditi…" at bounding box center [571, 319] width 133 height 79
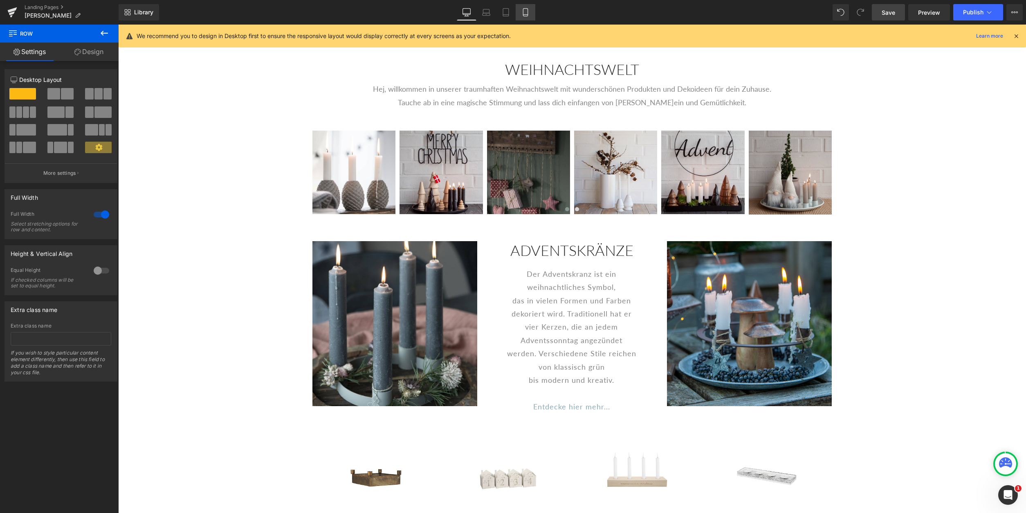
click at [528, 15] on icon at bounding box center [525, 15] width 4 height 0
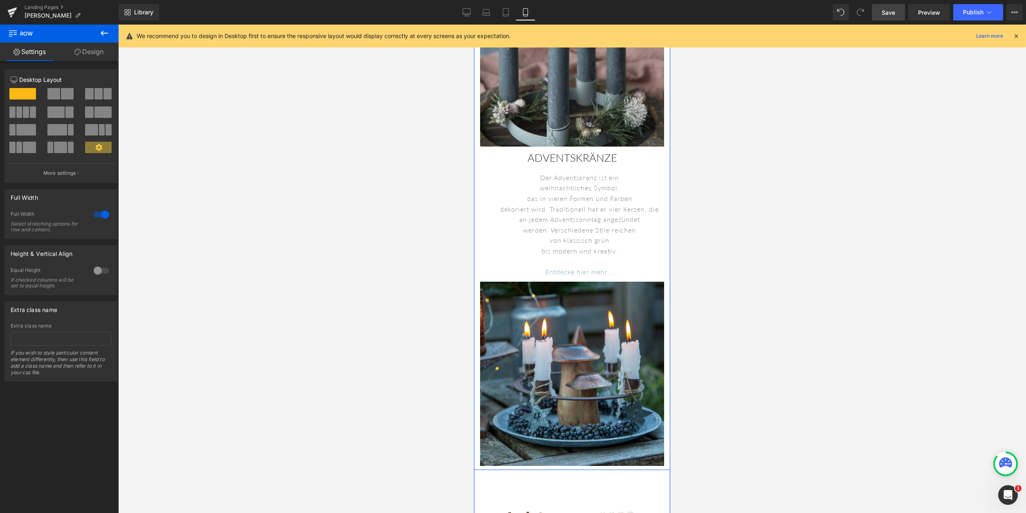
scroll to position [434, 0]
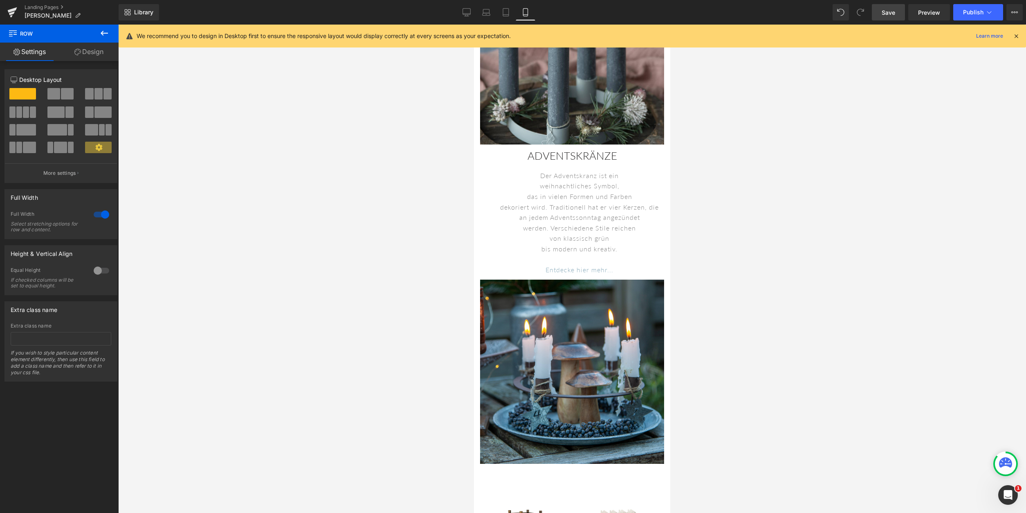
click at [890, 11] on span "Save" at bounding box center [888, 12] width 13 height 9
click at [1016, 36] on icon at bounding box center [1016, 35] width 7 height 7
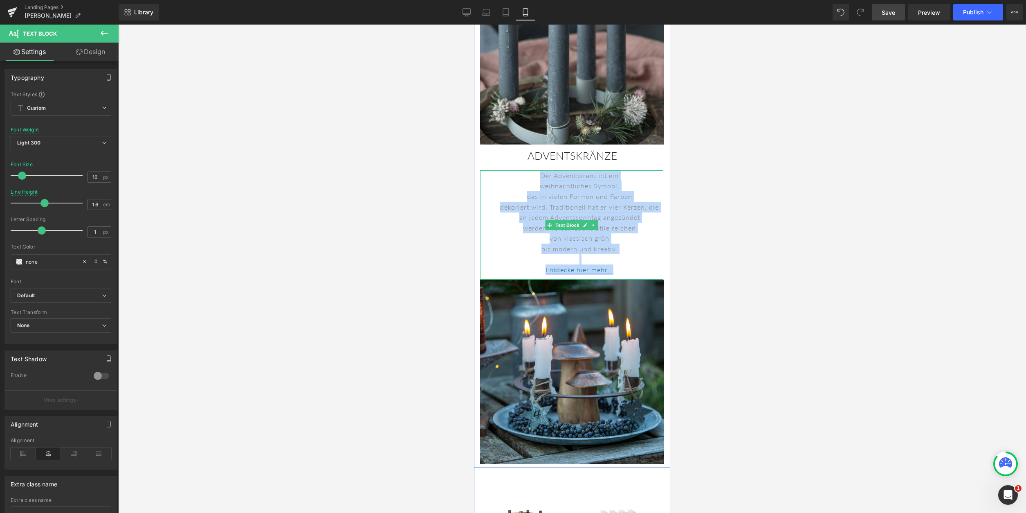
drag, startPoint x: 537, startPoint y: 176, endPoint x: 613, endPoint y: 270, distance: 121.0
click at [613, 270] on div "Der Adventskranz ist ein weihnachtliches Symbol, das in vielen Formen und Farbe…" at bounding box center [571, 224] width 183 height 109
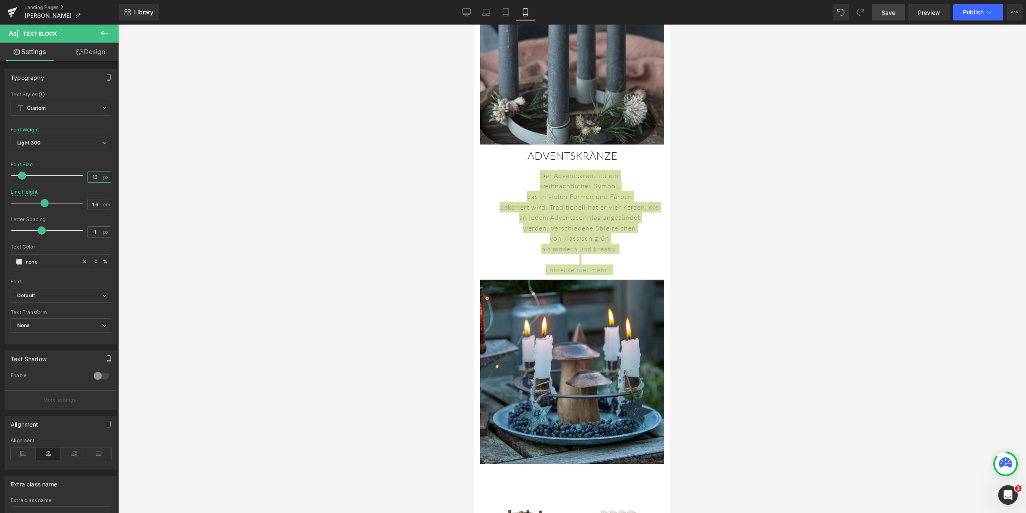
drag, startPoint x: 99, startPoint y: 176, endPoint x: 63, endPoint y: 174, distance: 36.1
click at [88, 175] on input "16" at bounding box center [95, 177] width 14 height 10
type input "18"
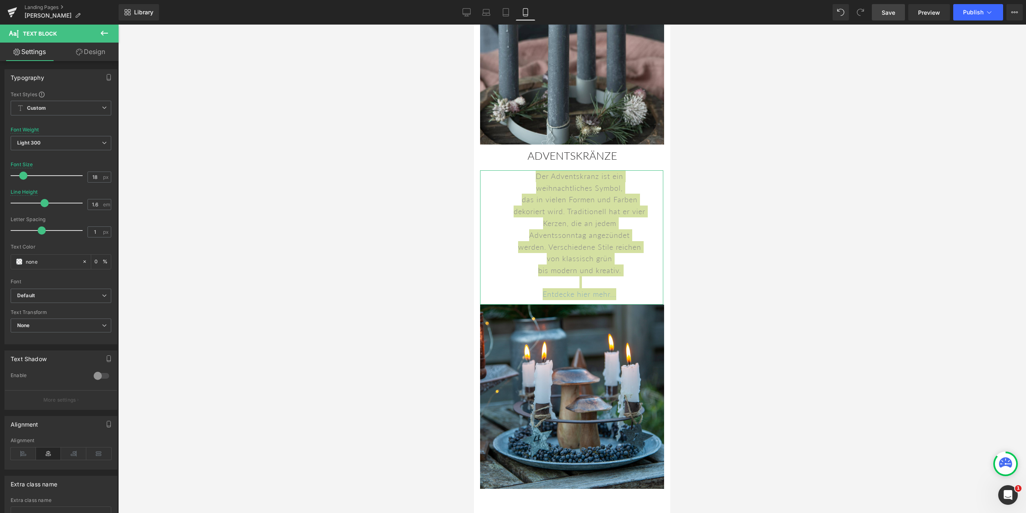
type input "1.7"
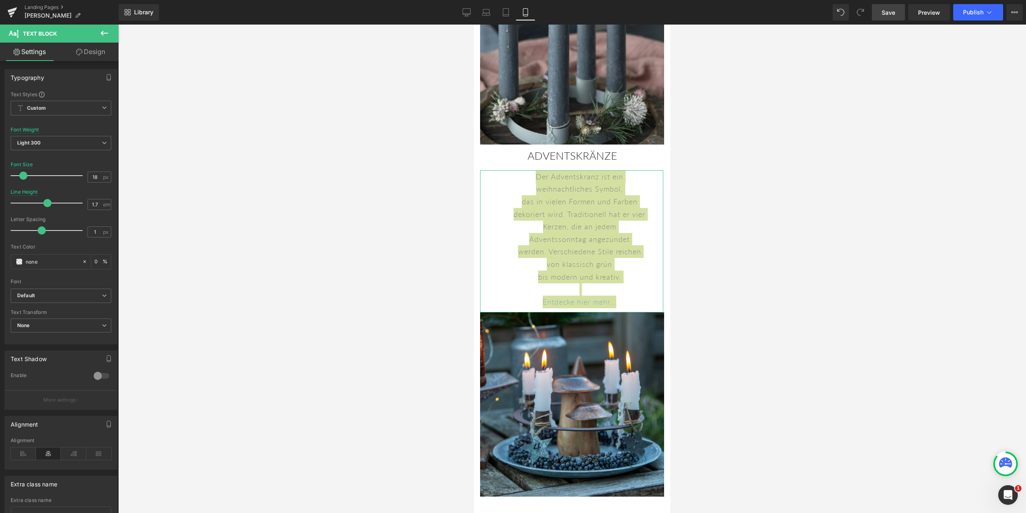
click at [46, 202] on span at bounding box center [47, 203] width 8 height 8
click at [355, 262] on div at bounding box center [572, 269] width 908 height 488
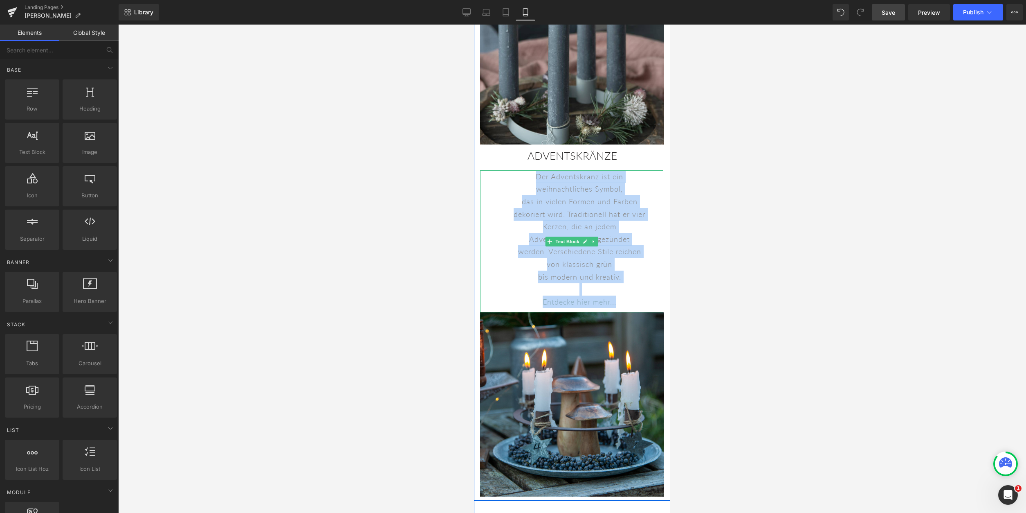
click at [542, 197] on div "weihnachtliches Symbol, das in vielen Formen und Farben dekoriert wird. Traditi…" at bounding box center [580, 219] width 168 height 75
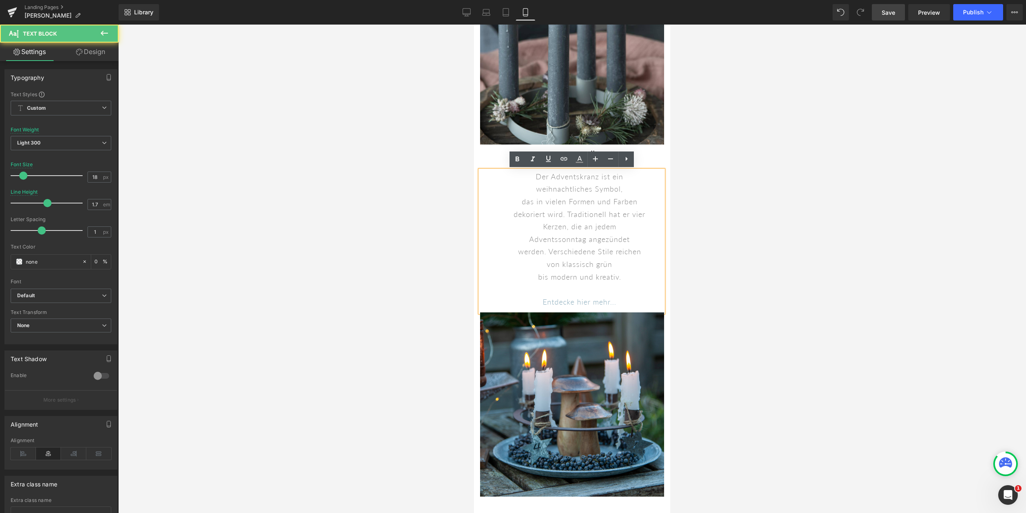
click at [519, 239] on div "weihnachtliches Symbol, das in vielen Formen und Farben dekoriert wird. Traditi…" at bounding box center [580, 219] width 168 height 75
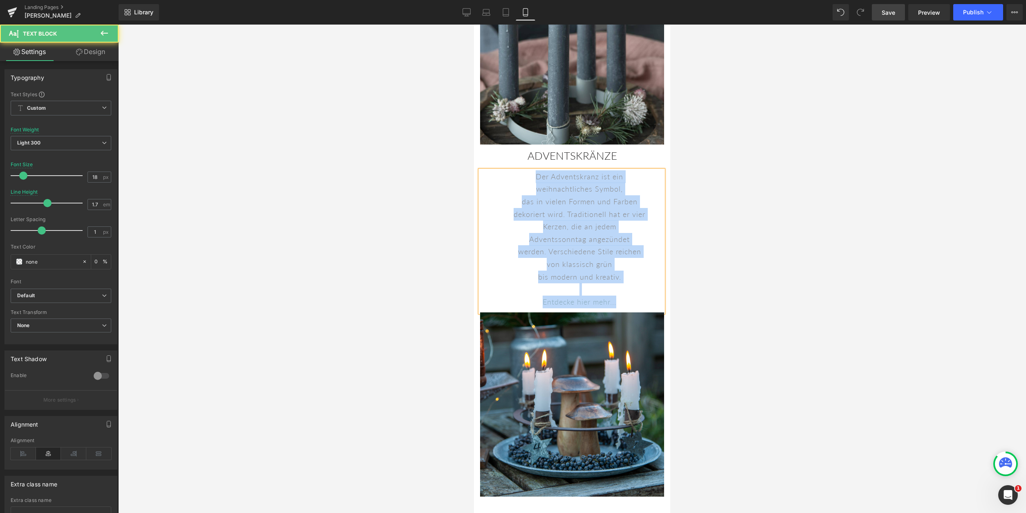
drag, startPoint x: 531, startPoint y: 176, endPoint x: 611, endPoint y: 286, distance: 136.1
click at [623, 299] on div "Der Adventskranz ist ein weihnachtliches Symbol, das in vielen Formen und Farbe…" at bounding box center [571, 241] width 183 height 142
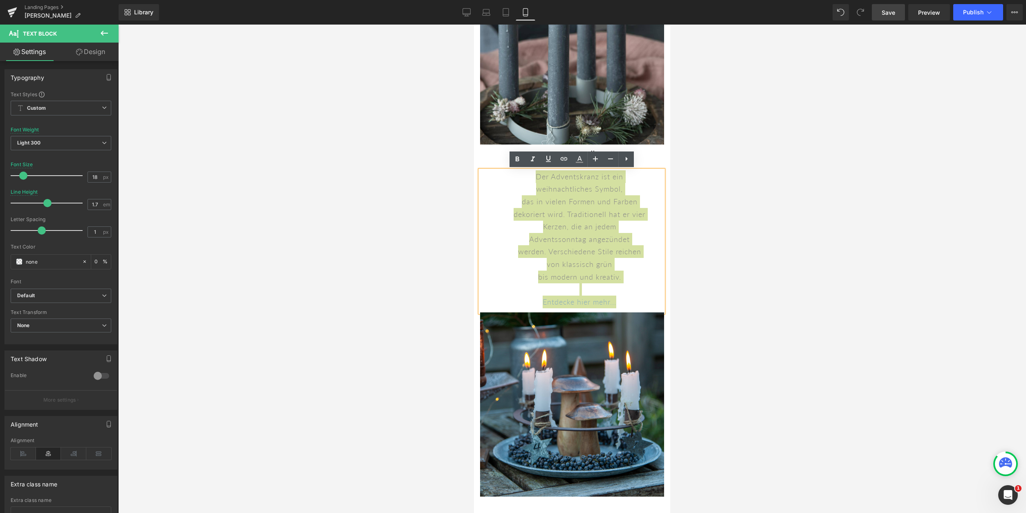
click at [326, 120] on div at bounding box center [572, 269] width 908 height 488
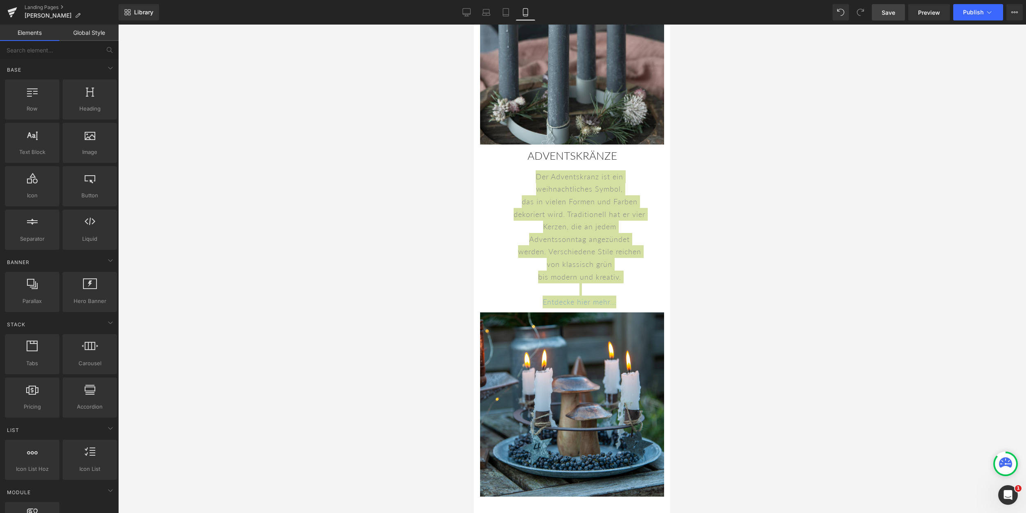
drag, startPoint x: 890, startPoint y: 9, endPoint x: 143, endPoint y: 191, distance: 768.1
click at [890, 9] on span "Save" at bounding box center [888, 12] width 13 height 9
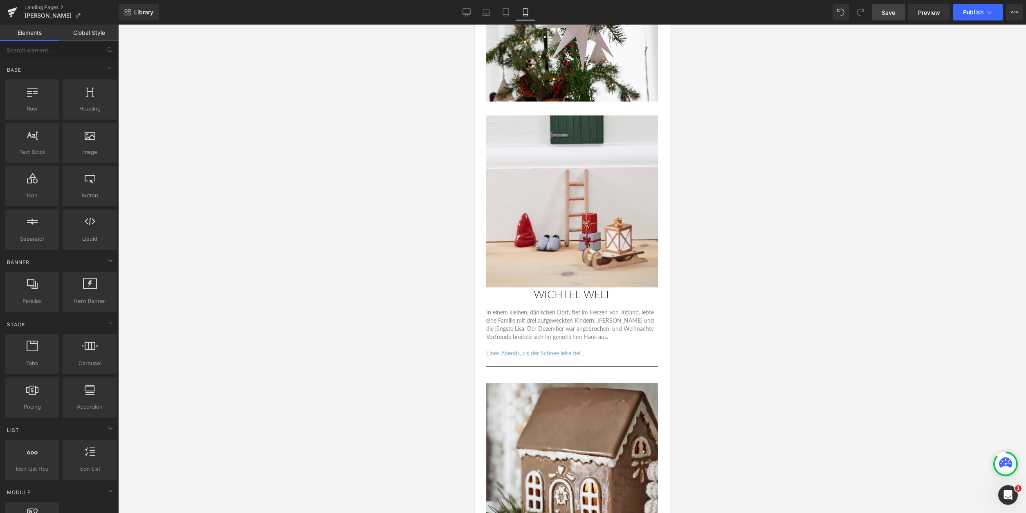
scroll to position [1603, 0]
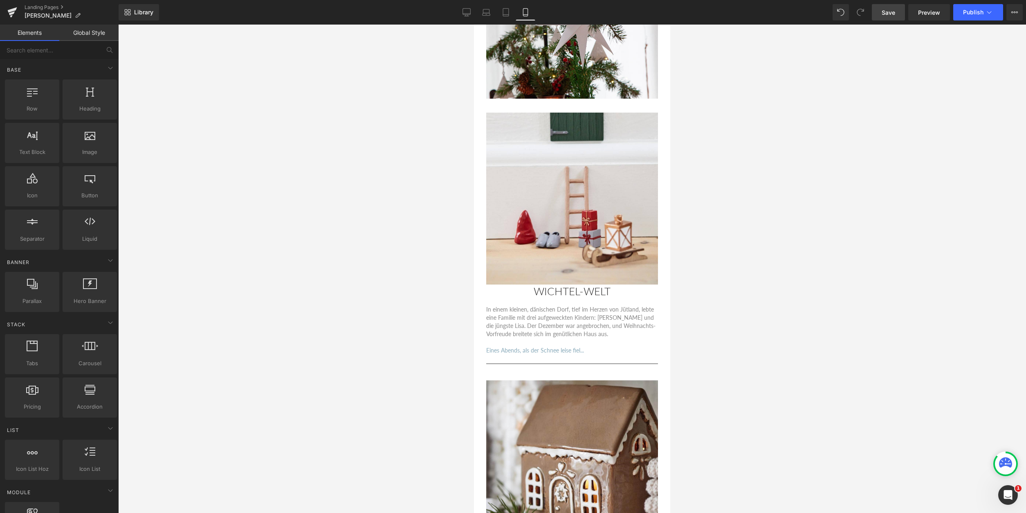
click at [768, 347] on div at bounding box center [572, 269] width 908 height 488
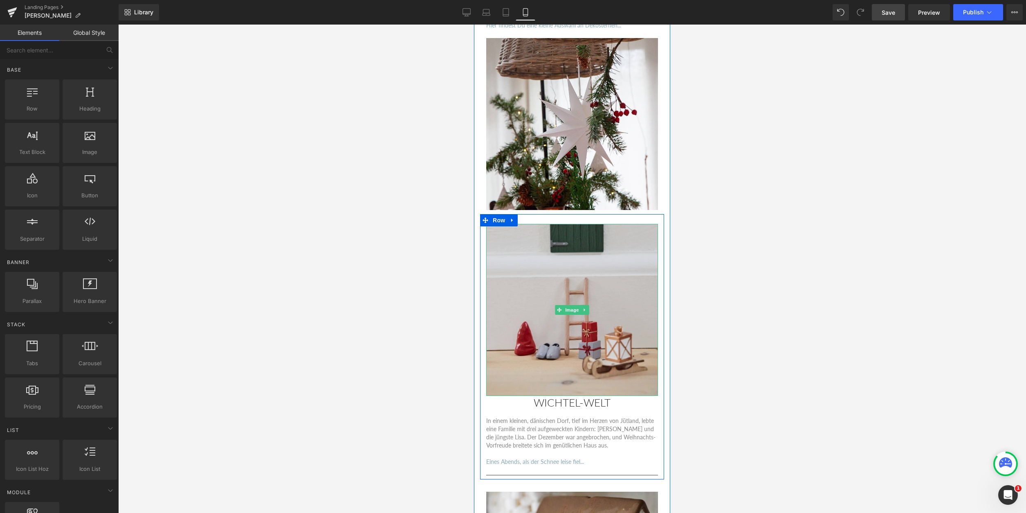
scroll to position [1352, 0]
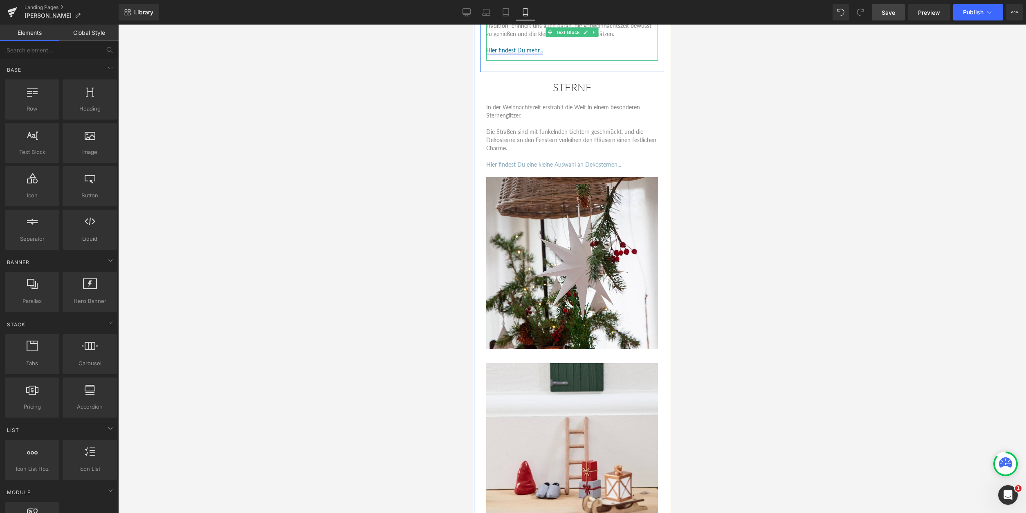
click at [534, 53] on link "Hier findest Du mehr..." at bounding box center [514, 50] width 57 height 7
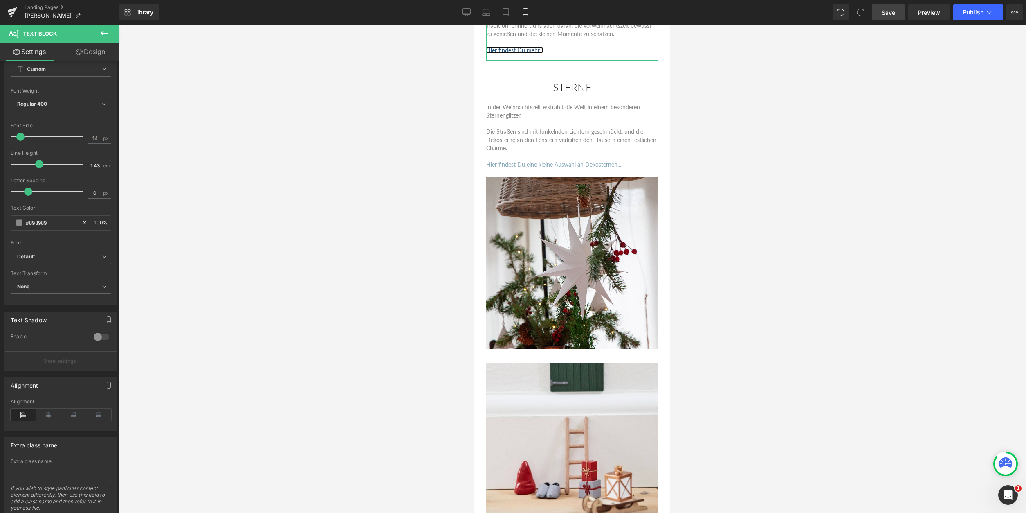
scroll to position [60, 0]
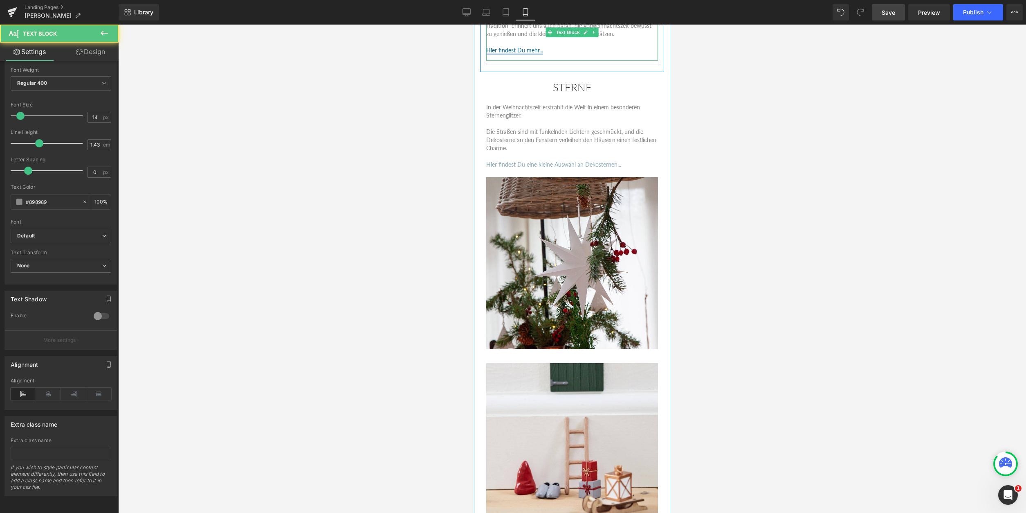
click at [531, 51] on link "Hier findest Du mehr..." at bounding box center [514, 50] width 57 height 7
click at [596, 34] on icon at bounding box center [594, 32] width 4 height 5
click at [553, 32] on link "Text Block" at bounding box center [551, 32] width 36 height 10
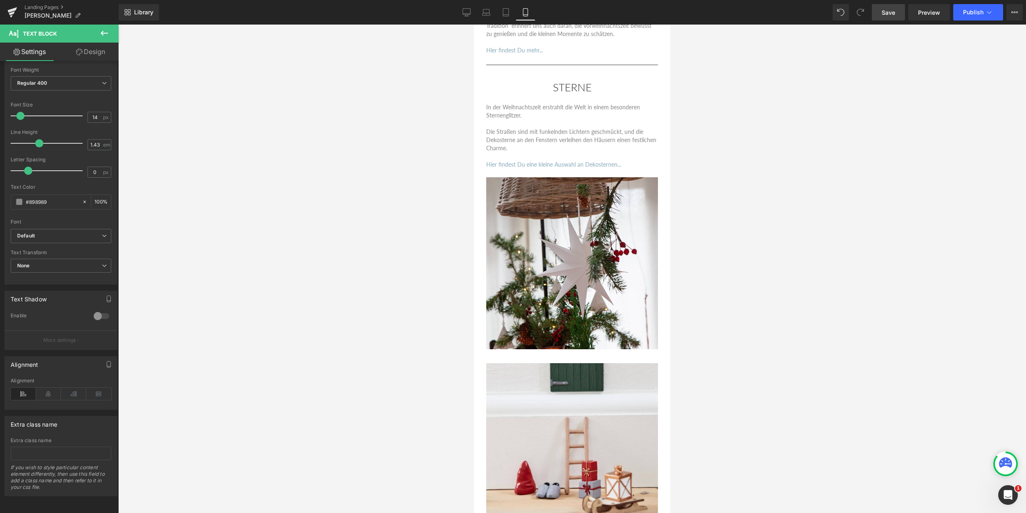
click at [308, 232] on div at bounding box center [572, 269] width 908 height 488
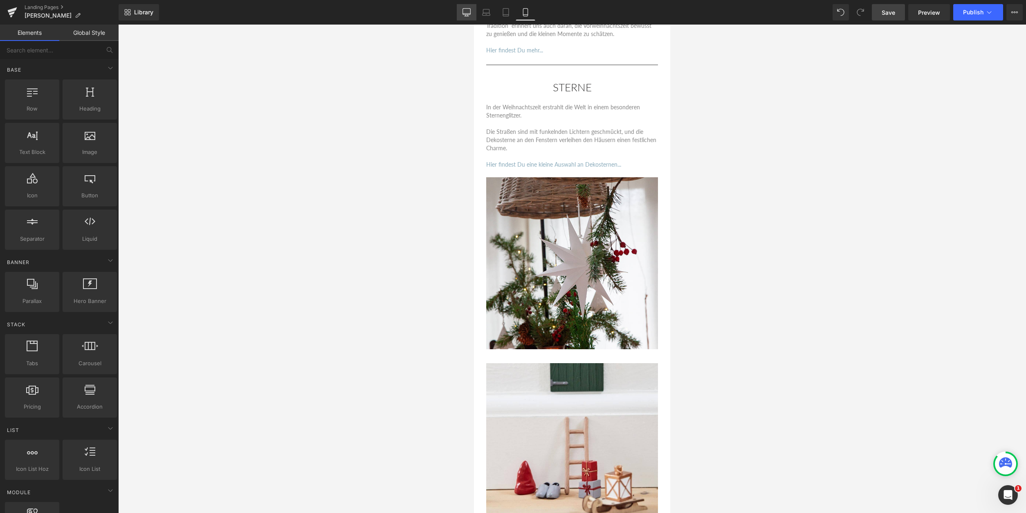
click at [463, 12] on link "Desktop" at bounding box center [467, 12] width 20 height 16
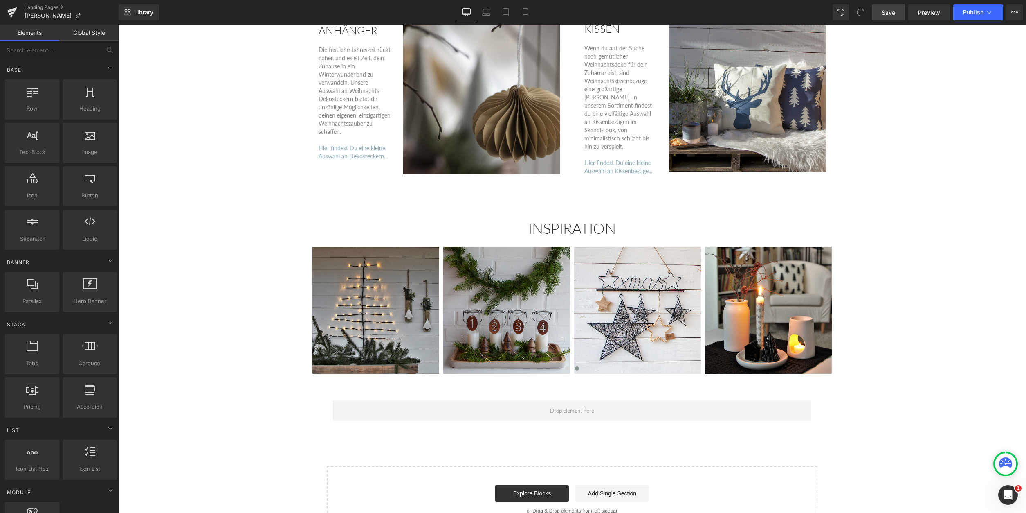
scroll to position [1718, 0]
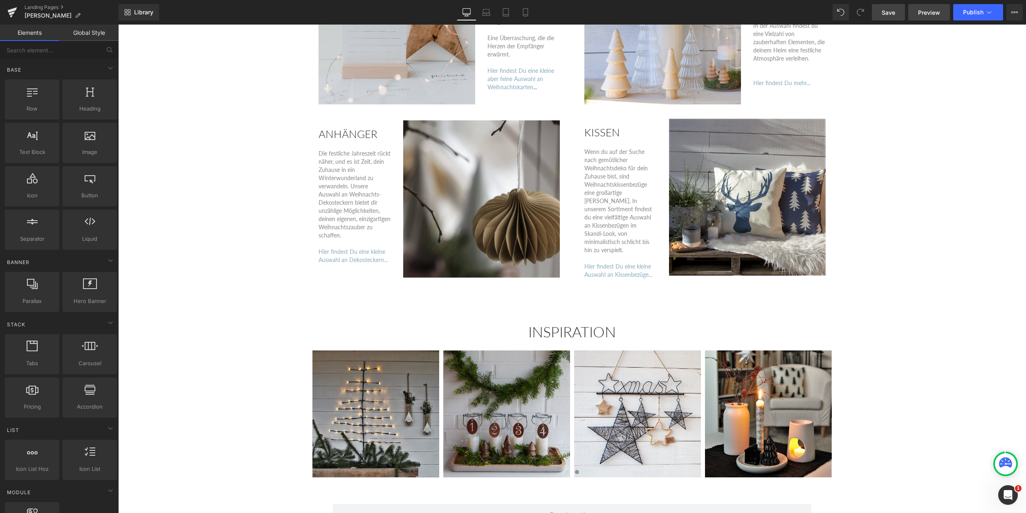
click at [931, 14] on span "Preview" at bounding box center [929, 12] width 22 height 9
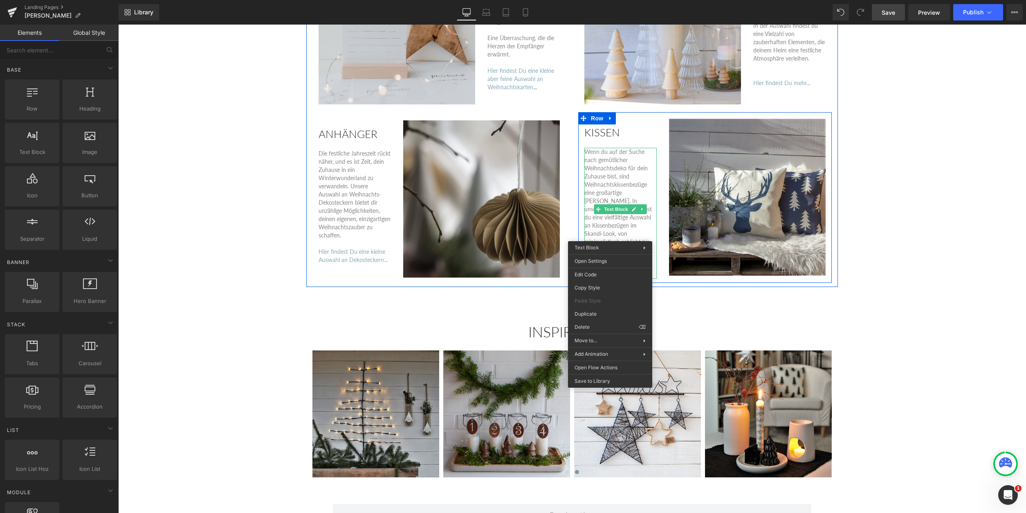
click at [618, 218] on div "Wenn du auf der Suche nach gemütlicher Weihnachtsdeko für dein Zuhause bist, si…" at bounding box center [620, 213] width 72 height 131
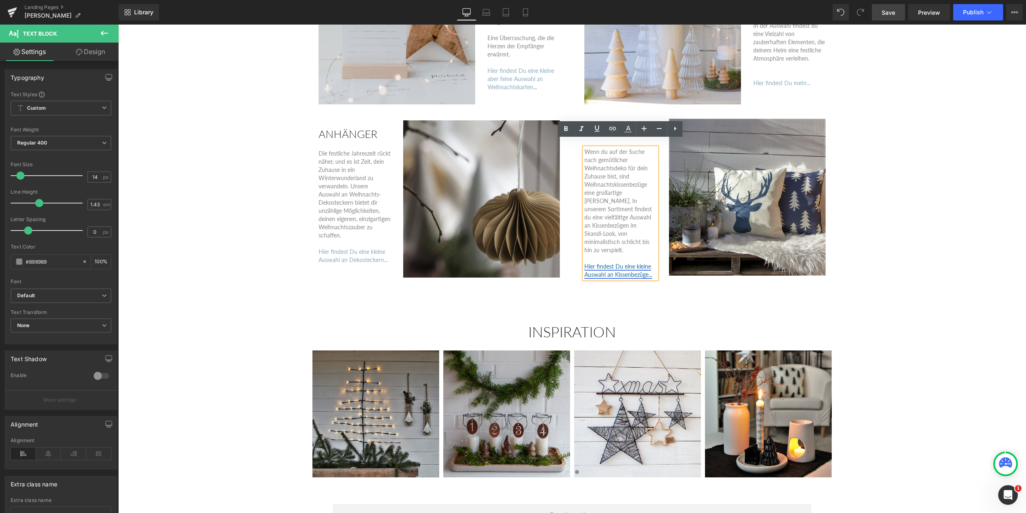
click at [599, 263] on link "Hier findest Du eine kleine Auswahl an Kissenbezüge..." at bounding box center [618, 270] width 68 height 15
click at [648, 272] on span "Edit" at bounding box center [649, 272] width 9 height 7
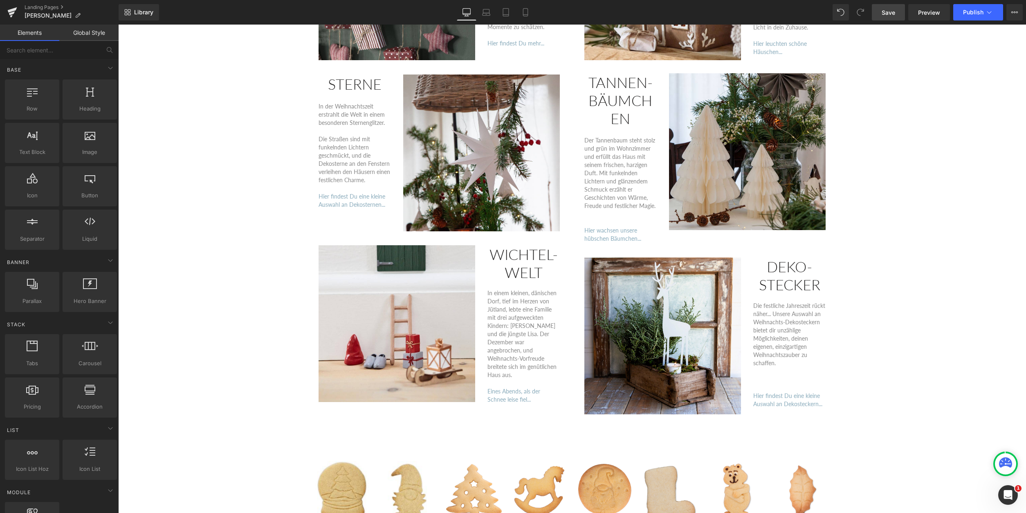
scroll to position [926, 0]
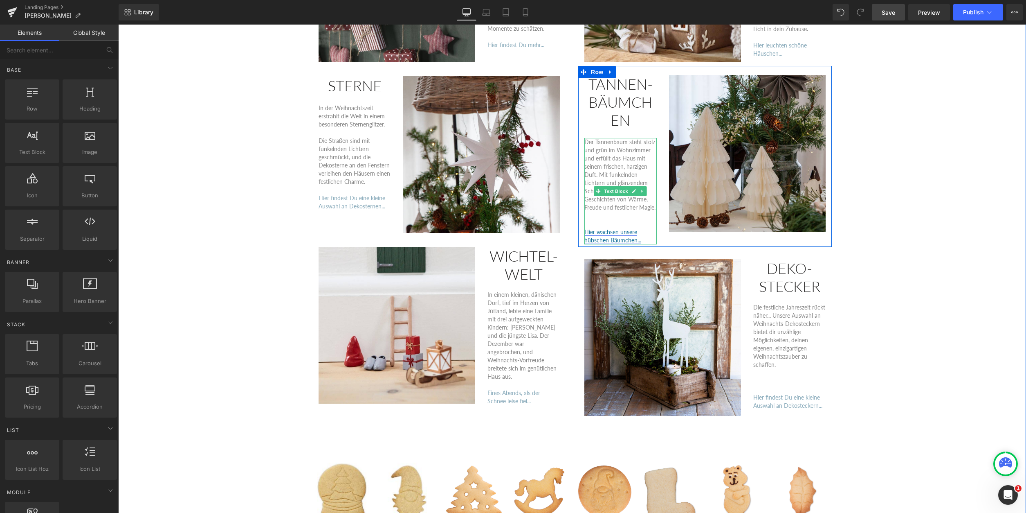
click at [589, 228] on link "Hier wachsen unsere hübschen Bäumchen..." at bounding box center [612, 235] width 57 height 15
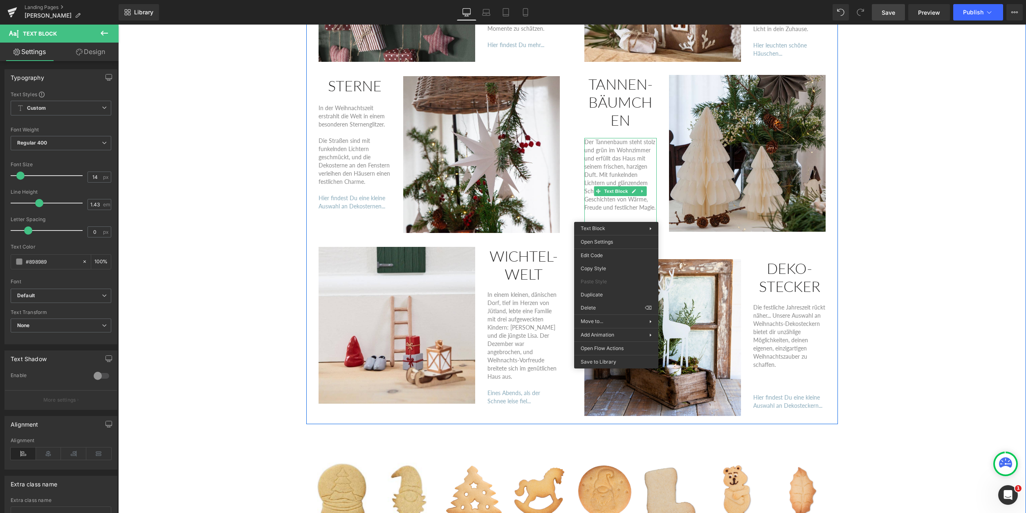
click at [567, 214] on div "Image ADVENTS-KALENDER Heading Der Adventskalender bringt uns 24 Überraschungen…" at bounding box center [439, 156] width 266 height 527
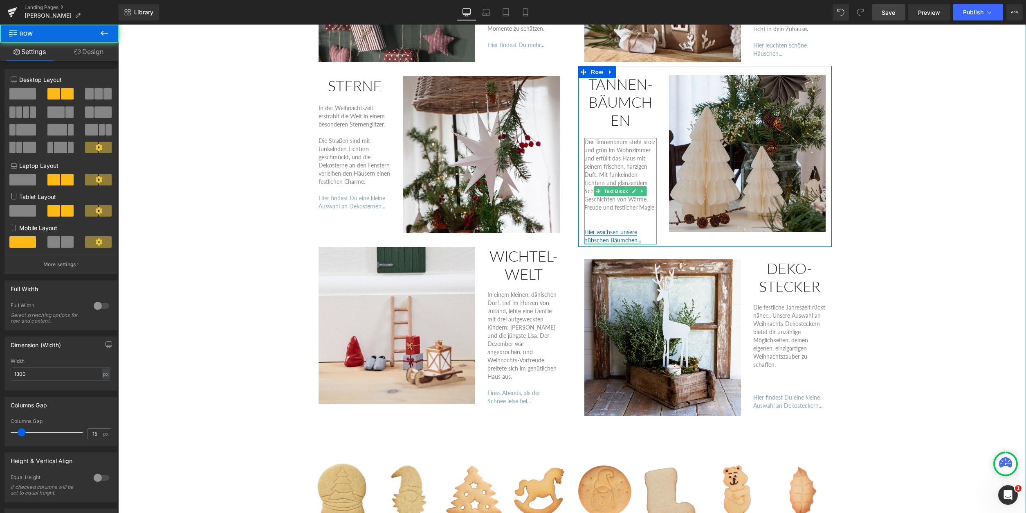
click at [628, 228] on link "Hier wachsen unsere hübschen Bäumchen..." at bounding box center [612, 235] width 57 height 15
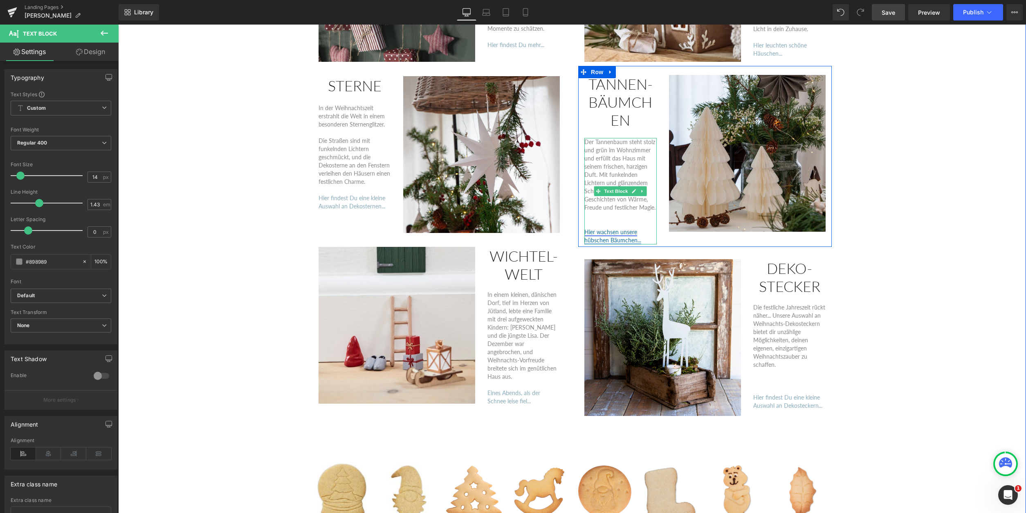
click at [628, 228] on link "Hier wachsen unsere hübschen Bäumchen..." at bounding box center [612, 235] width 57 height 15
click at [640, 228] on link "Hier wachsen unsere hübschen Bäumchen..." at bounding box center [612, 235] width 57 height 15
click at [589, 228] on link "Hier wachsen unsere hübschen Bäumchen..." at bounding box center [612, 235] width 57 height 15
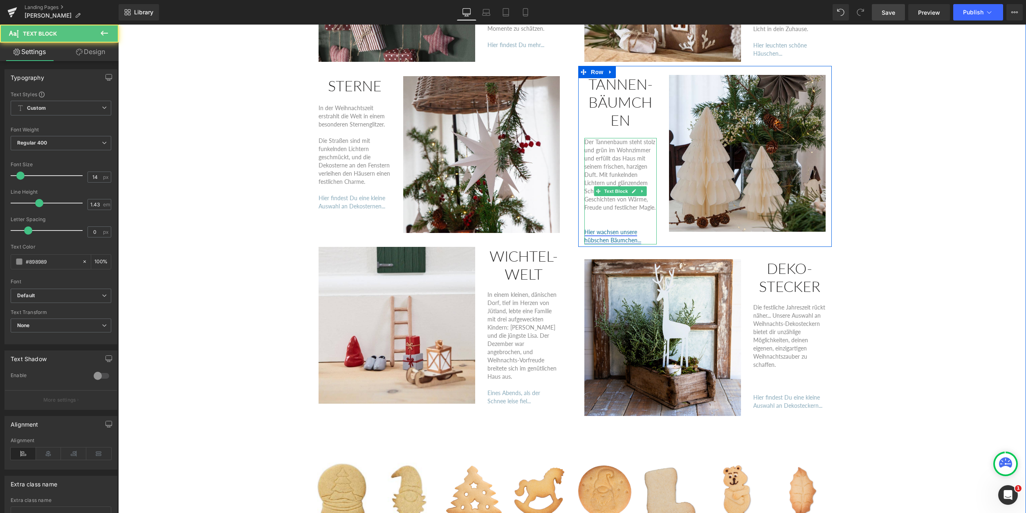
click at [589, 228] on link "Hier wachsen unsere hübschen Bäumchen..." at bounding box center [612, 235] width 57 height 15
click at [617, 186] on span "Text Block" at bounding box center [616, 191] width 27 height 10
click at [589, 228] on link "Hier wachsen unsere hübschen Bäumchen..." at bounding box center [612, 235] width 57 height 15
click at [620, 186] on span "Text Block" at bounding box center [616, 191] width 27 height 10
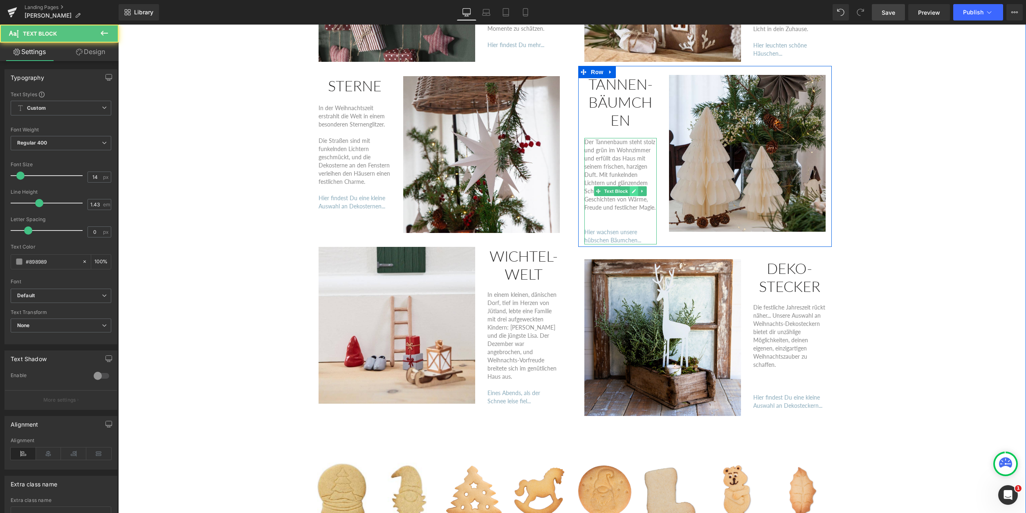
click at [632, 189] on icon at bounding box center [634, 191] width 4 height 4
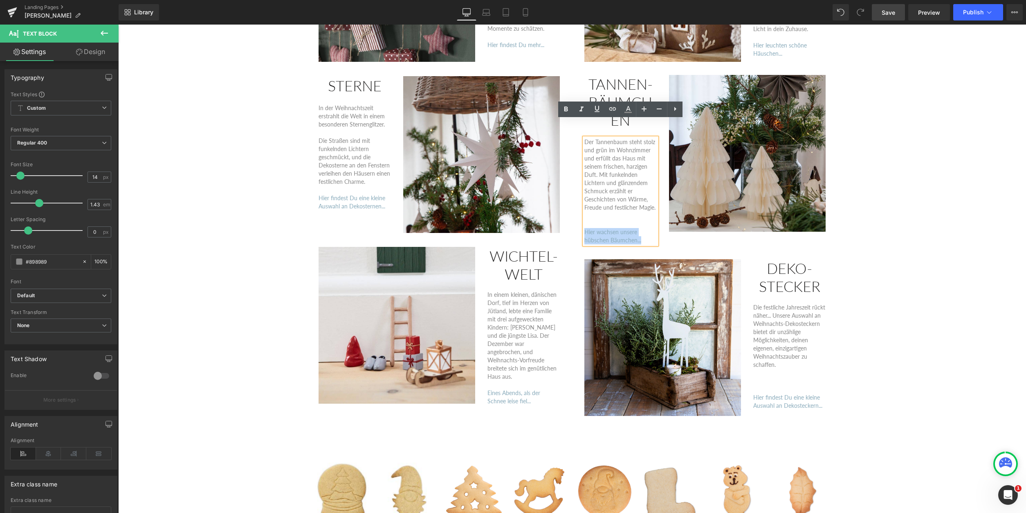
drag, startPoint x: 585, startPoint y: 214, endPoint x: 642, endPoint y: 222, distance: 57.0
click at [642, 228] on p "Hier wachsen unsere hübschen Bäumchen..." at bounding box center [620, 236] width 72 height 16
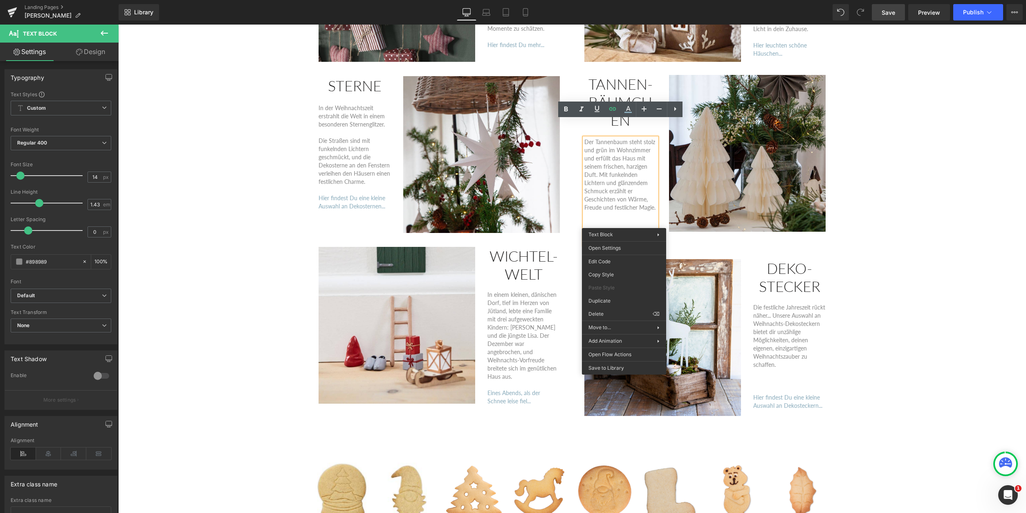
click at [609, 228] on link "Hier wachsen unsere hübschen Bäumchen..." at bounding box center [612, 235] width 57 height 15
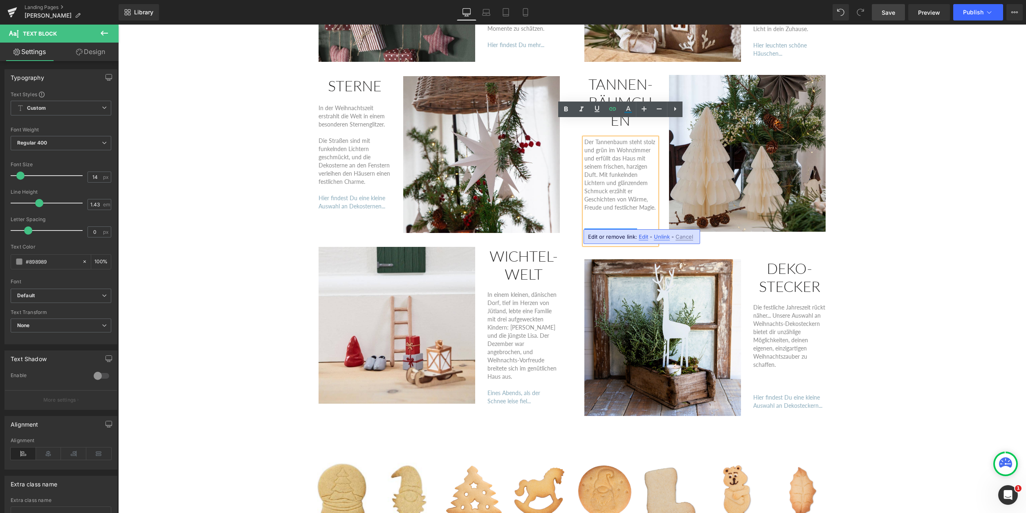
click at [641, 238] on span "Edit" at bounding box center [643, 236] width 9 height 7
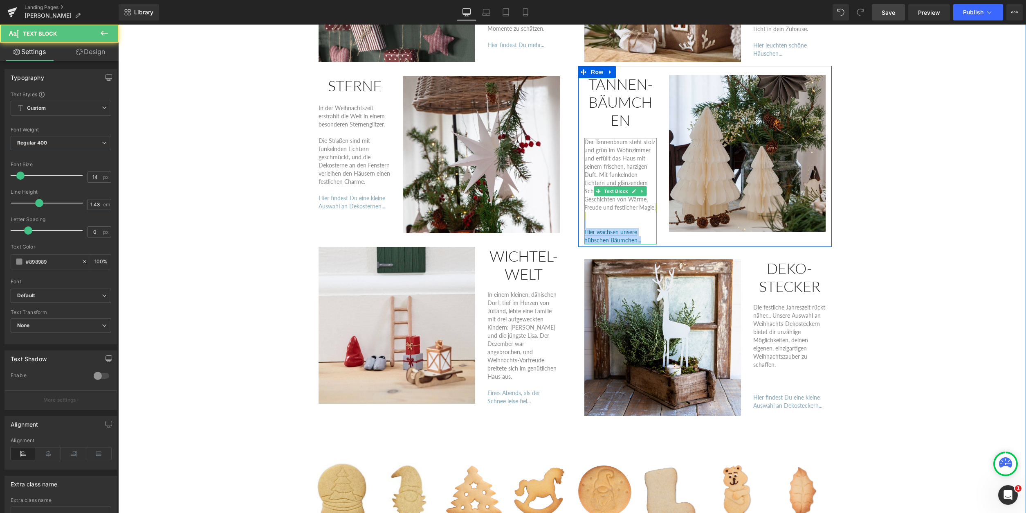
click at [611, 228] on link "Hier wachsen unsere hübschen Bäumchen..." at bounding box center [612, 235] width 57 height 15
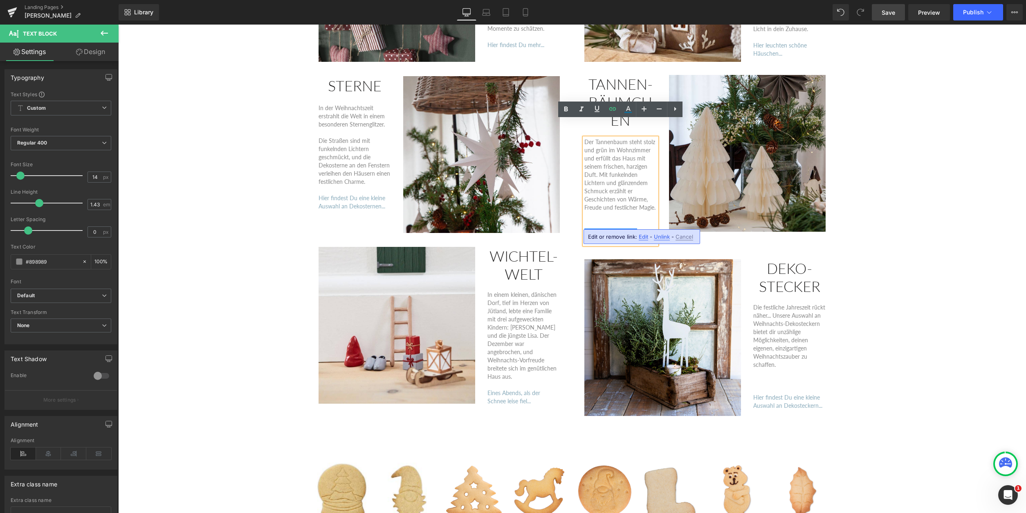
click at [643, 238] on span "Edit" at bounding box center [643, 236] width 9 height 7
click at [703, 241] on input "[URL][DOMAIN_NAME]" at bounding box center [644, 239] width 126 height 20
type input "[URL][DOMAIN_NAME]"
click at [714, 238] on icon "button" at bounding box center [716, 239] width 8 height 5
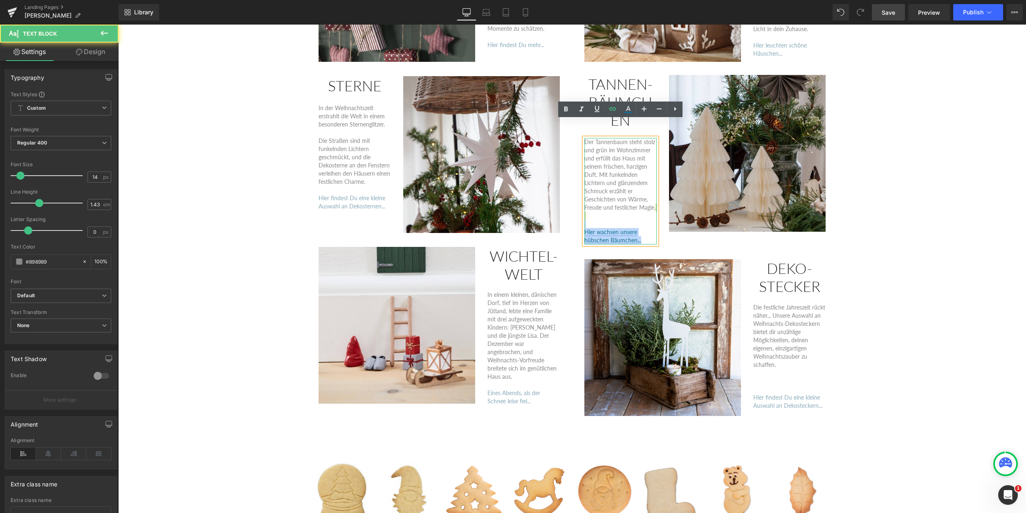
click at [609, 228] on link "Hier wachsen unsere hübschen Bäumchen..." at bounding box center [612, 235] width 57 height 15
click at [644, 238] on span "Edit" at bounding box center [643, 236] width 9 height 7
click at [922, 216] on div "WEIHNACHTSWELT Heading Hej, willkommen in unserer traumhaften Weihnachtswelt mi…" at bounding box center [572, 48] width 908 height 1327
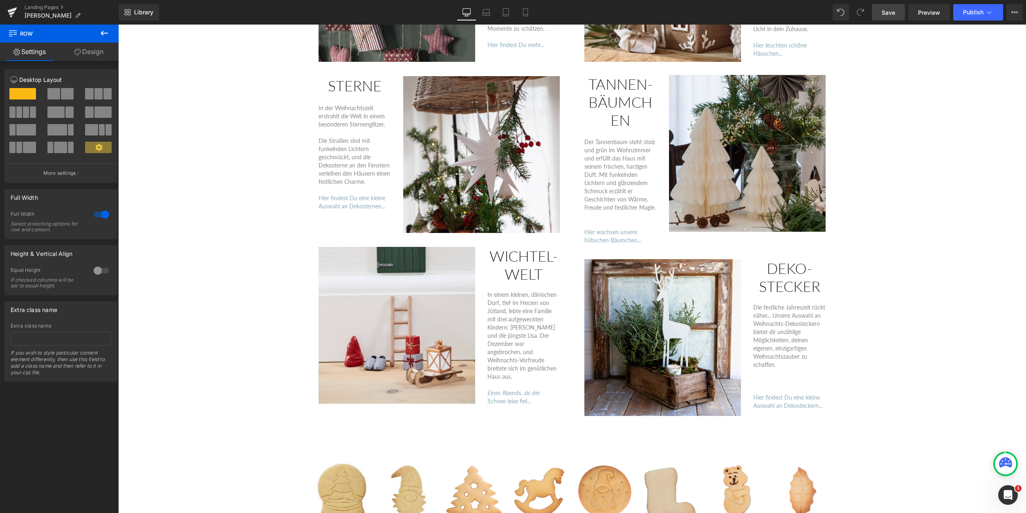
click at [888, 14] on span "Save" at bounding box center [888, 12] width 13 height 9
click at [34, 7] on link "Landing Pages" at bounding box center [72, 7] width 94 height 7
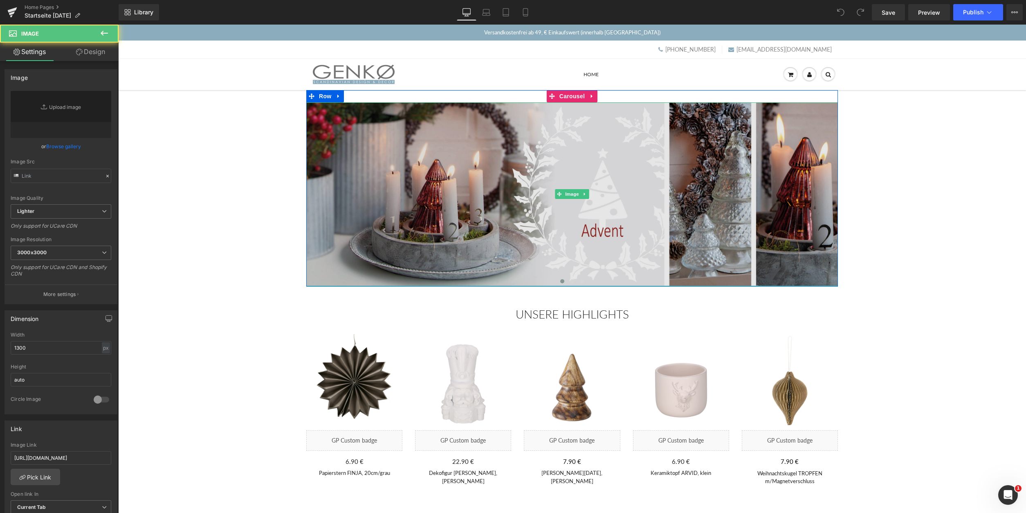
click at [501, 204] on img at bounding box center [572, 194] width 532 height 184
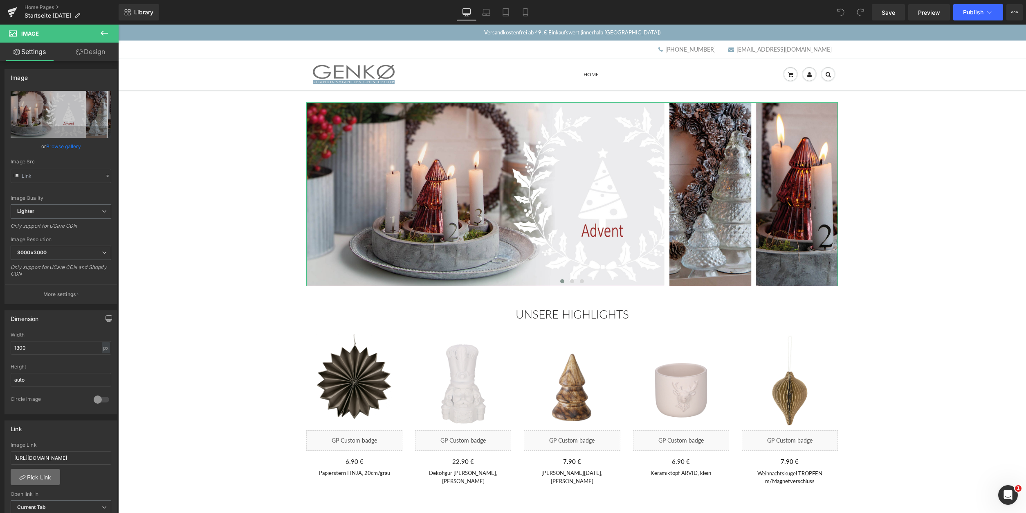
click at [36, 477] on link "Pick Link" at bounding box center [35, 476] width 49 height 16
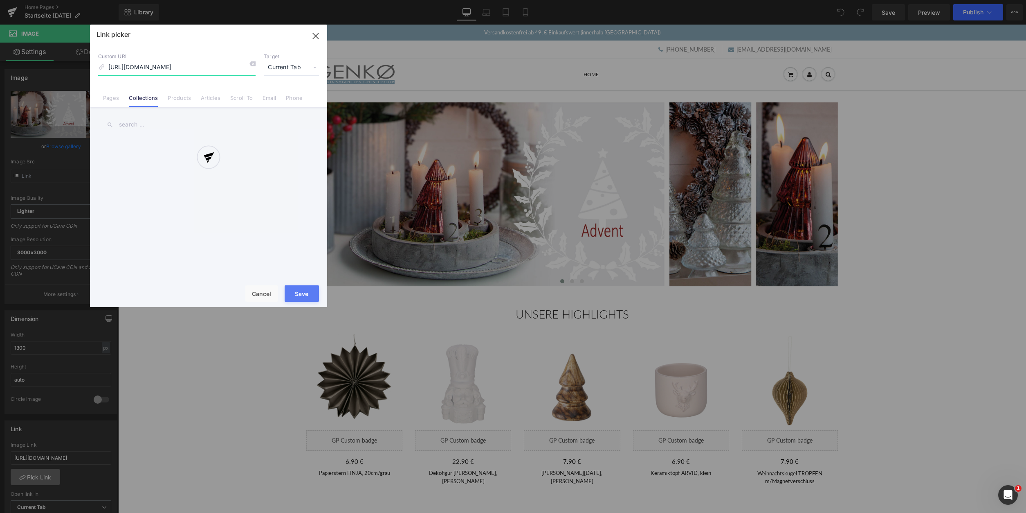
scroll to position [0, 23]
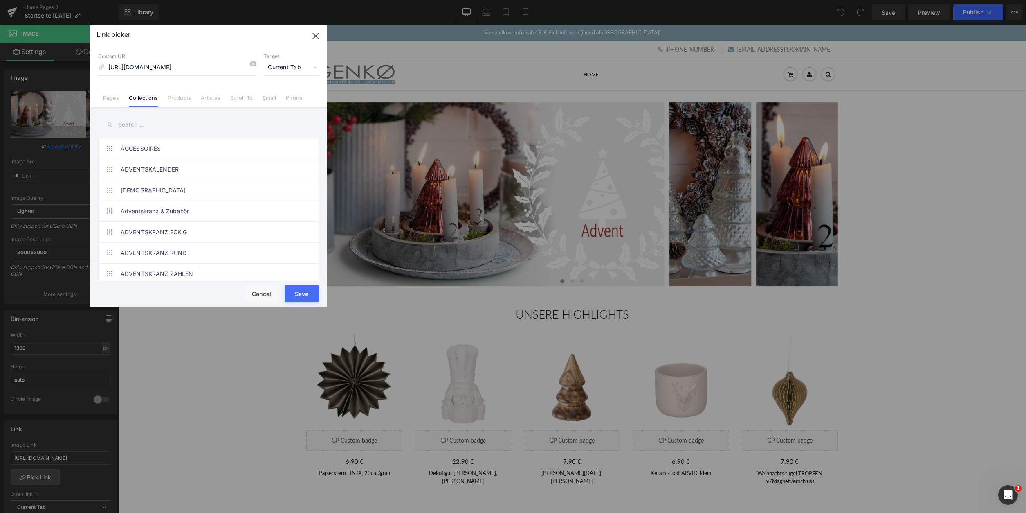
click at [129, 125] on input "text" at bounding box center [208, 124] width 221 height 18
click at [106, 98] on link "Pages" at bounding box center [111, 100] width 16 height 12
click at [134, 128] on input "text" at bounding box center [208, 124] width 221 height 18
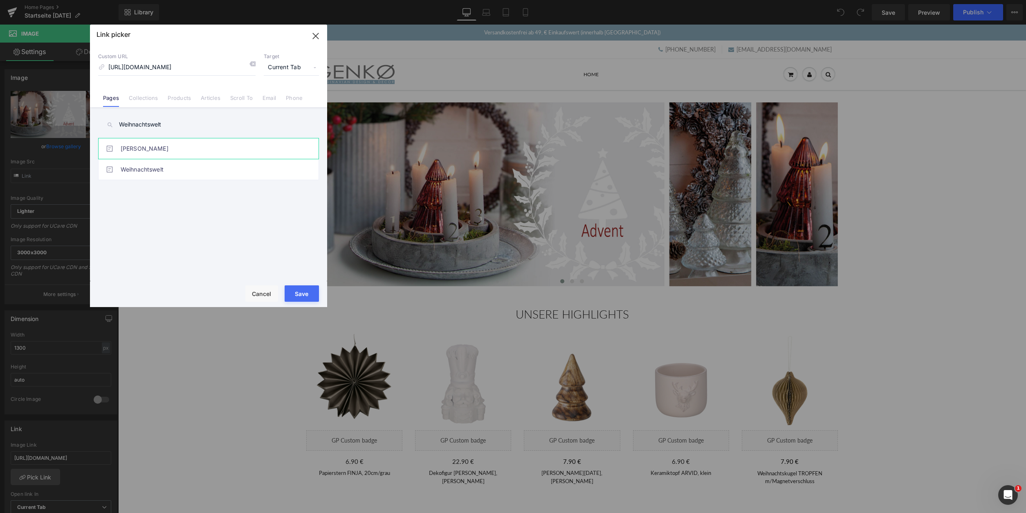
type input "Weihnachtswelt"
click at [217, 144] on link "[PERSON_NAME]" at bounding box center [211, 148] width 180 height 20
click at [307, 293] on button "Save" at bounding box center [302, 293] width 34 height 16
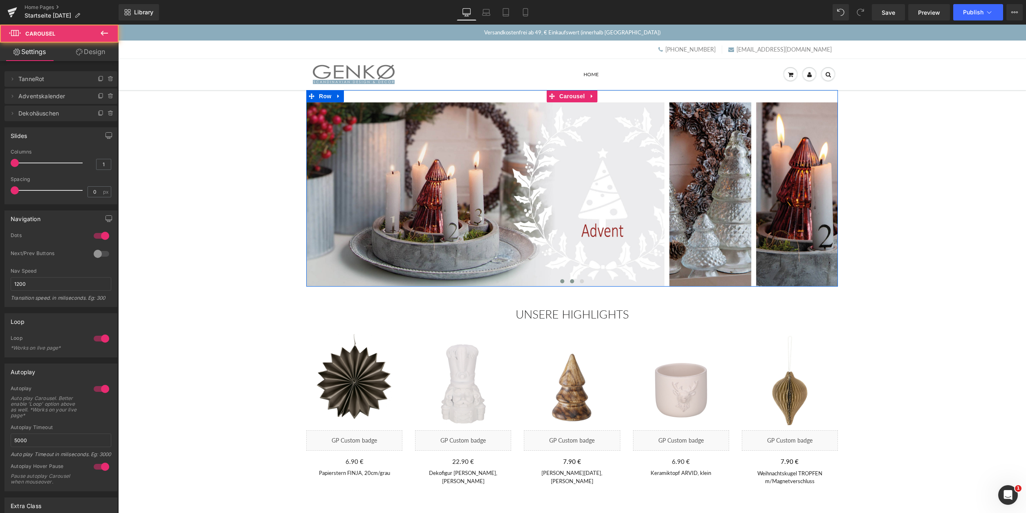
click at [571, 282] on span at bounding box center [572, 281] width 4 height 4
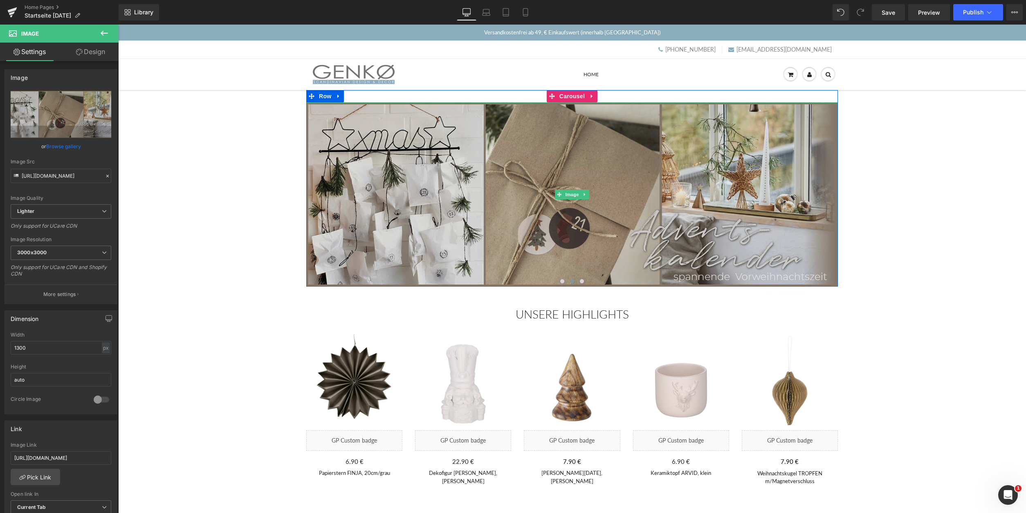
click at [542, 247] on img at bounding box center [572, 194] width 532 height 184
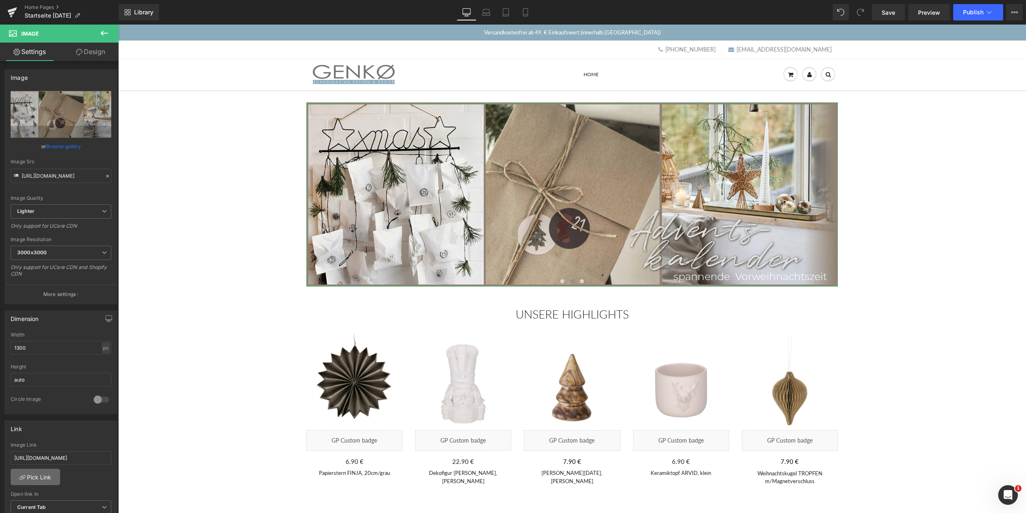
click at [41, 476] on link "Pick Link" at bounding box center [35, 476] width 49 height 16
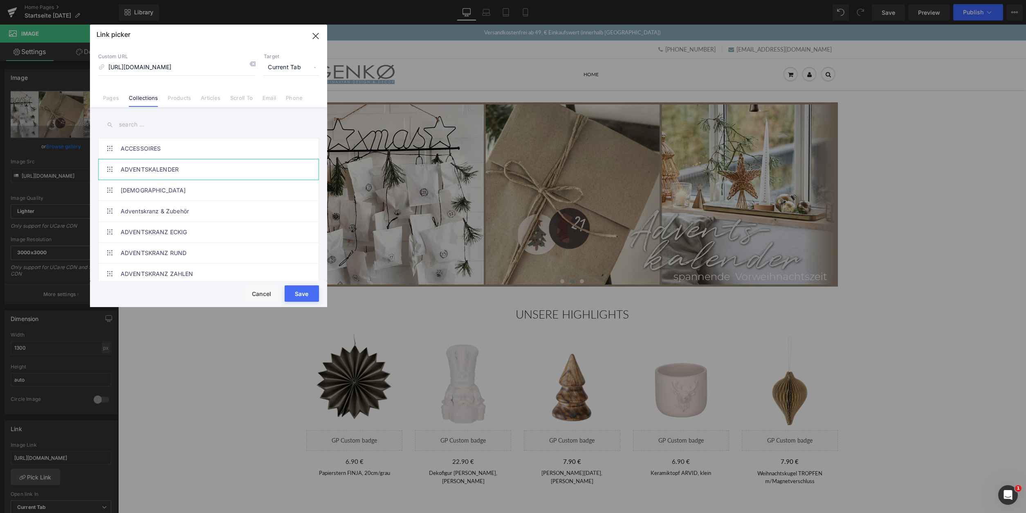
click at [178, 168] on link "ADVENTSKALENDER" at bounding box center [211, 169] width 180 height 20
drag, startPoint x: 308, startPoint y: 290, endPoint x: 190, endPoint y: 265, distance: 120.8
click at [308, 290] on button "Save" at bounding box center [302, 293] width 34 height 16
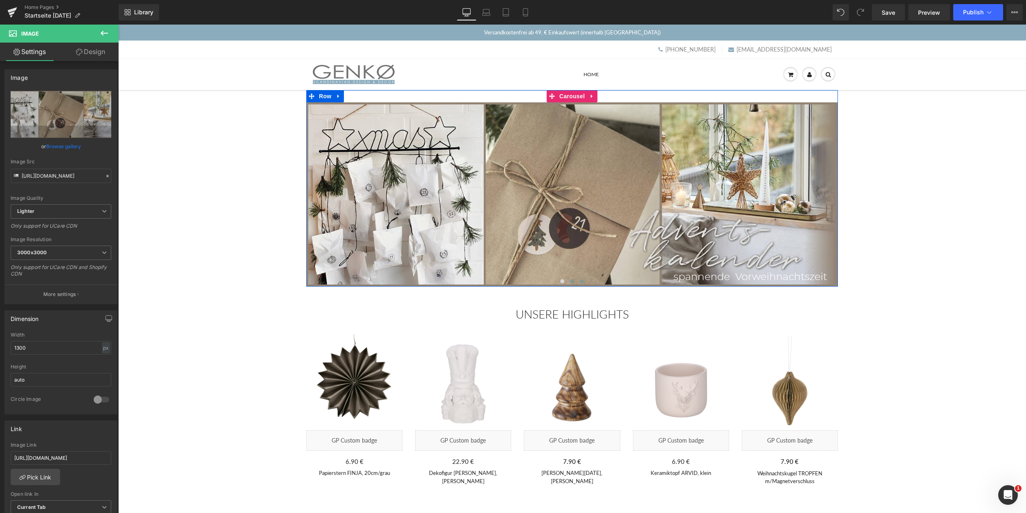
click at [583, 283] on span at bounding box center [582, 281] width 4 height 4
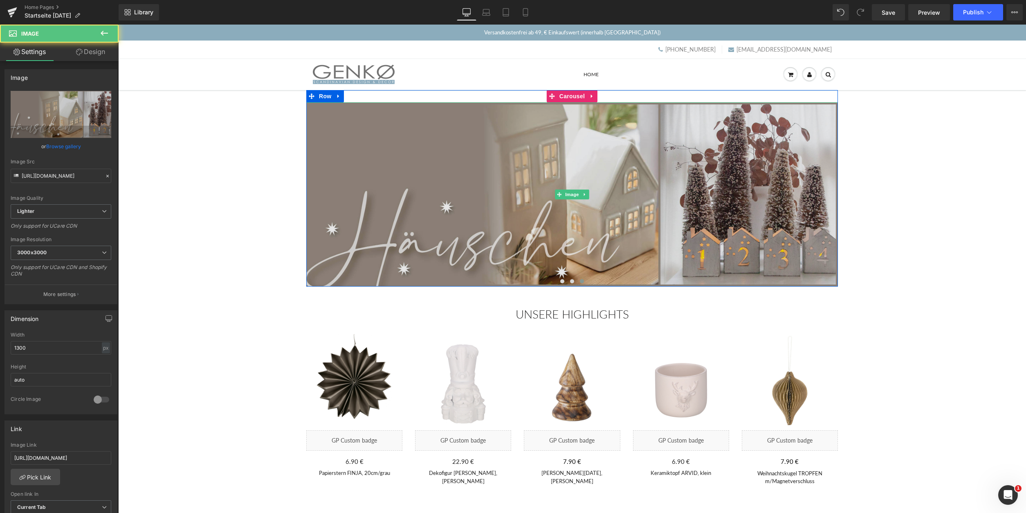
click at [503, 232] on img at bounding box center [572, 194] width 532 height 184
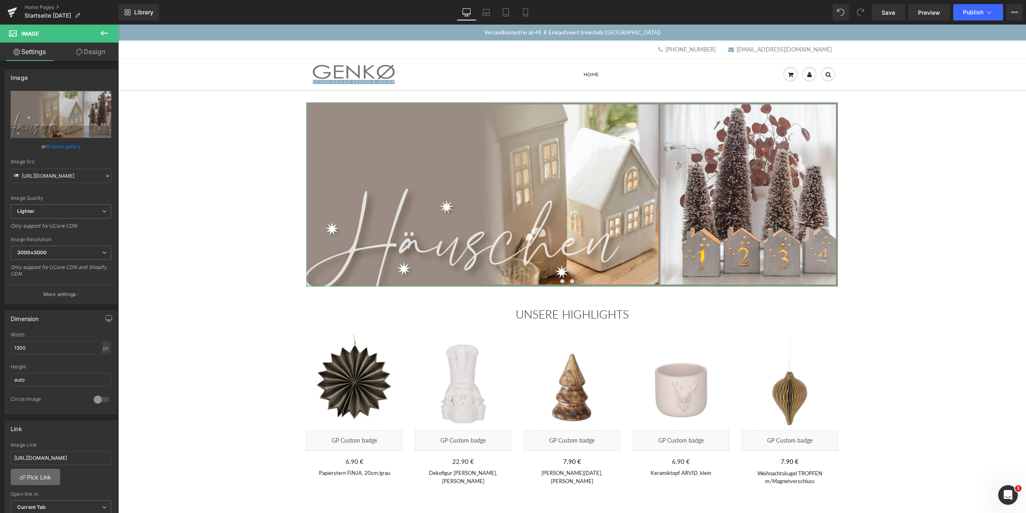
click at [47, 474] on link "Pick Link" at bounding box center [35, 476] width 49 height 16
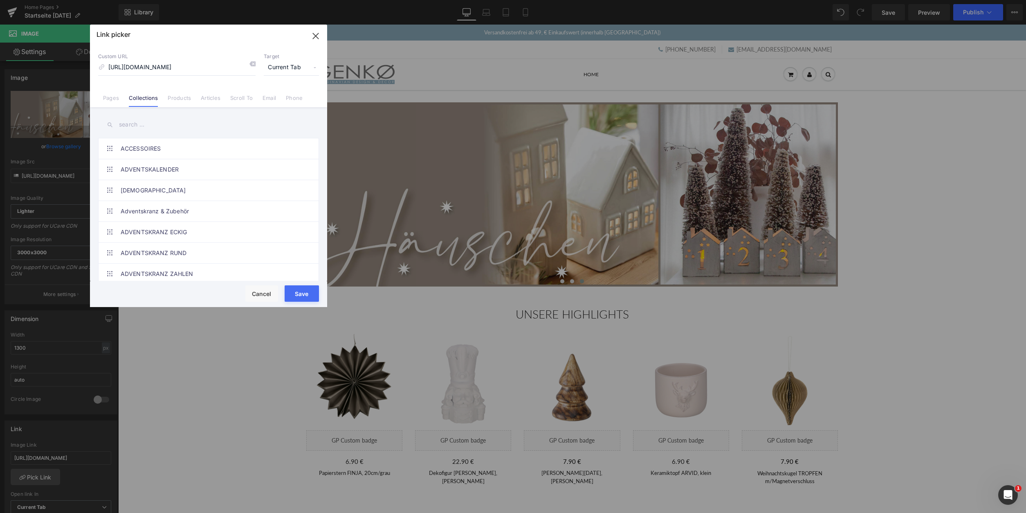
click at [135, 125] on input "text" at bounding box center [208, 124] width 221 height 18
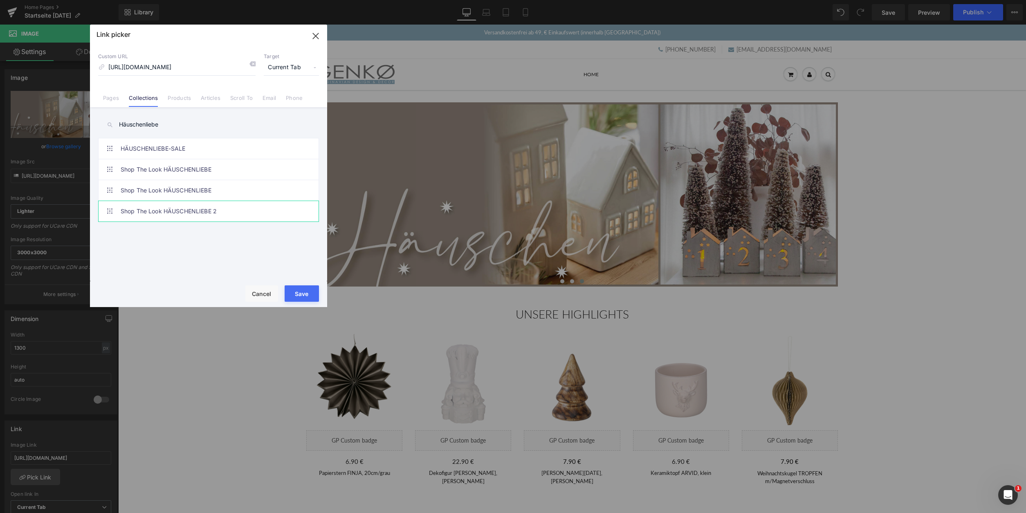
type input "Häuschenliebe"
click at [225, 201] on link "Shop The Look HÄUSCHENLIEBE 2" at bounding box center [211, 211] width 180 height 20
click at [304, 294] on button "Save" at bounding box center [302, 293] width 34 height 16
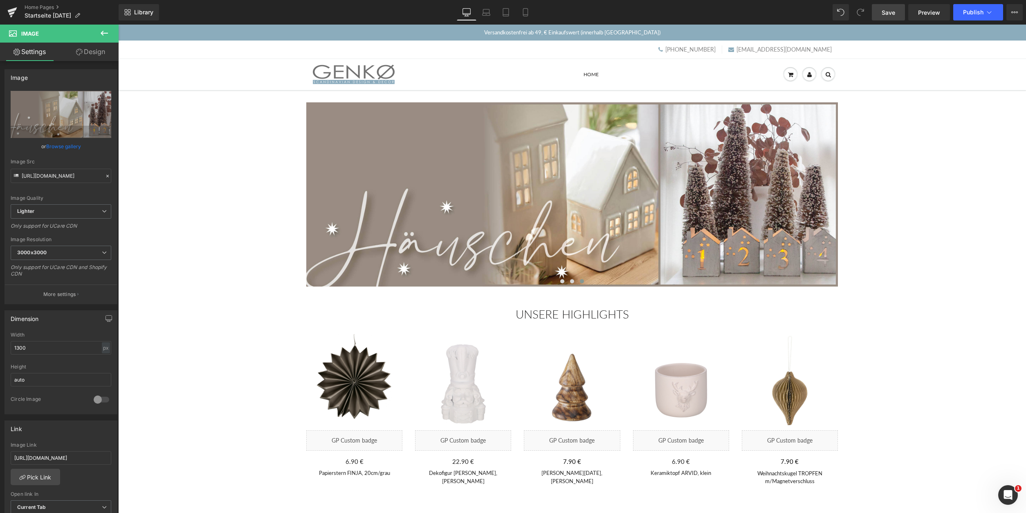
drag, startPoint x: 892, startPoint y: 11, endPoint x: 47, endPoint y: 24, distance: 845.1
click at [892, 11] on span "Save" at bounding box center [888, 12] width 13 height 9
